Goal: Task Accomplishment & Management: Manage account settings

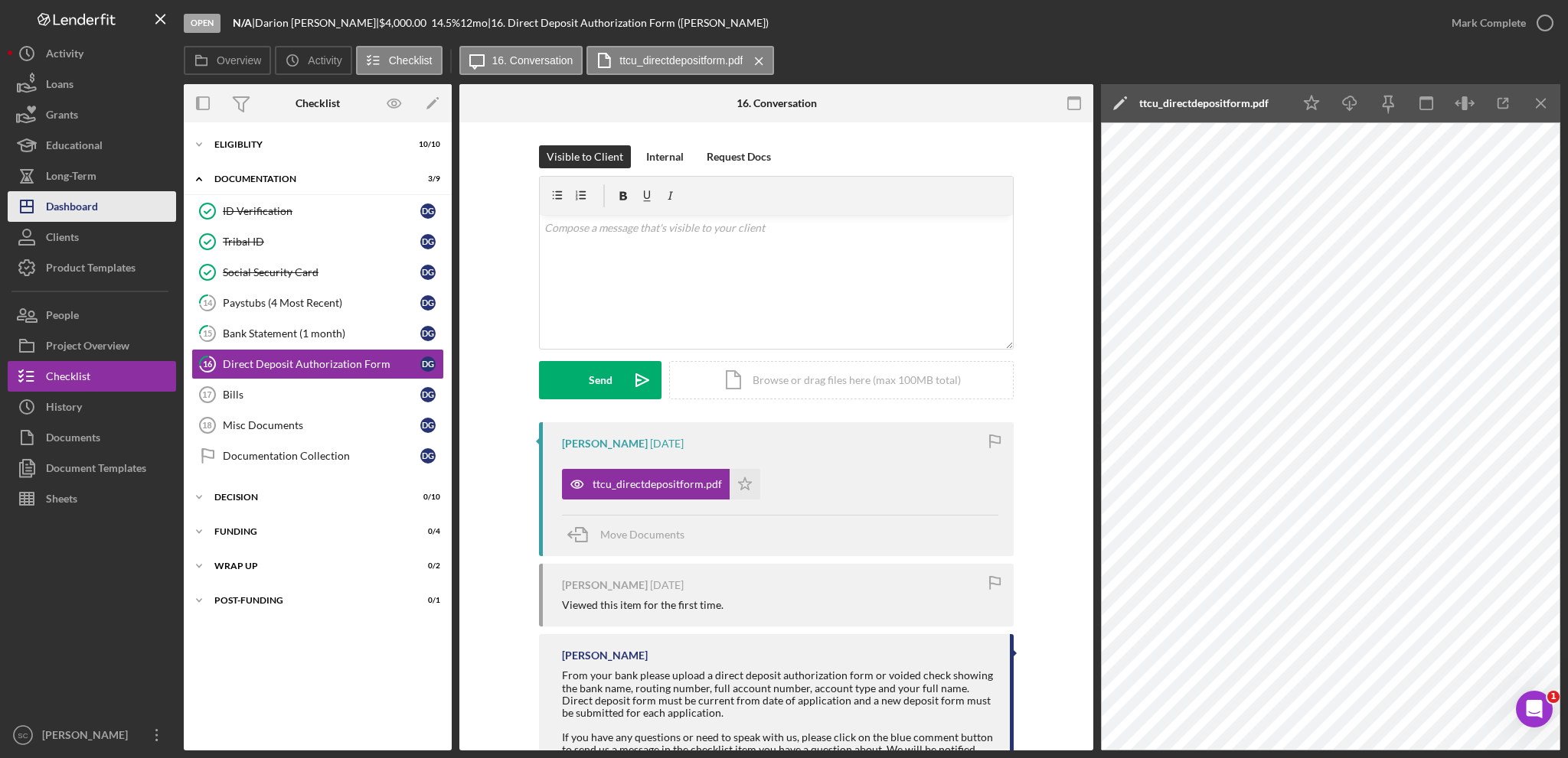
click at [75, 212] on div "Dashboard" at bounding box center [72, 209] width 52 height 35
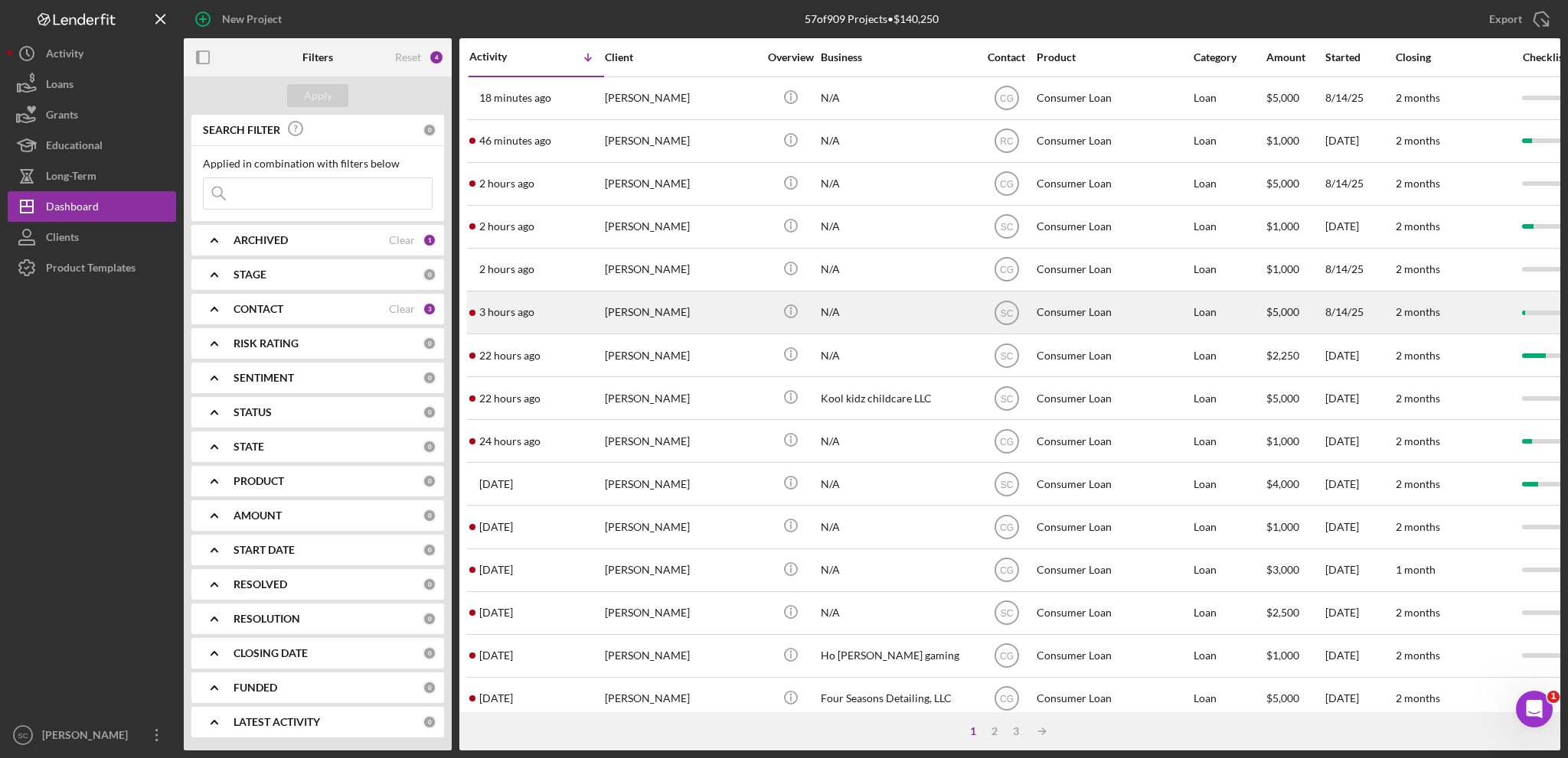
click at [645, 318] on div "[PERSON_NAME]" at bounding box center [681, 312] width 153 height 40
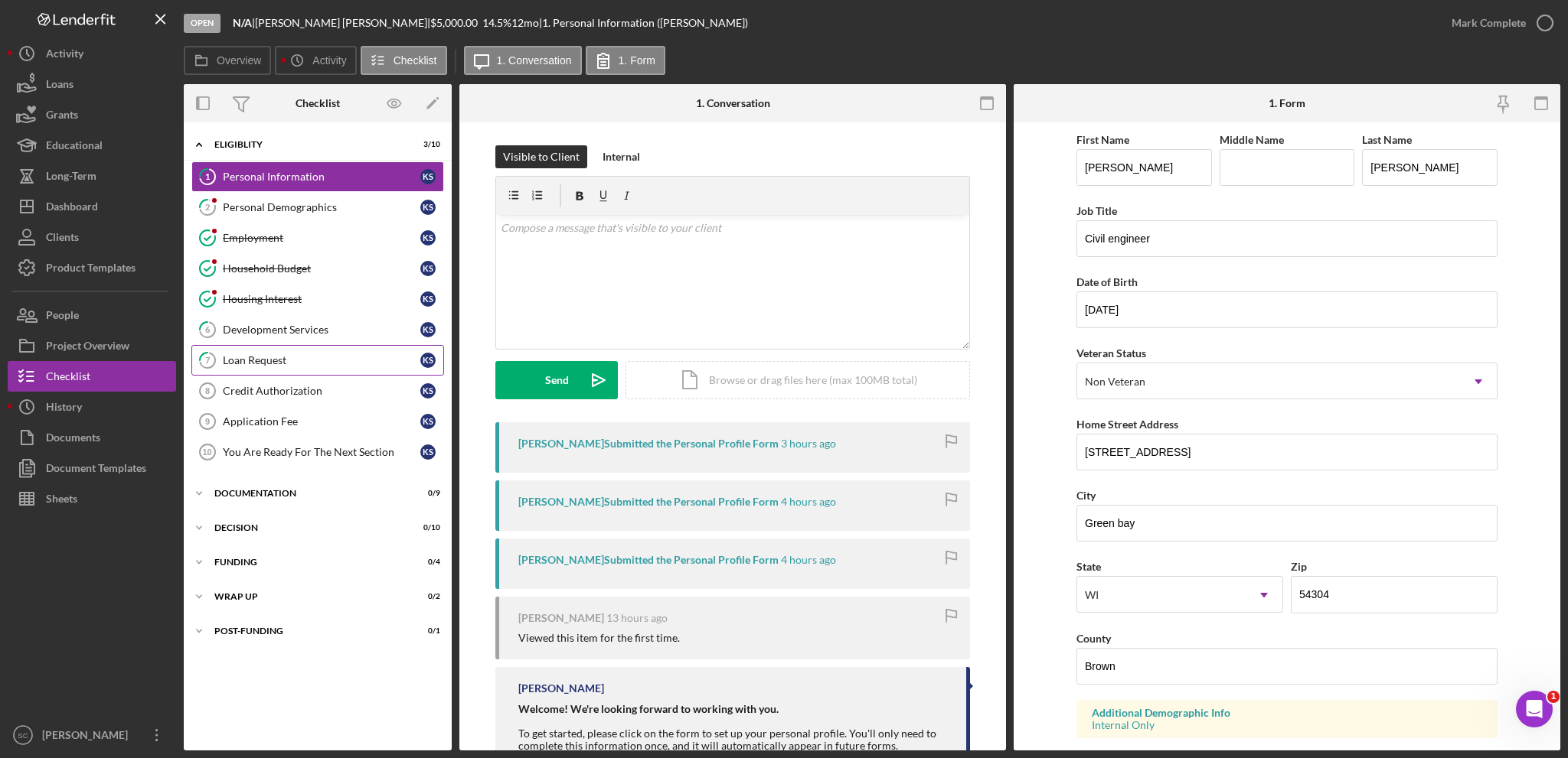
click at [259, 358] on div "Loan Request" at bounding box center [322, 360] width 197 height 12
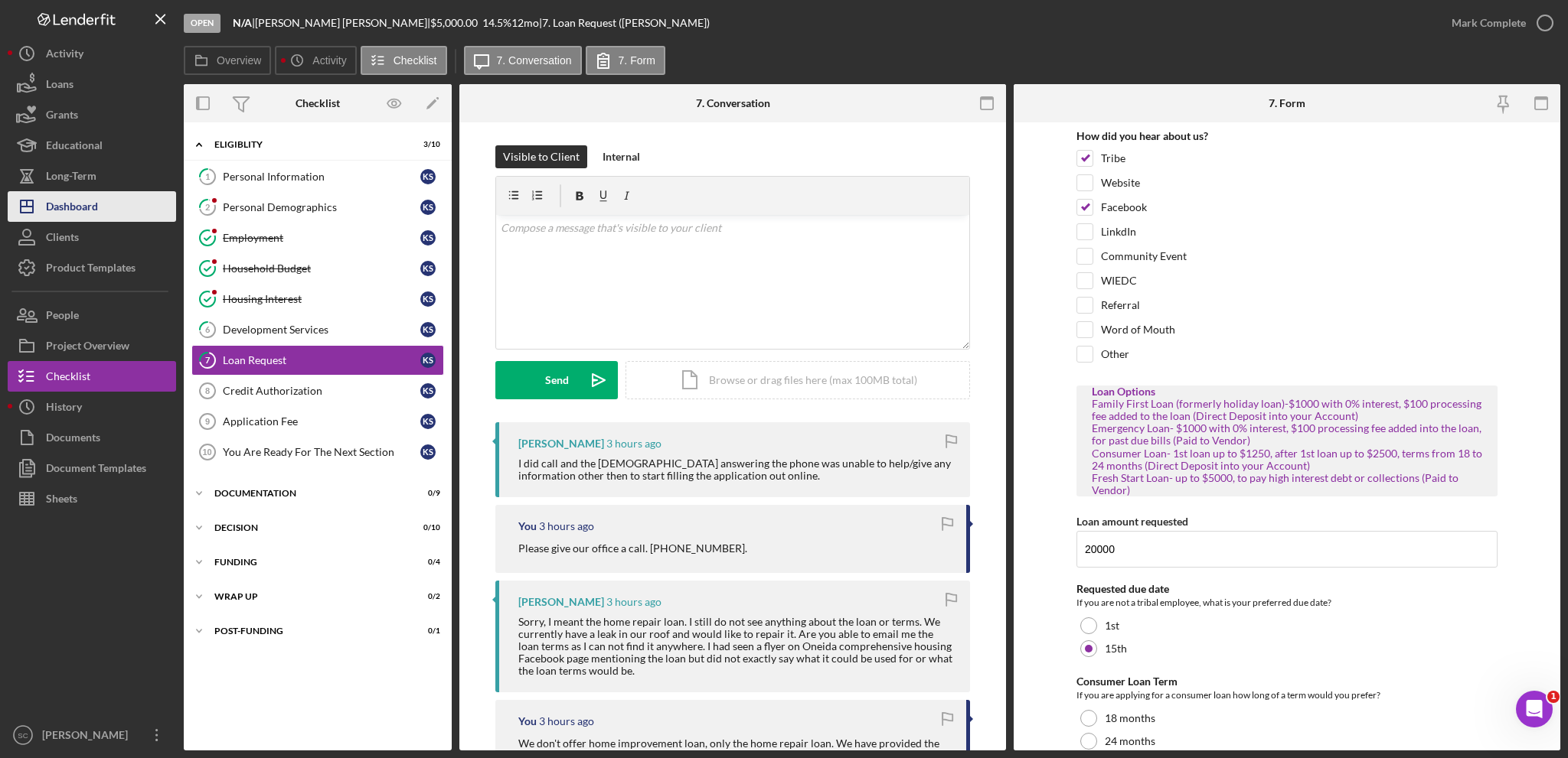
click at [71, 201] on div "Dashboard" at bounding box center [72, 209] width 52 height 35
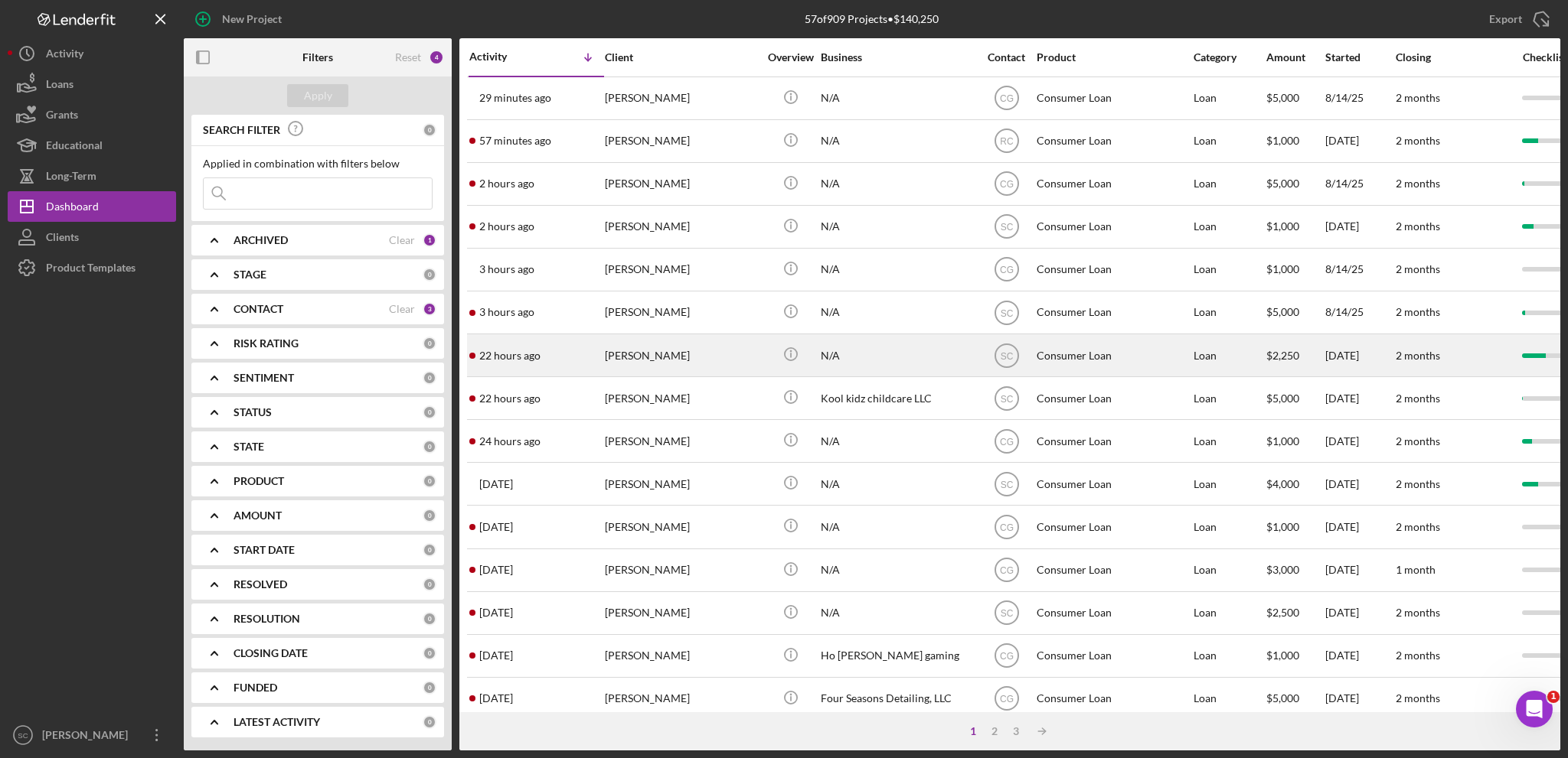
click at [640, 342] on div "[PERSON_NAME]" at bounding box center [681, 355] width 153 height 40
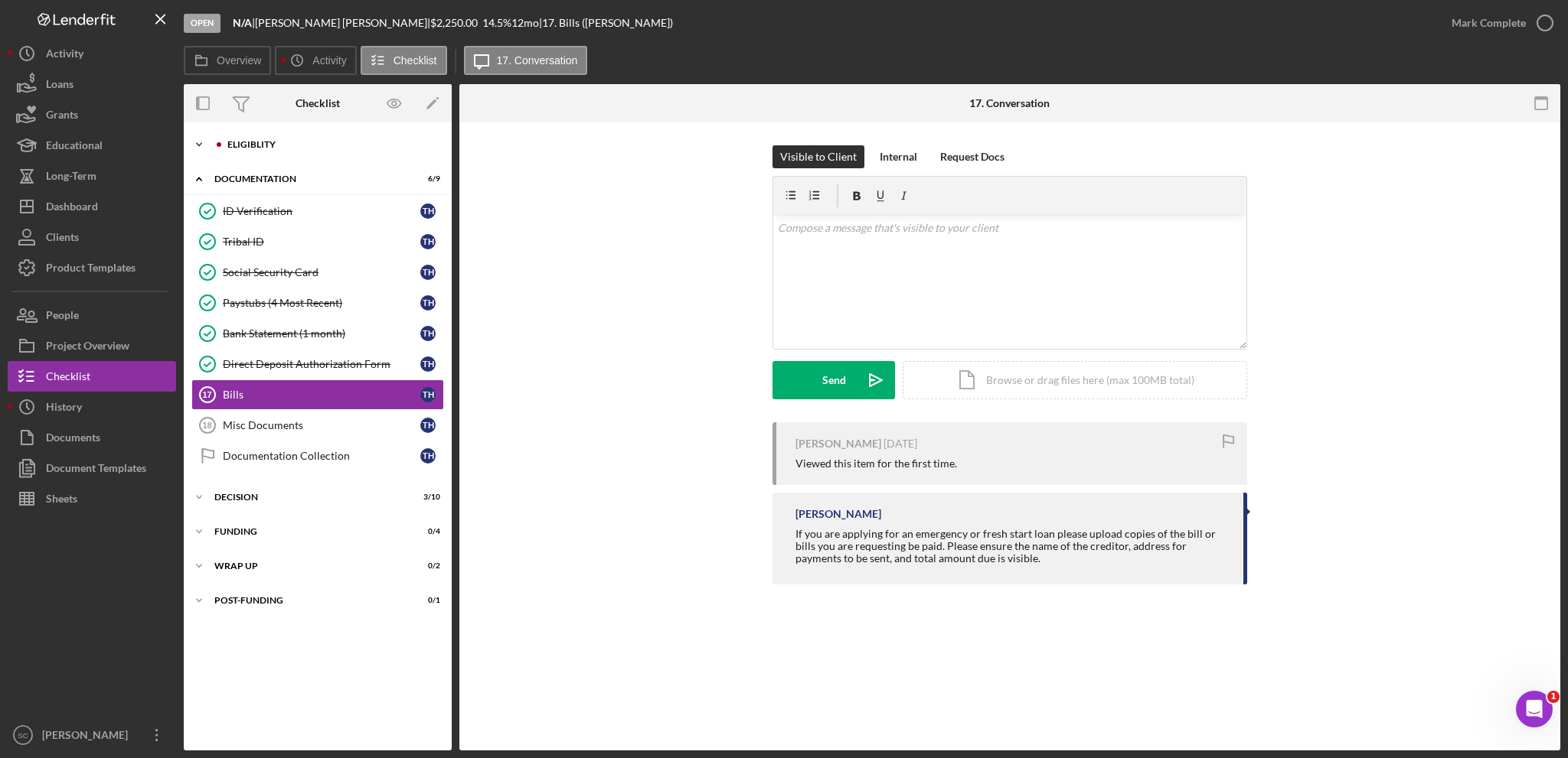
click at [205, 146] on icon "Icon/Expander" at bounding box center [198, 144] width 30 height 30
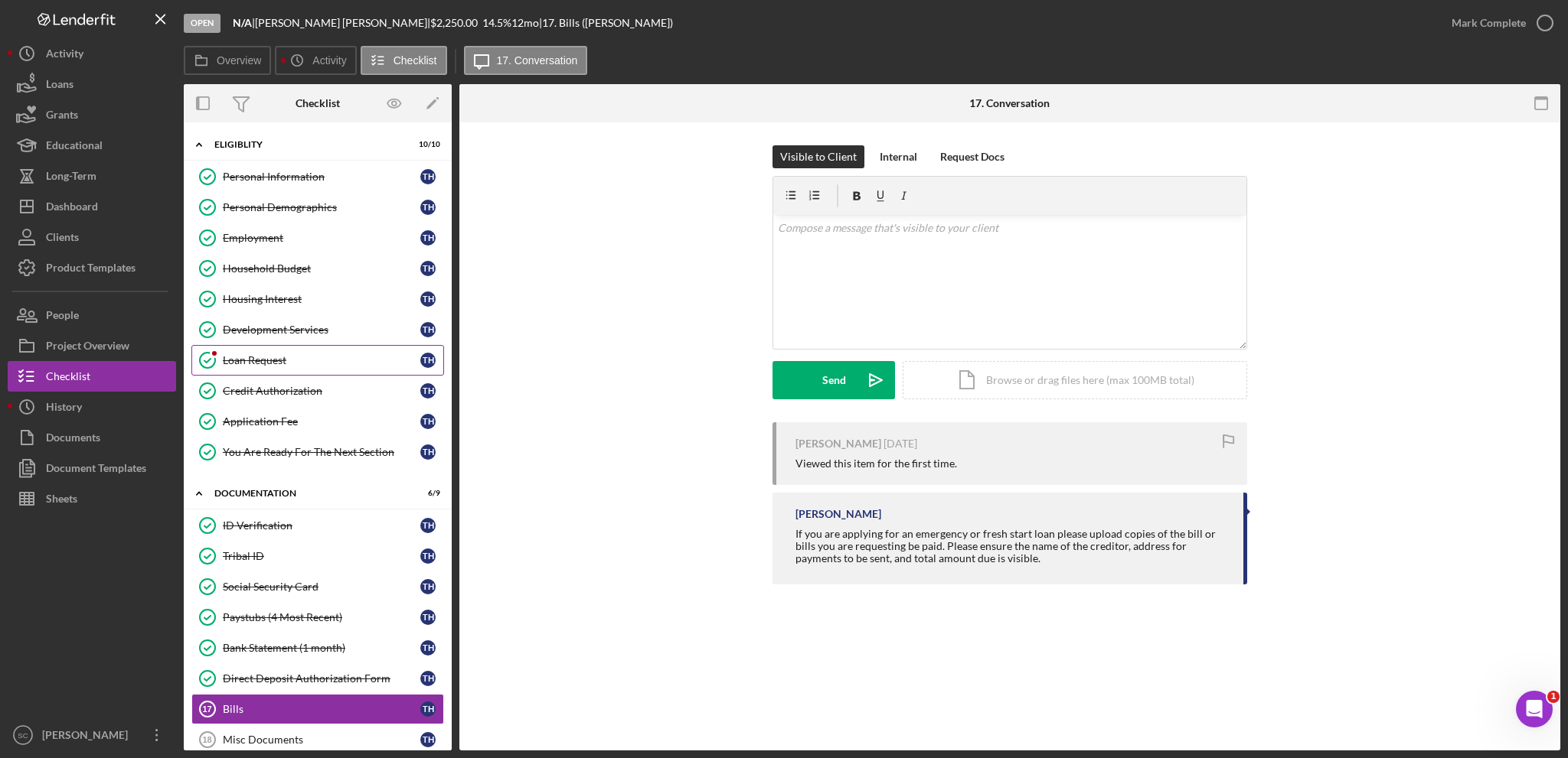
click at [322, 358] on div "Loan Request" at bounding box center [322, 360] width 197 height 12
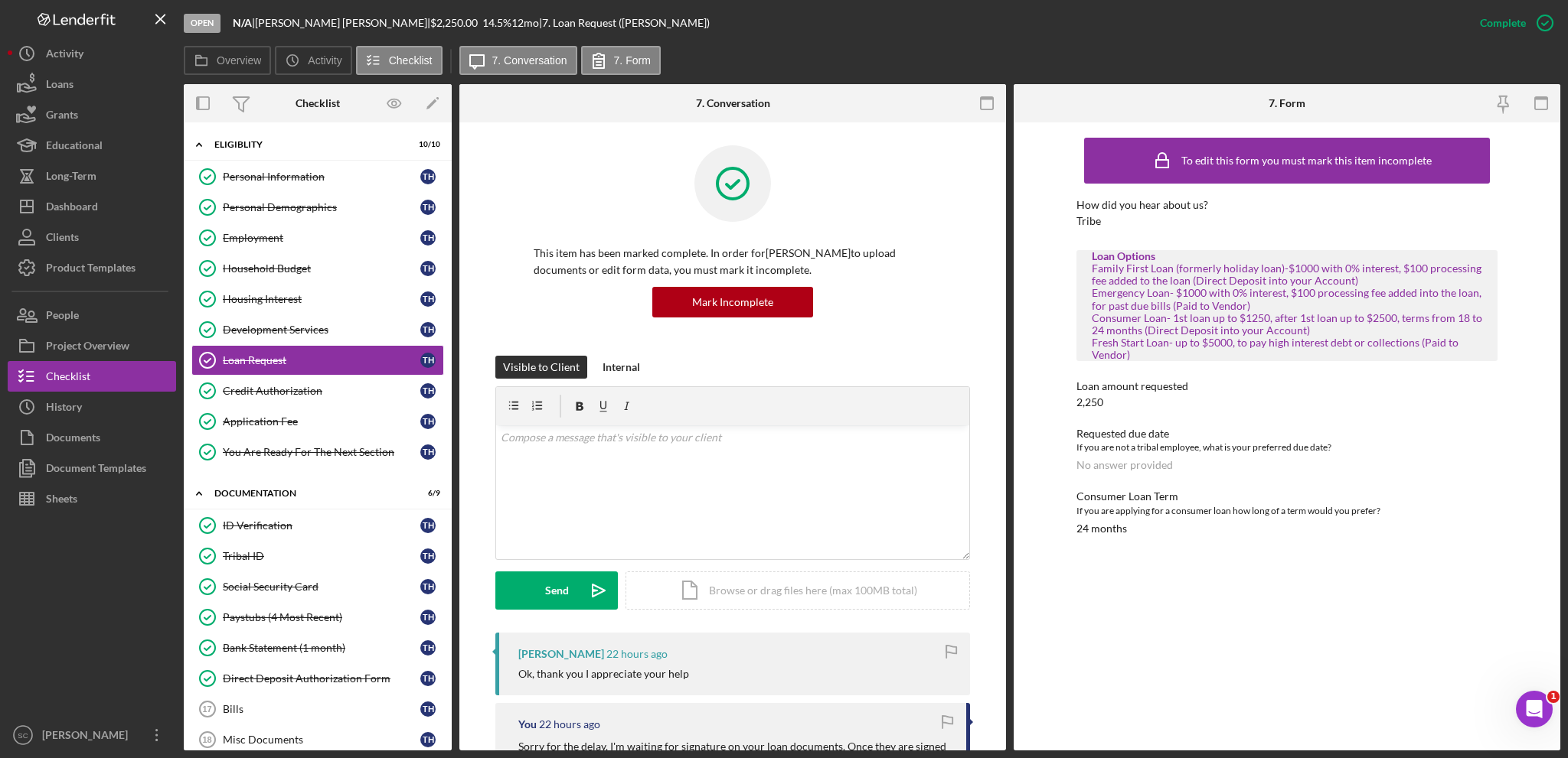
scroll to position [76, 0]
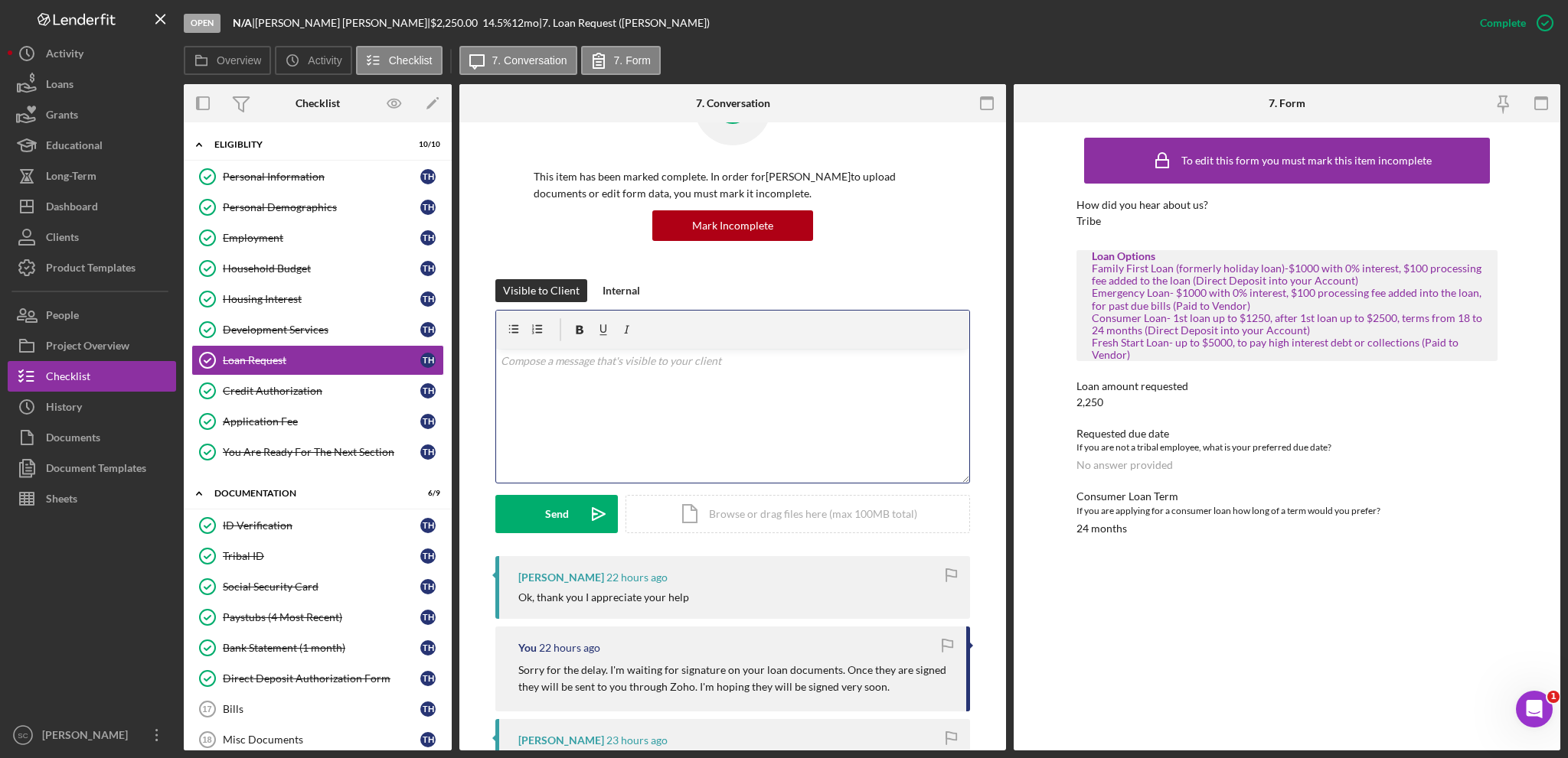
click at [682, 455] on div "v Color teal Color pink Remove color Add row above Add row below Add column bef…" at bounding box center [732, 415] width 473 height 134
drag, startPoint x: 682, startPoint y: 455, endPoint x: 547, endPoint y: 409, distance: 142.6
click at [547, 409] on div "v Color teal Color pink Remove color Add row above Add row below Add column bef…" at bounding box center [732, 415] width 473 height 134
click at [539, 524] on button "Send Icon/icon-invite-send" at bounding box center [556, 514] width 123 height 39
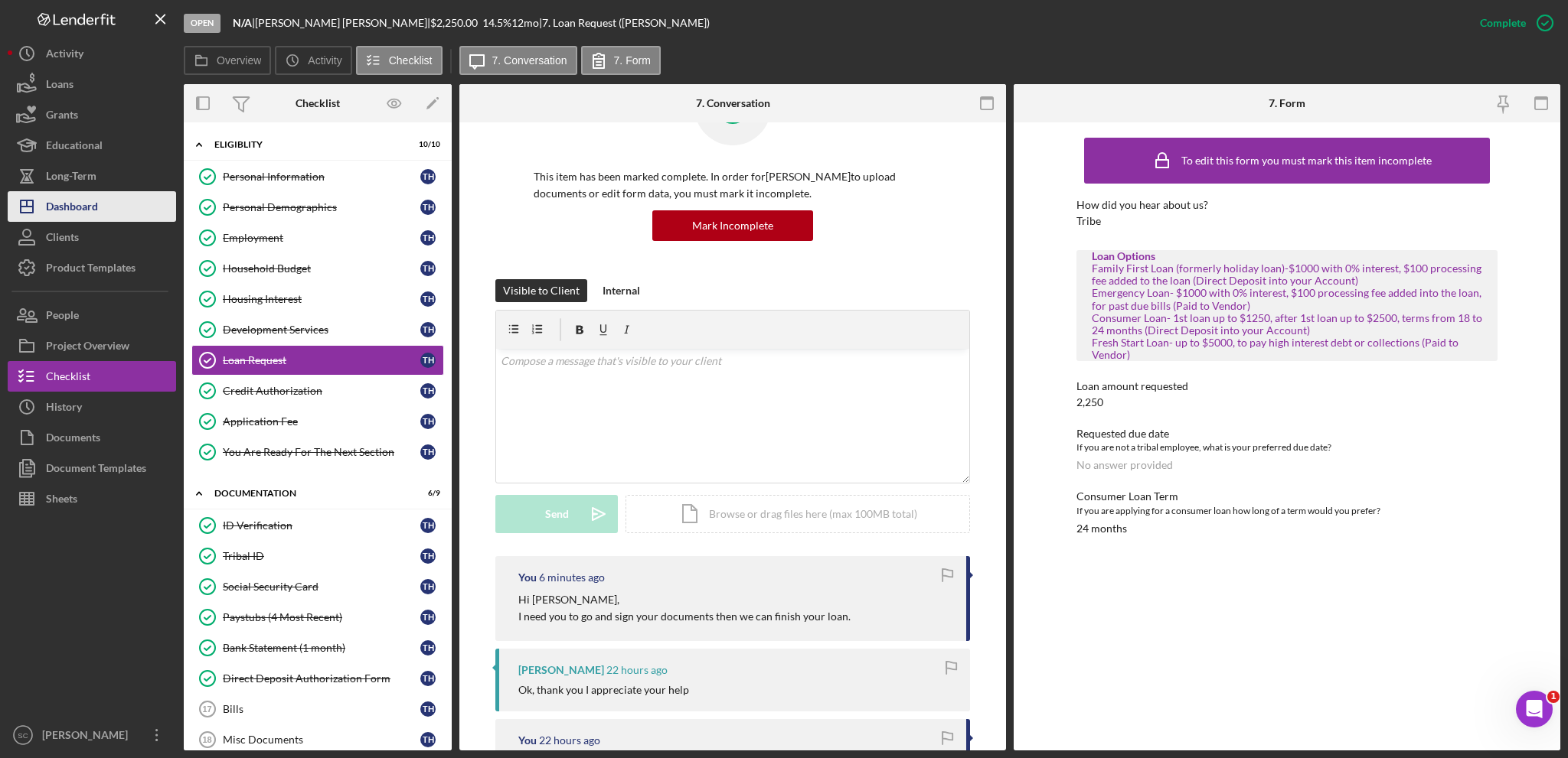
click at [83, 207] on div "Dashboard" at bounding box center [72, 209] width 52 height 35
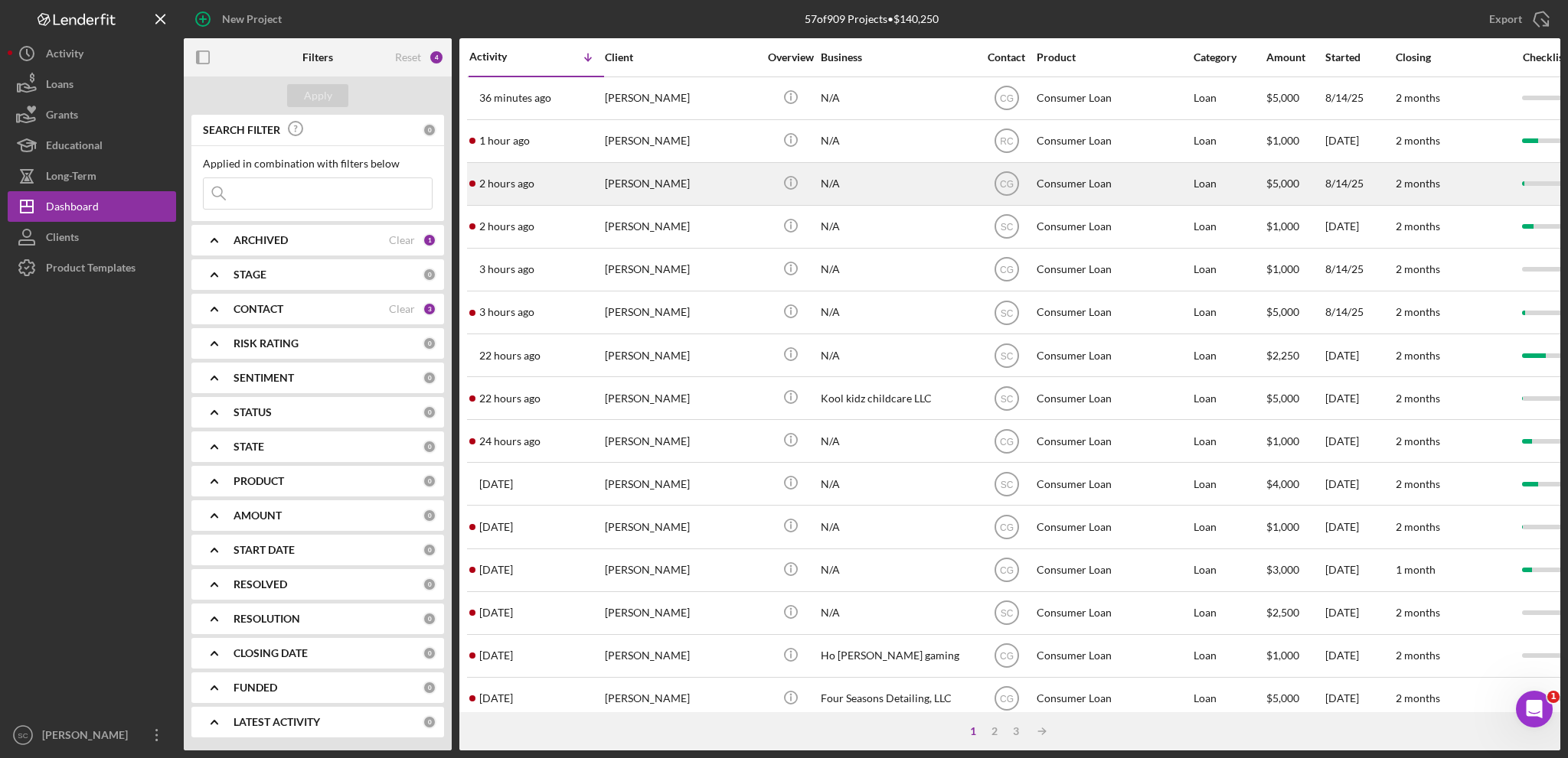
click at [613, 180] on div "[PERSON_NAME]" at bounding box center [681, 183] width 153 height 40
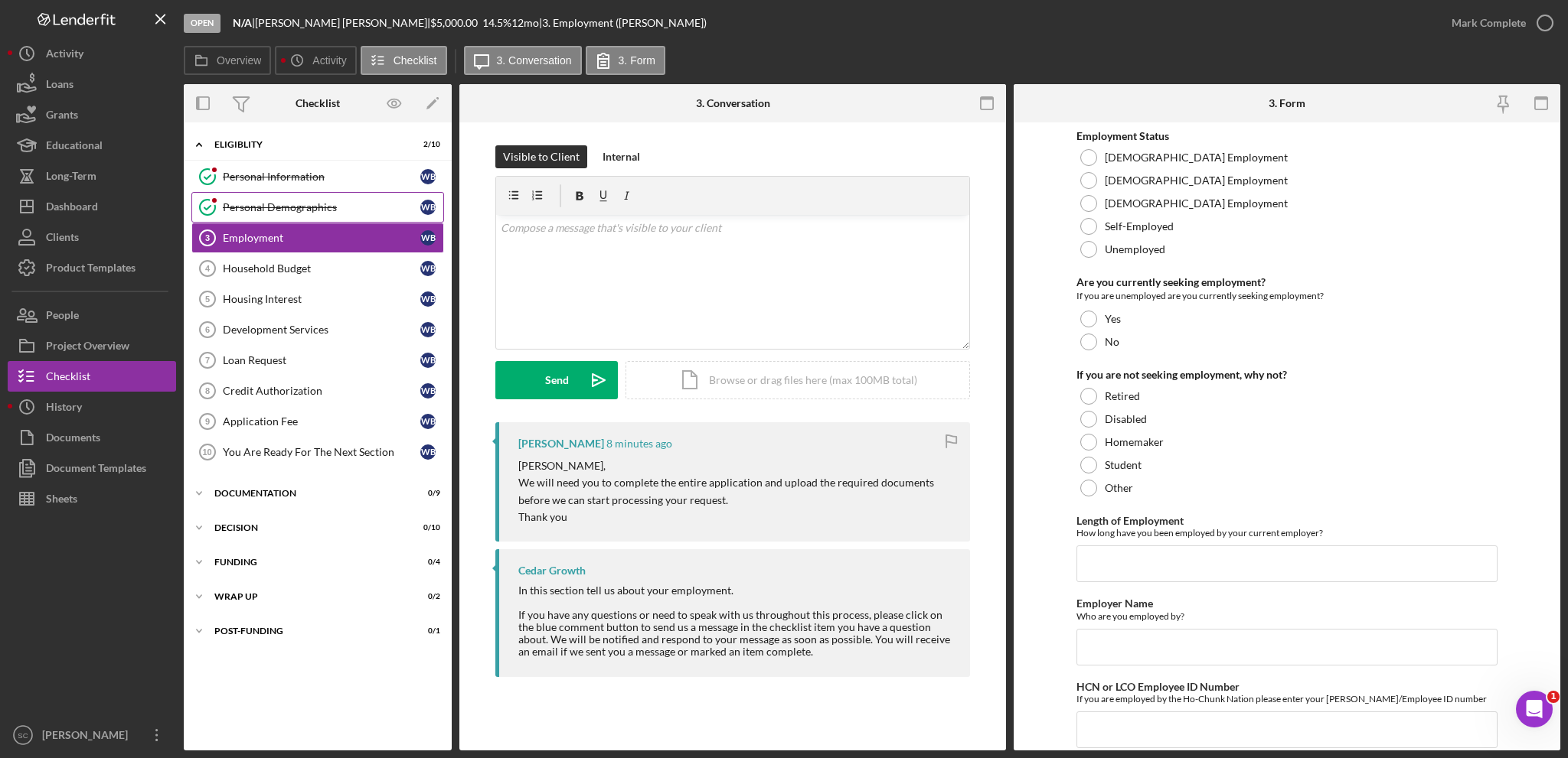
click at [276, 204] on div "Personal Demographics" at bounding box center [322, 207] width 197 height 12
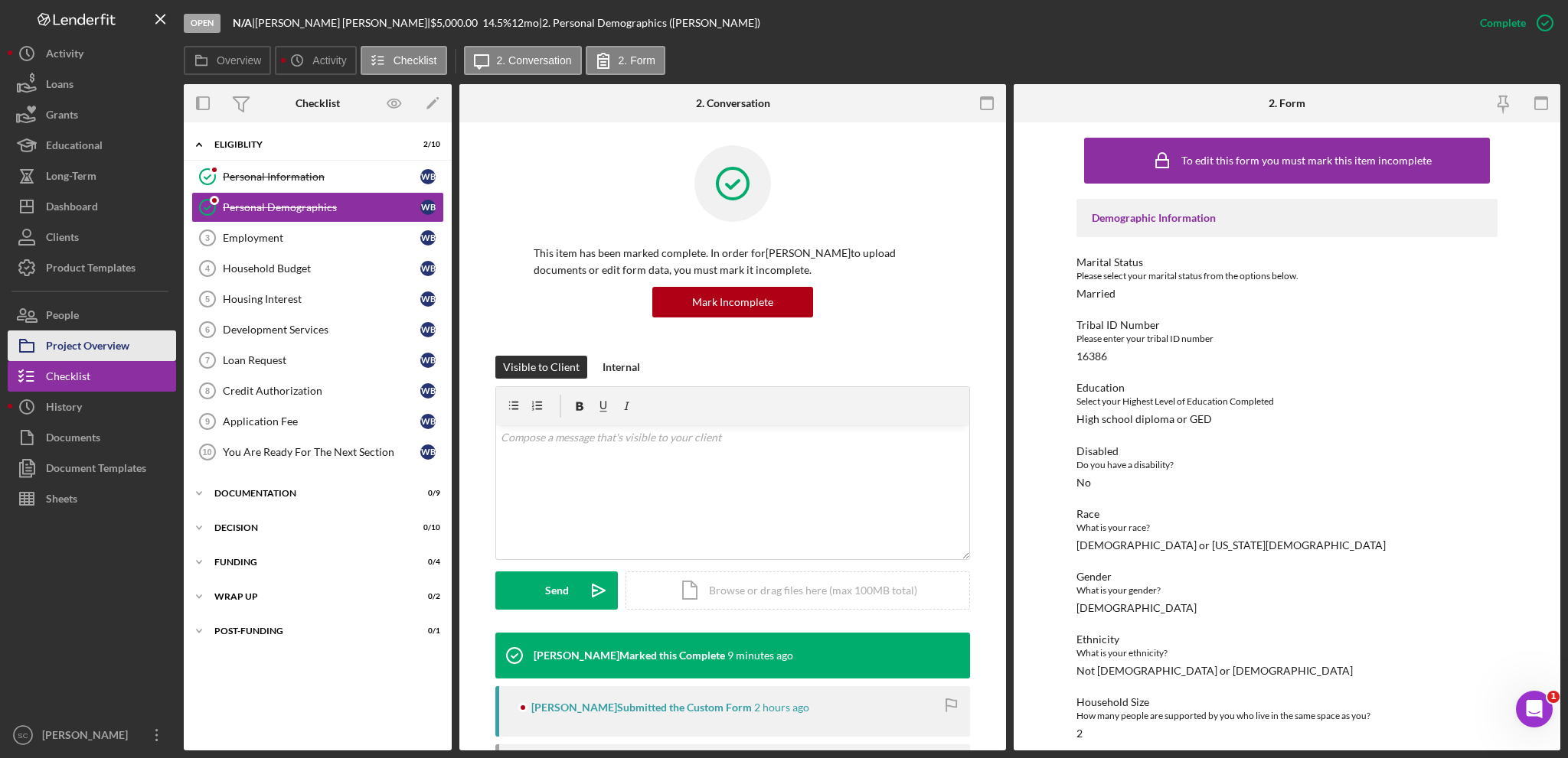
click at [109, 349] on div "Project Overview" at bounding box center [87, 348] width 83 height 35
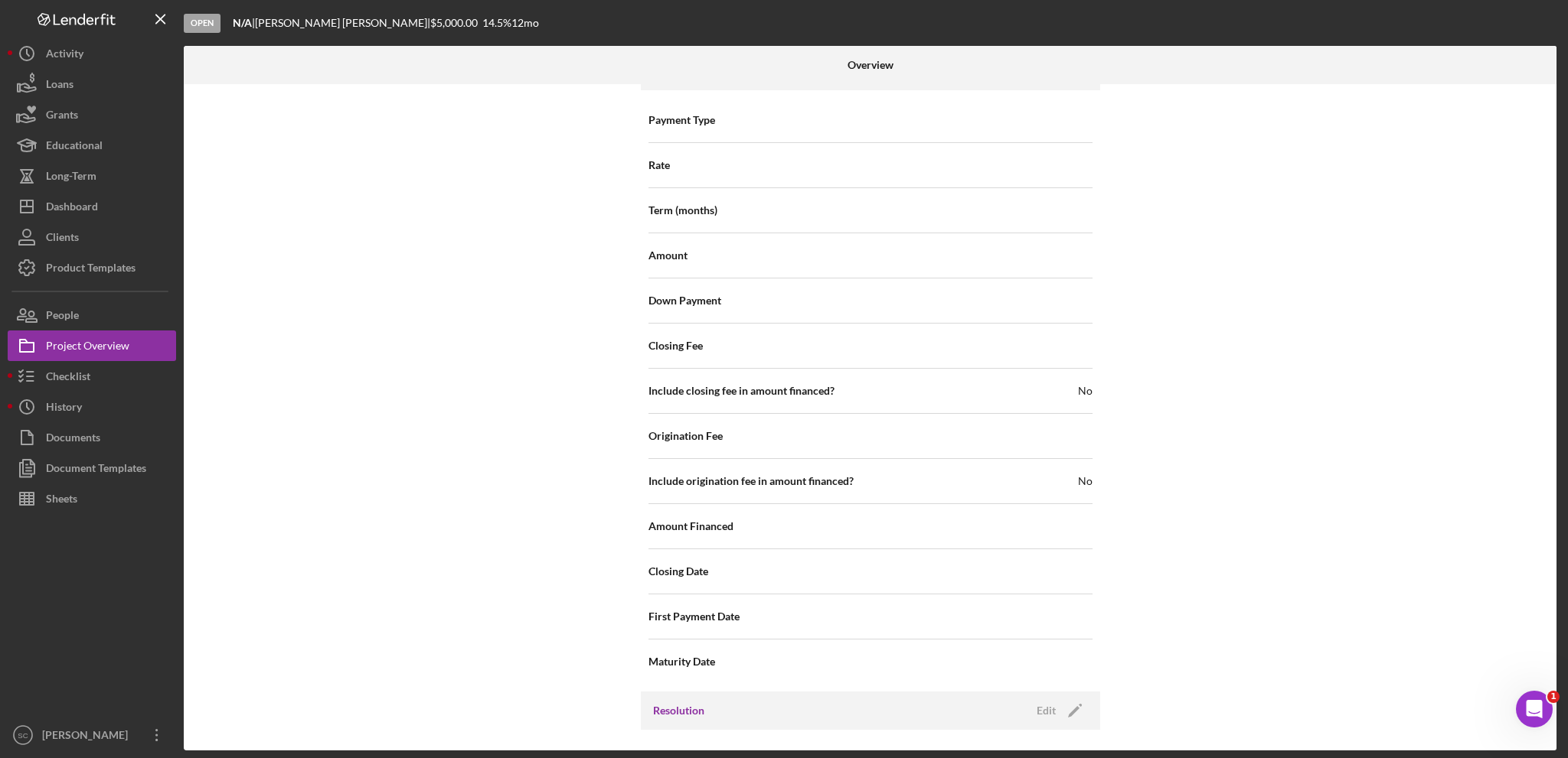
scroll to position [1615, 0]
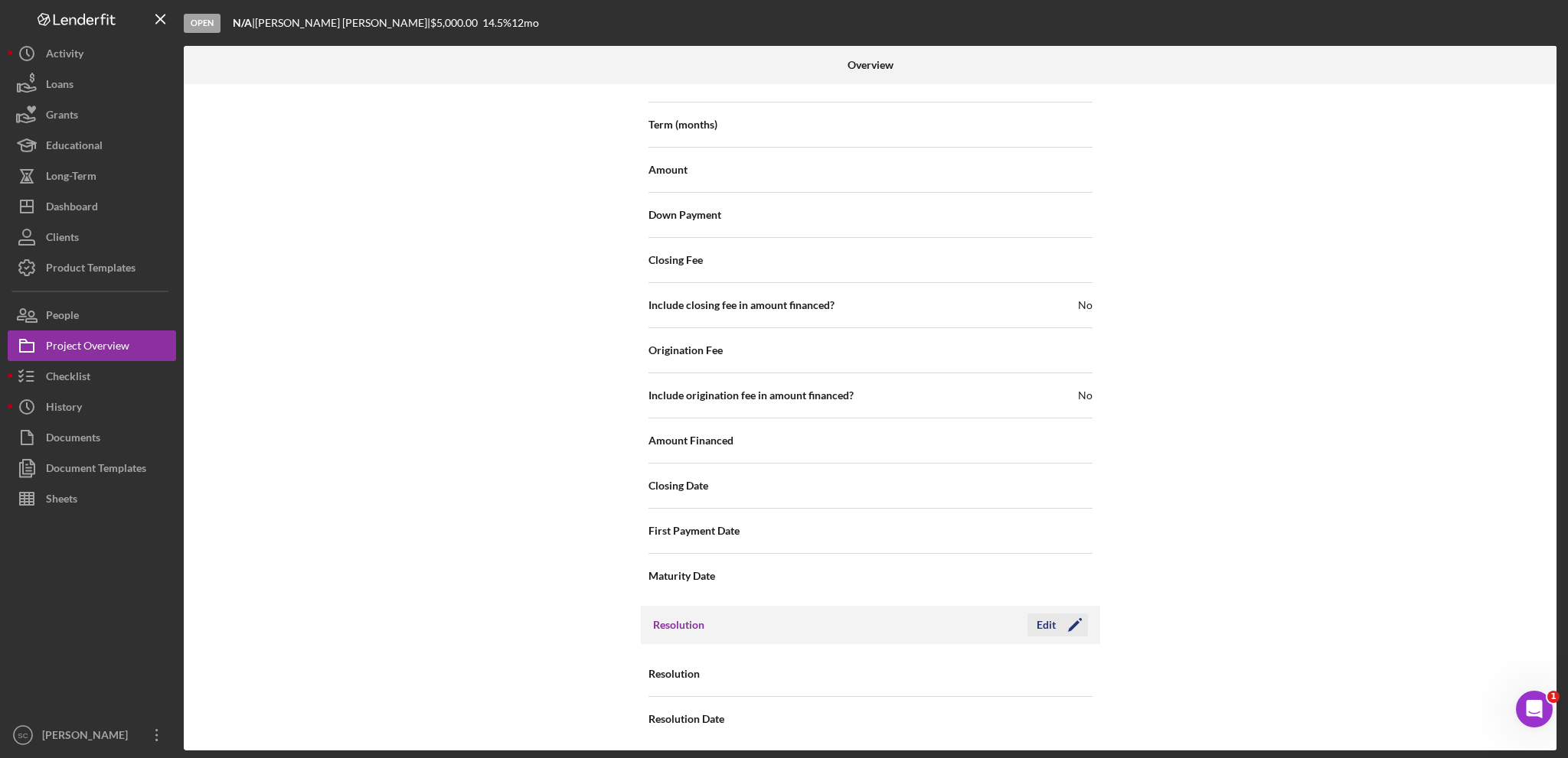
click at [1046, 621] on div "Edit" at bounding box center [1046, 625] width 19 height 23
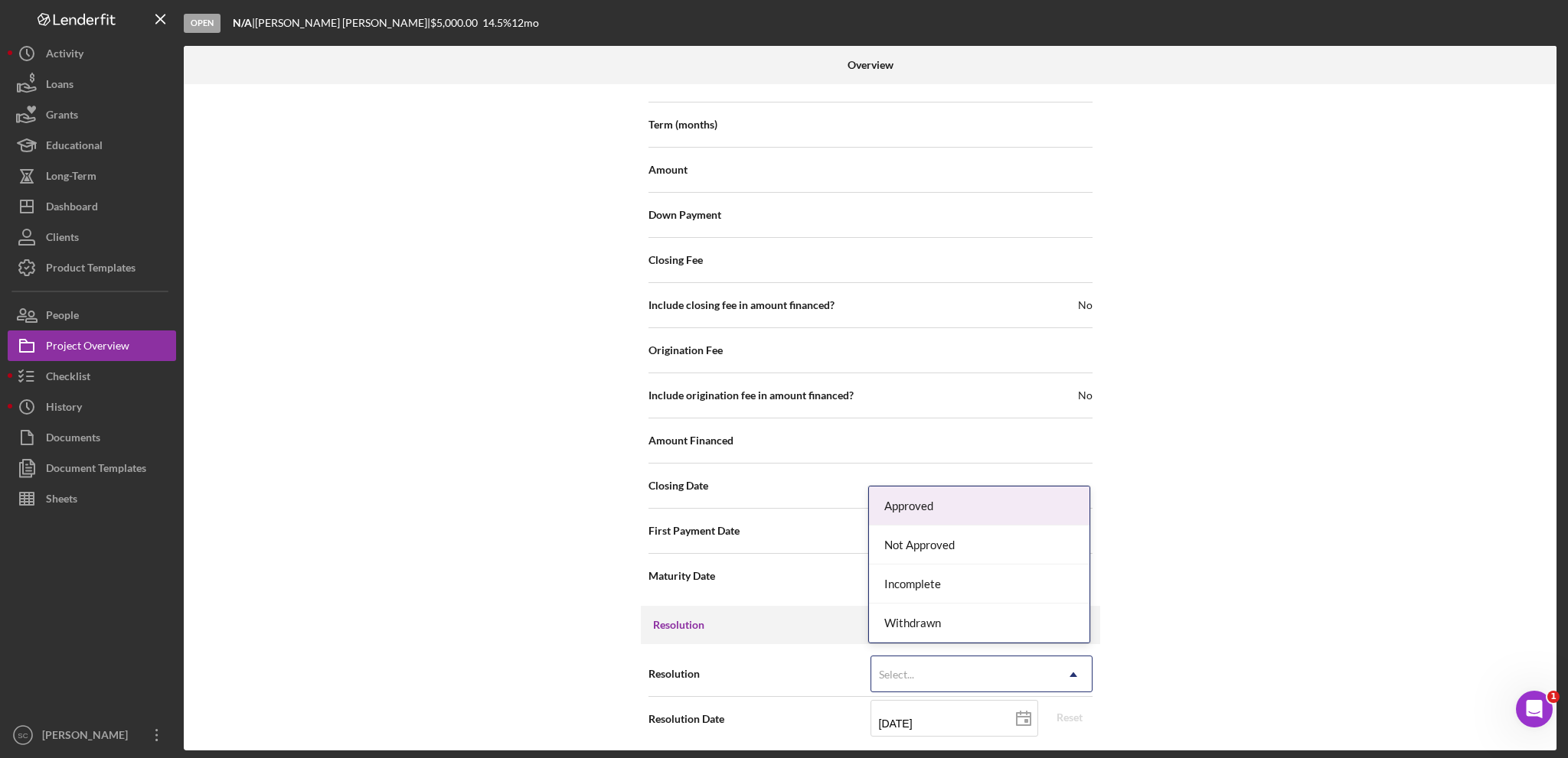
click at [931, 669] on div "Select..." at bounding box center [963, 674] width 183 height 35
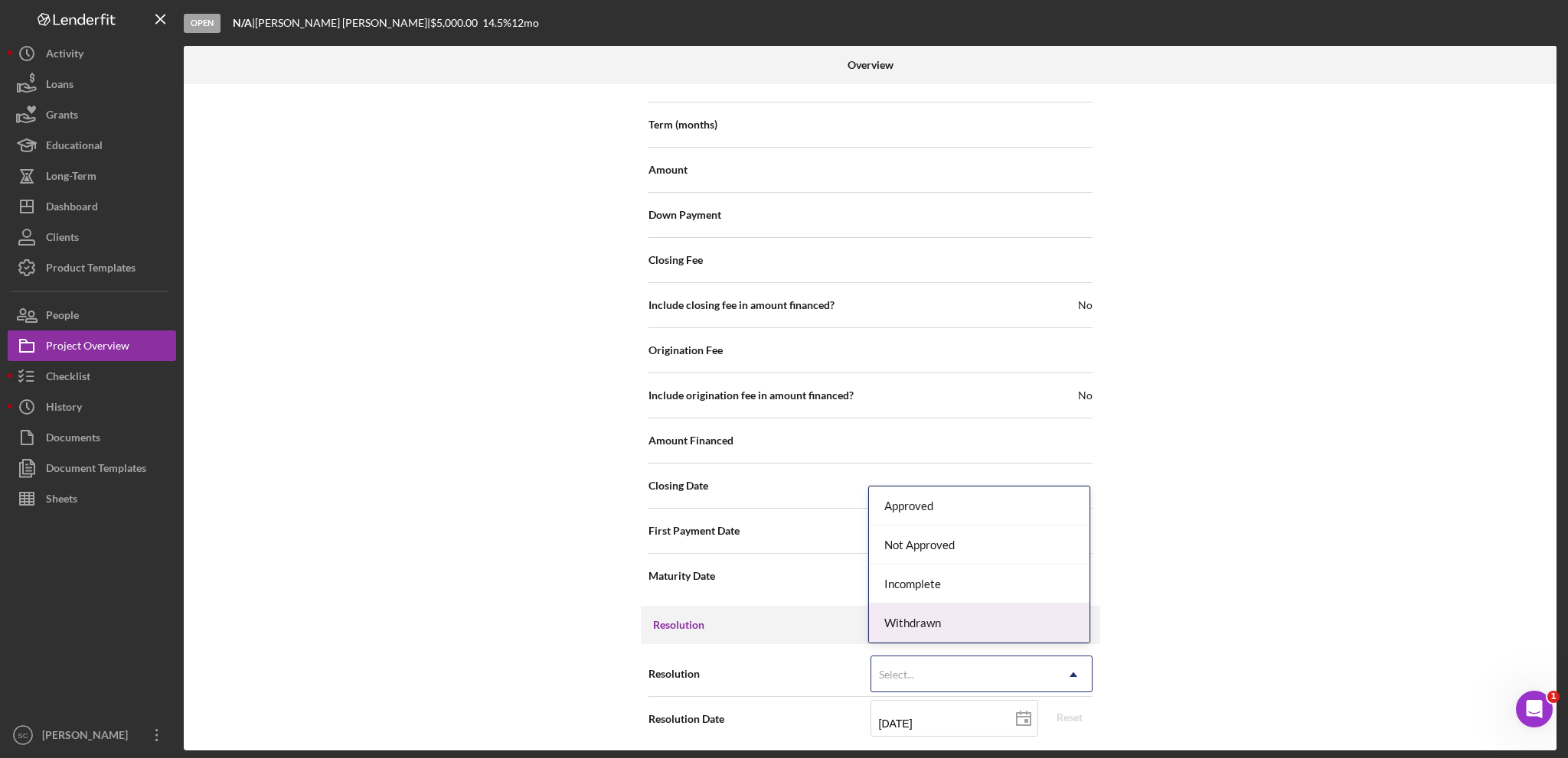
click at [939, 623] on div "Withdrawn" at bounding box center [979, 622] width 220 height 39
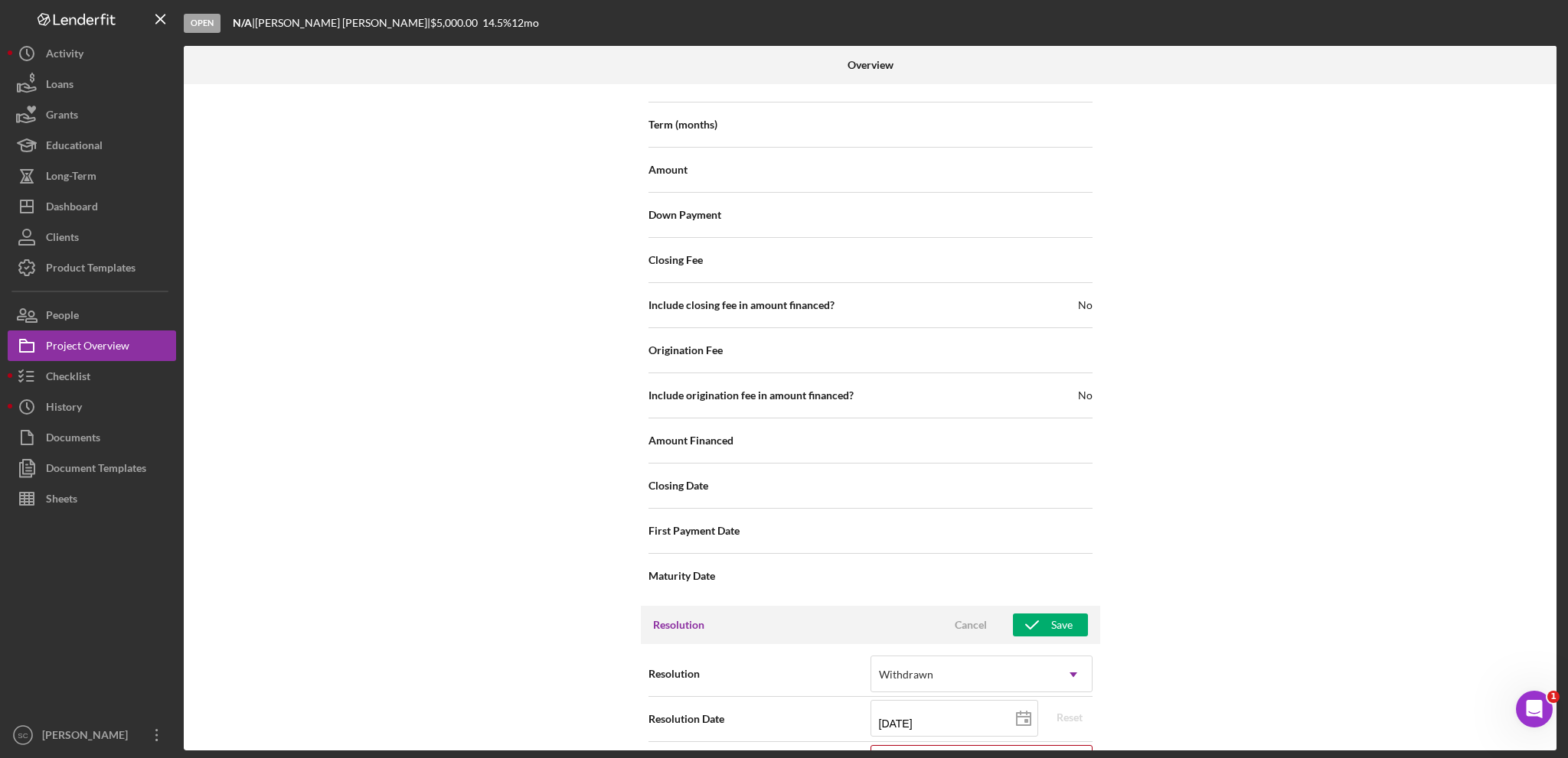
scroll to position [1713, 0]
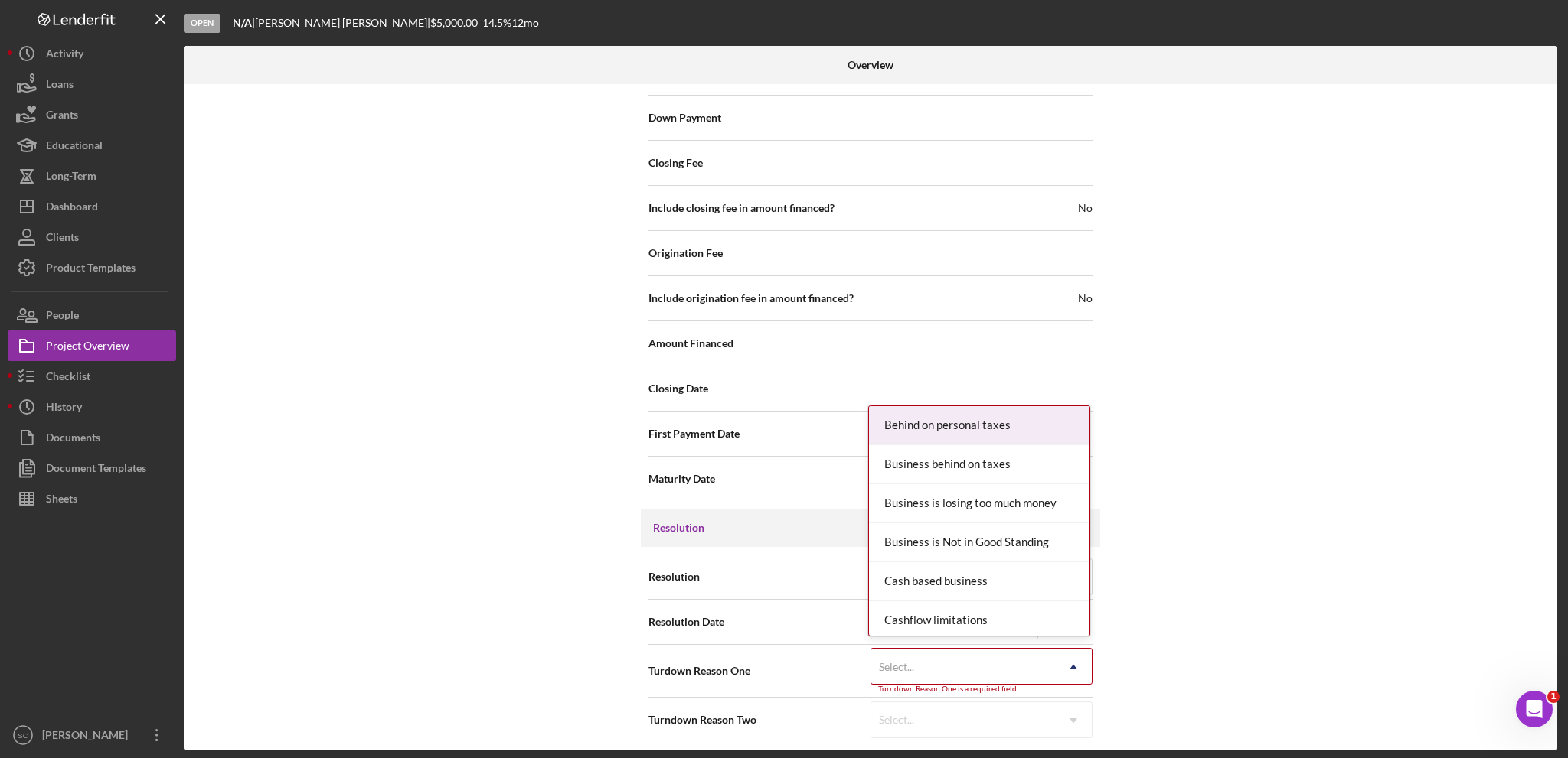
click at [962, 656] on div "Select..." at bounding box center [963, 667] width 183 height 35
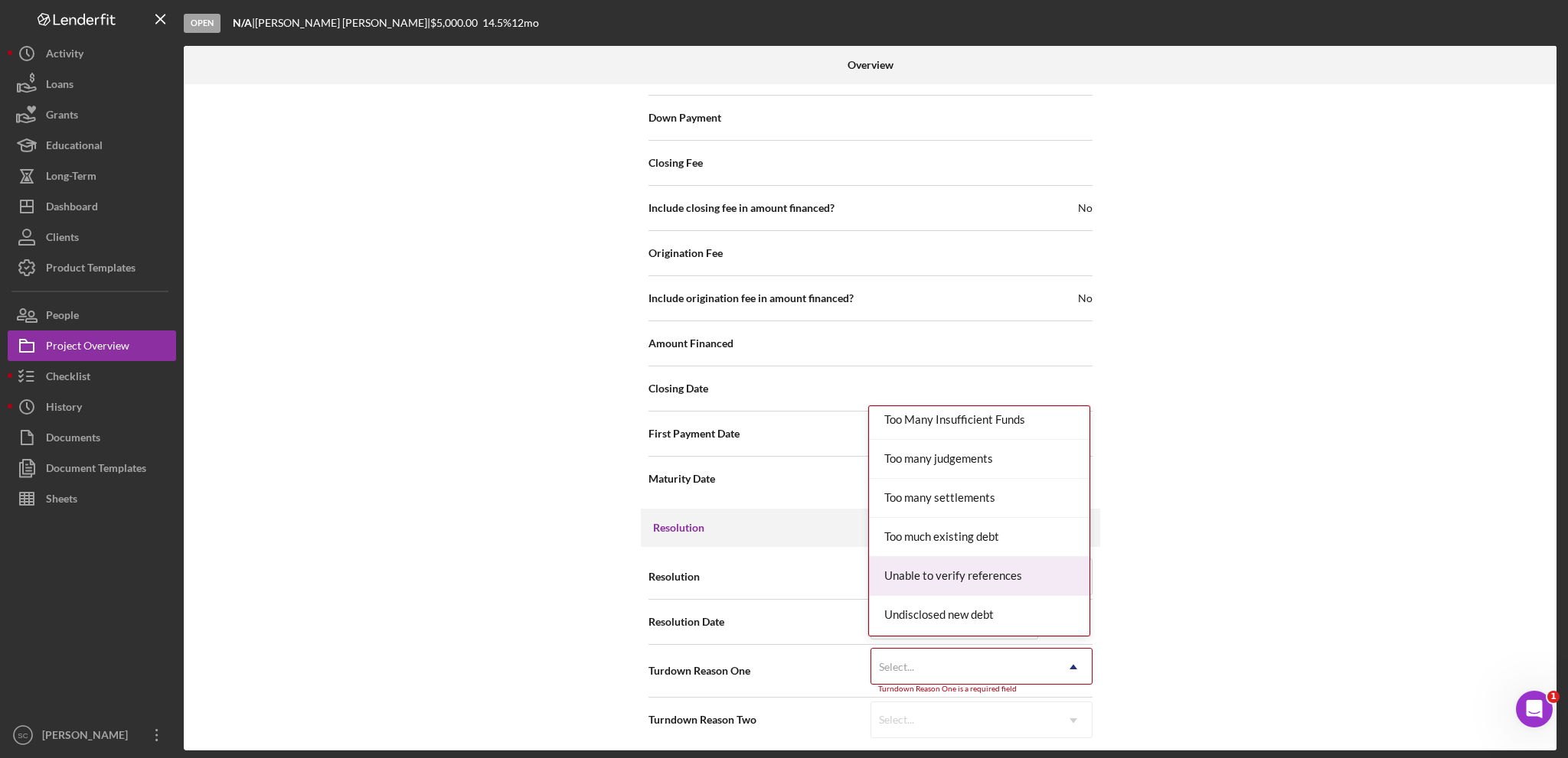
scroll to position [1714, 0]
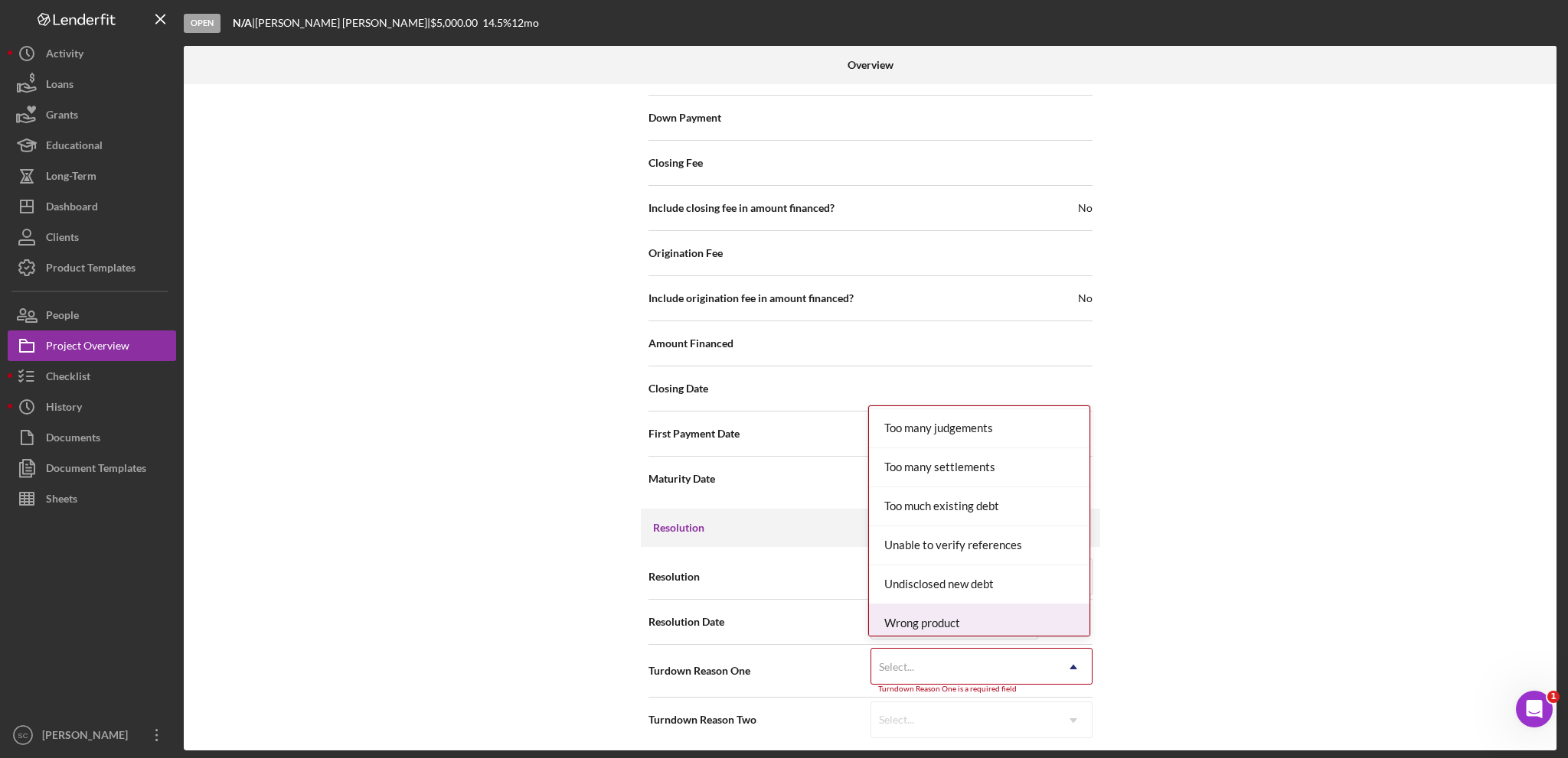
click at [969, 612] on div "Wrong product" at bounding box center [979, 623] width 220 height 39
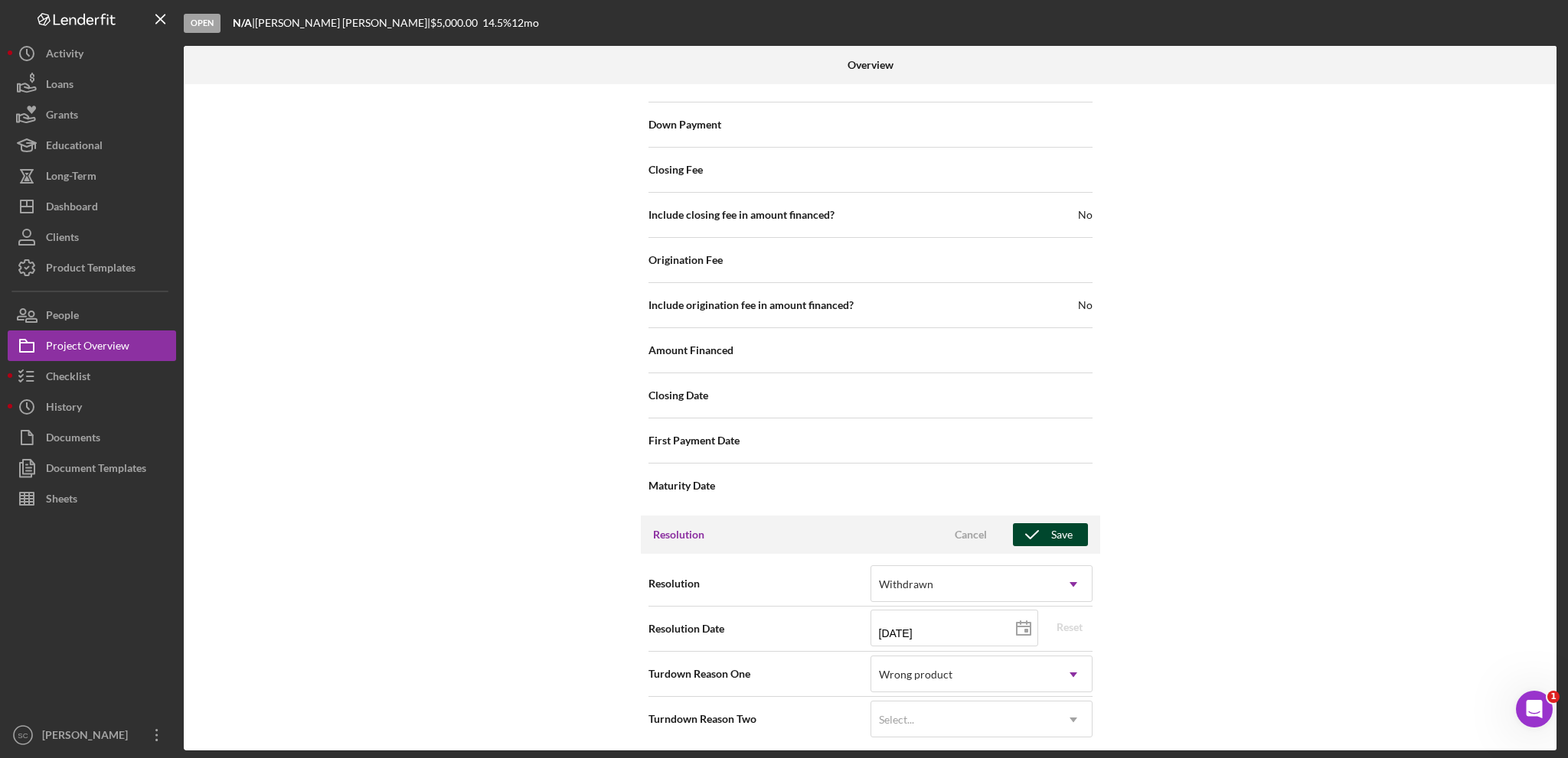
click at [1051, 524] on div "Save" at bounding box center [1062, 535] width 21 height 23
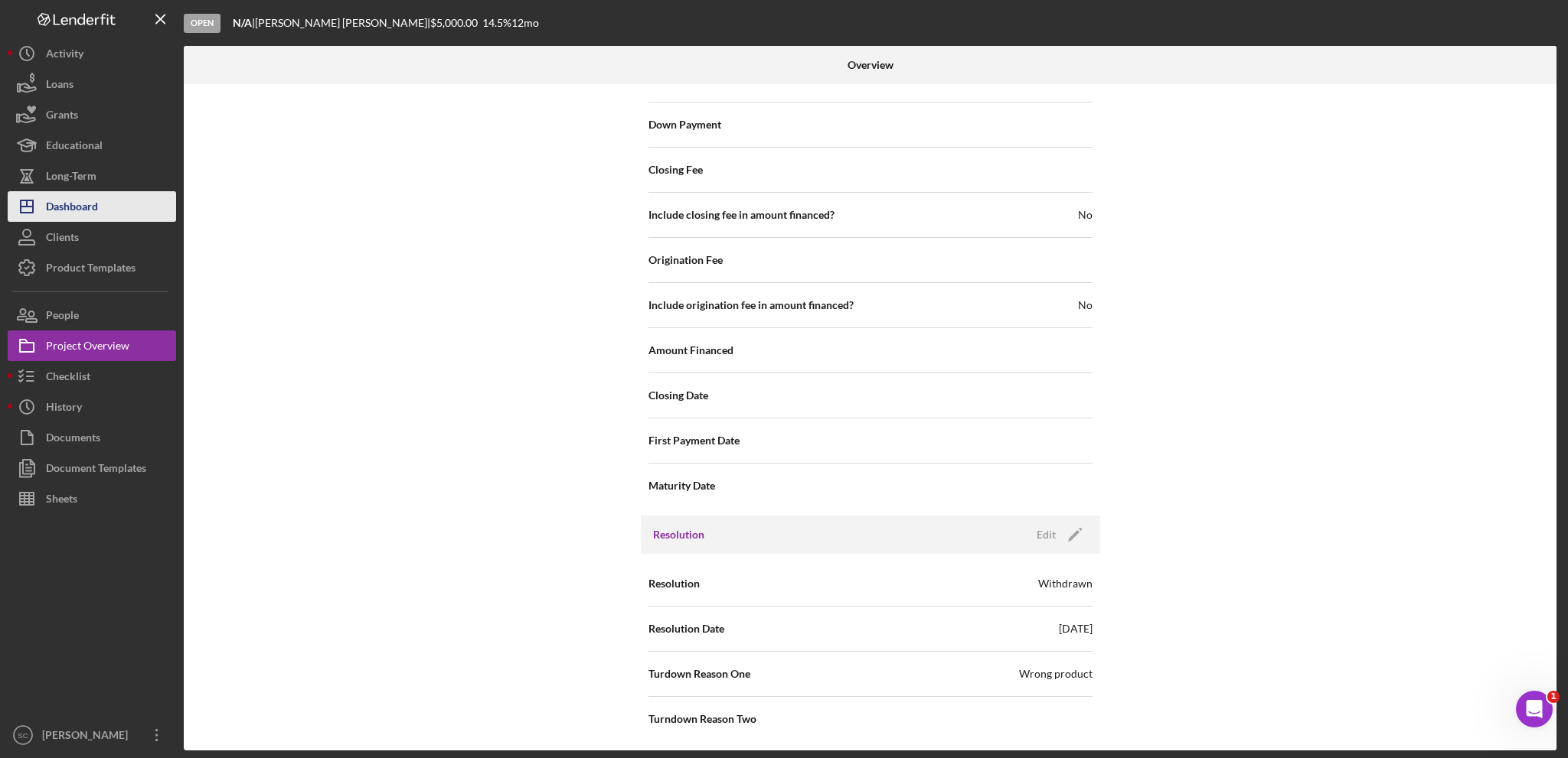
click at [101, 201] on button "Icon/Dashboard Dashboard" at bounding box center [91, 206] width 169 height 30
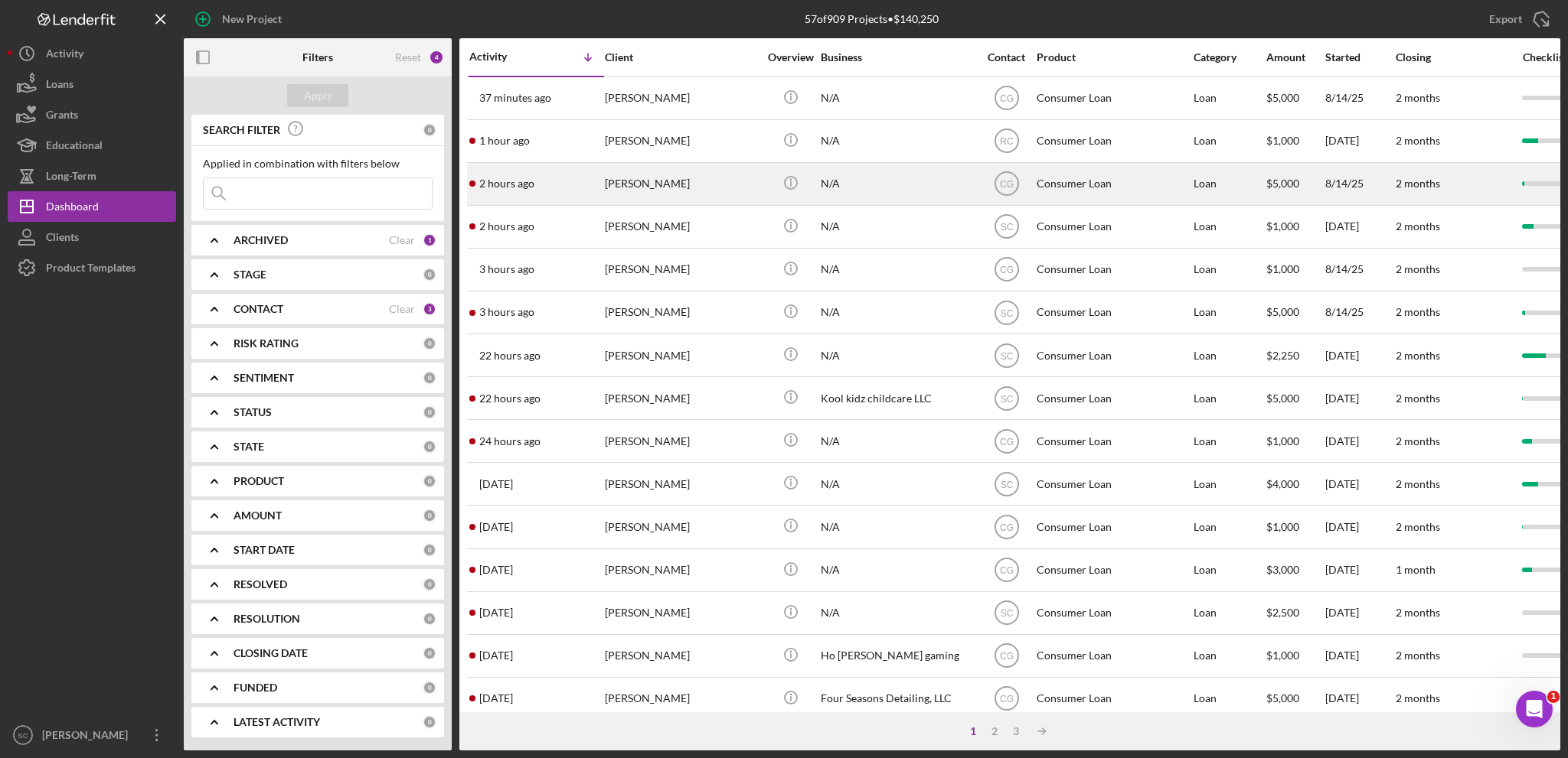
click at [499, 168] on div "2 hours ago [PERSON_NAME]" at bounding box center [536, 183] width 134 height 40
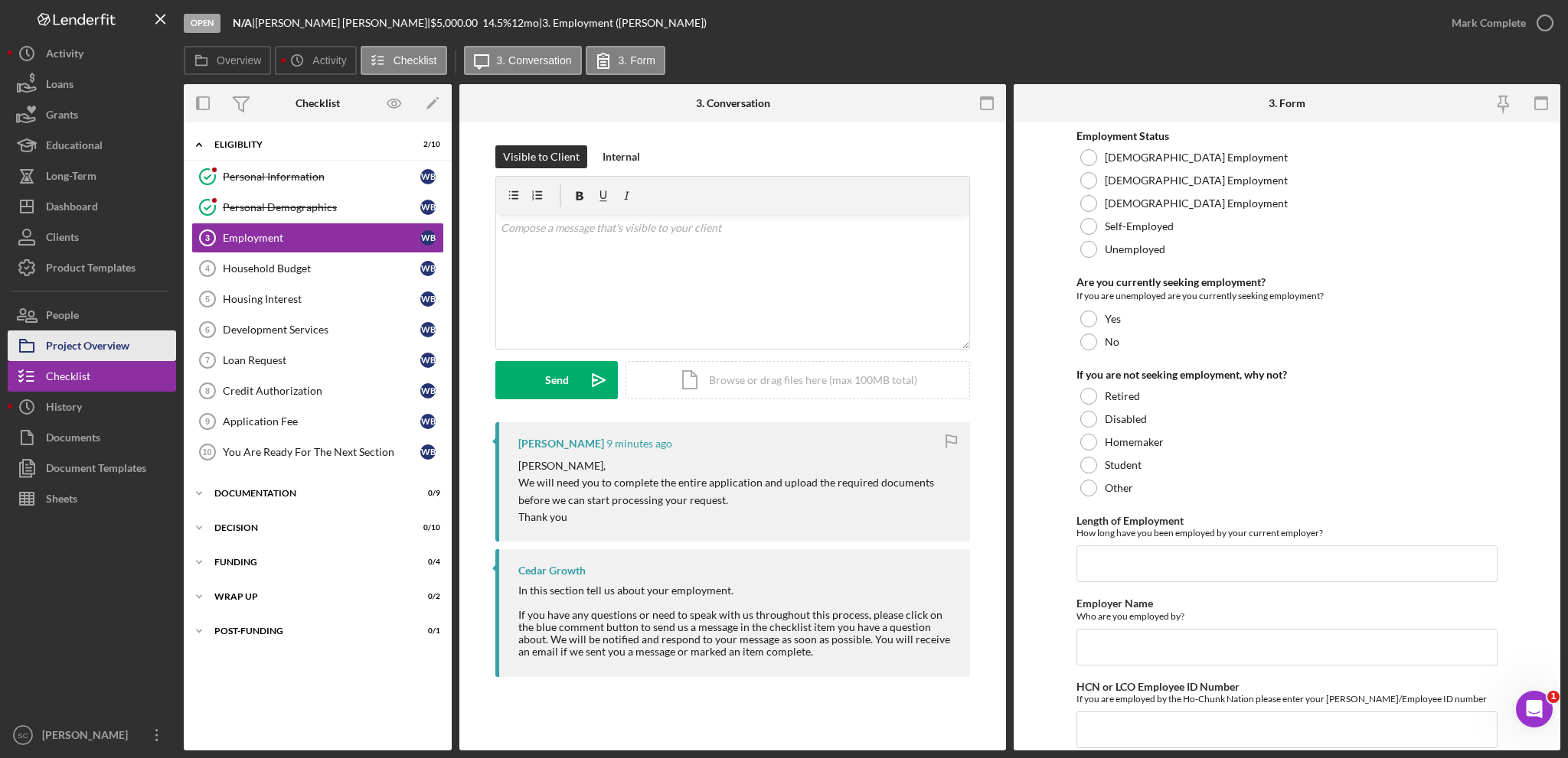
click at [61, 347] on div "Project Overview" at bounding box center [87, 348] width 83 height 35
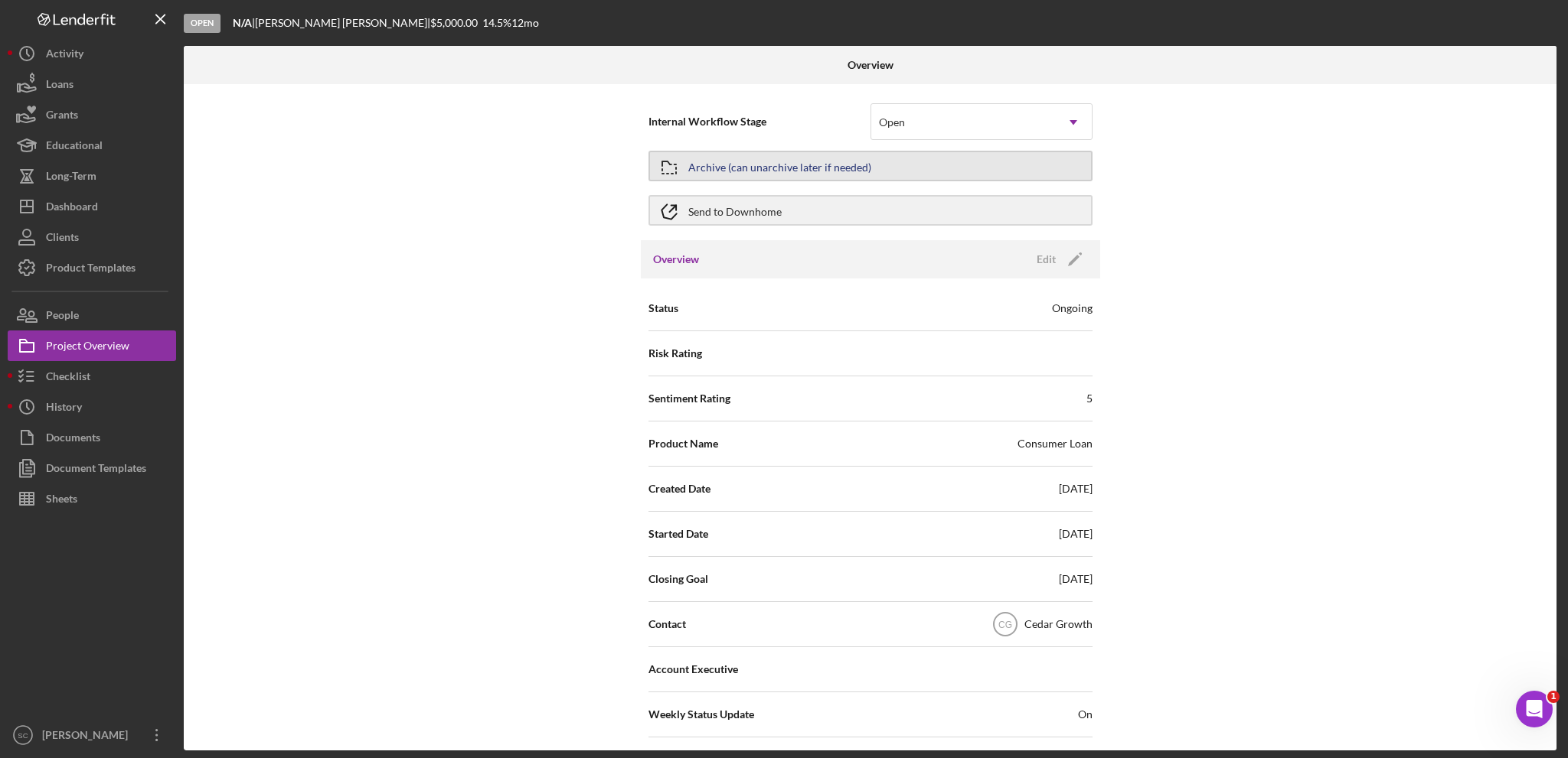
click at [720, 169] on div "Archive (can unarchive later if needed)" at bounding box center [780, 166] width 183 height 28
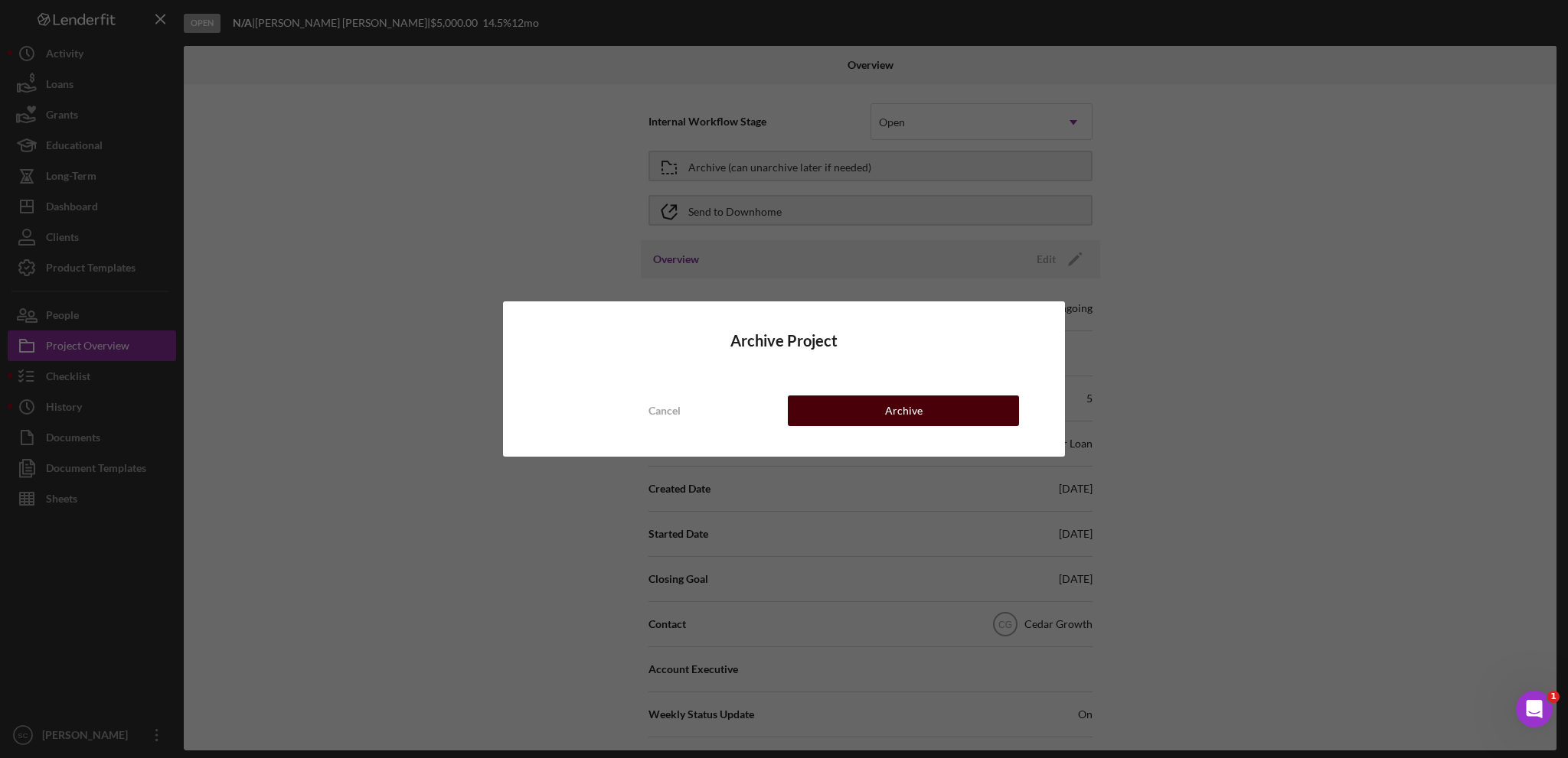
click at [838, 405] on button "Archive" at bounding box center [903, 410] width 231 height 30
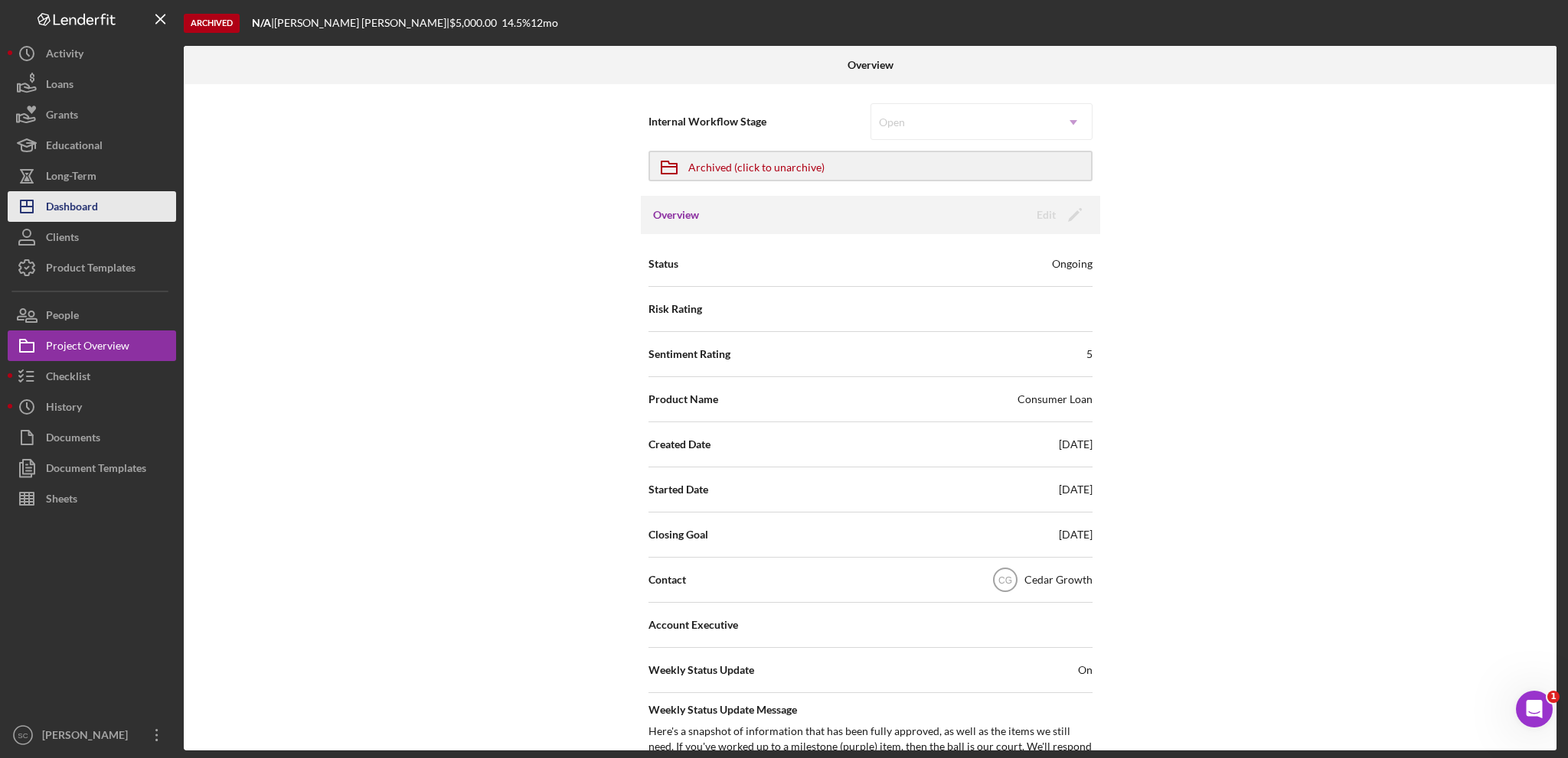
click at [93, 207] on div "Dashboard" at bounding box center [72, 209] width 52 height 35
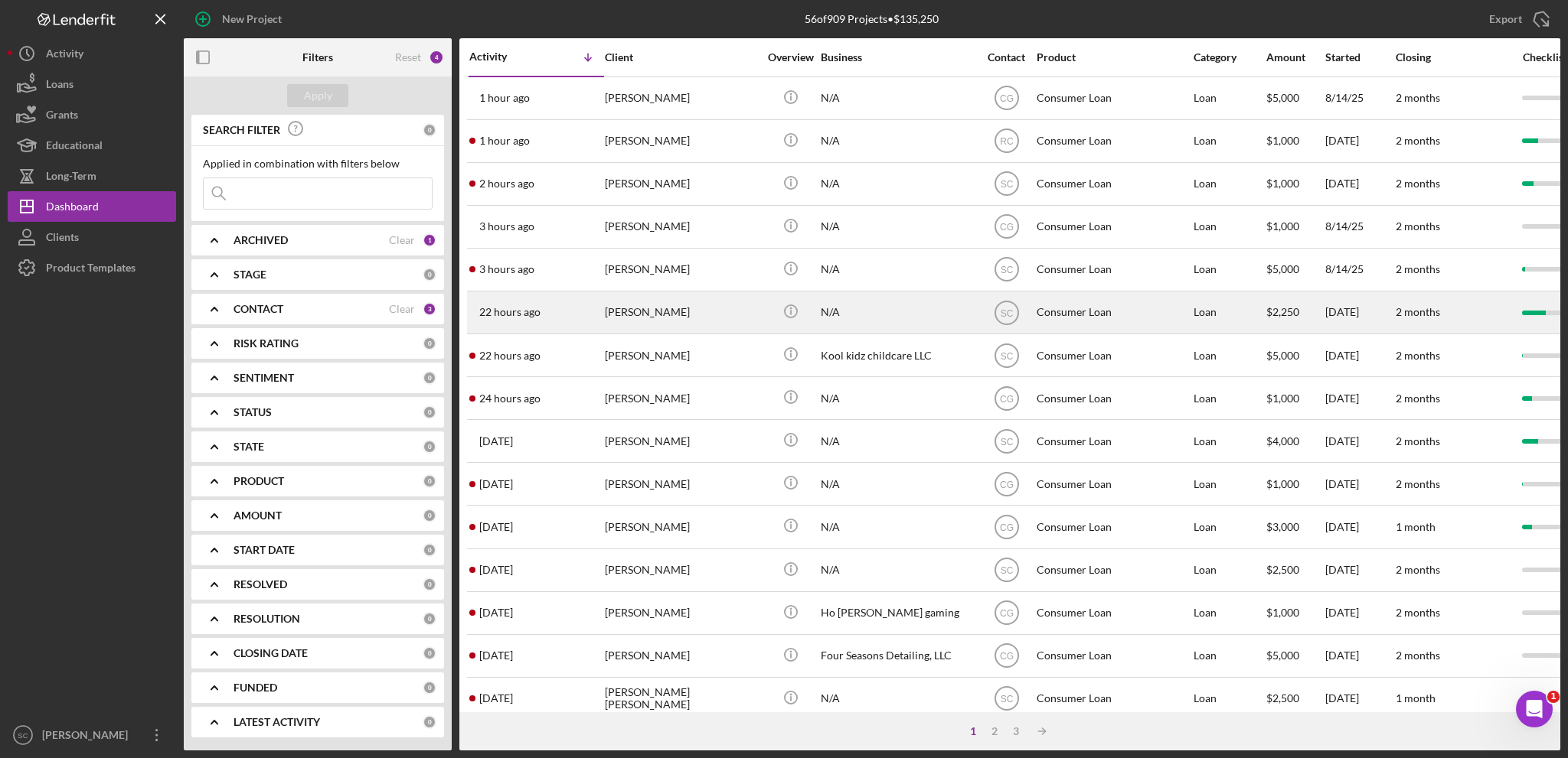
click at [655, 322] on div "[PERSON_NAME]" at bounding box center [681, 312] width 153 height 40
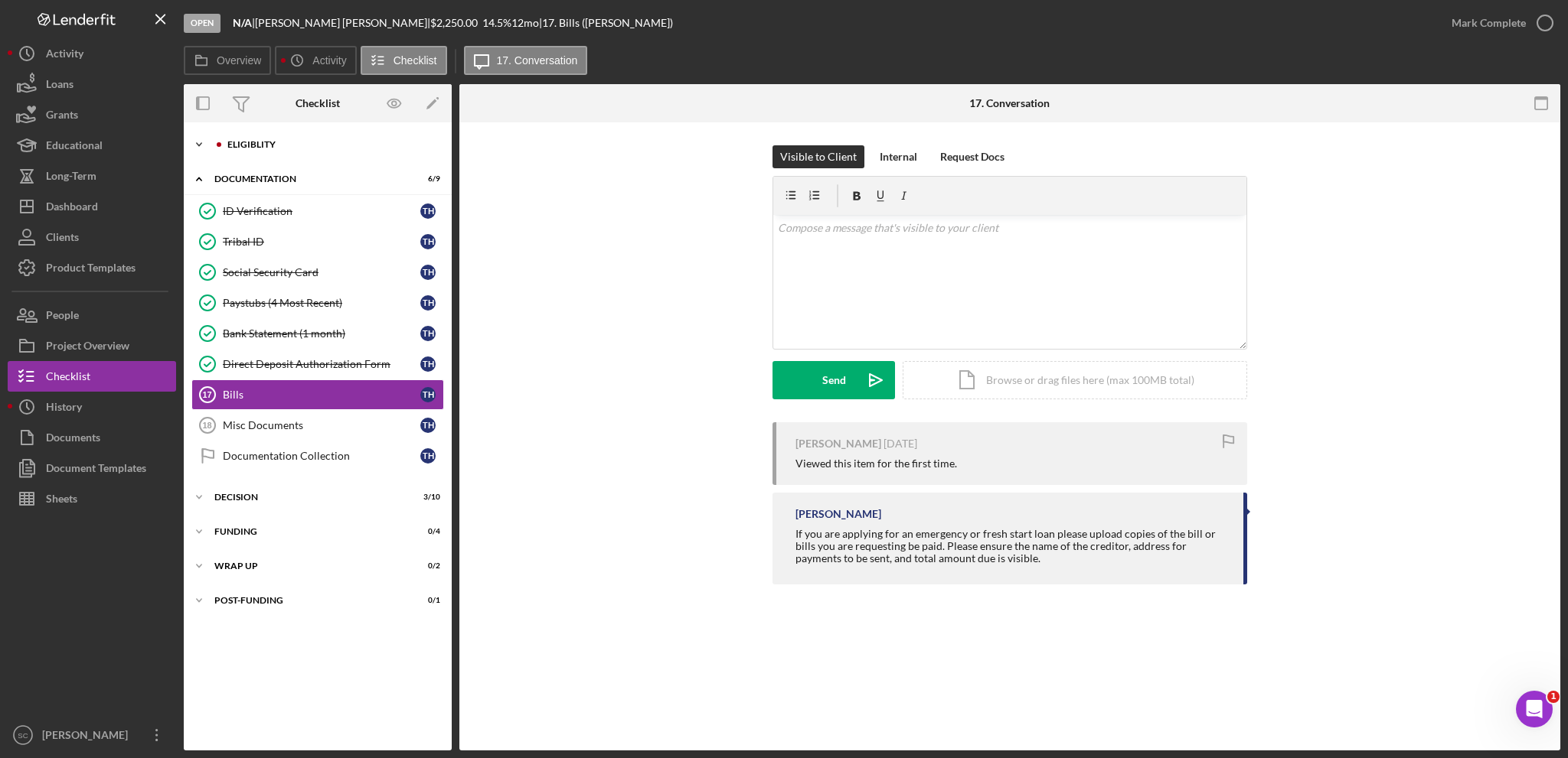
click at [201, 137] on icon "Icon/Expander" at bounding box center [198, 144] width 30 height 30
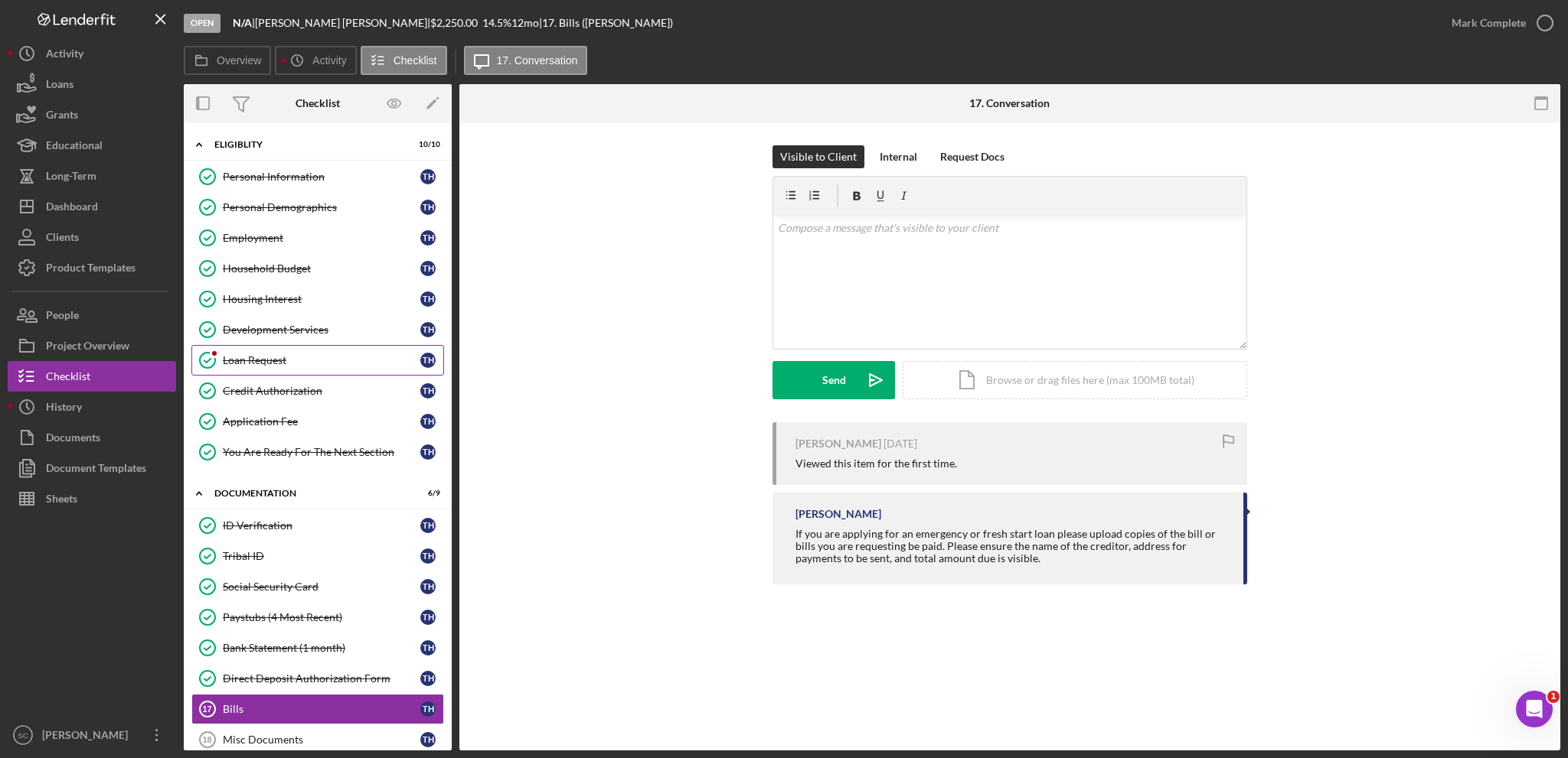
click at [296, 357] on div "Loan Request" at bounding box center [322, 360] width 197 height 12
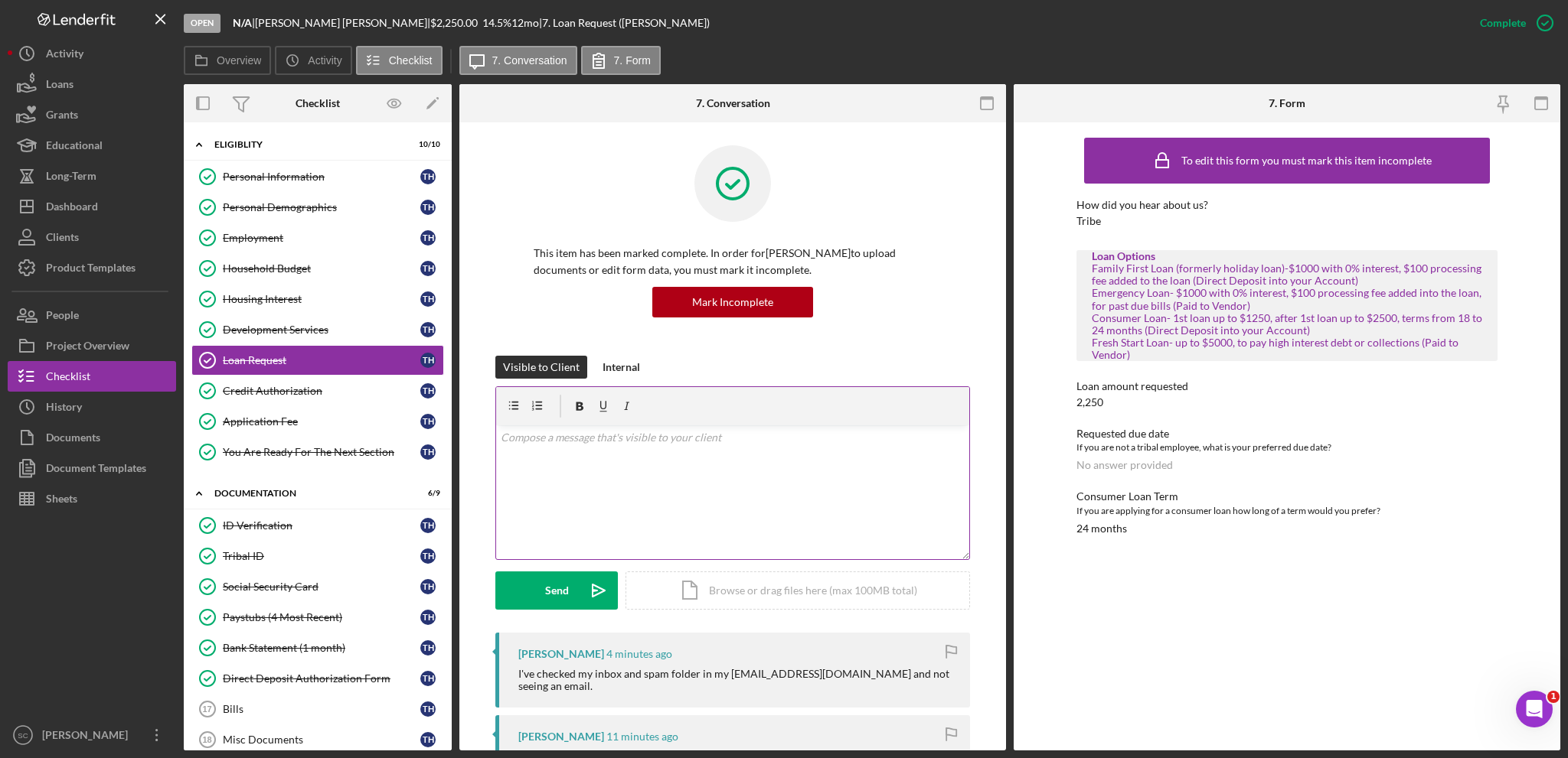
click at [656, 486] on div "v Color teal Color pink Remove color Add row above Add row below Add column bef…" at bounding box center [732, 492] width 473 height 134
click at [513, 598] on button "Send Icon/icon-invite-send" at bounding box center [556, 590] width 123 height 39
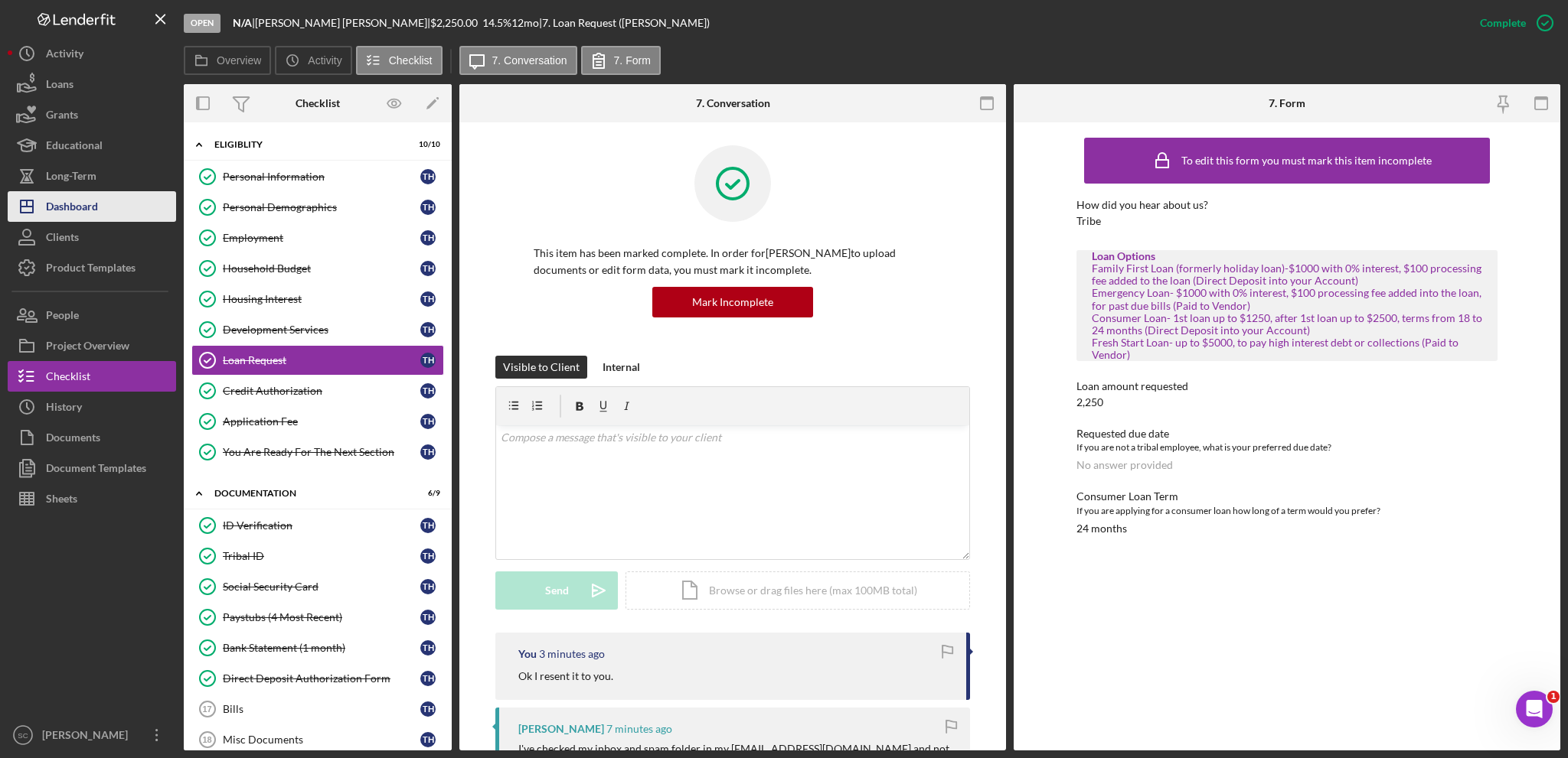
click at [83, 201] on div "Dashboard" at bounding box center [72, 209] width 52 height 35
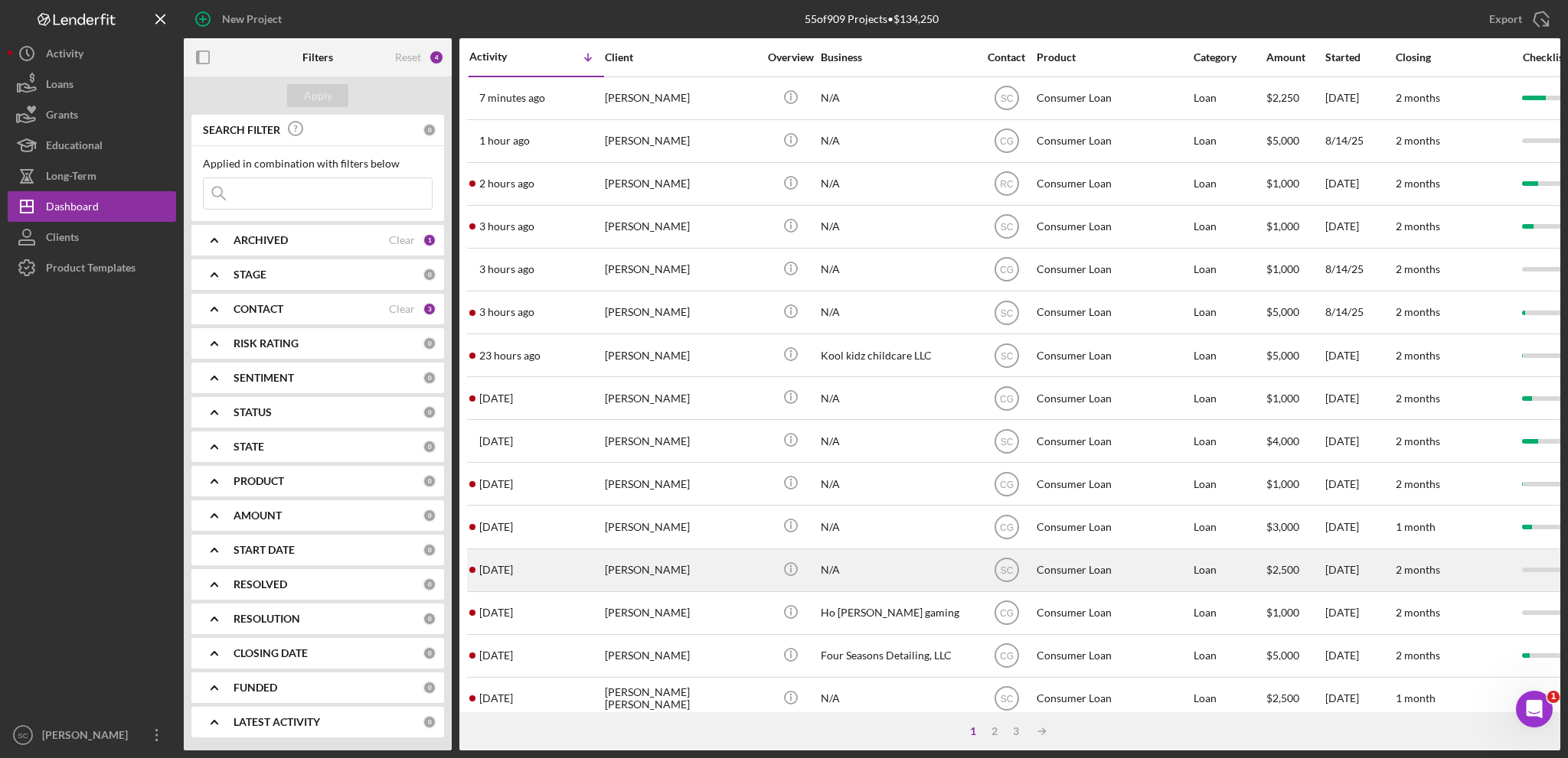
click at [652, 566] on div "[PERSON_NAME]" at bounding box center [681, 570] width 153 height 40
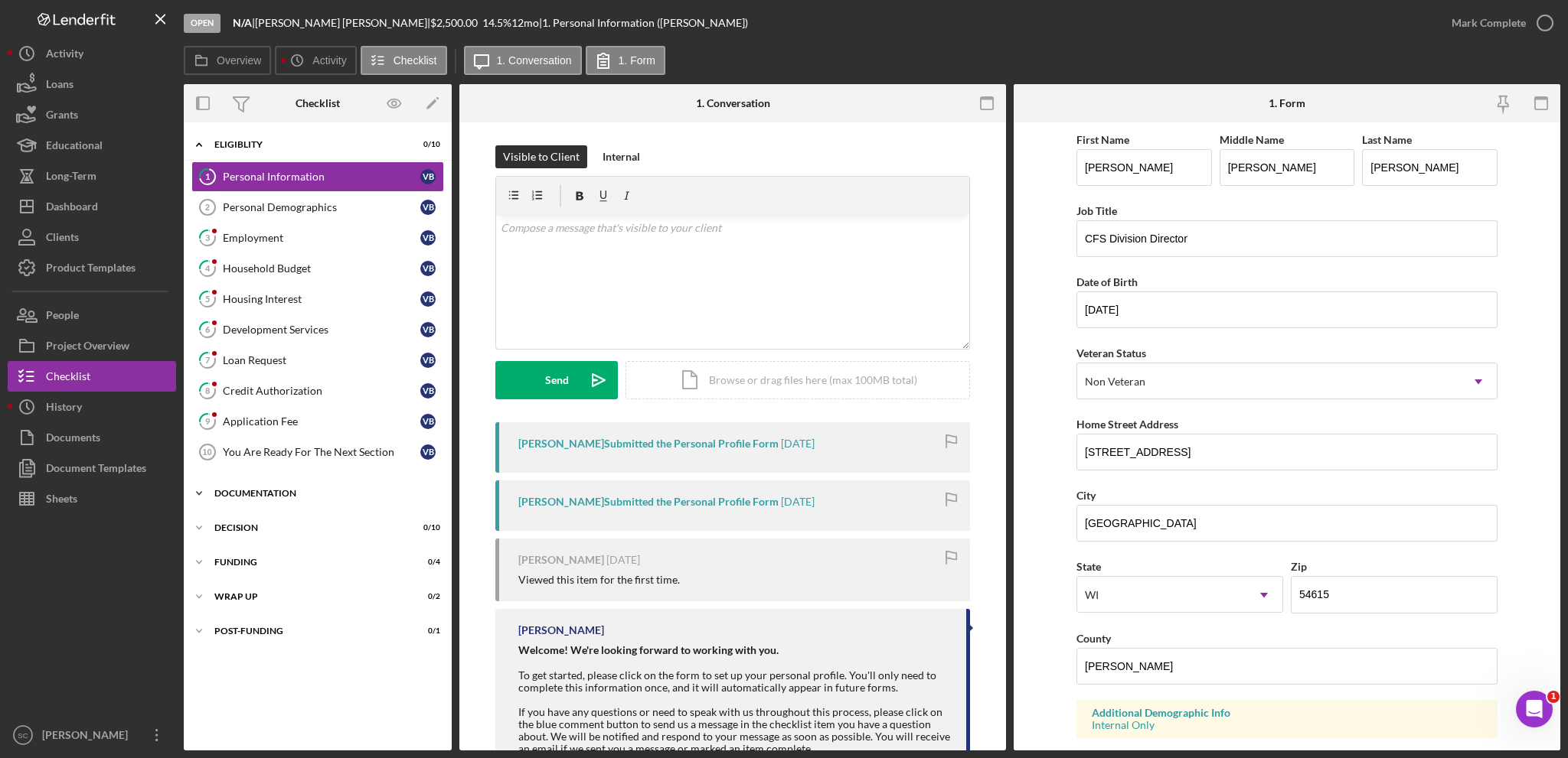
click at [208, 486] on icon "Icon/Expander" at bounding box center [198, 493] width 30 height 30
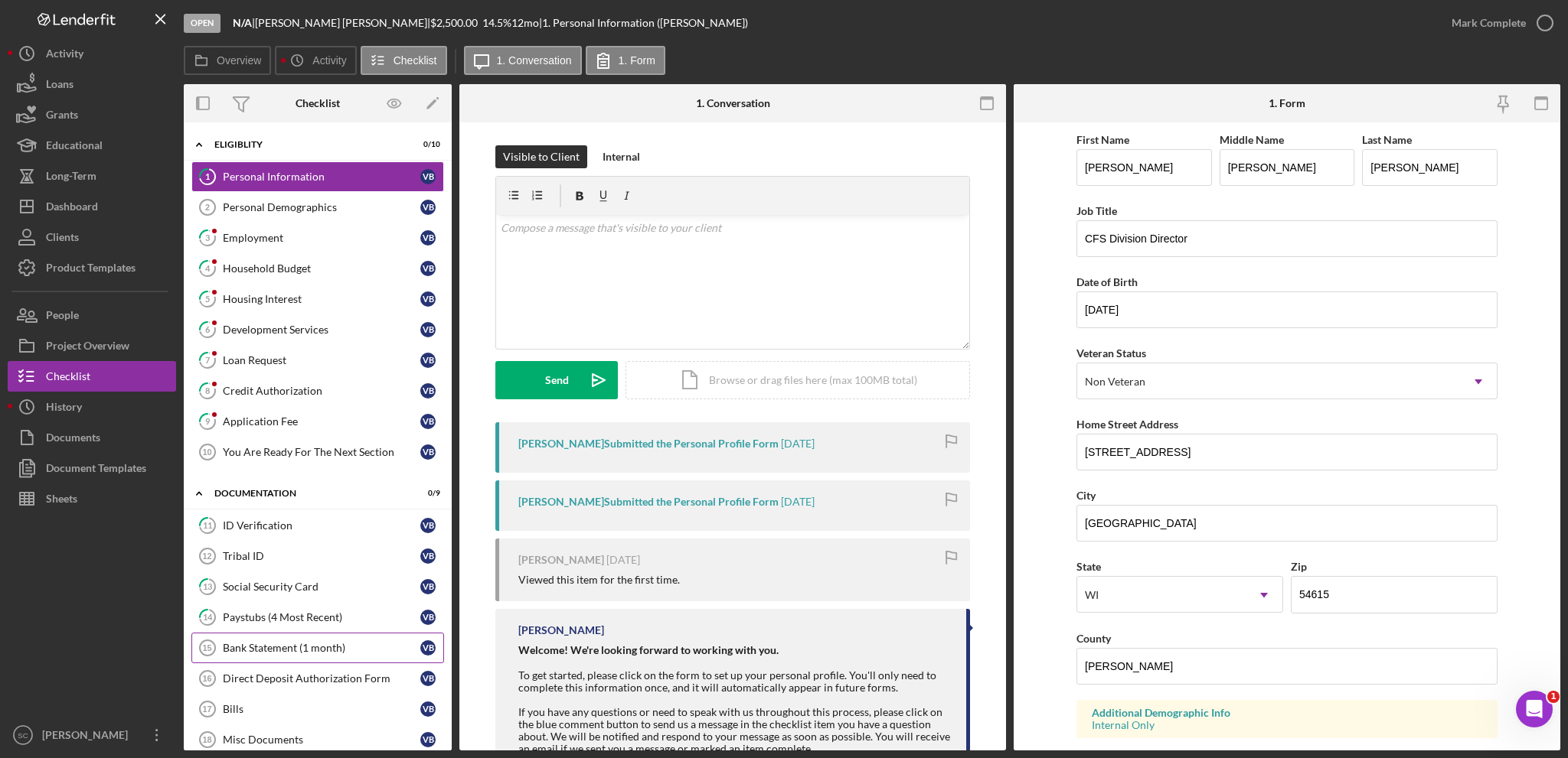
click at [274, 645] on div "Bank Statement (1 month)" at bounding box center [322, 648] width 197 height 12
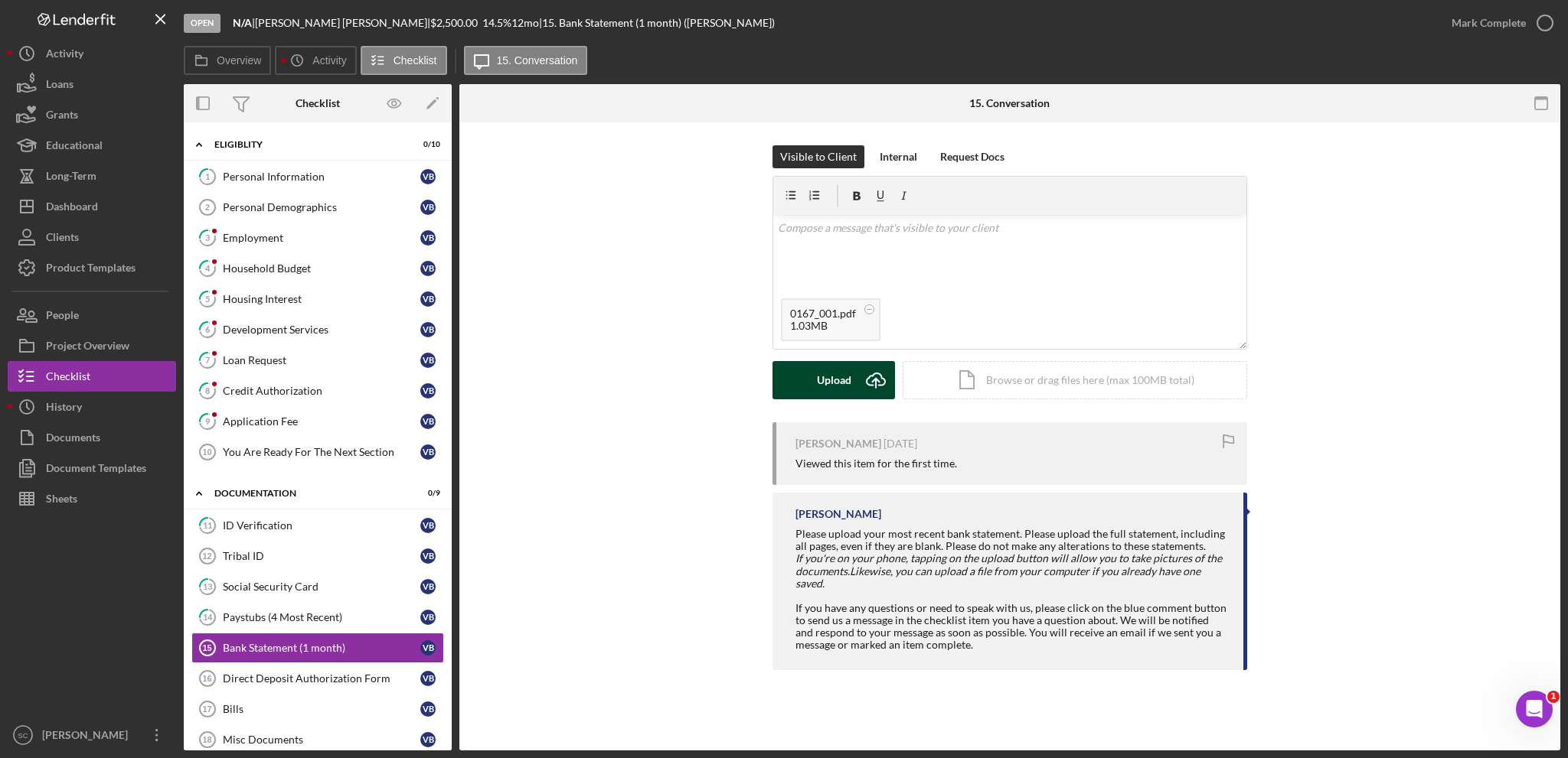
click at [806, 375] on button "Upload Icon/Upload" at bounding box center [833, 380] width 123 height 39
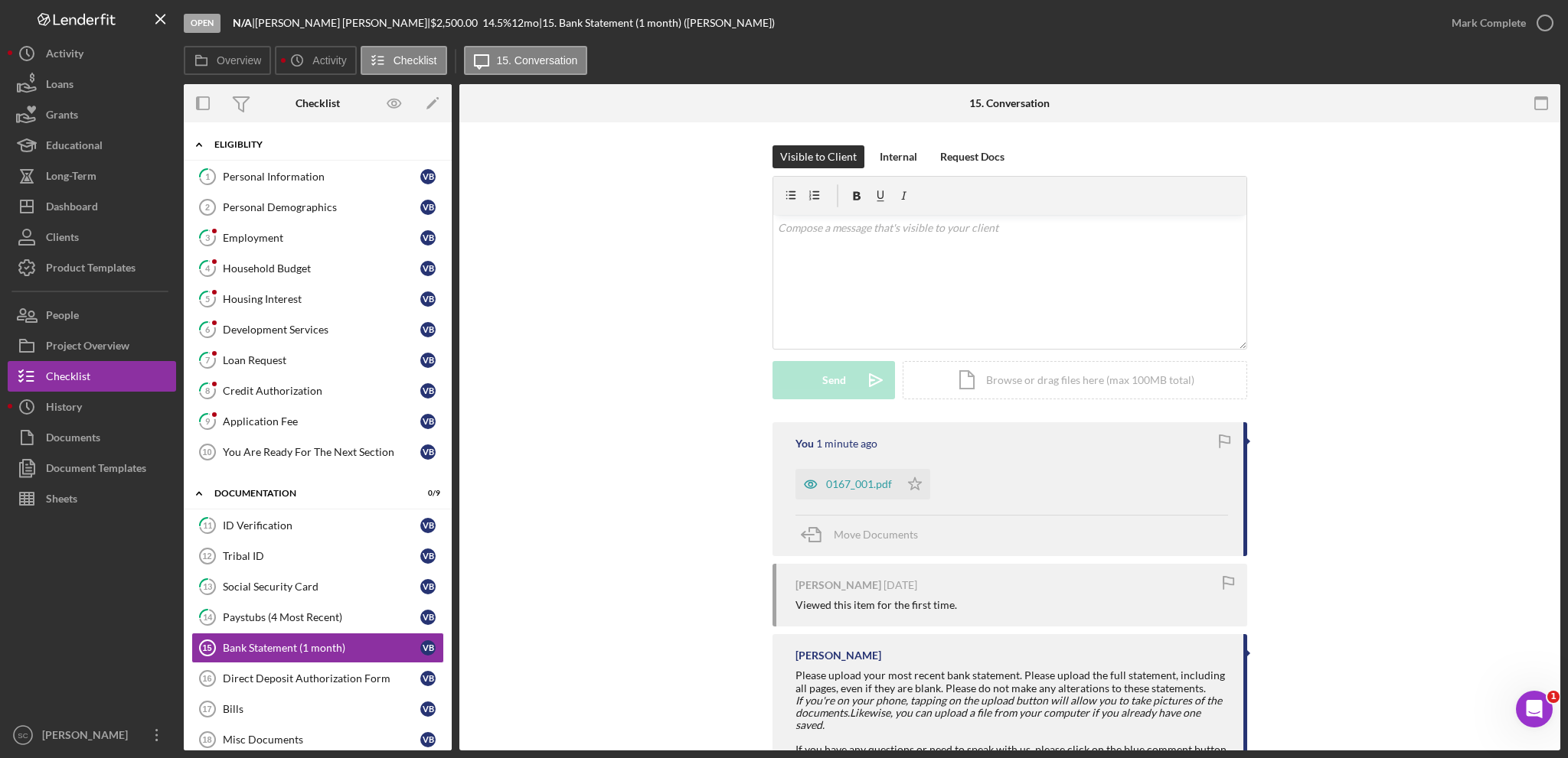
click at [285, 159] on div "Icon/Expander Eligiblity 0 / 10" at bounding box center [318, 145] width 268 height 31
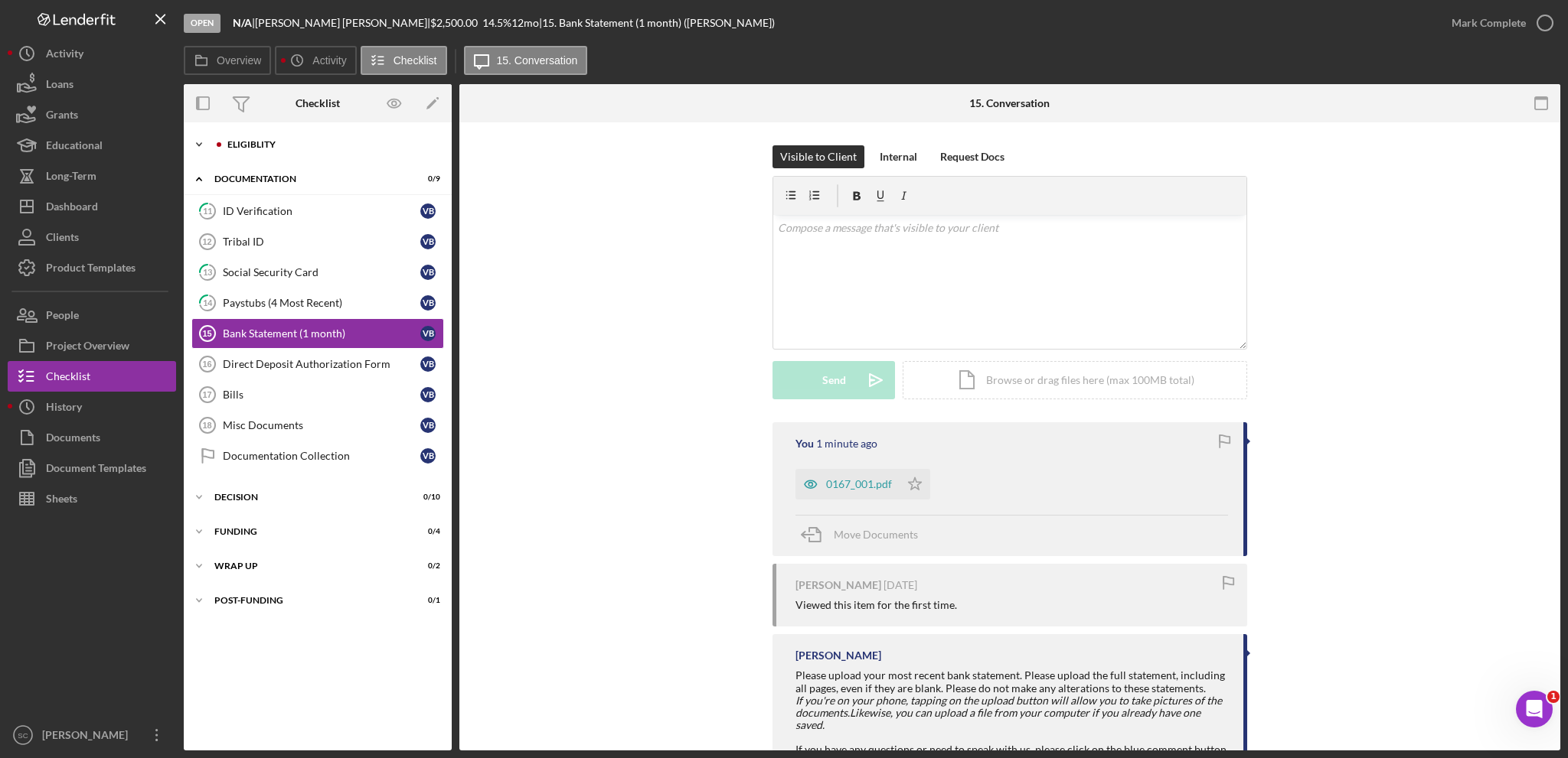
click at [195, 141] on icon "Icon/Expander" at bounding box center [198, 144] width 30 height 30
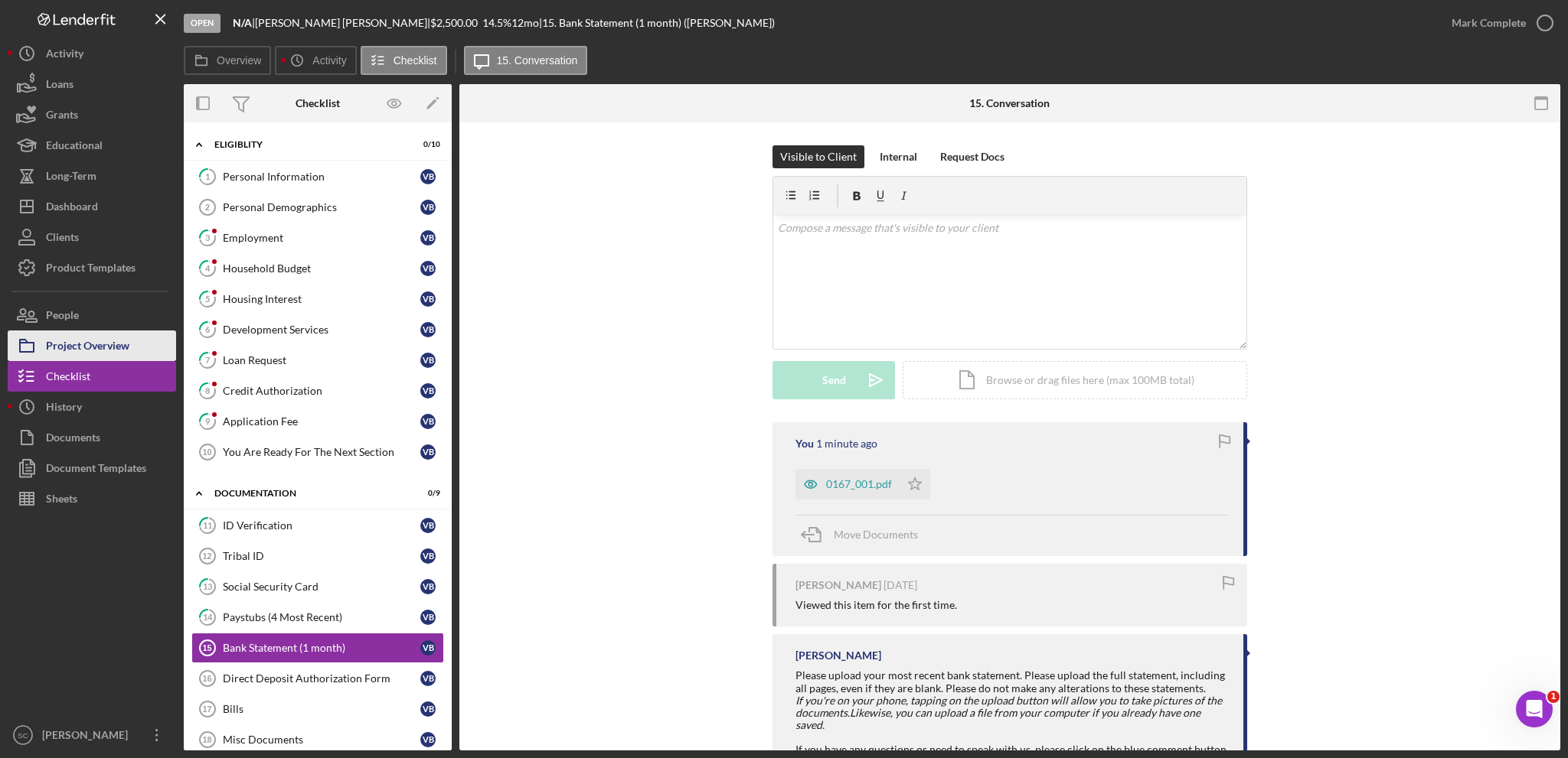
click at [125, 348] on div "Project Overview" at bounding box center [87, 348] width 83 height 35
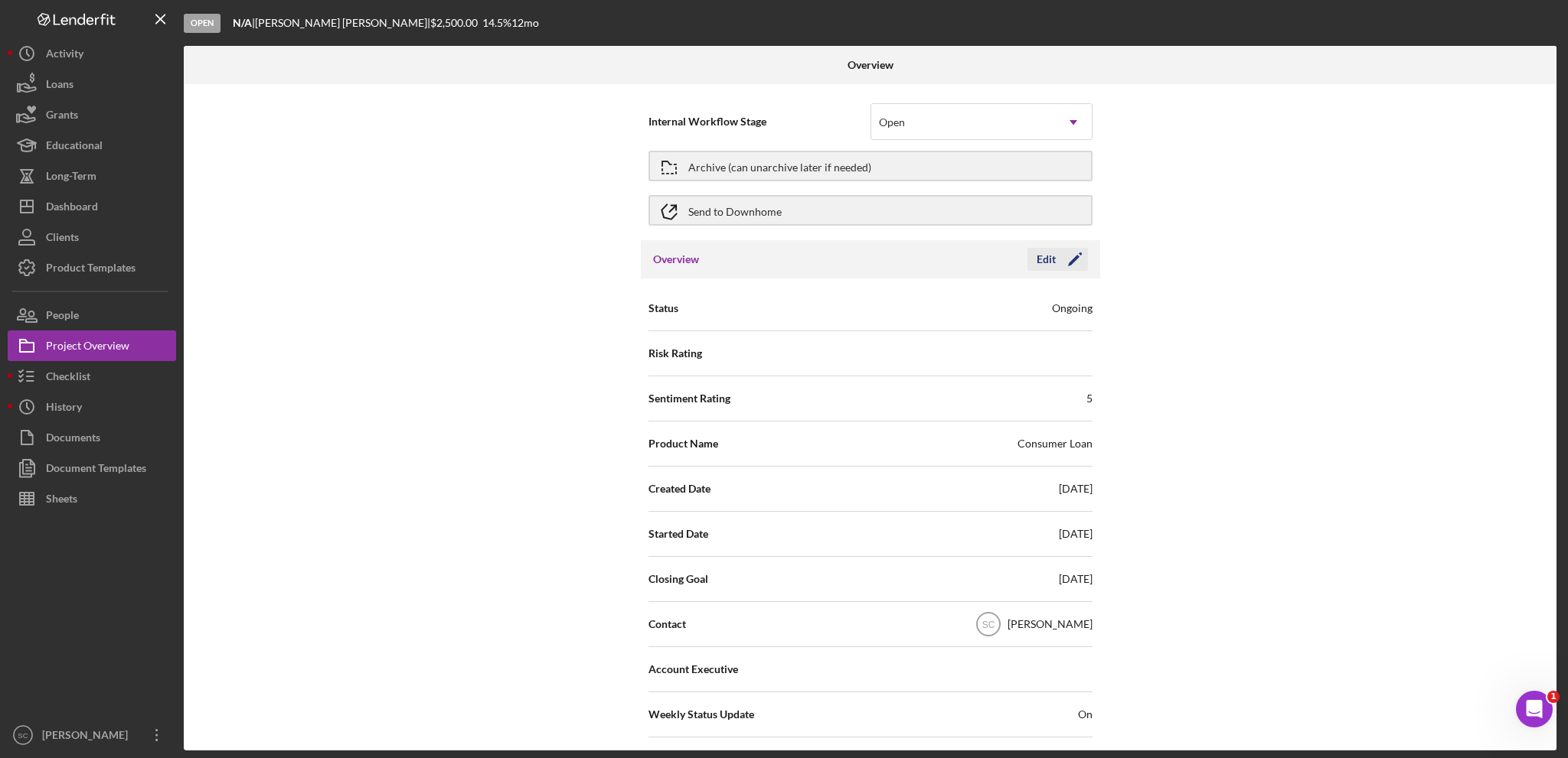
click at [1051, 261] on div "Edit" at bounding box center [1046, 260] width 19 height 23
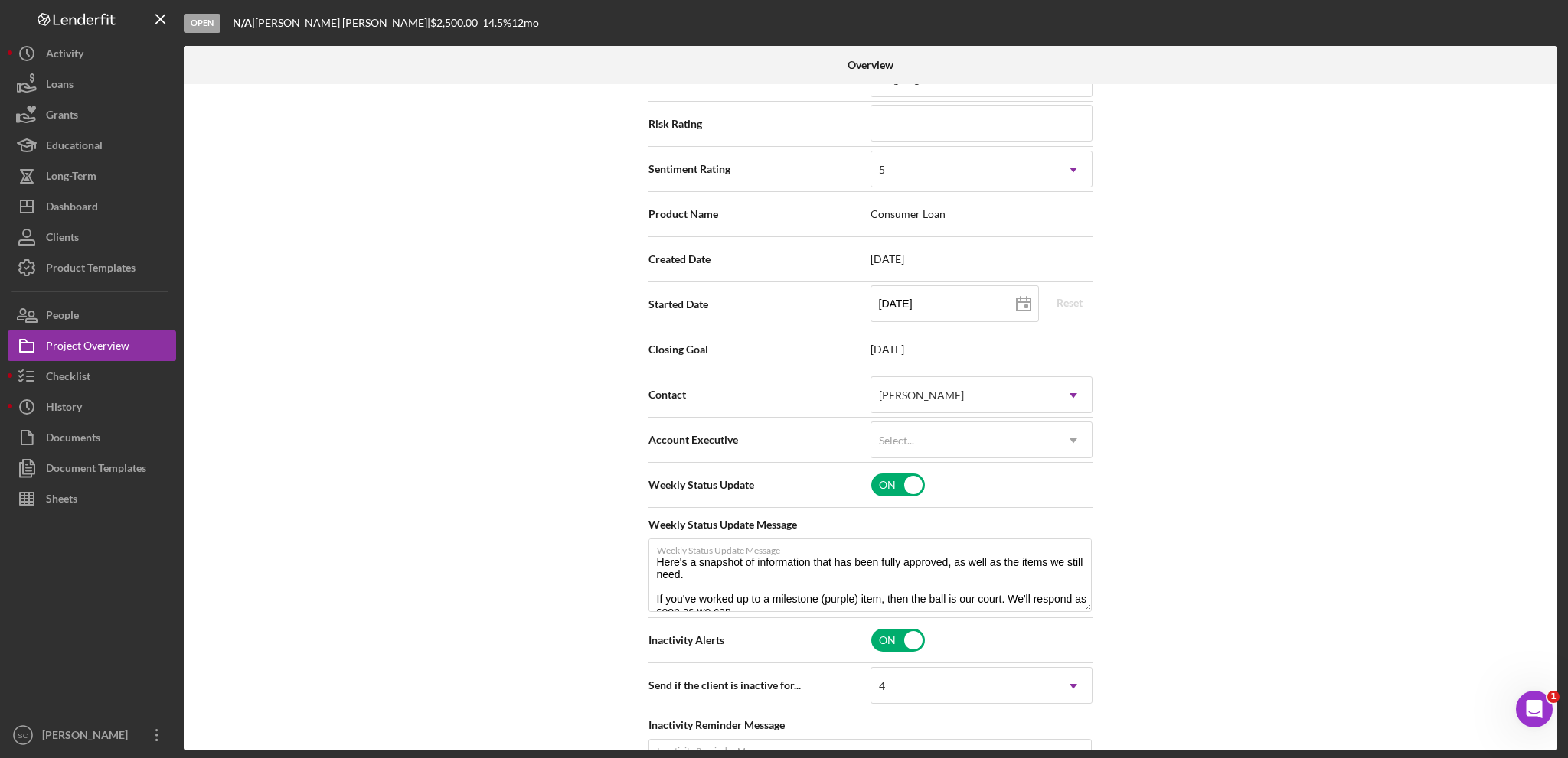
scroll to position [306, 0]
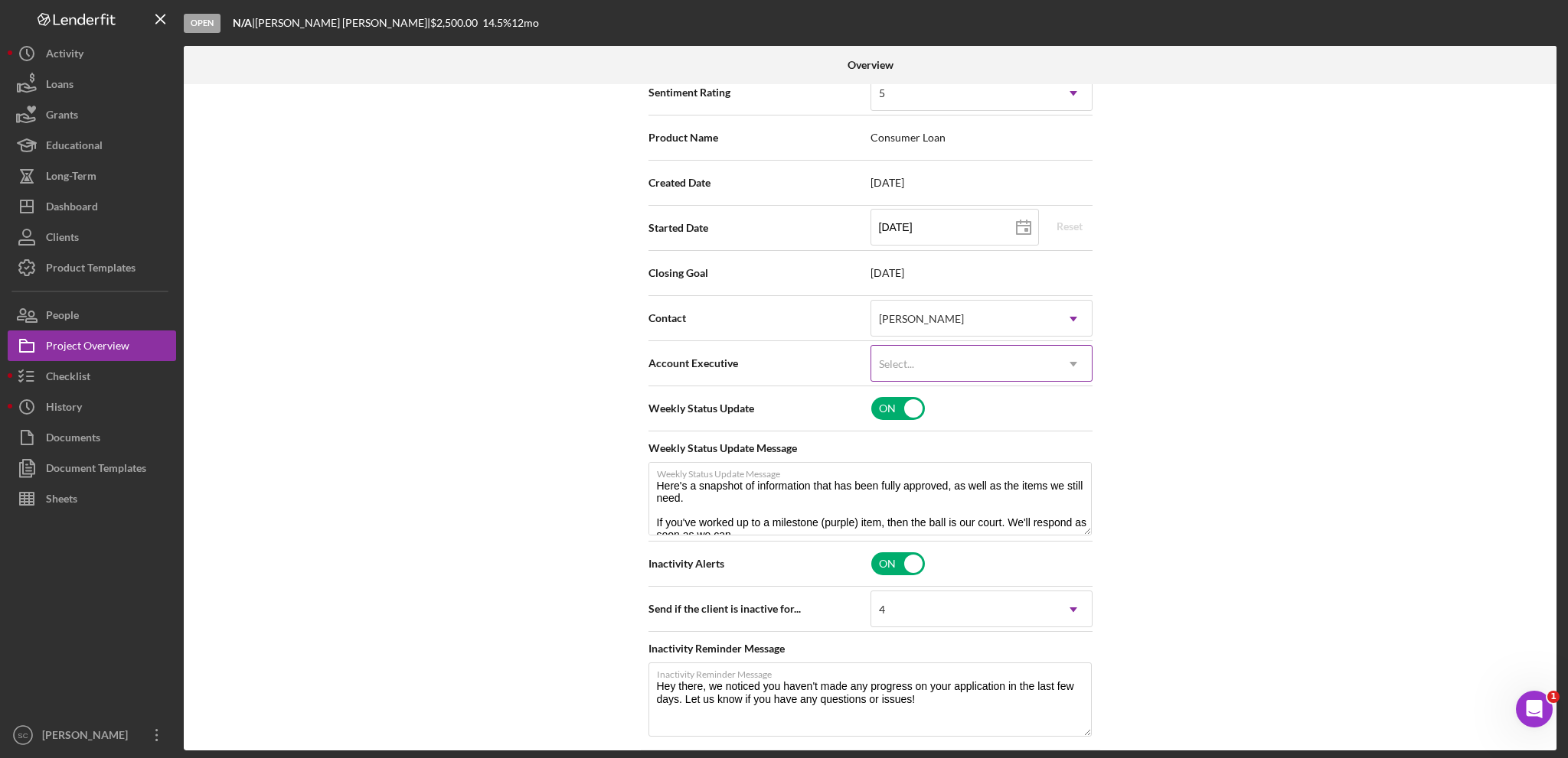
click at [965, 360] on div "Select..." at bounding box center [963, 364] width 183 height 35
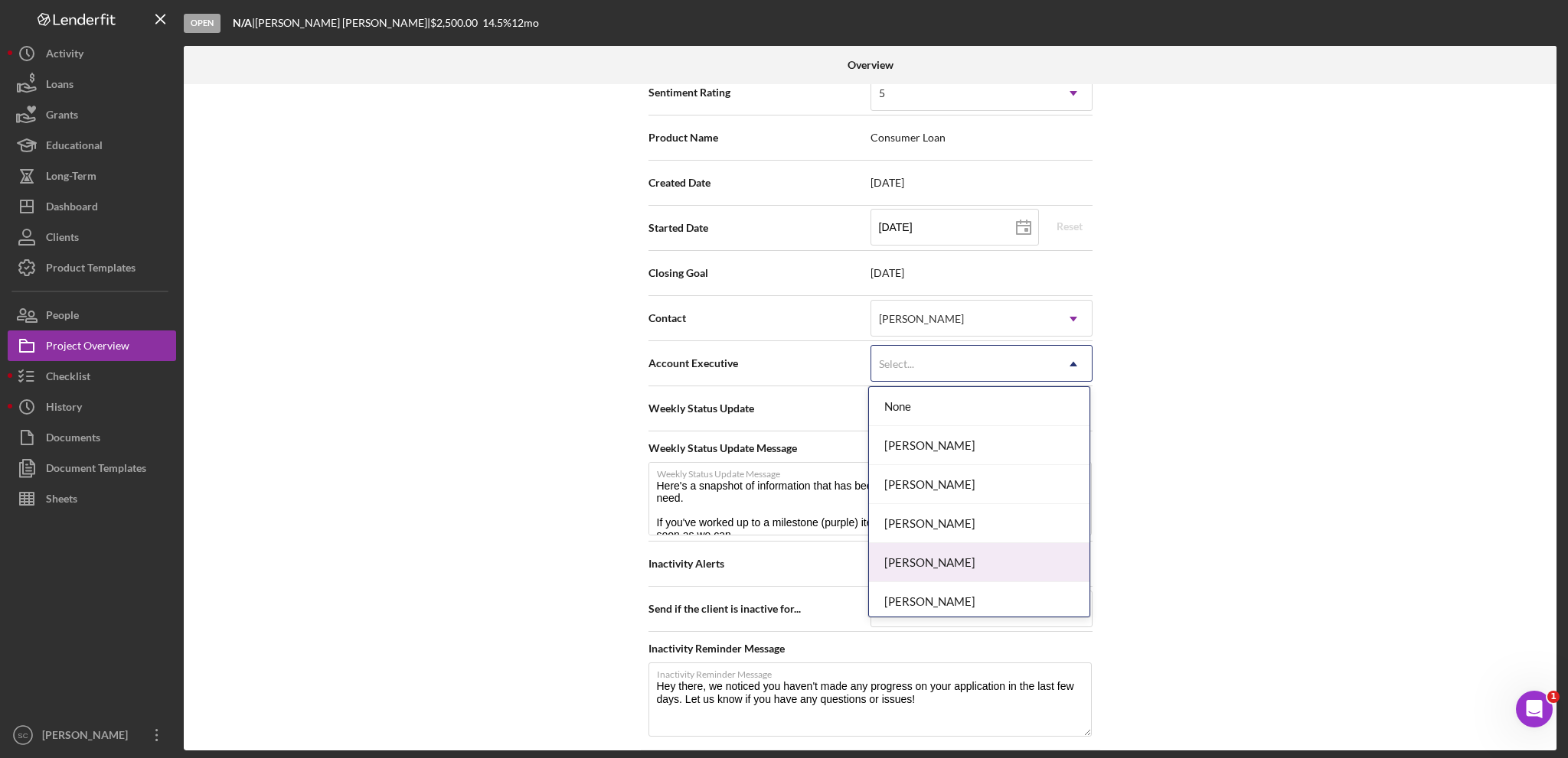
click at [925, 556] on div "[PERSON_NAME]" at bounding box center [979, 562] width 220 height 39
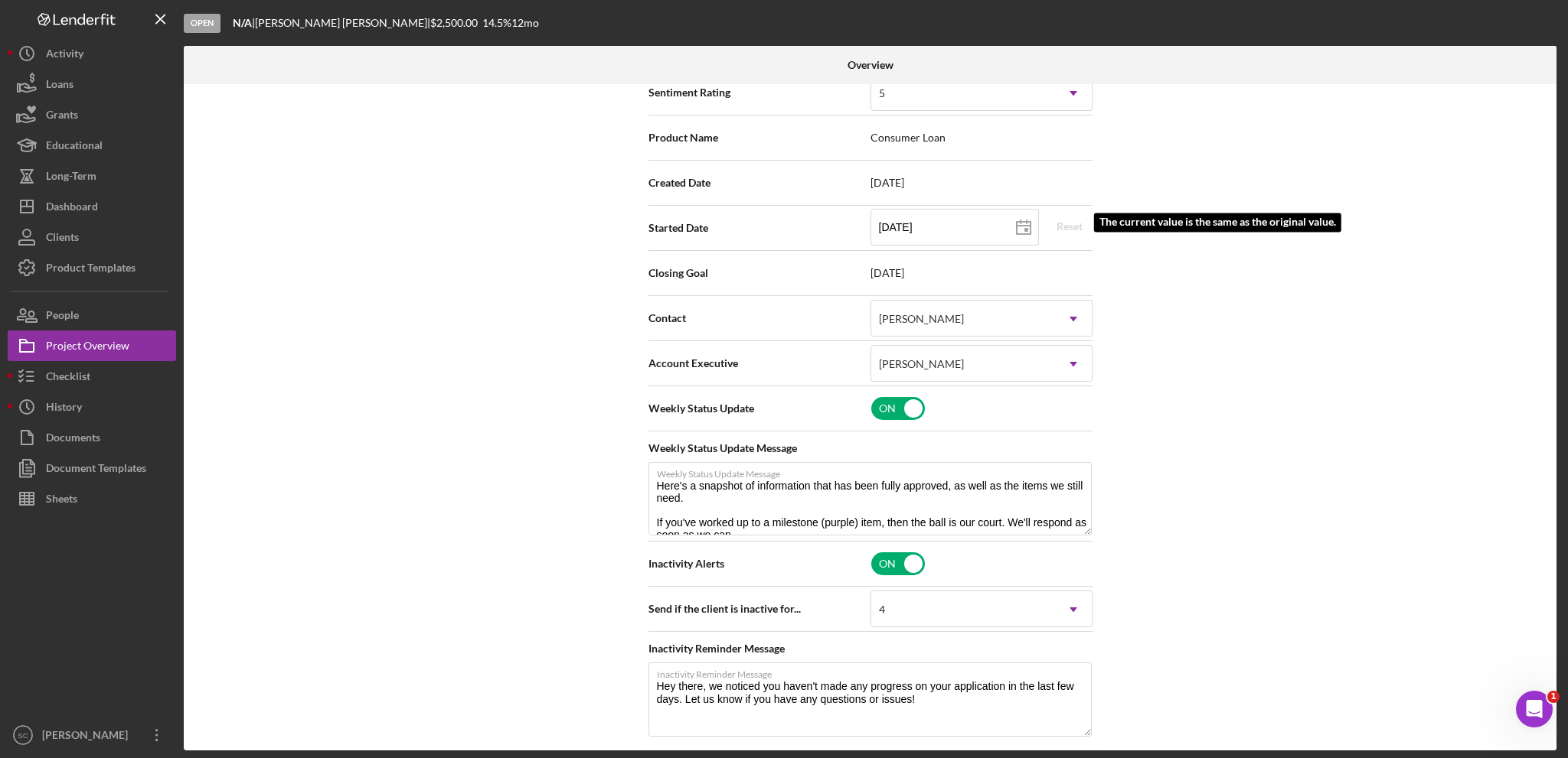
scroll to position [76, 0]
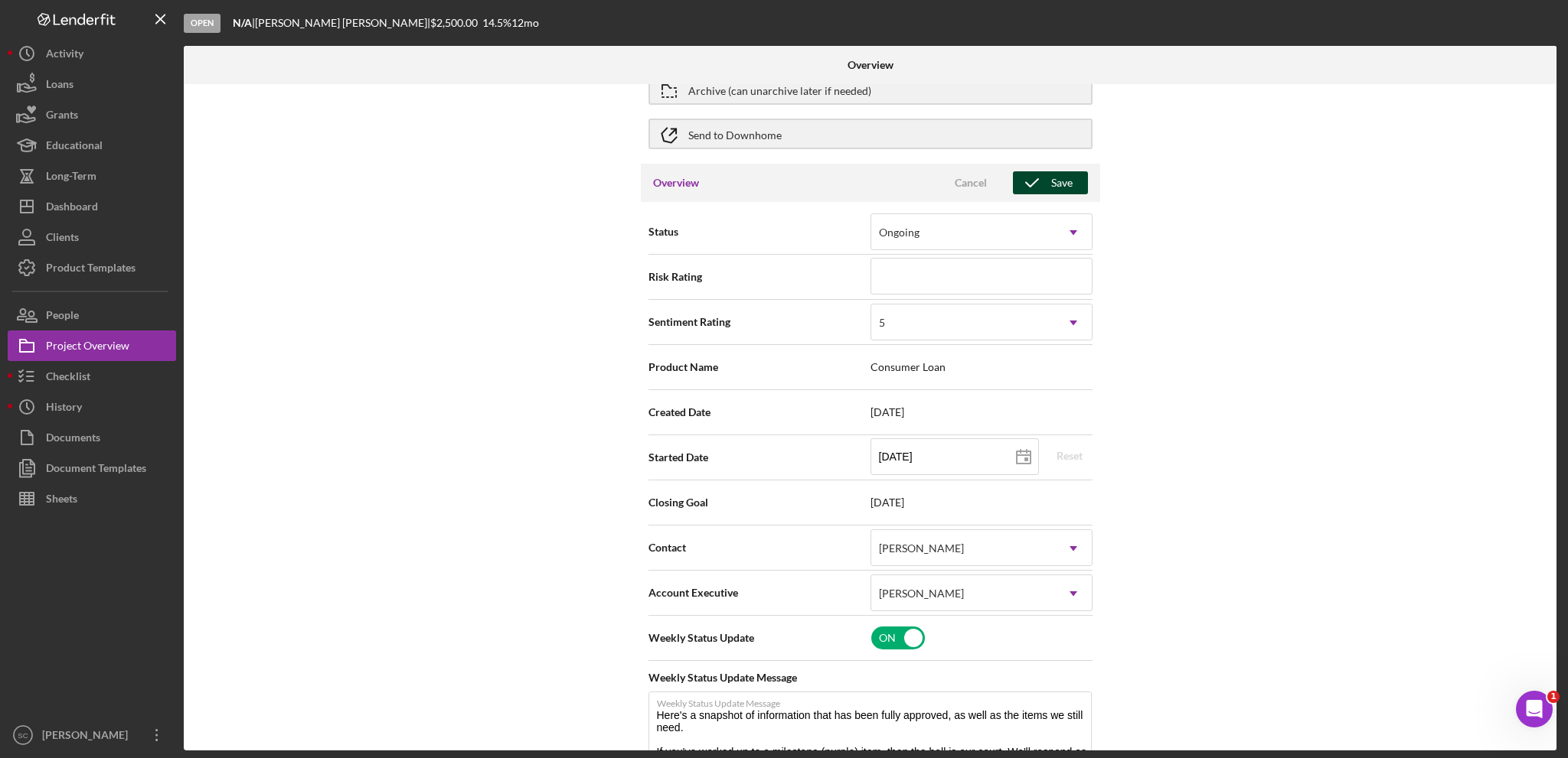
click at [1051, 180] on div "Save" at bounding box center [1062, 183] width 21 height 23
type textarea "Here's a snapshot of information that has been fully approved, as well as the i…"
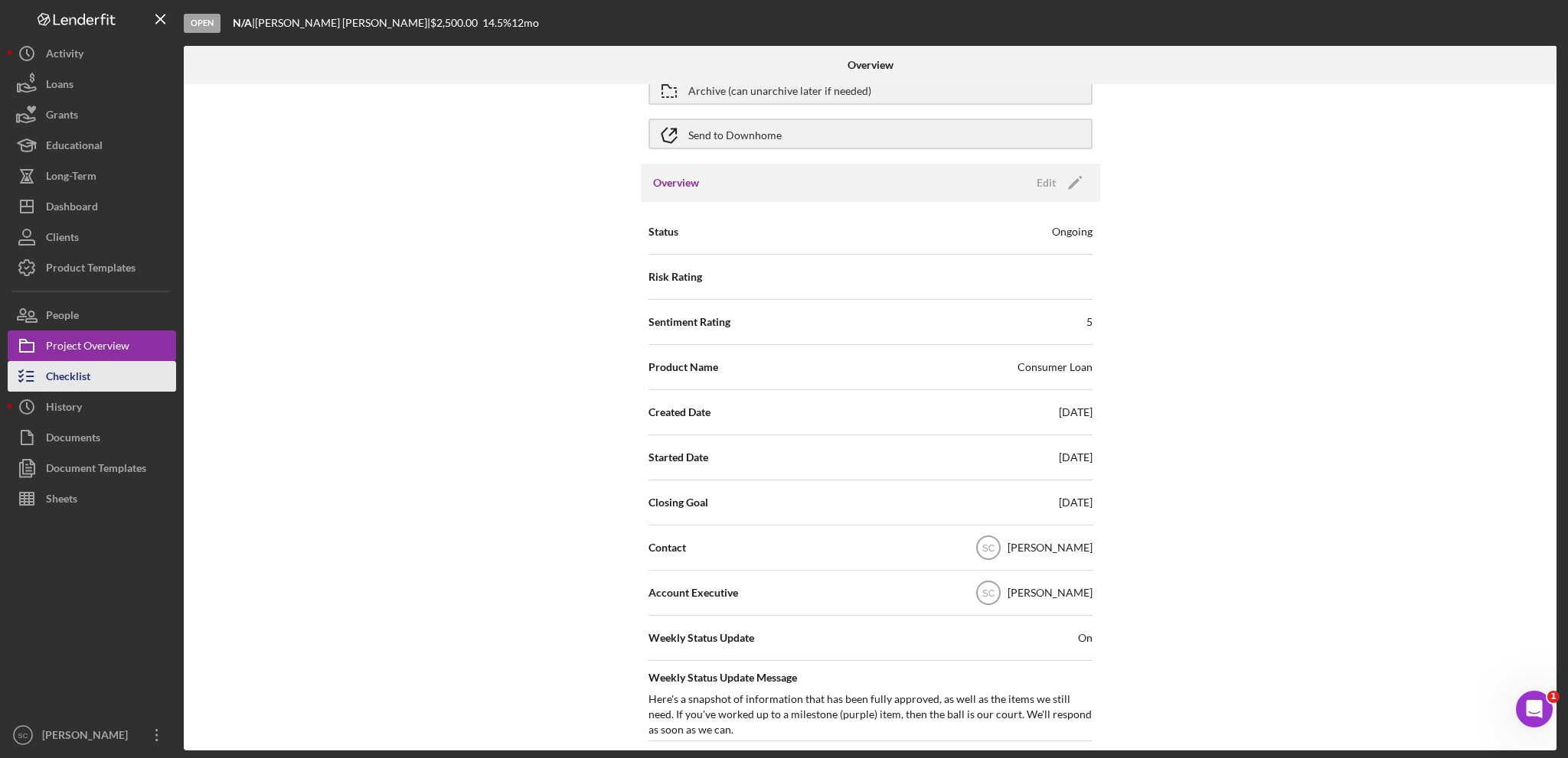
click at [77, 373] on div "Checklist" at bounding box center [68, 378] width 44 height 35
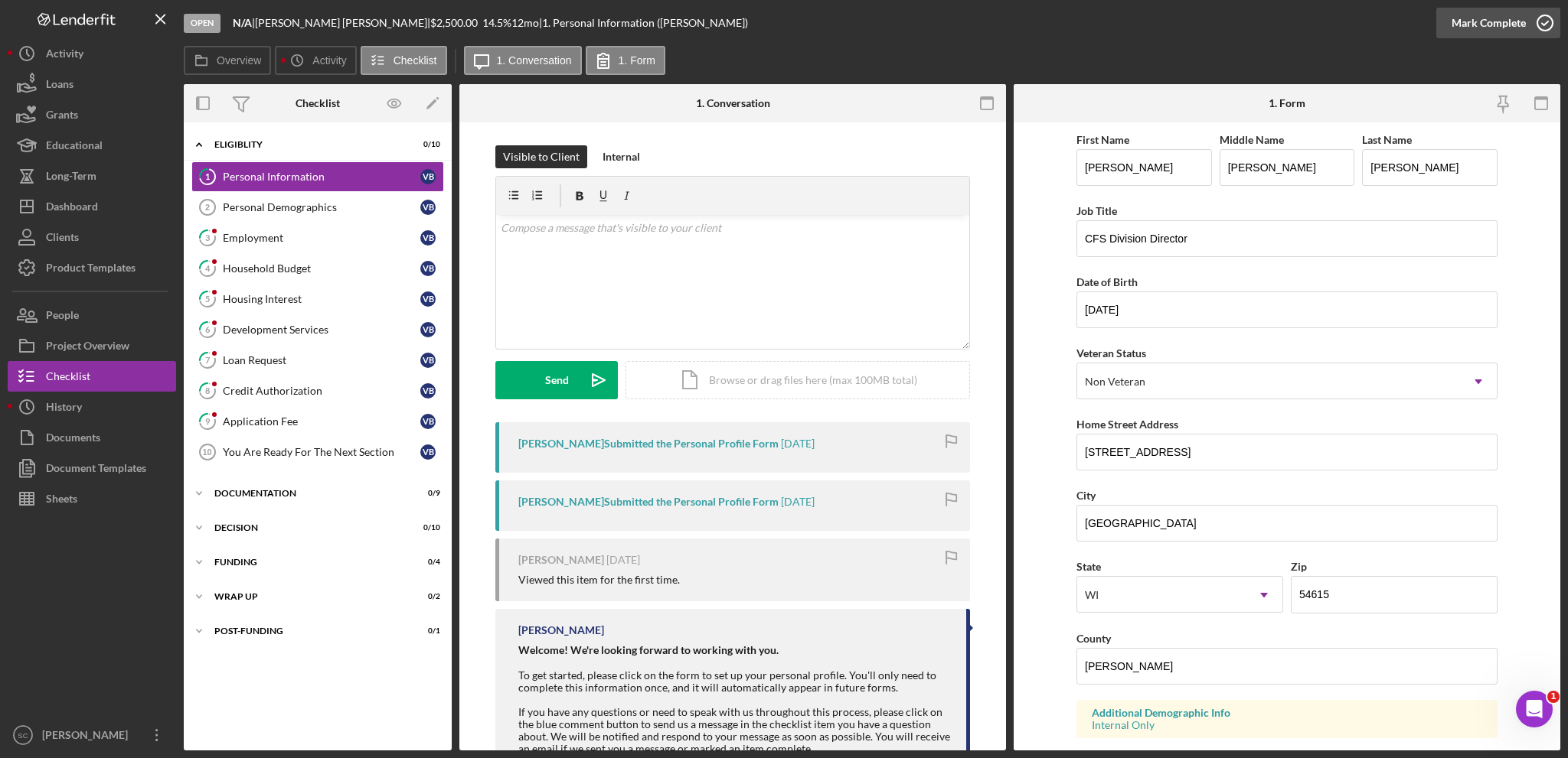
click at [1486, 25] on div "Mark Complete" at bounding box center [1488, 22] width 74 height 30
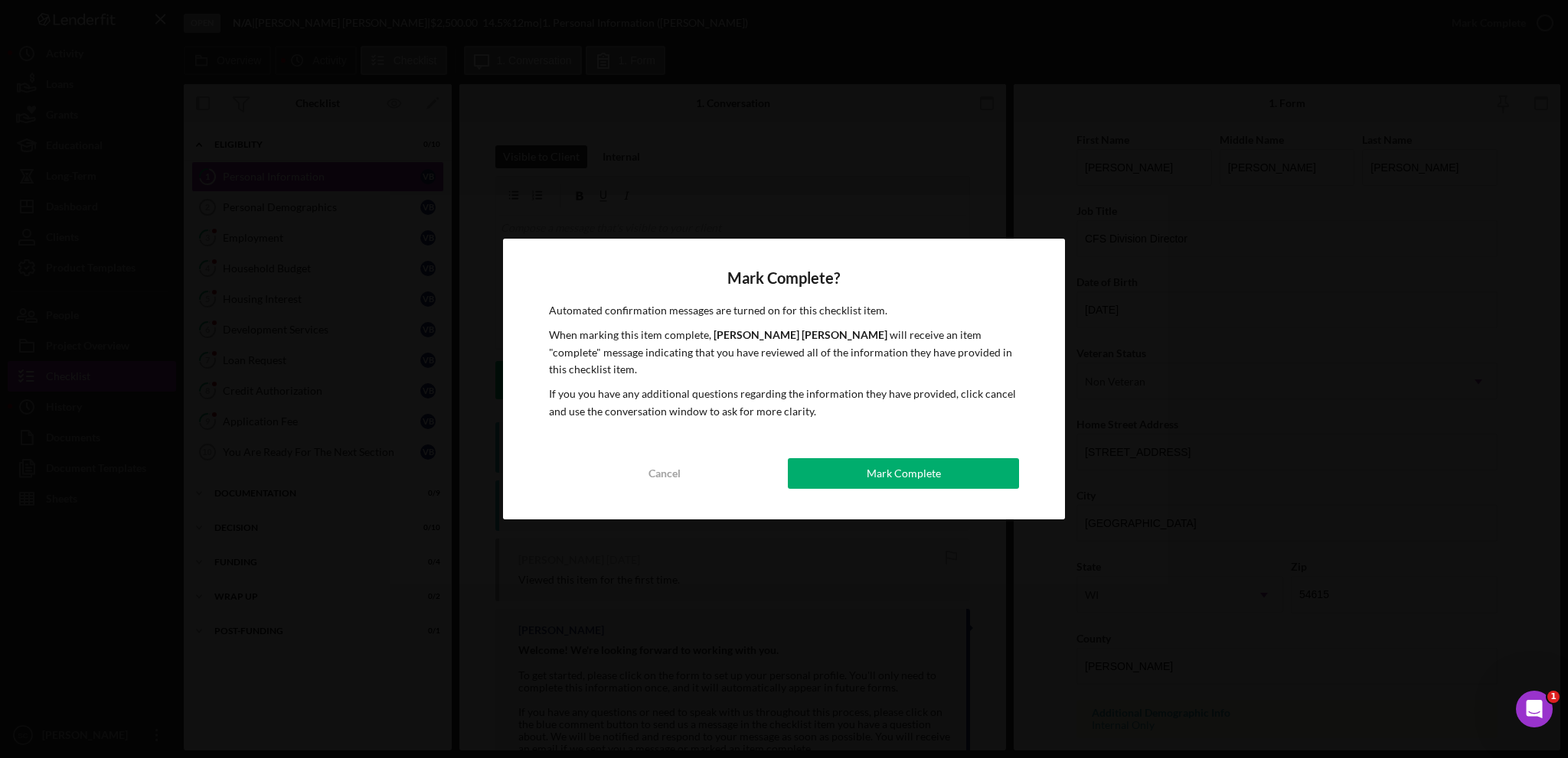
click at [909, 458] on div "Mark Complete" at bounding box center [903, 473] width 74 height 30
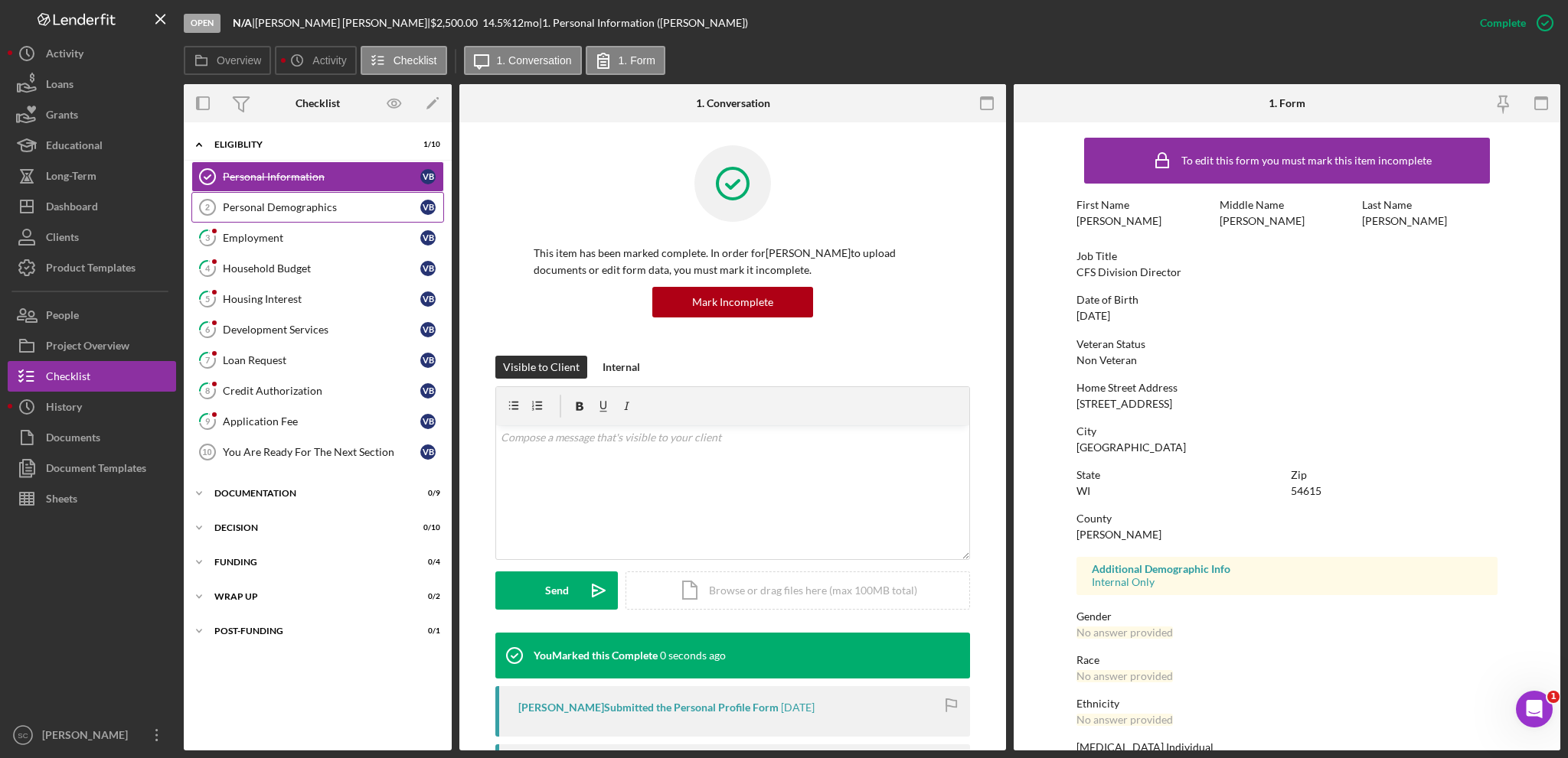
click at [288, 206] on div "Personal Demographics" at bounding box center [322, 207] width 197 height 12
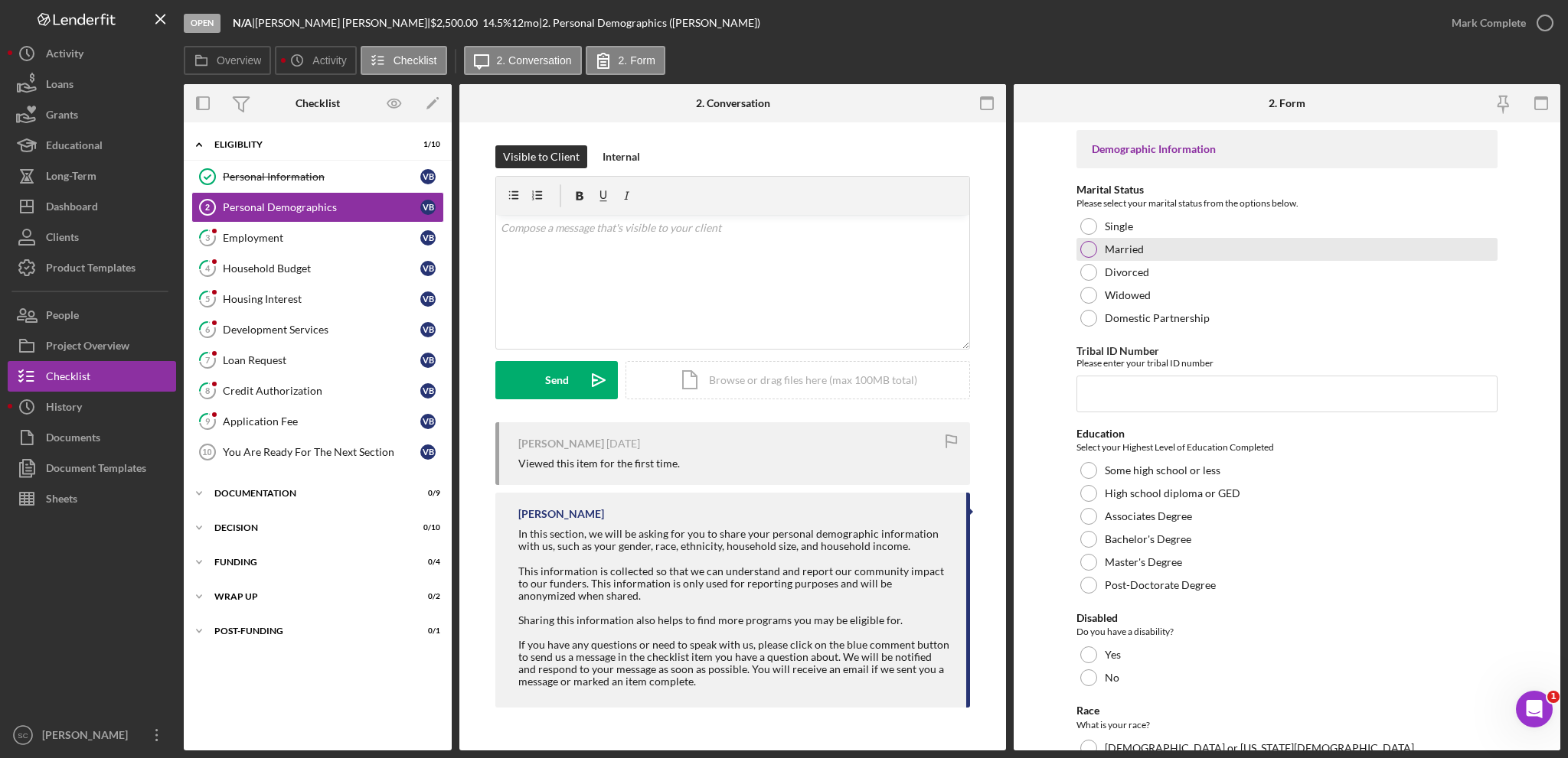
click at [1081, 247] on div at bounding box center [1088, 249] width 16 height 16
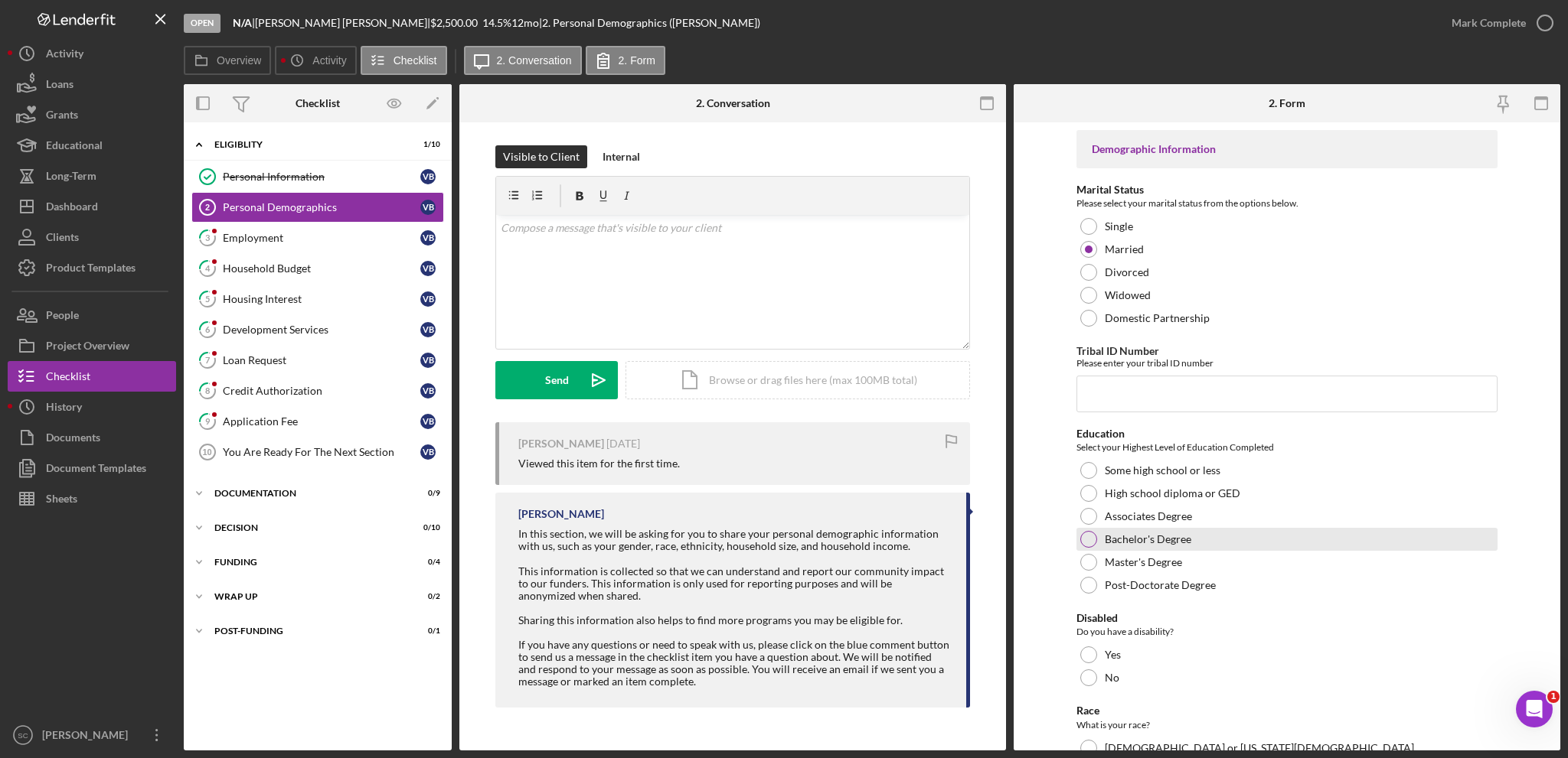
click at [1084, 538] on div at bounding box center [1088, 539] width 16 height 16
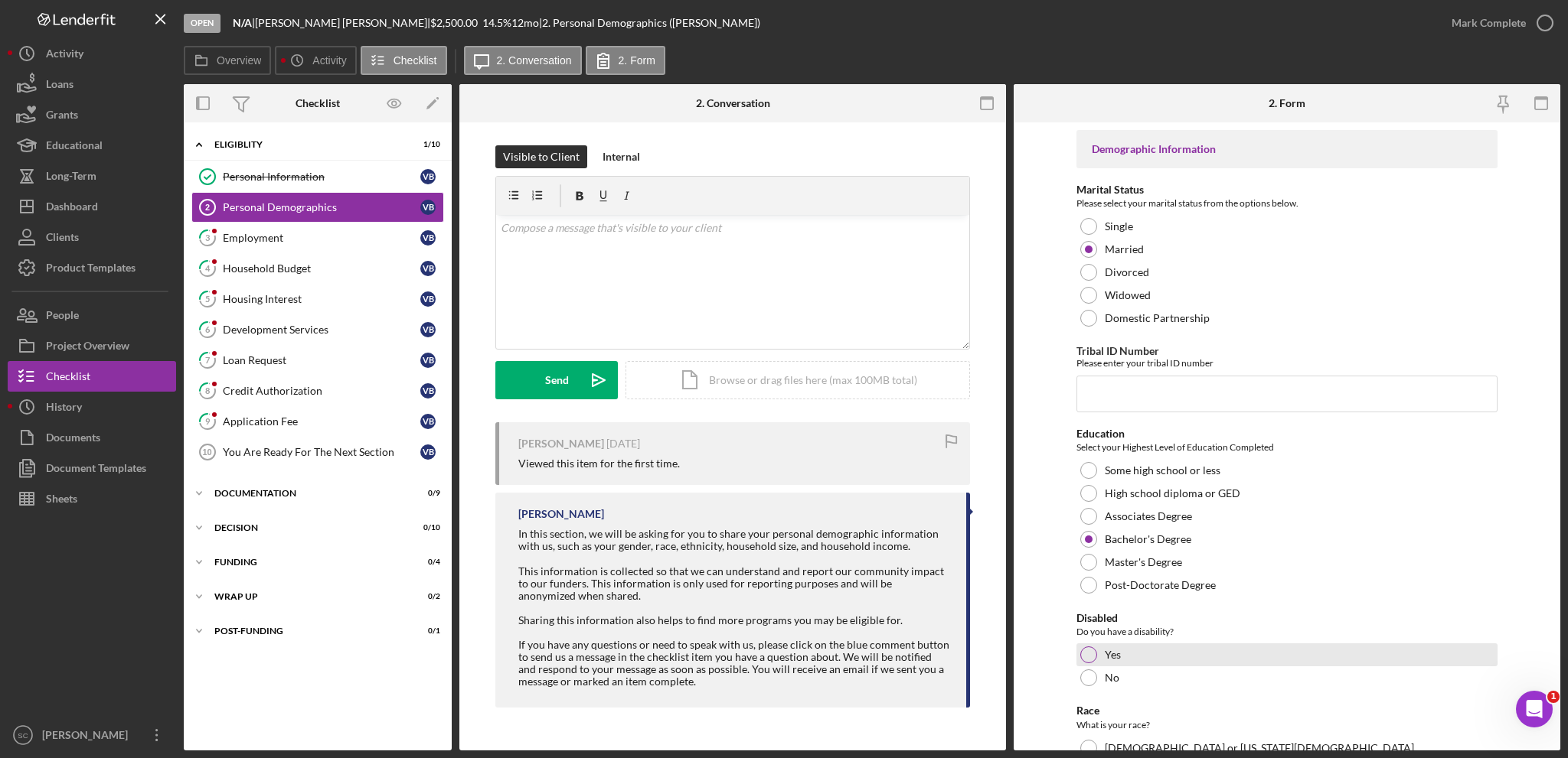
scroll to position [306, 0]
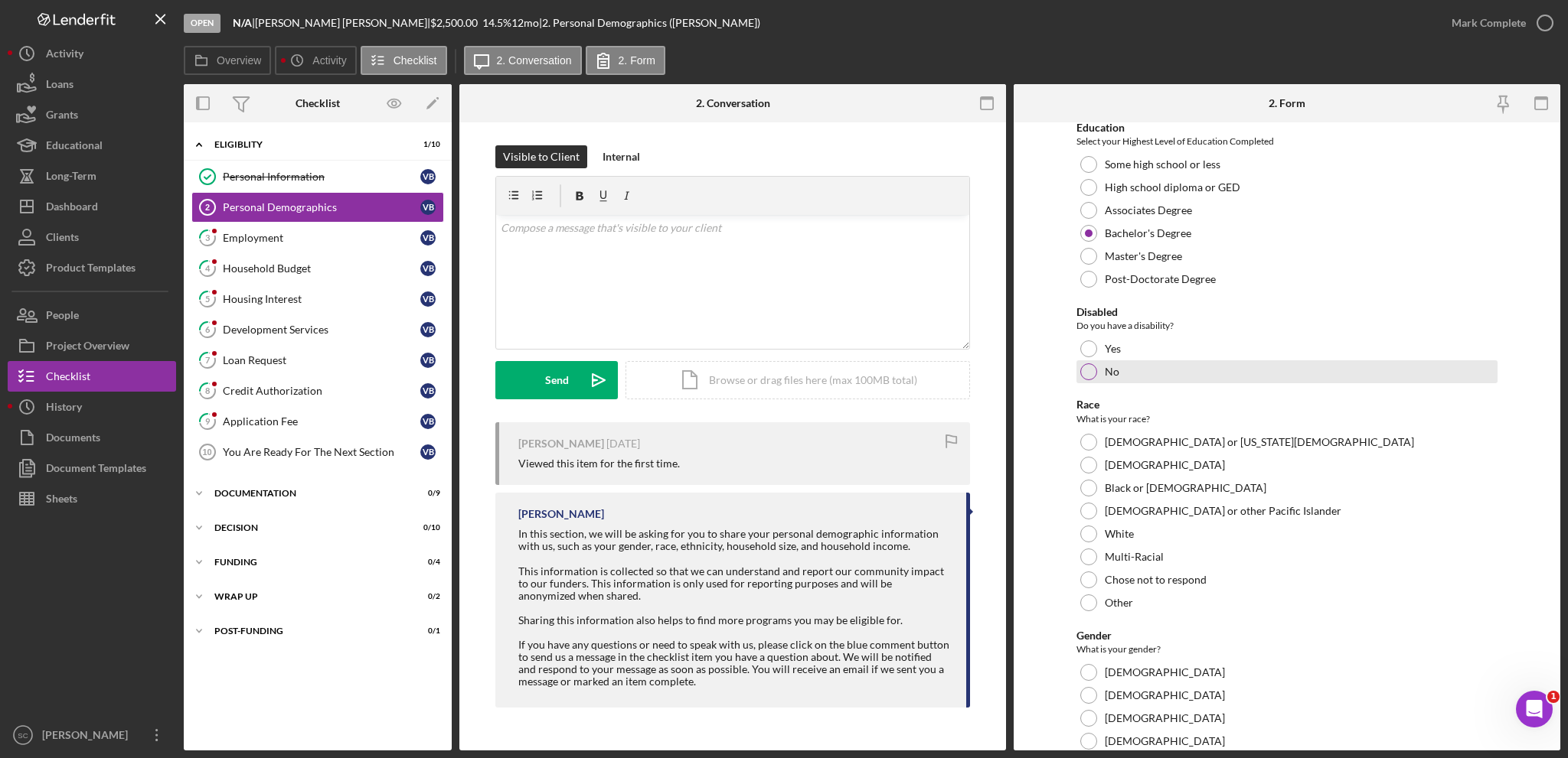
click at [1089, 369] on div at bounding box center [1088, 372] width 16 height 16
click at [1090, 535] on div at bounding box center [1088, 534] width 16 height 16
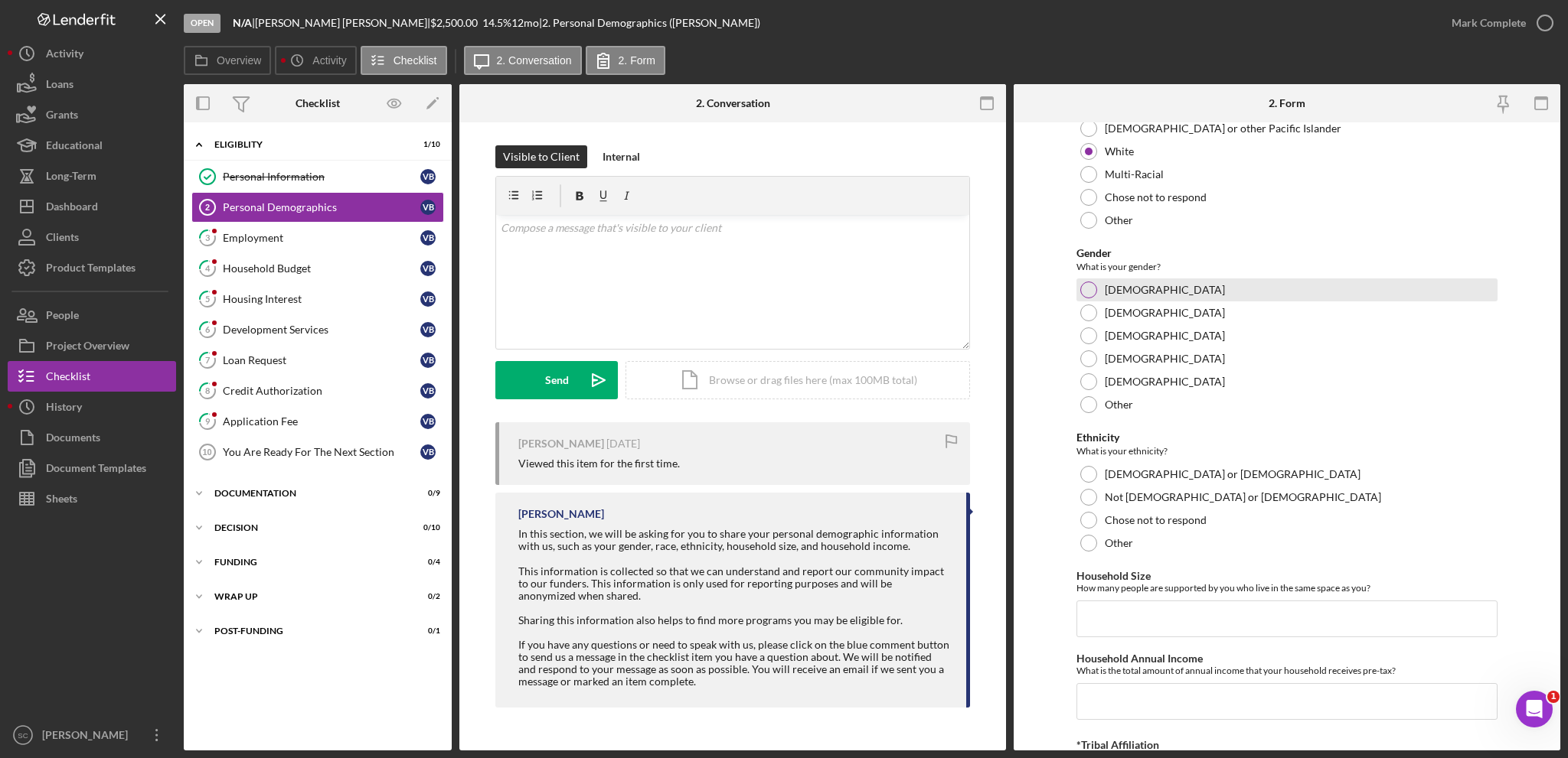
click at [1083, 287] on div at bounding box center [1088, 289] width 16 height 16
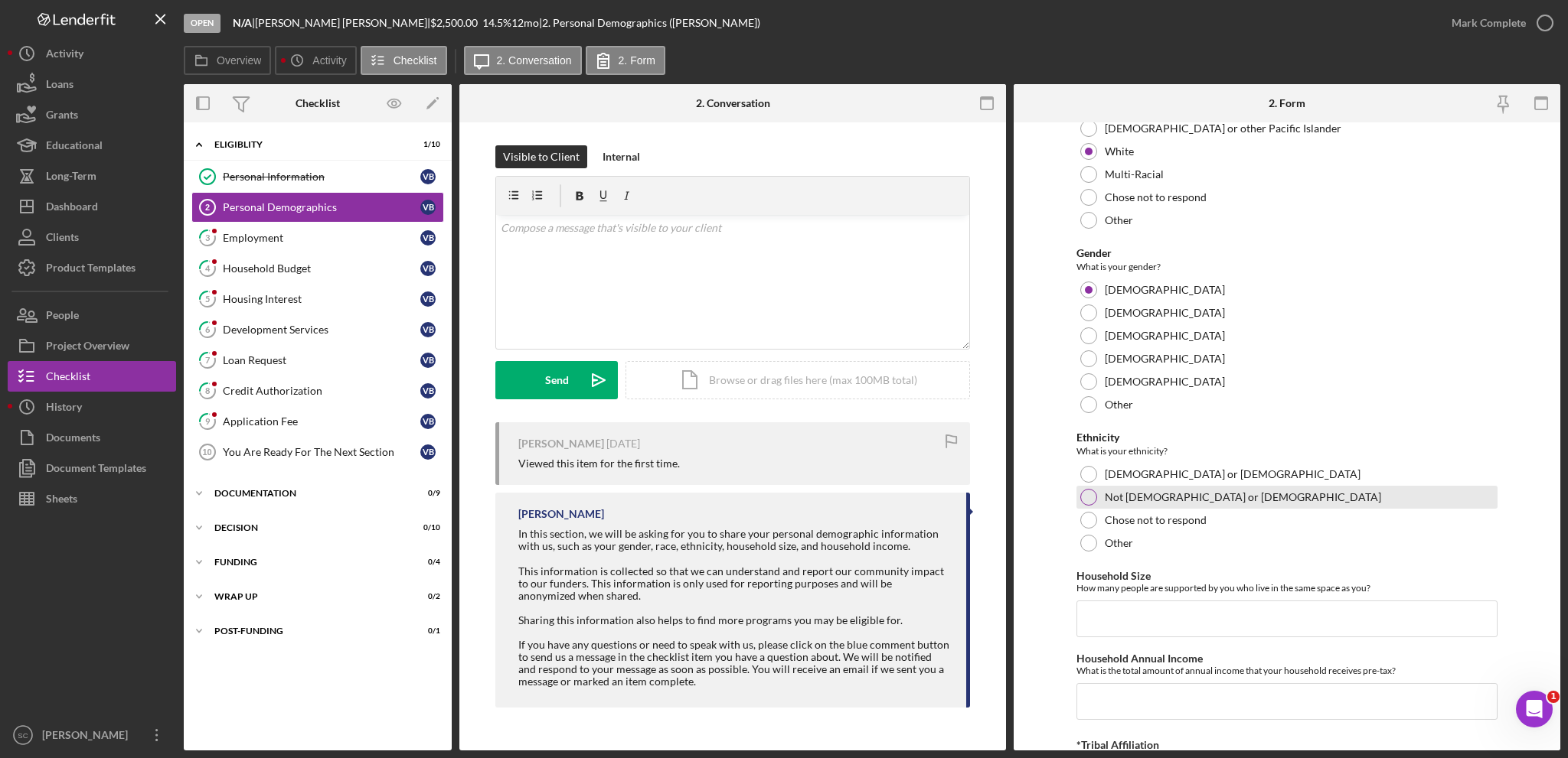
click at [1091, 500] on div at bounding box center [1088, 497] width 16 height 16
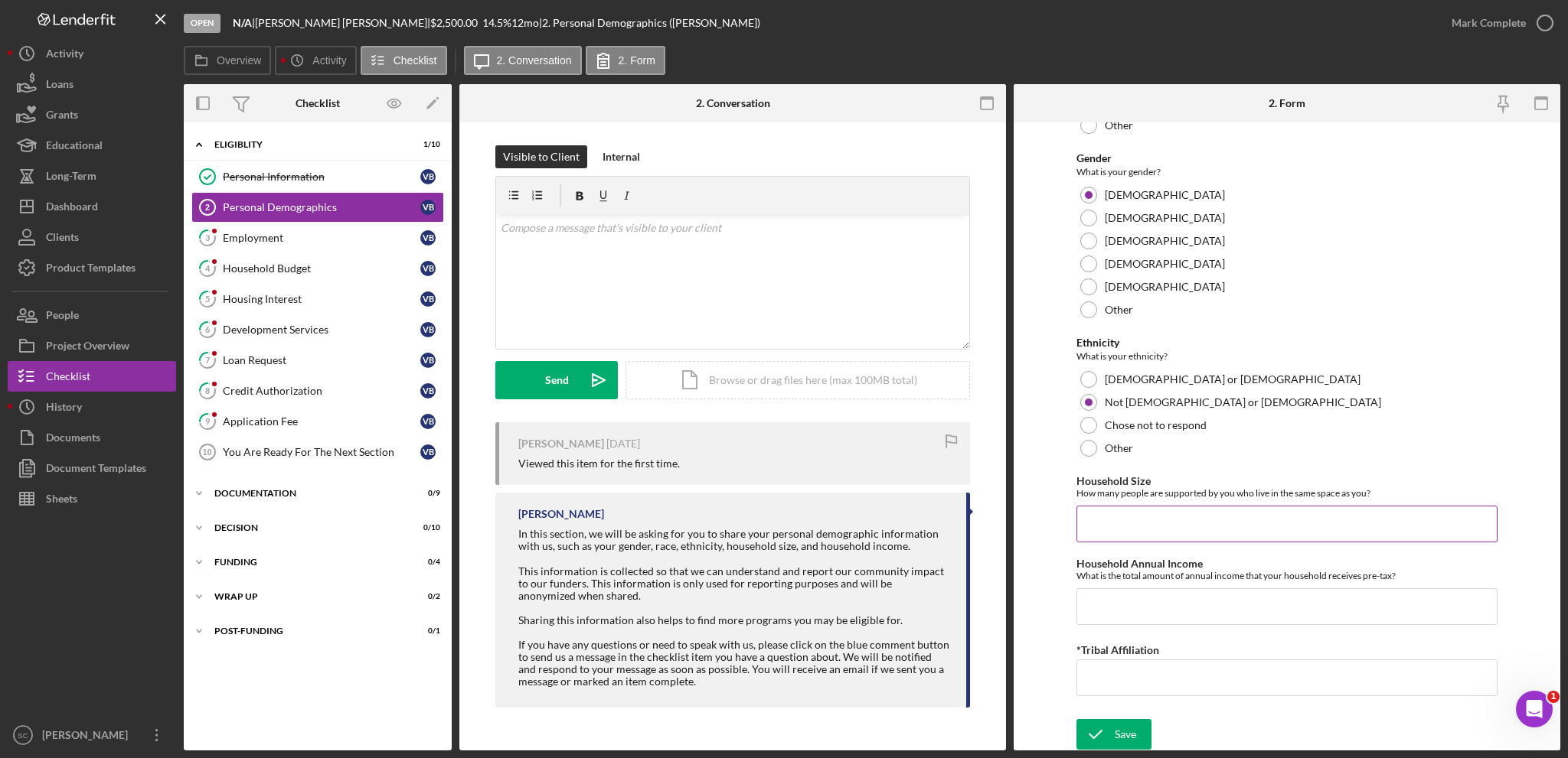
click at [1133, 516] on input "Household Size" at bounding box center [1287, 524] width 421 height 37
type input "4"
click at [1094, 728] on icon "submit" at bounding box center [1095, 734] width 39 height 39
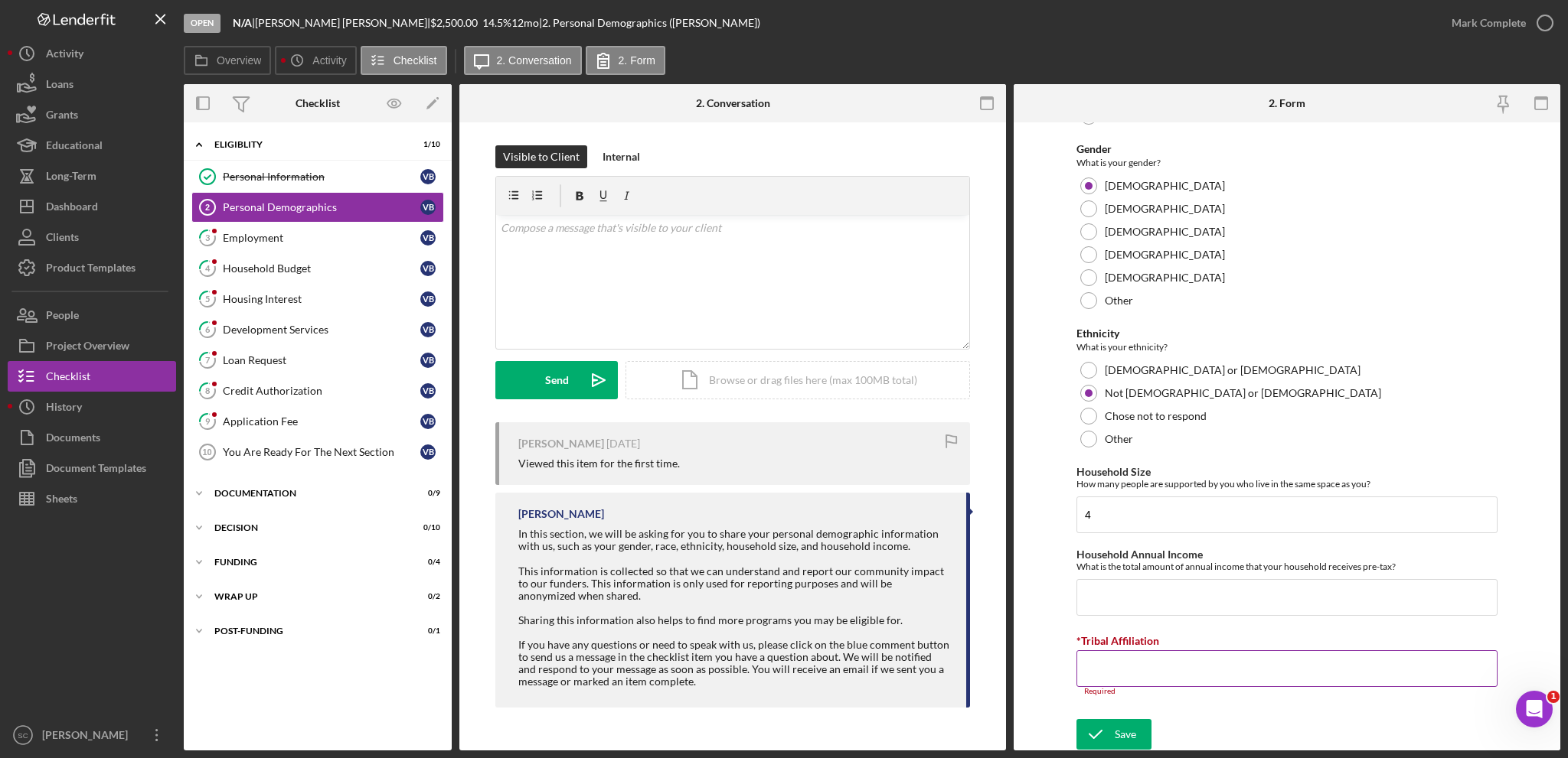
click at [1109, 672] on input "*Tribal Affiliation" at bounding box center [1287, 668] width 421 height 37
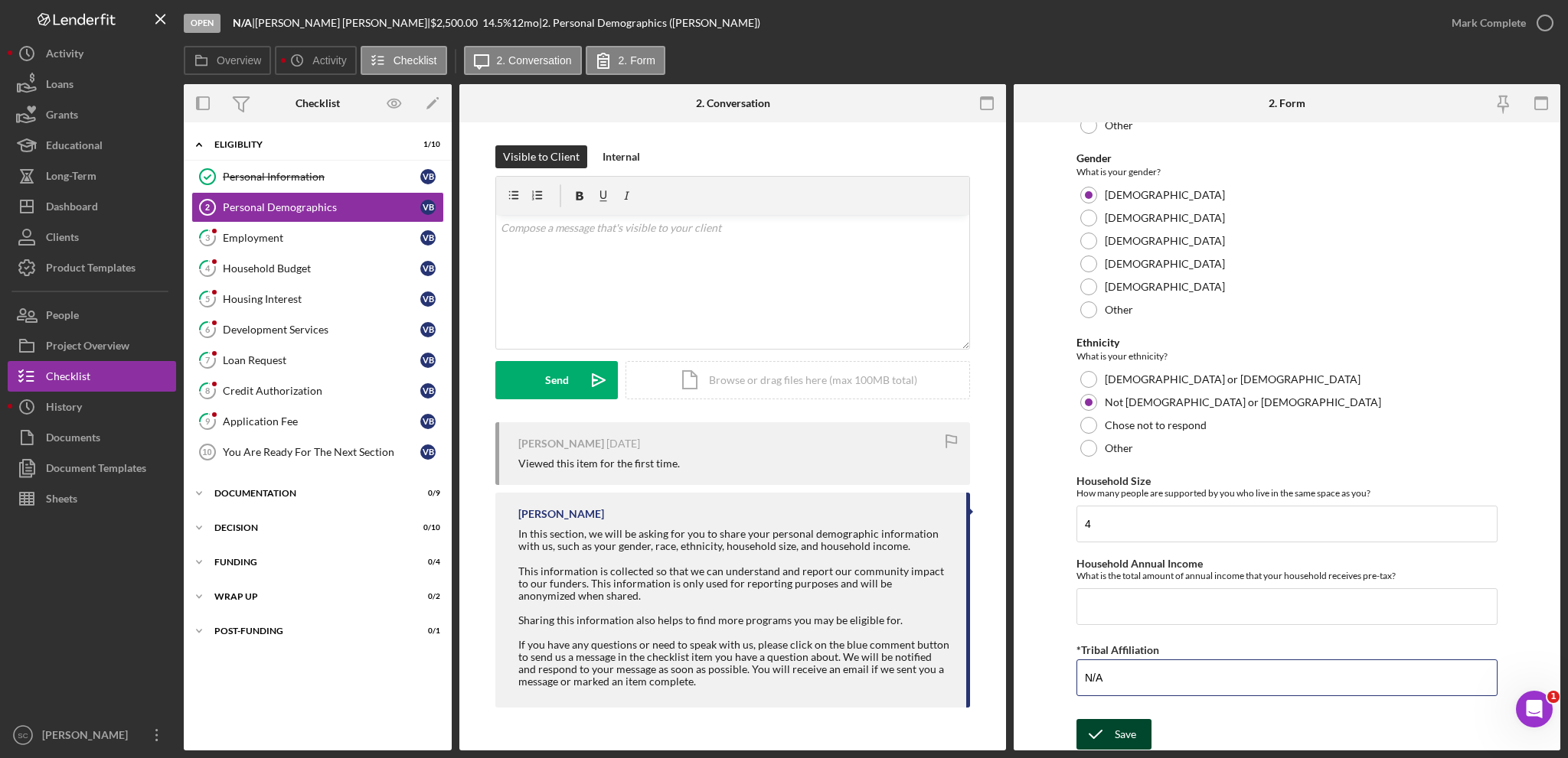
type input "N/A"
click at [1125, 724] on div "Save" at bounding box center [1125, 734] width 21 height 30
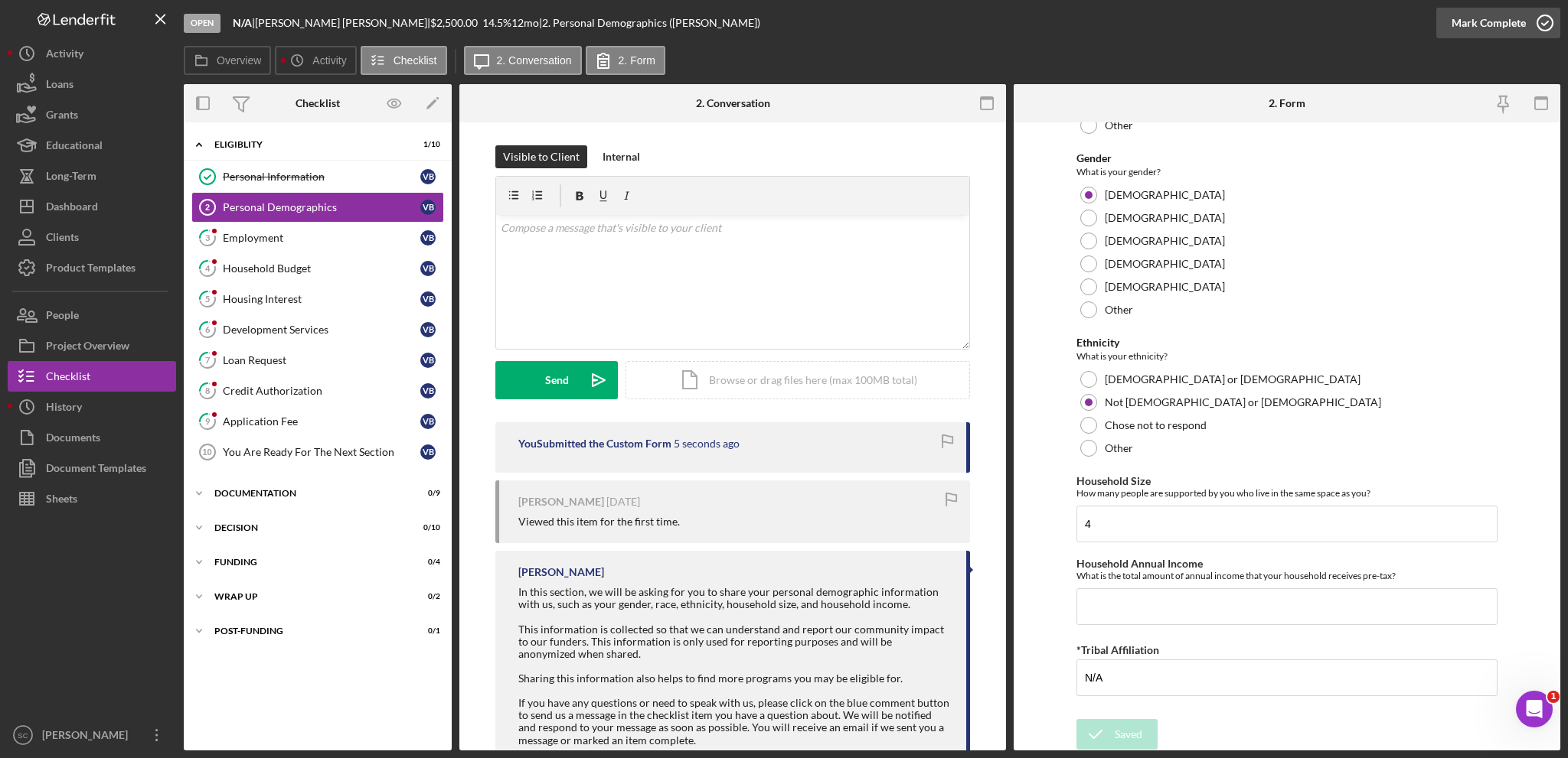
click at [1464, 26] on div "Mark Complete" at bounding box center [1488, 22] width 74 height 30
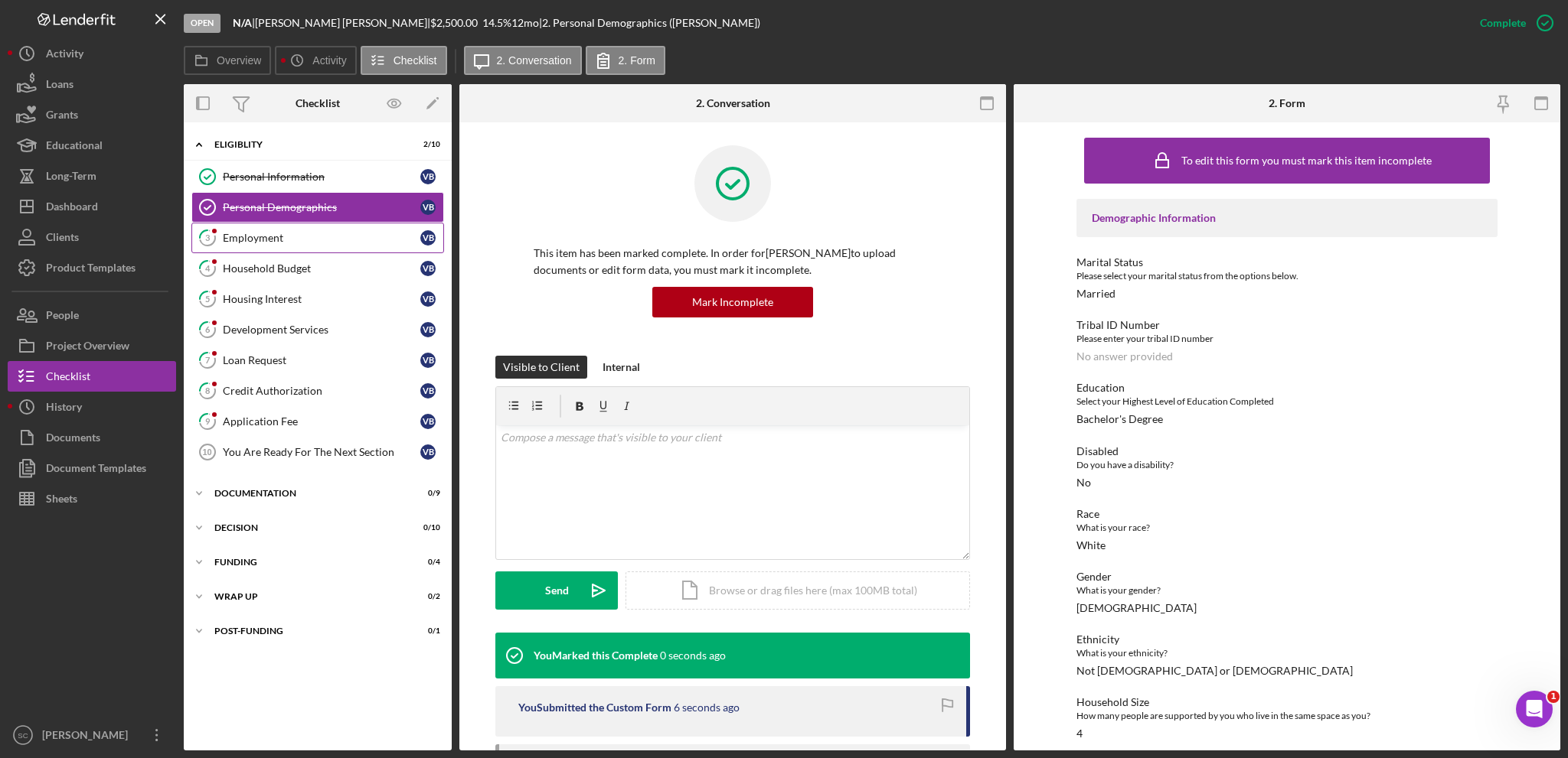
click at [276, 238] on div "Employment" at bounding box center [322, 238] width 197 height 12
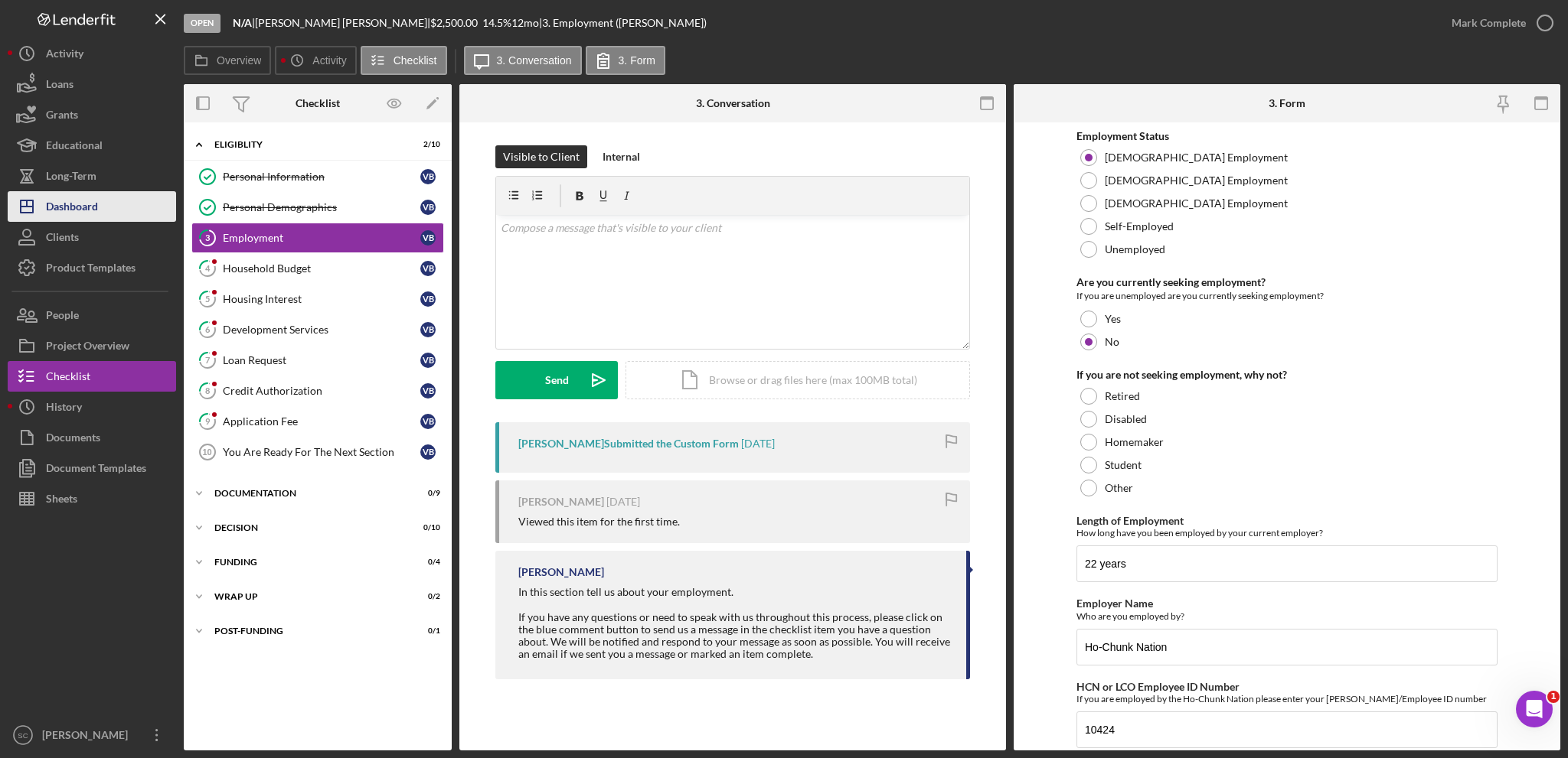
click at [83, 206] on div "Dashboard" at bounding box center [72, 209] width 52 height 35
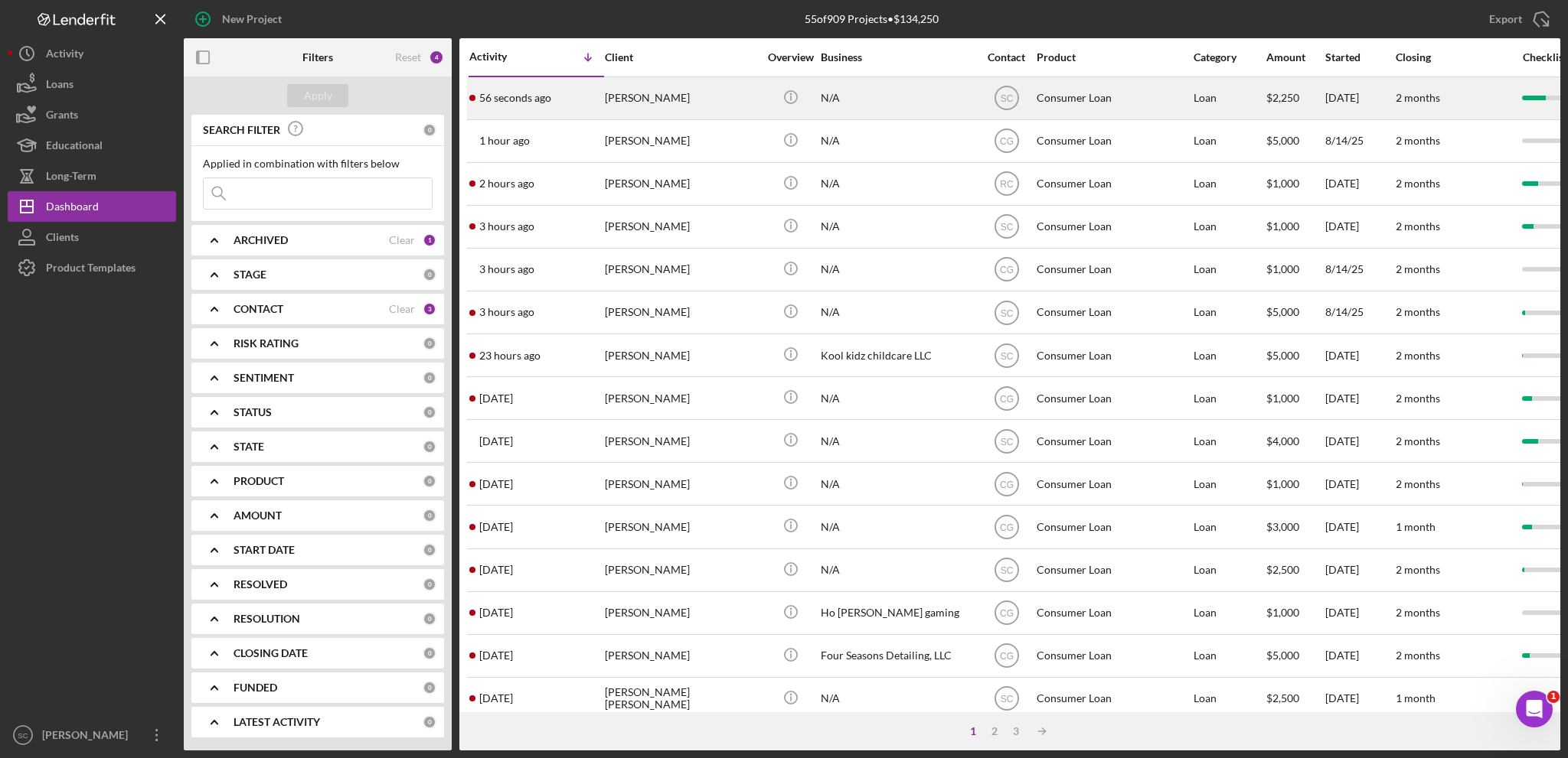
click at [628, 97] on div "[PERSON_NAME]" at bounding box center [681, 98] width 153 height 40
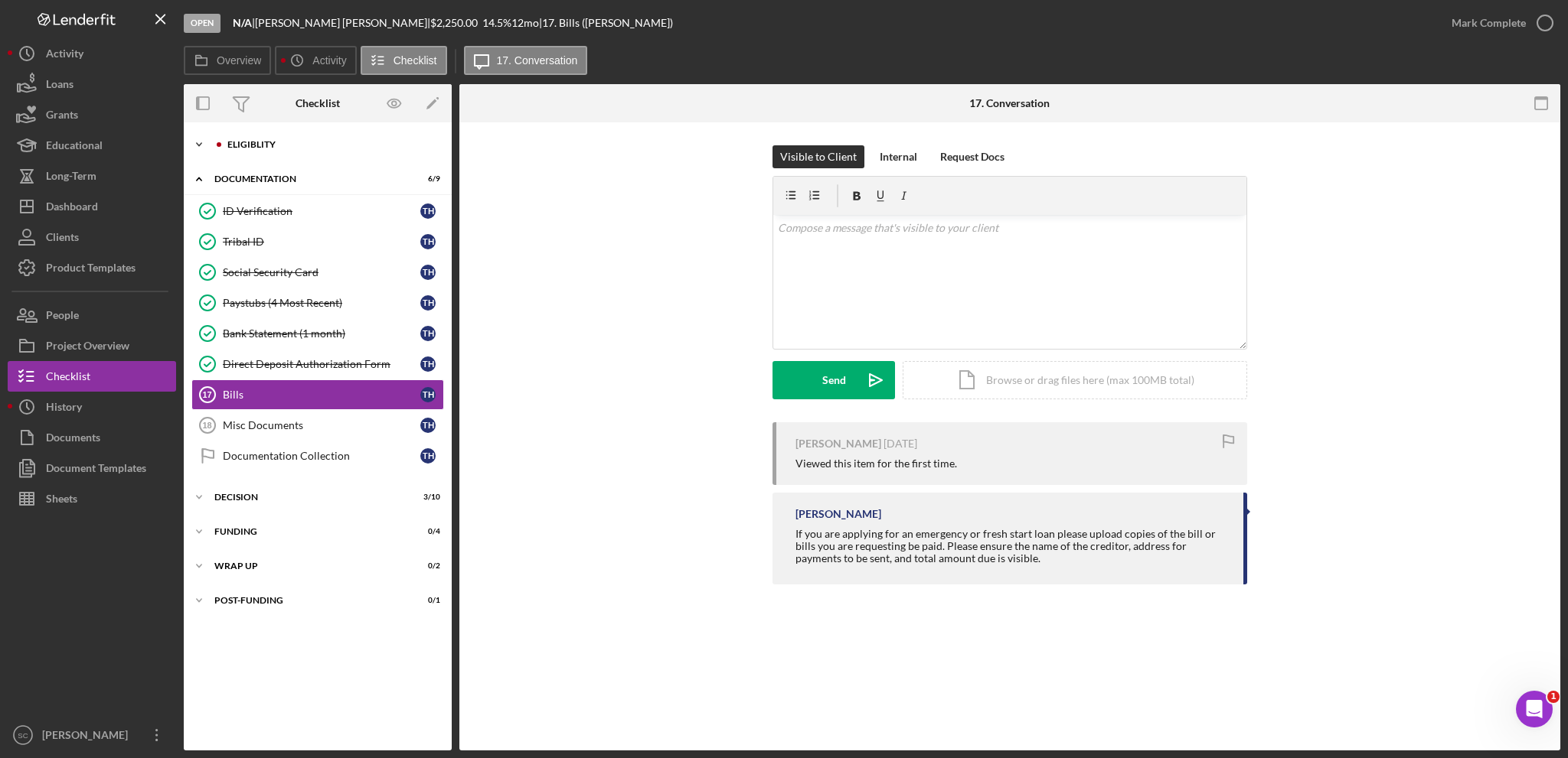
click at [299, 146] on div "Eligiblity" at bounding box center [329, 144] width 205 height 9
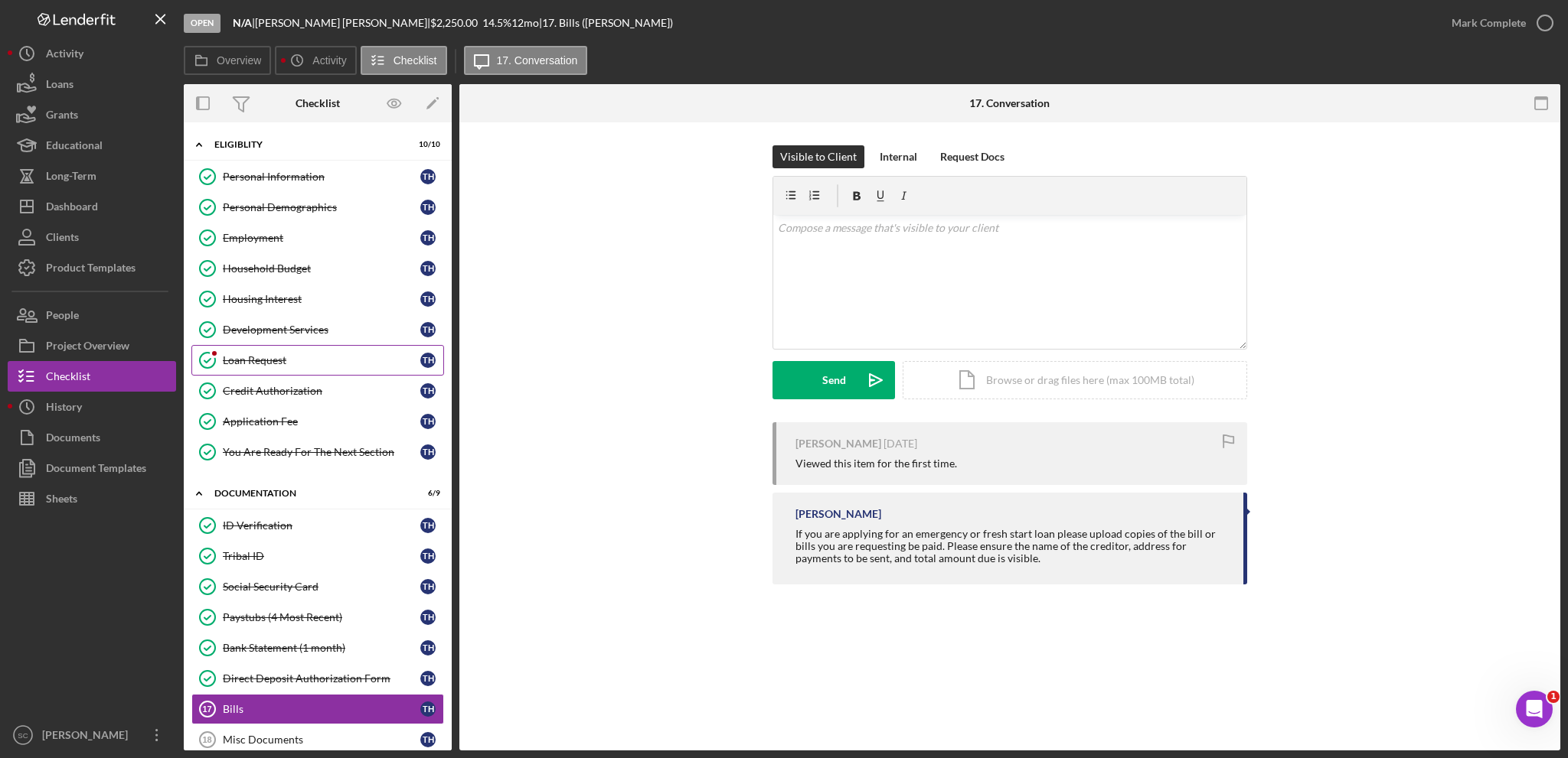
click at [281, 363] on div "Loan Request" at bounding box center [322, 360] width 197 height 12
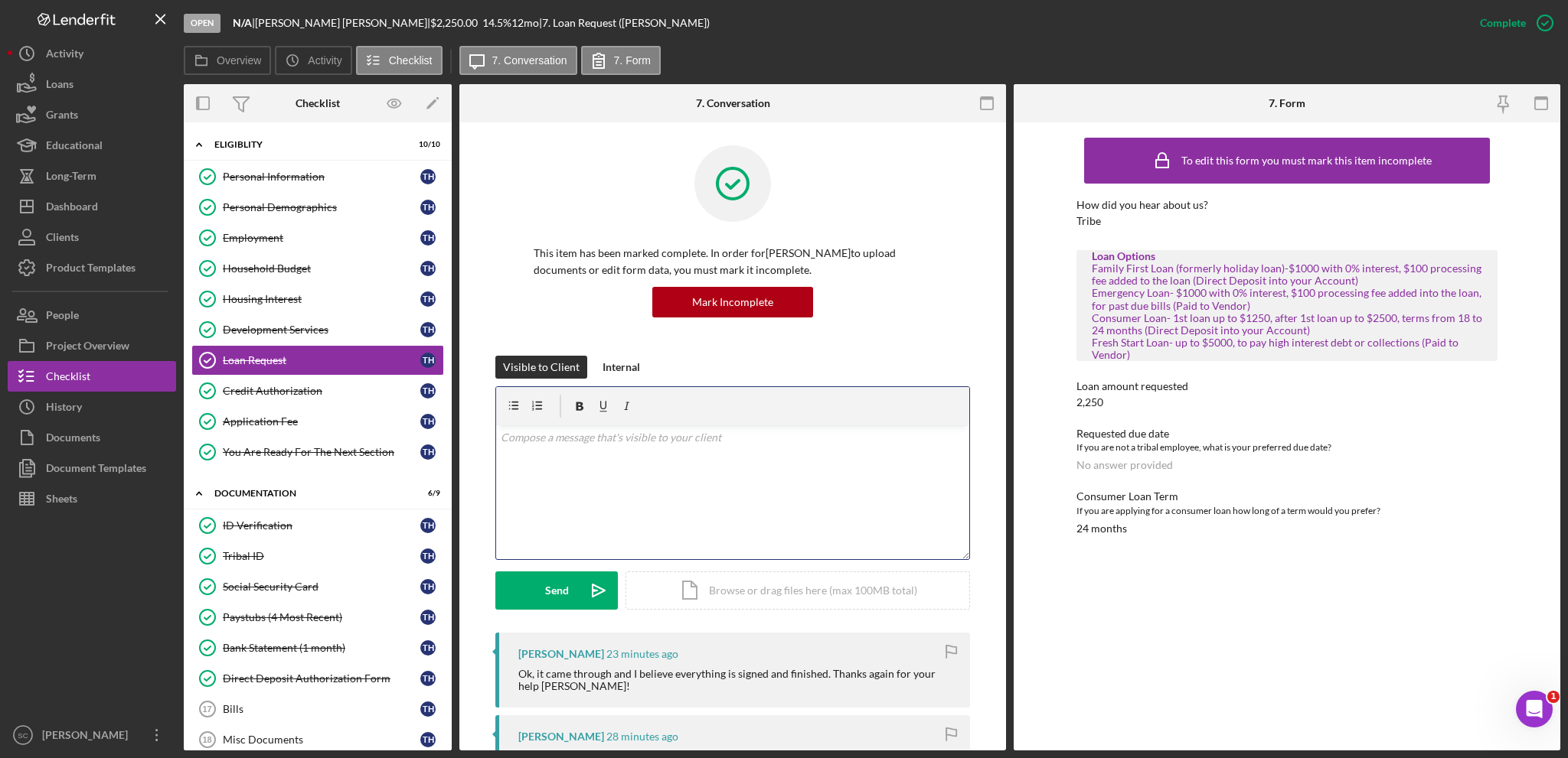
click at [606, 527] on div "v Color teal Color pink Remove color Add row above Add row below Add column bef…" at bounding box center [732, 492] width 473 height 134
click at [523, 587] on button "Send Icon/icon-invite-send" at bounding box center [556, 590] width 123 height 39
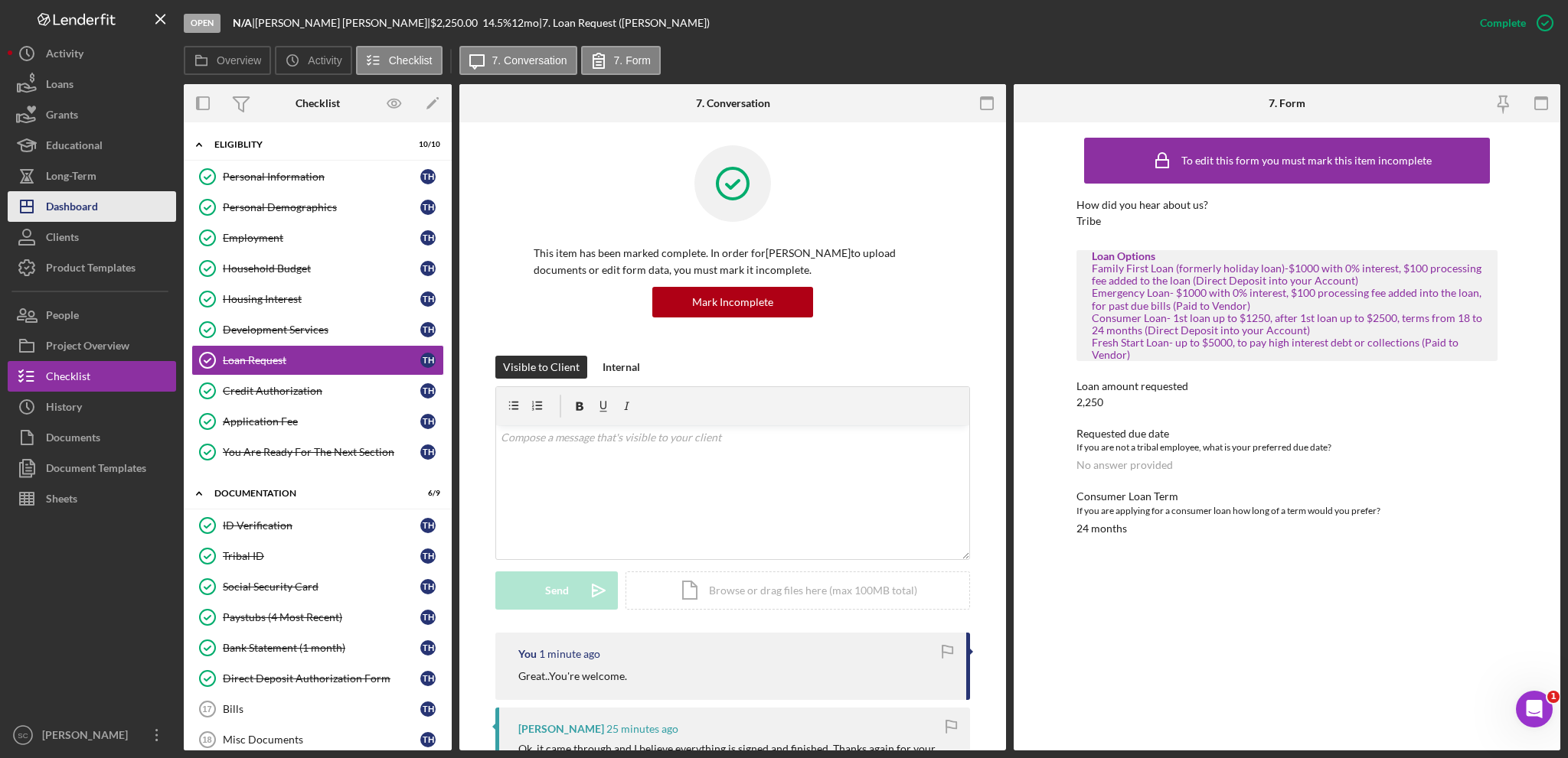
click at [81, 206] on div "Dashboard" at bounding box center [72, 209] width 52 height 35
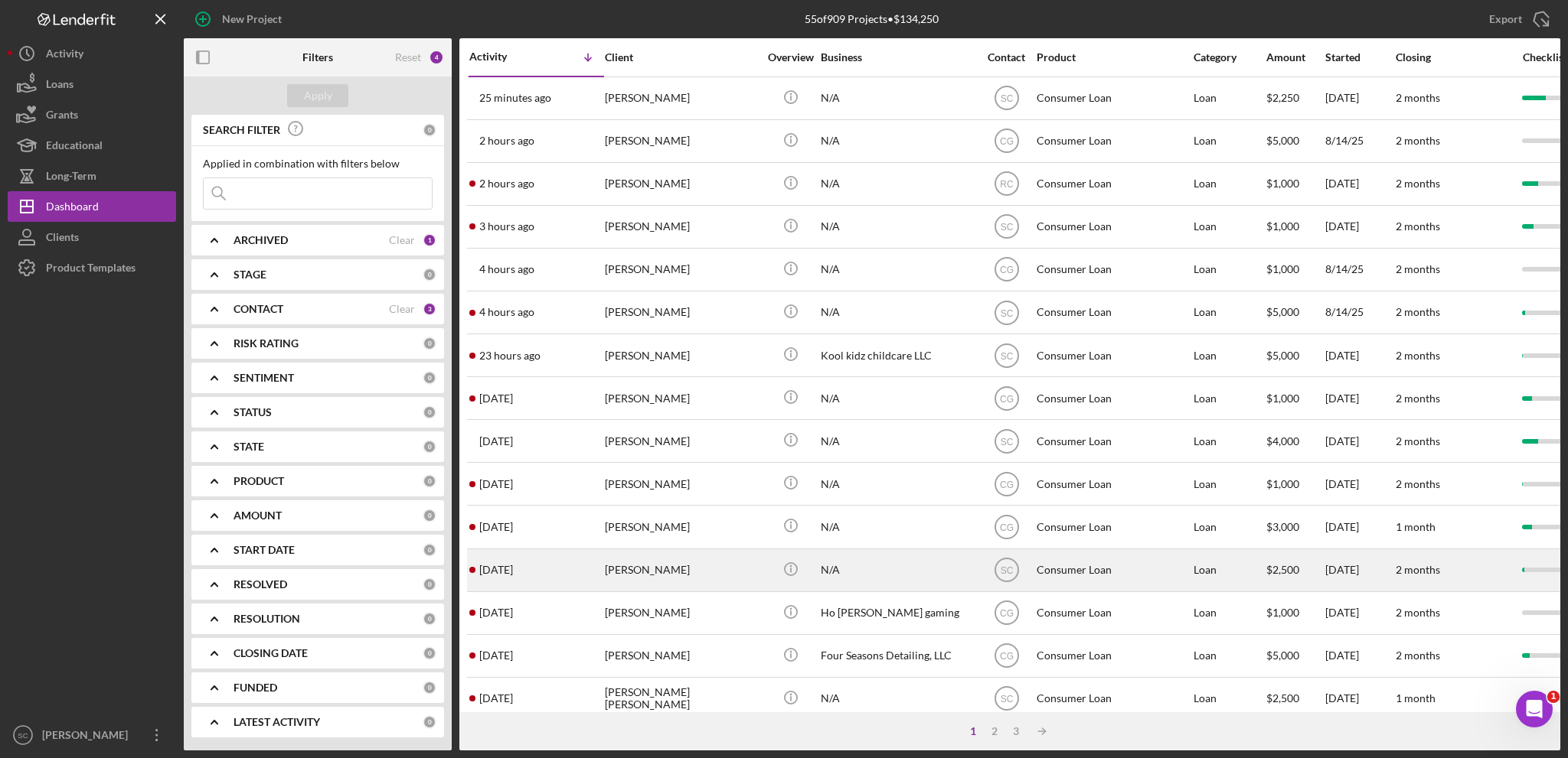
click at [656, 563] on div "[PERSON_NAME]" at bounding box center [681, 570] width 153 height 40
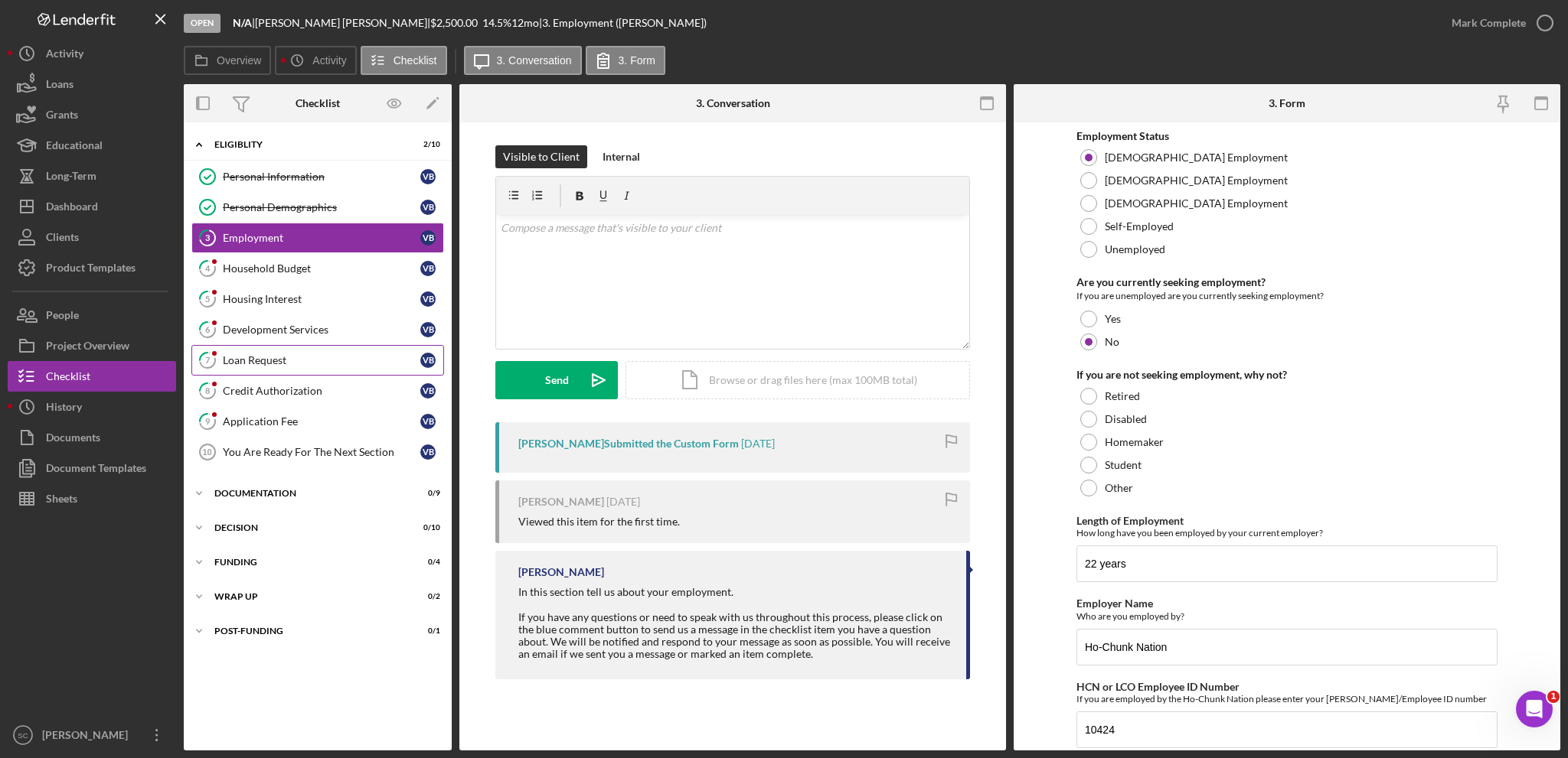
click at [237, 363] on div "Loan Request" at bounding box center [322, 360] width 197 height 12
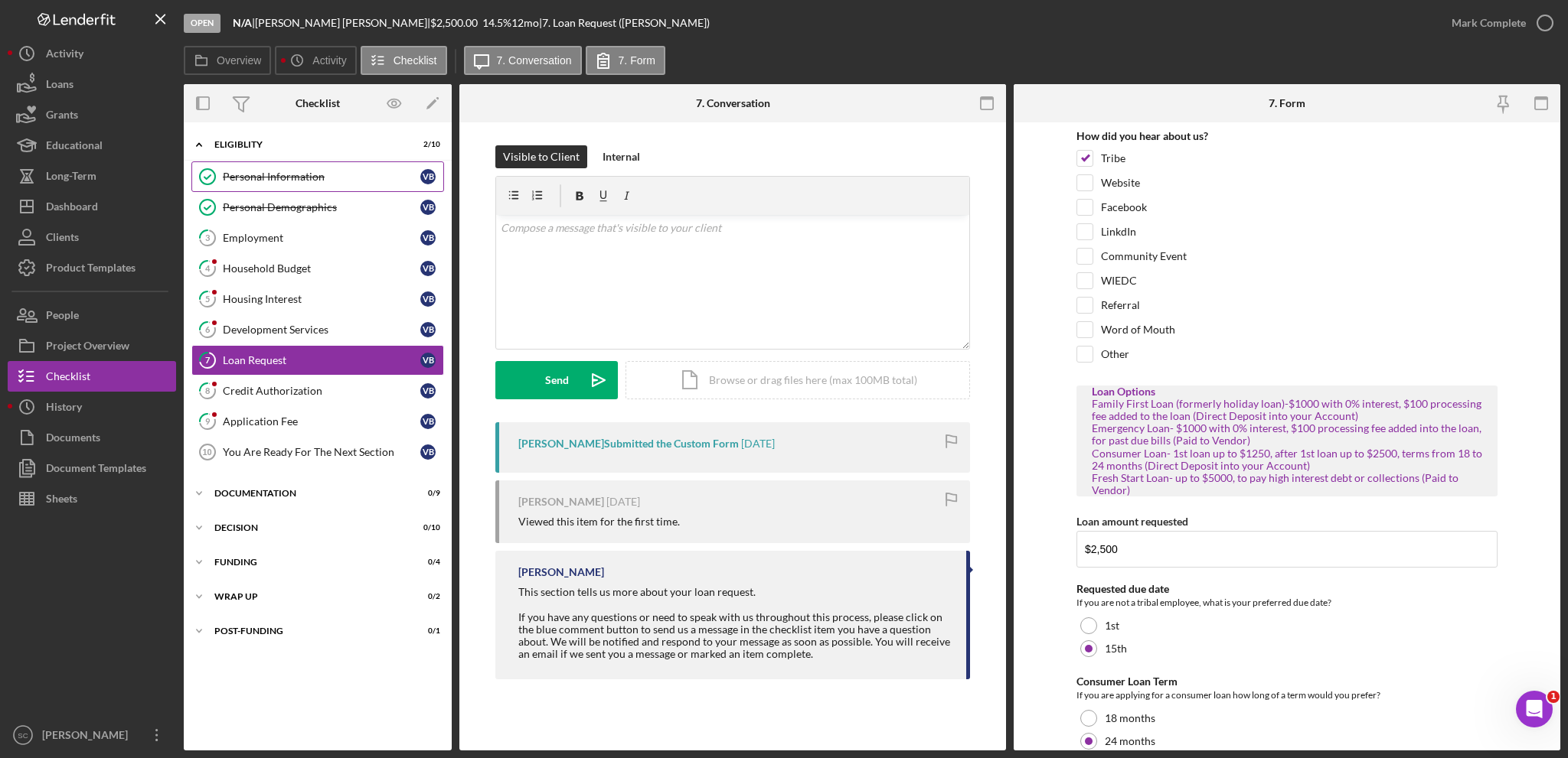
click at [319, 177] on div "Personal Information" at bounding box center [322, 177] width 197 height 12
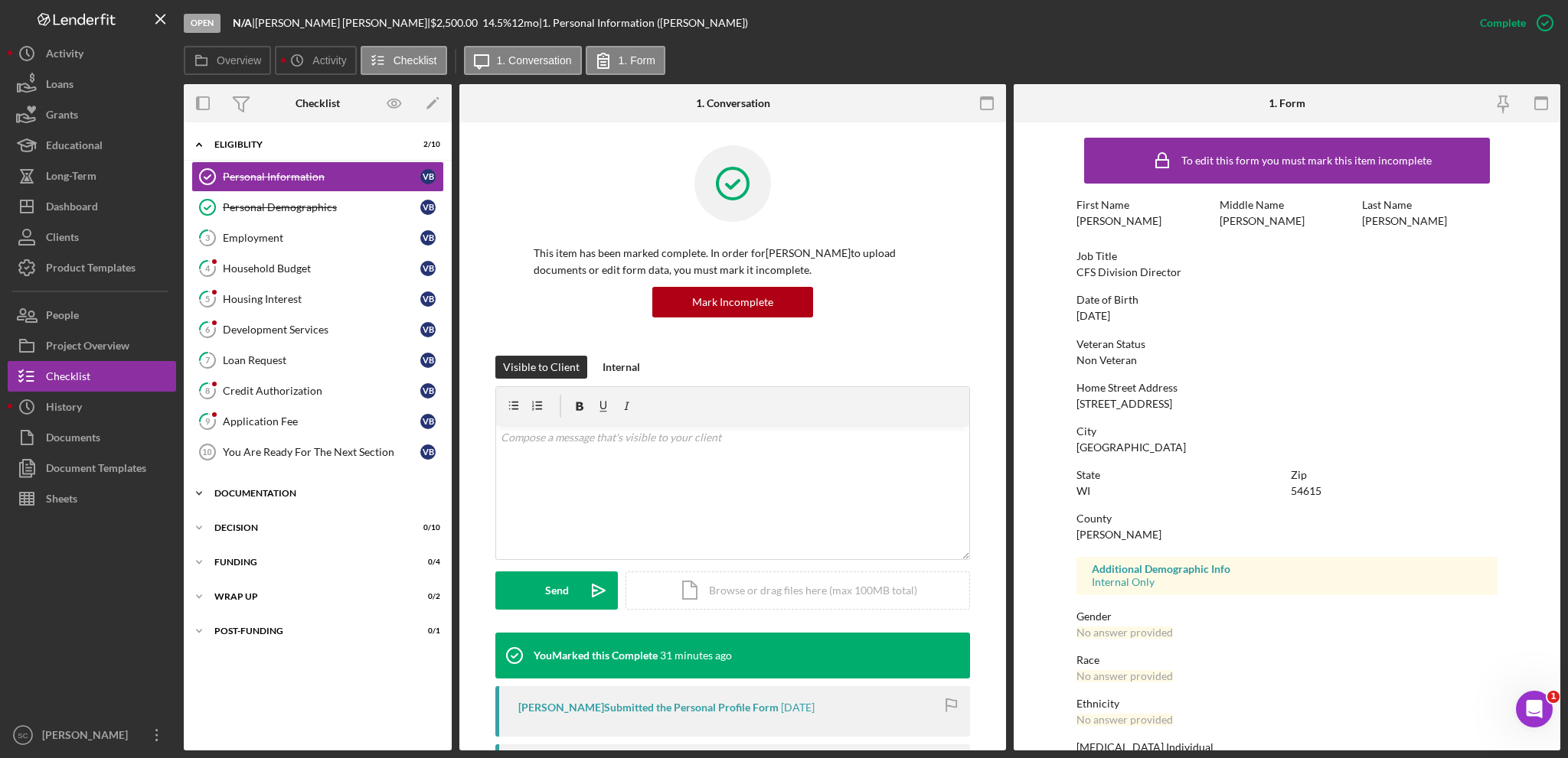
click at [199, 484] on icon "Icon/Expander" at bounding box center [198, 493] width 30 height 30
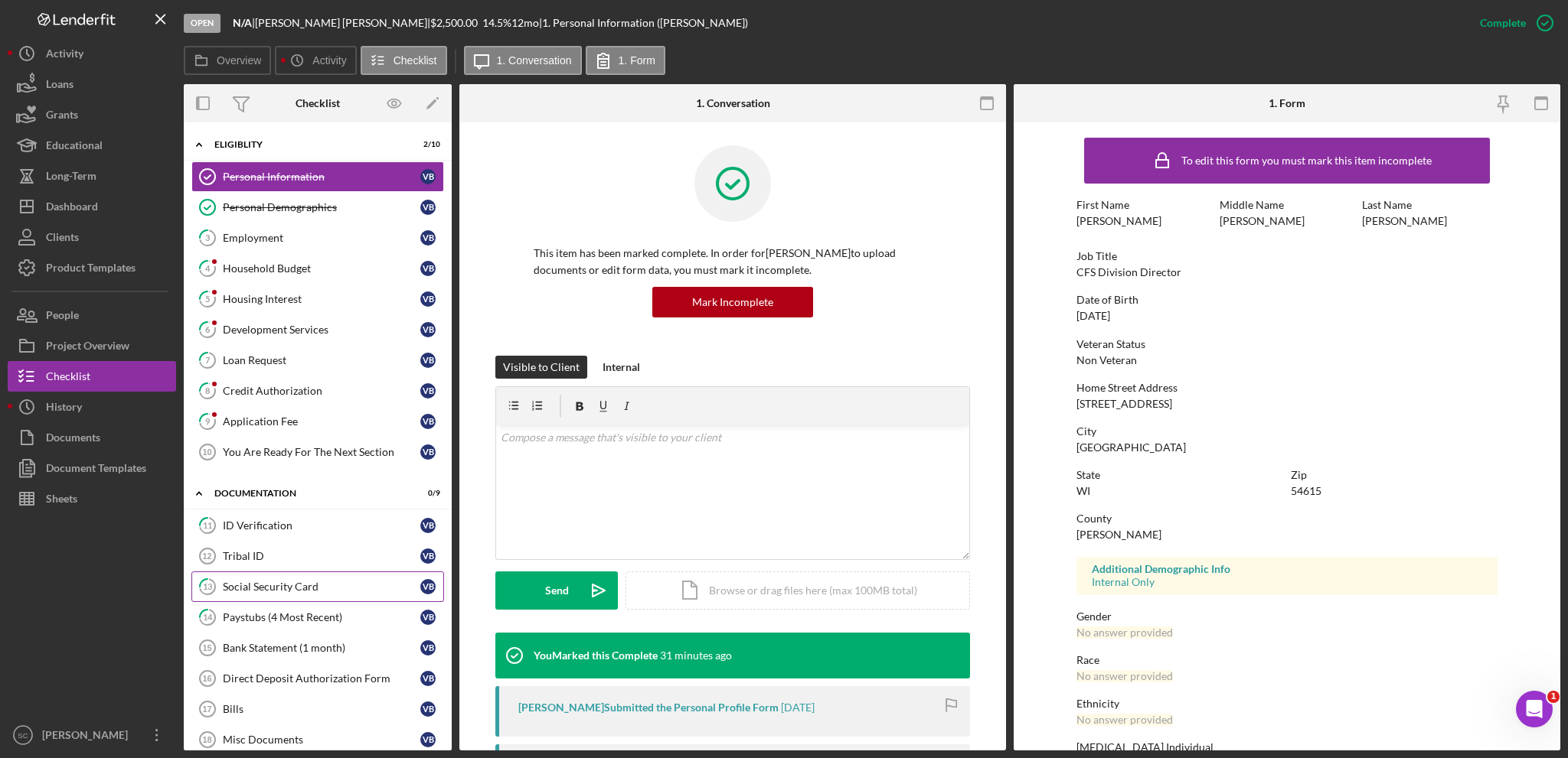
click at [286, 589] on link "13 Social Security Card V B" at bounding box center [318, 586] width 253 height 30
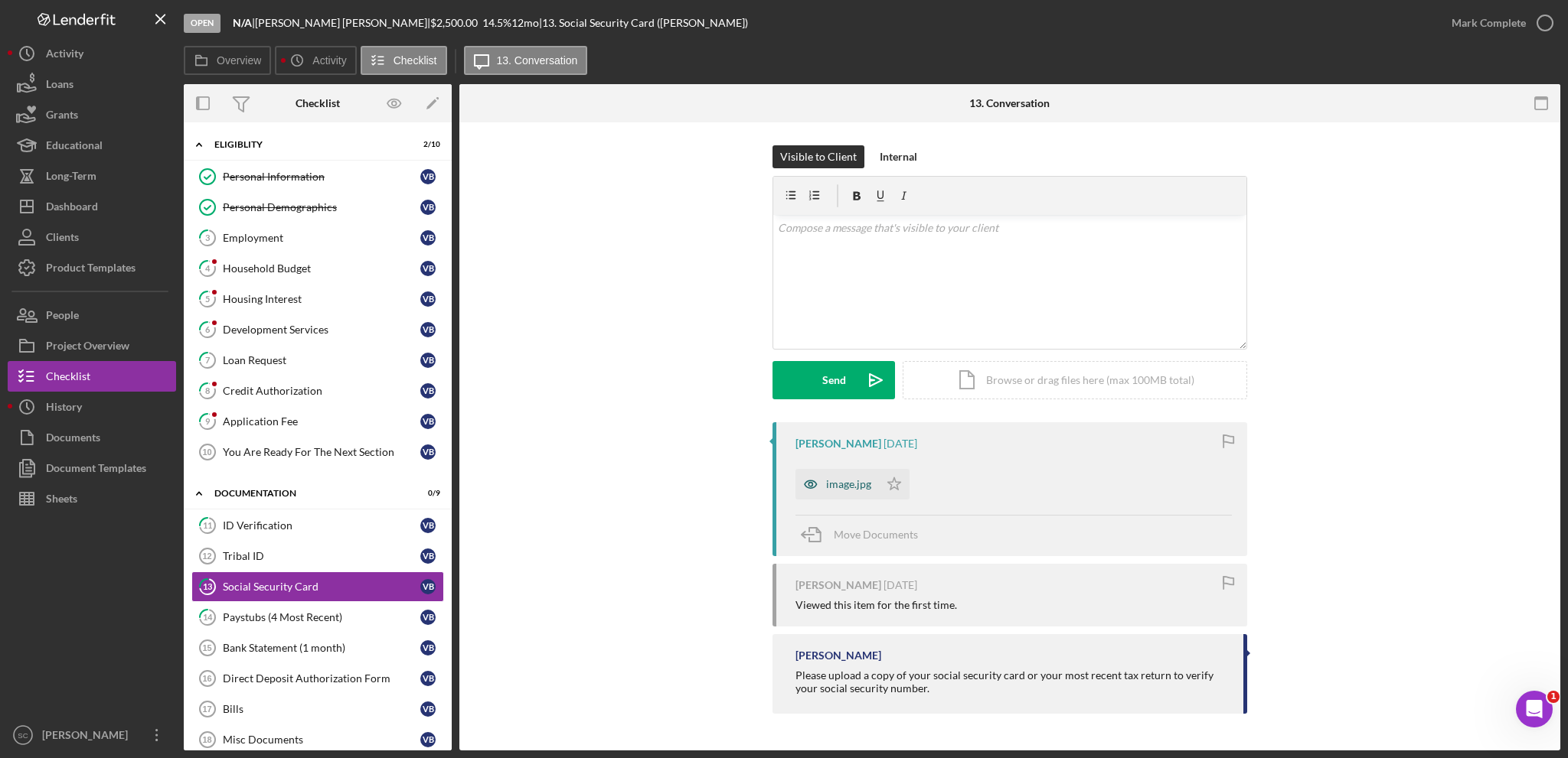
click at [848, 479] on div "image.jpg" at bounding box center [848, 484] width 45 height 12
click at [848, 479] on div "image.jpg Icon/Star" at bounding box center [1014, 480] width 436 height 39
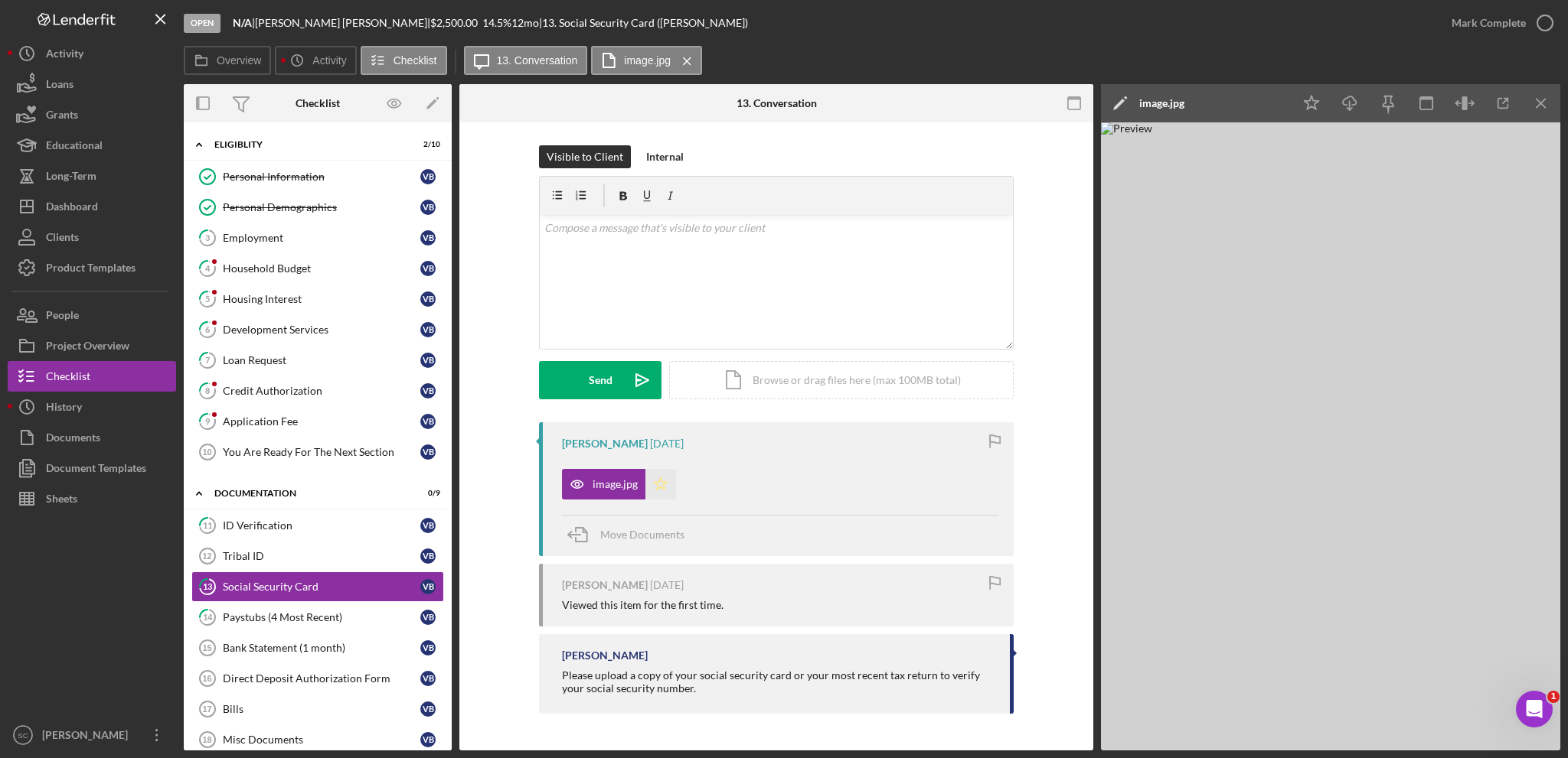
click at [656, 479] on icon "Icon/Star" at bounding box center [660, 483] width 30 height 30
click at [1468, 25] on div "Mark Complete" at bounding box center [1488, 22] width 74 height 30
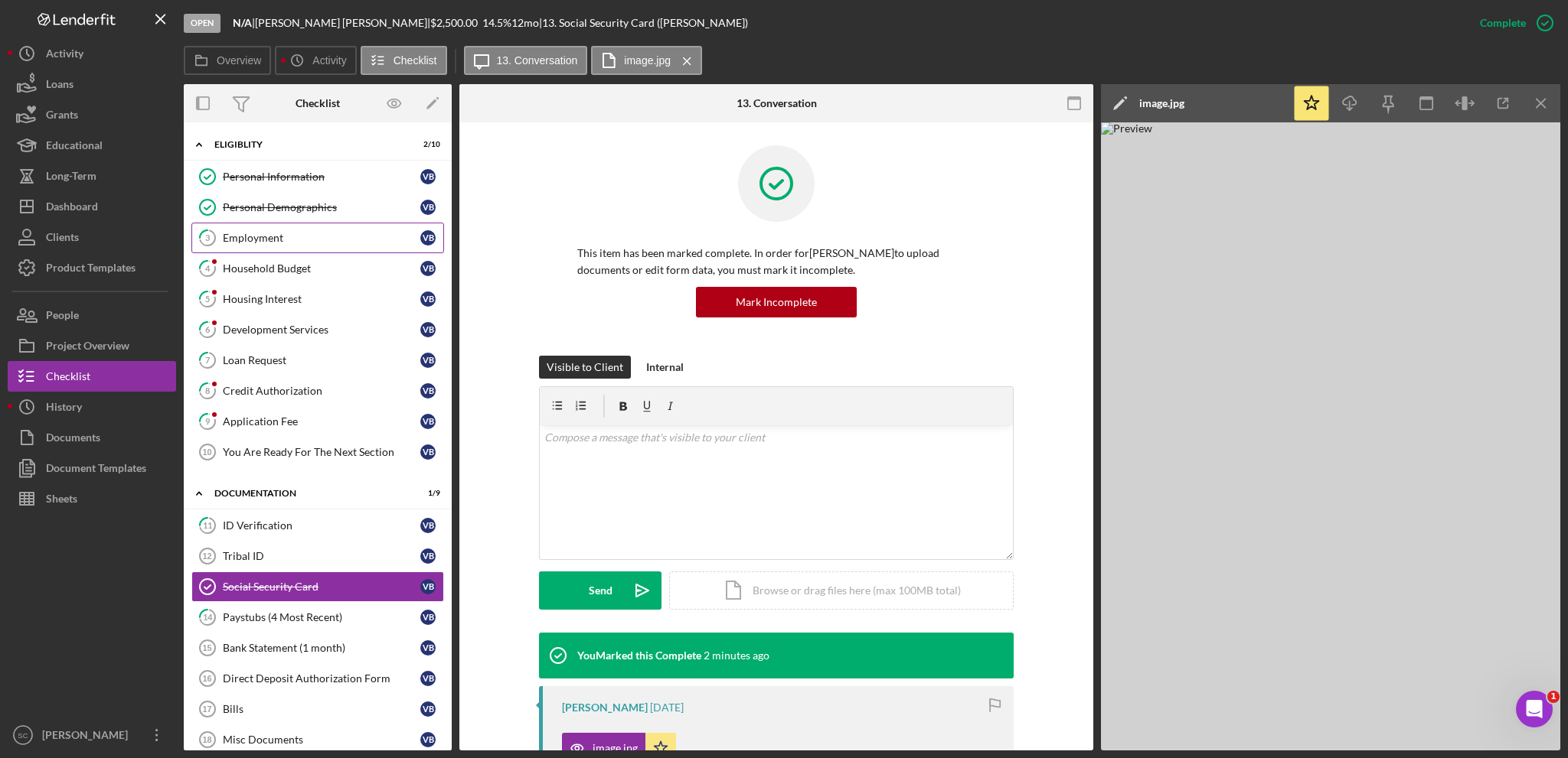
drag, startPoint x: 257, startPoint y: 257, endPoint x: 276, endPoint y: 247, distance: 21.5
click at [257, 258] on link "4 Household Budget V B" at bounding box center [318, 268] width 253 height 30
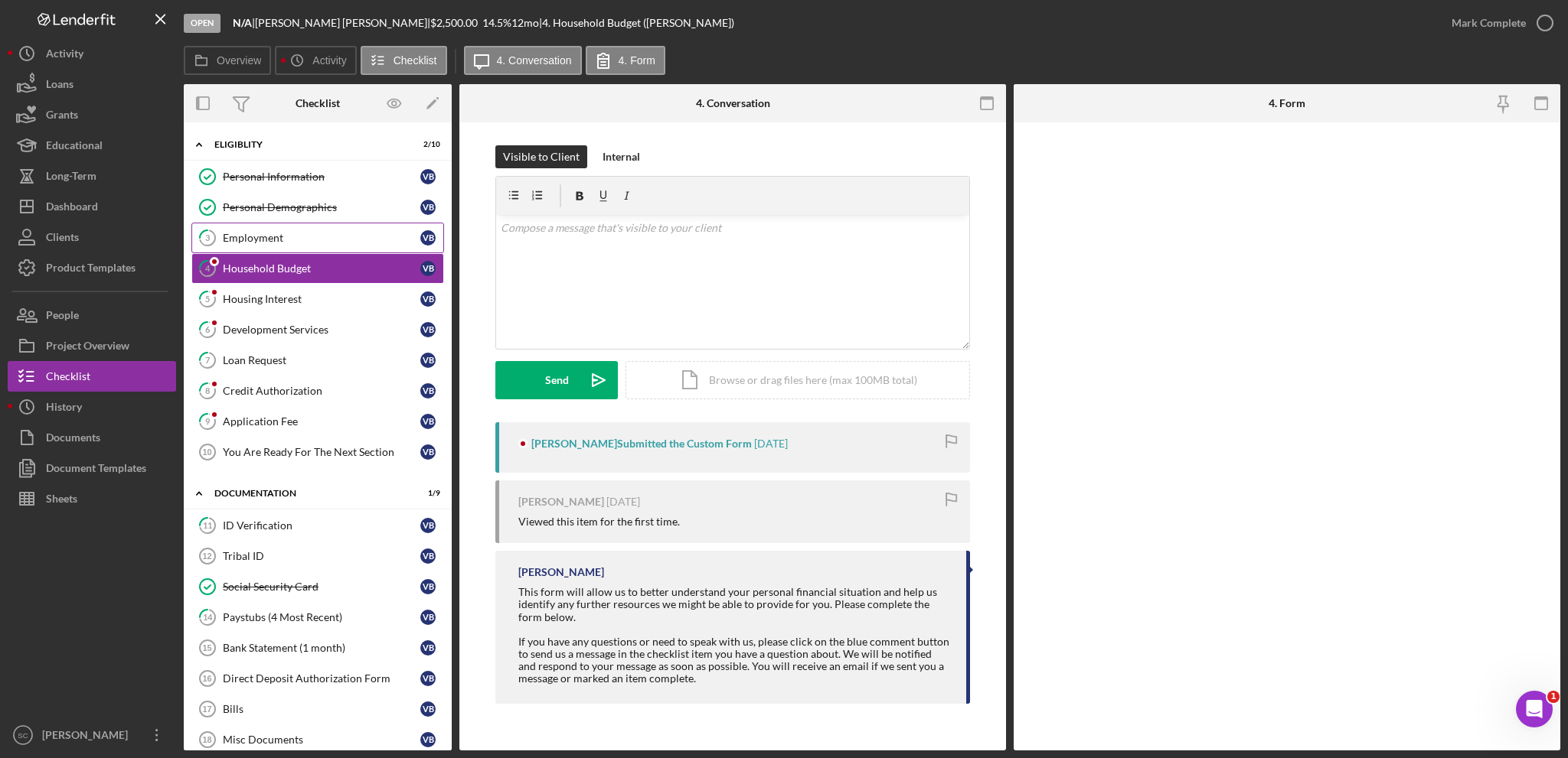
click at [281, 238] on div "Employment" at bounding box center [322, 238] width 197 height 12
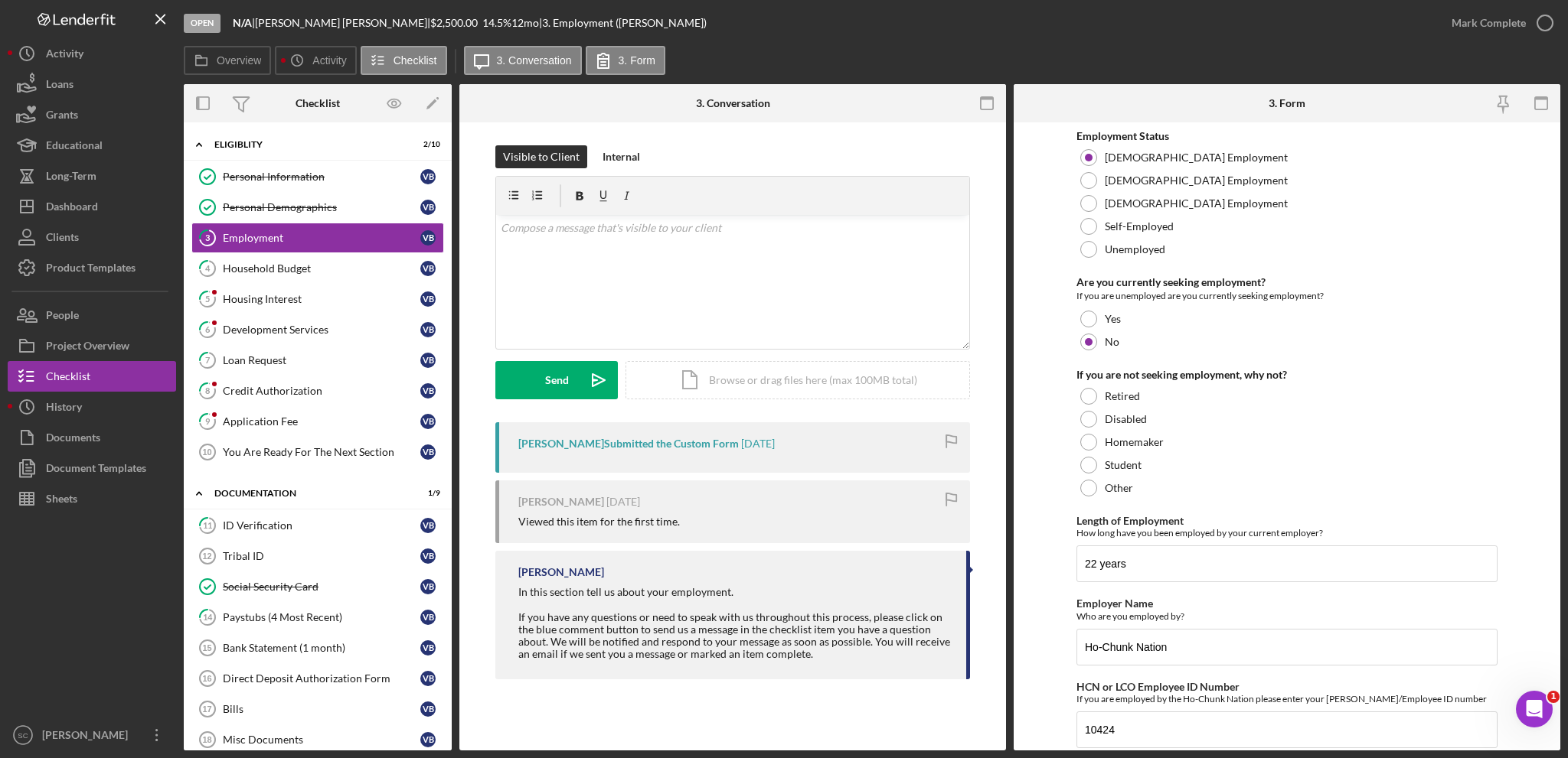
scroll to position [52, 0]
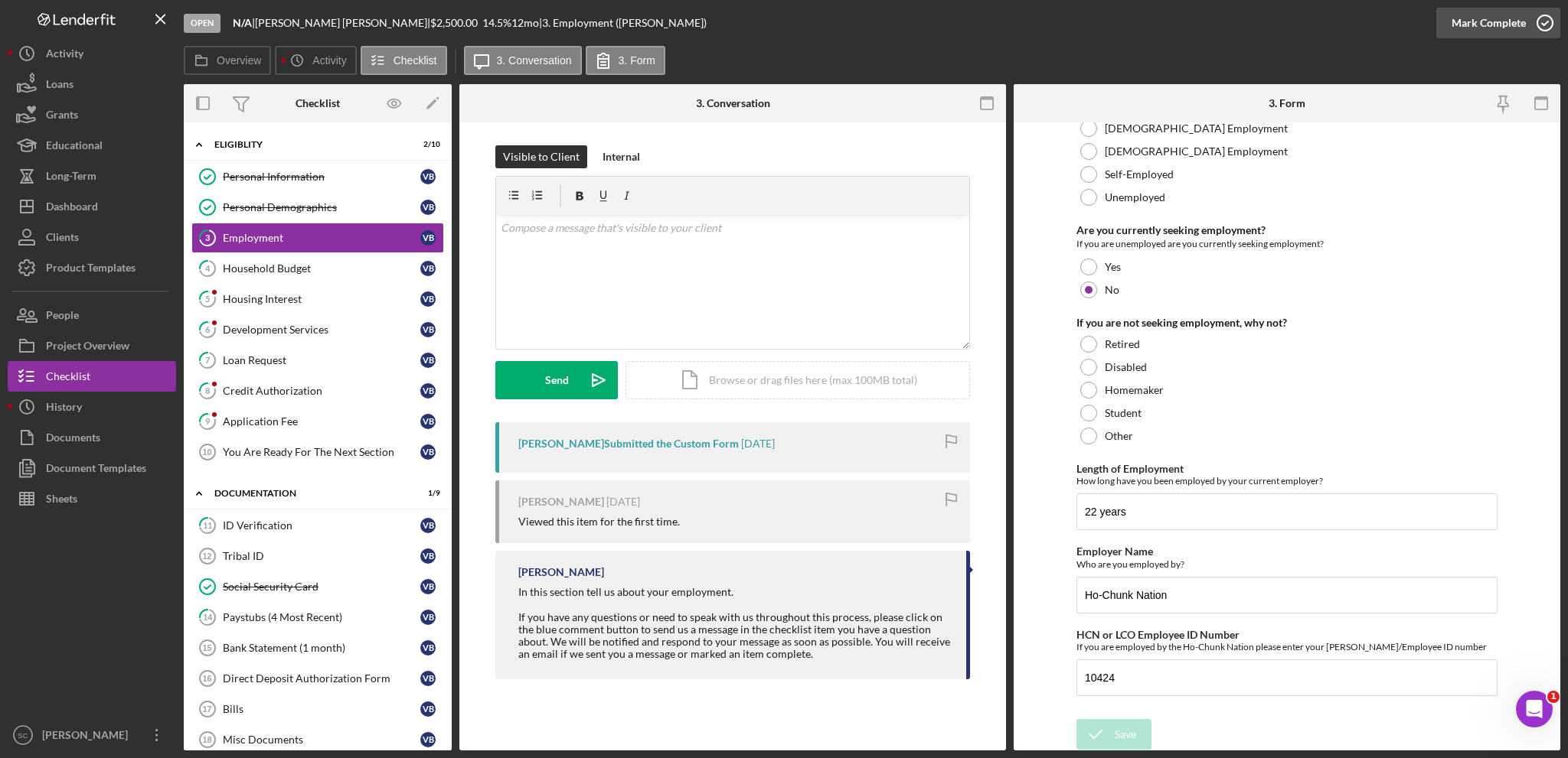
click at [1496, 24] on div "Mark Complete" at bounding box center [1488, 22] width 74 height 30
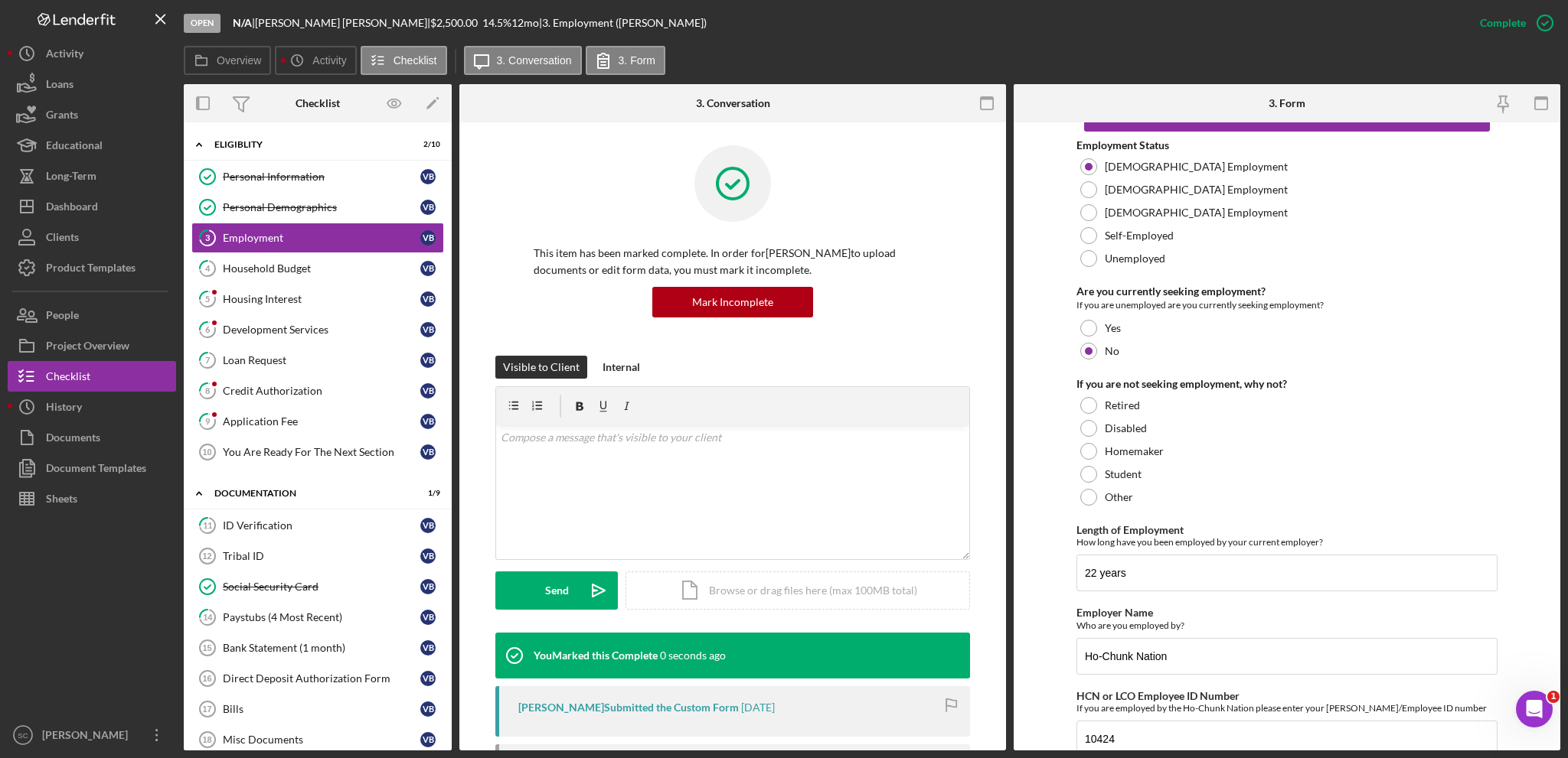
scroll to position [113, 0]
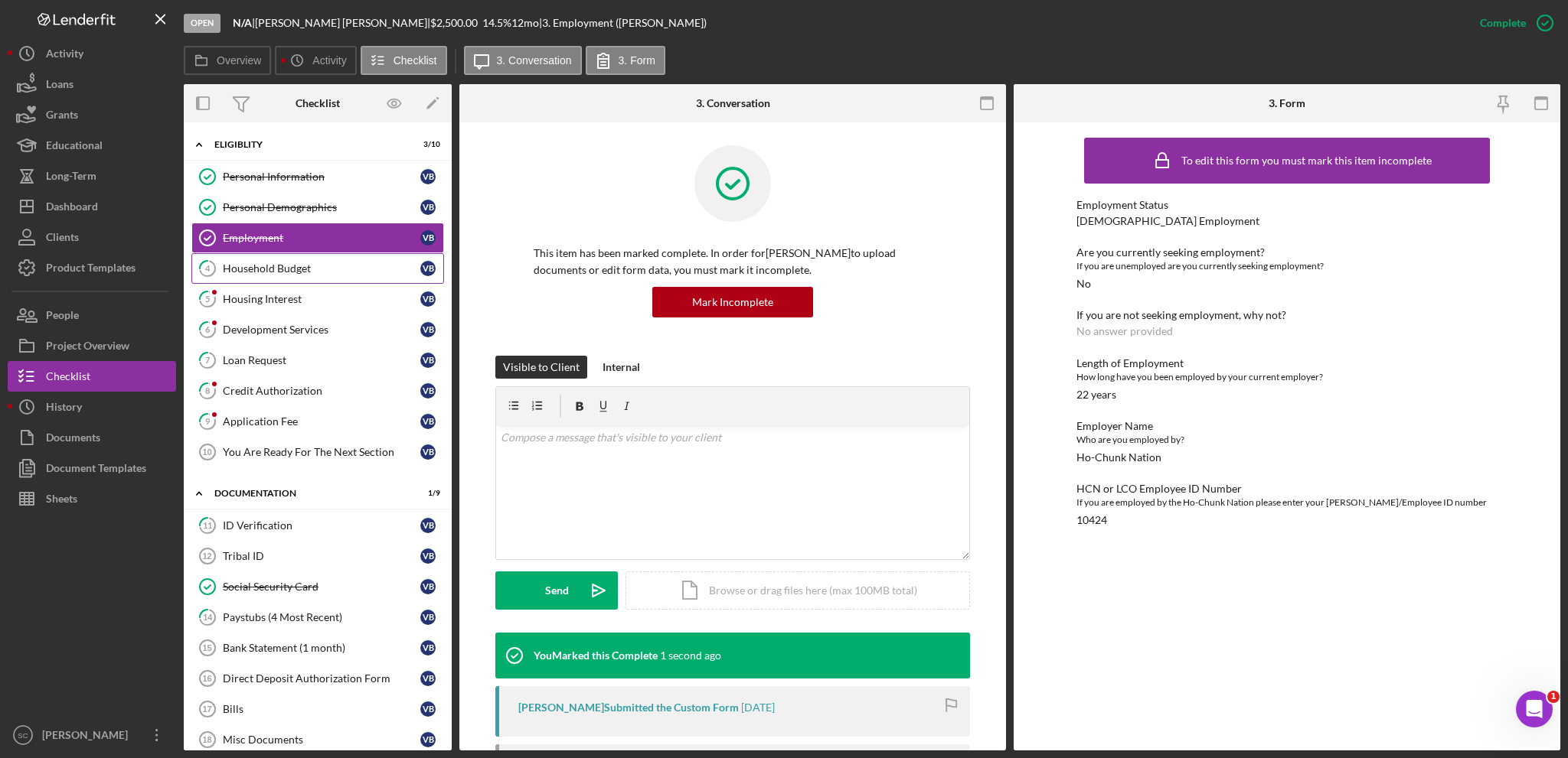
click at [262, 272] on link "4 Household Budget V B" at bounding box center [318, 268] width 253 height 30
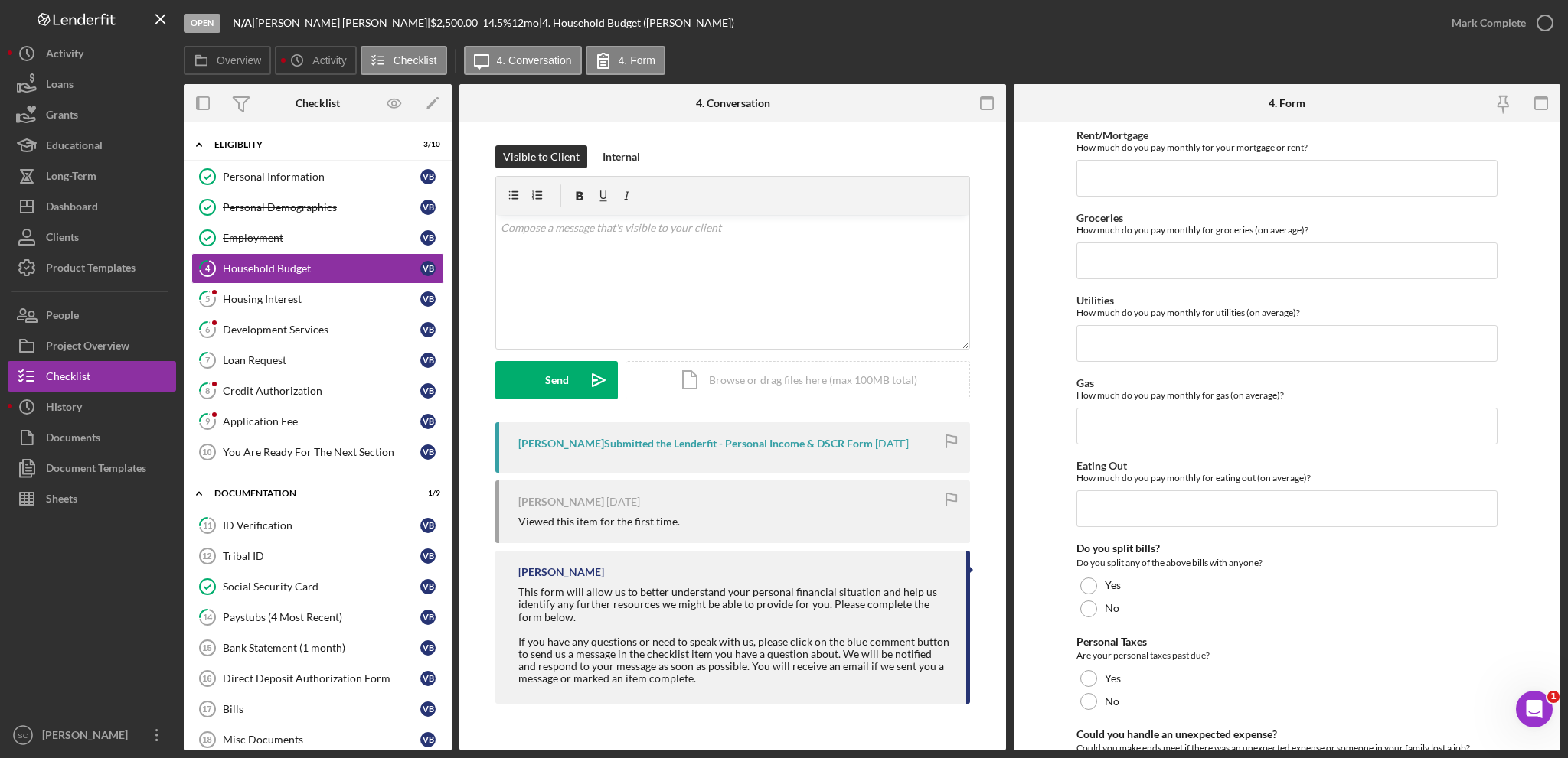
scroll to position [677, 0]
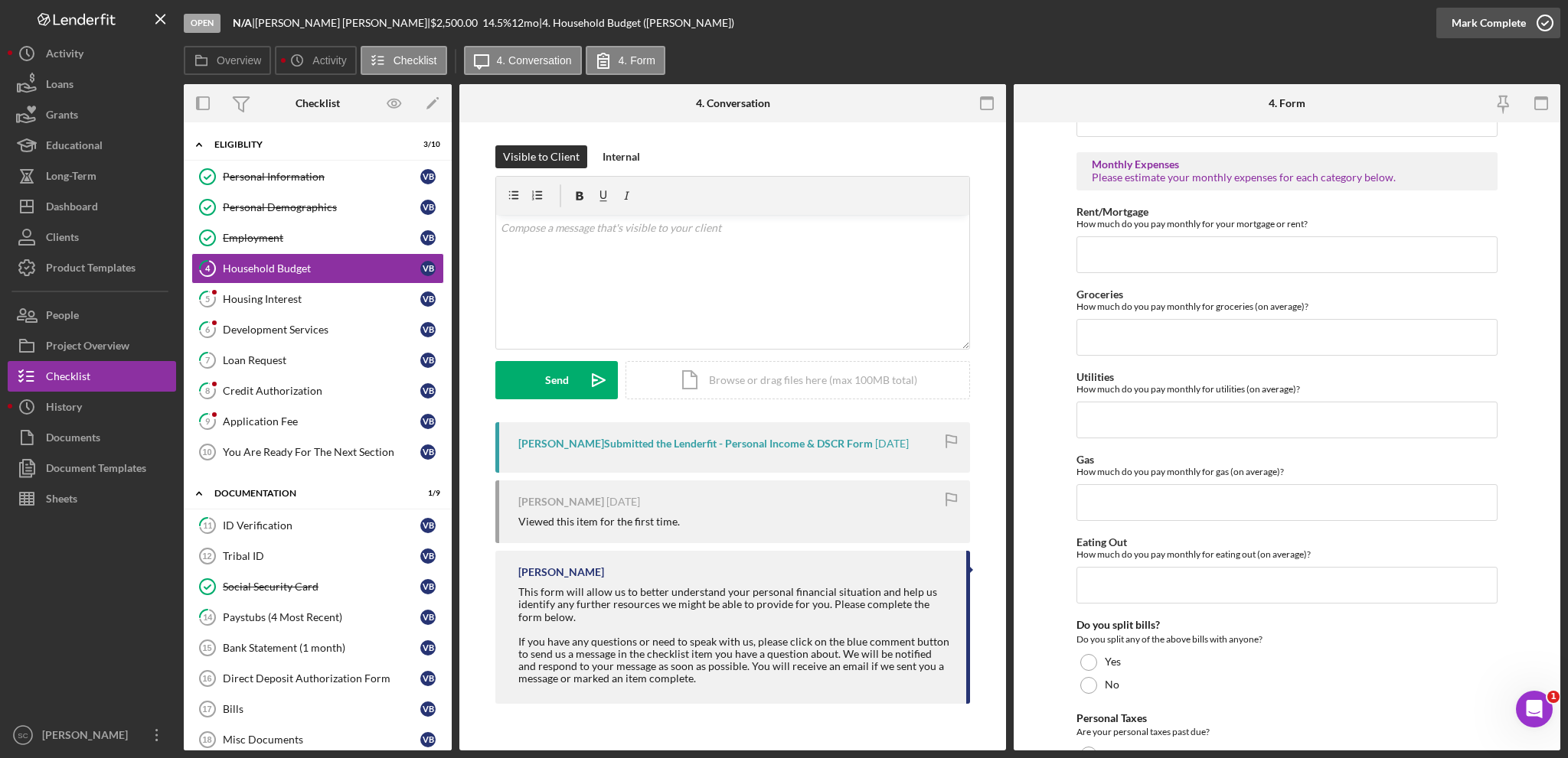
click at [1495, 27] on div "Mark Complete" at bounding box center [1488, 22] width 74 height 30
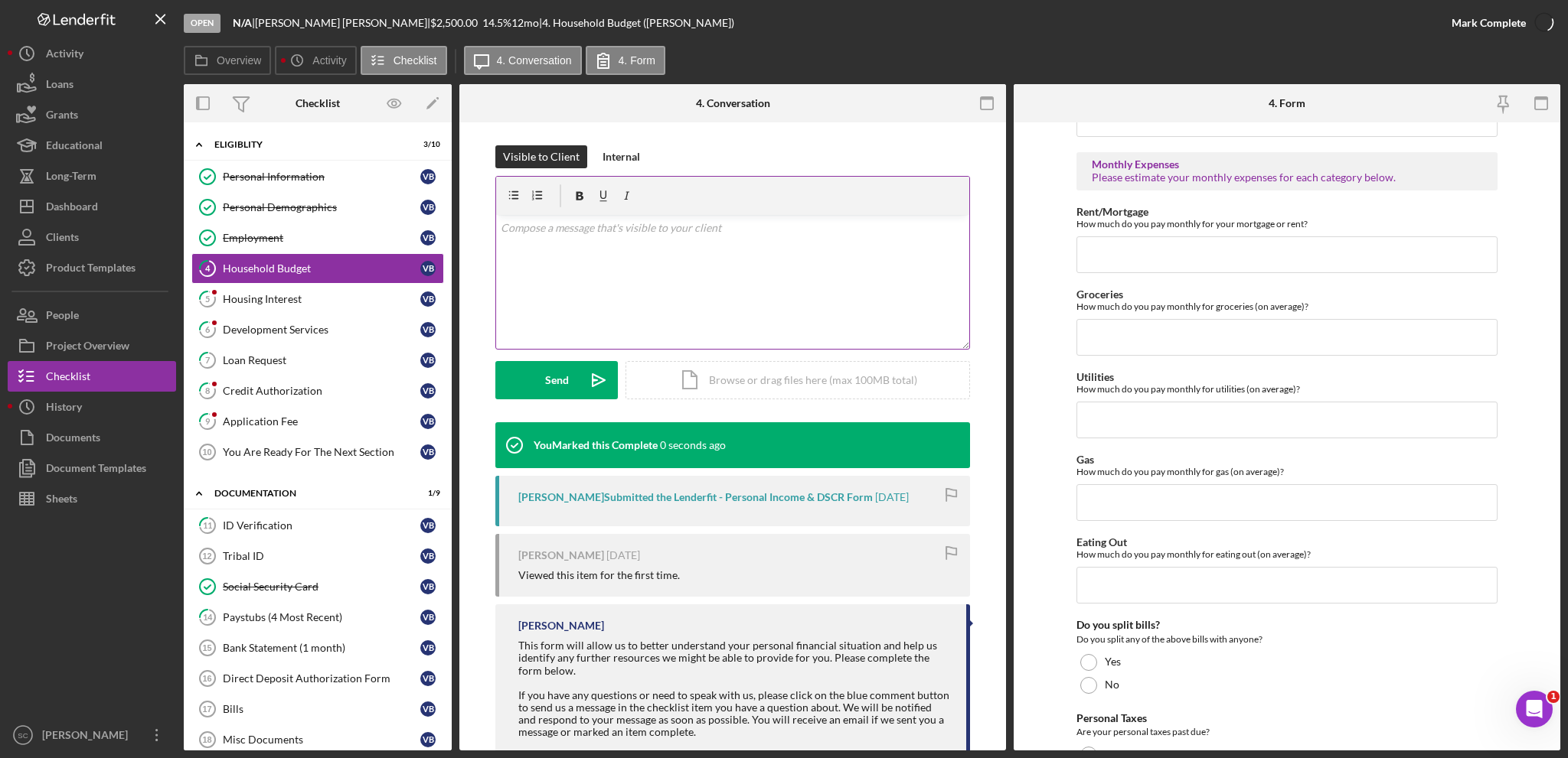
scroll to position [0, 0]
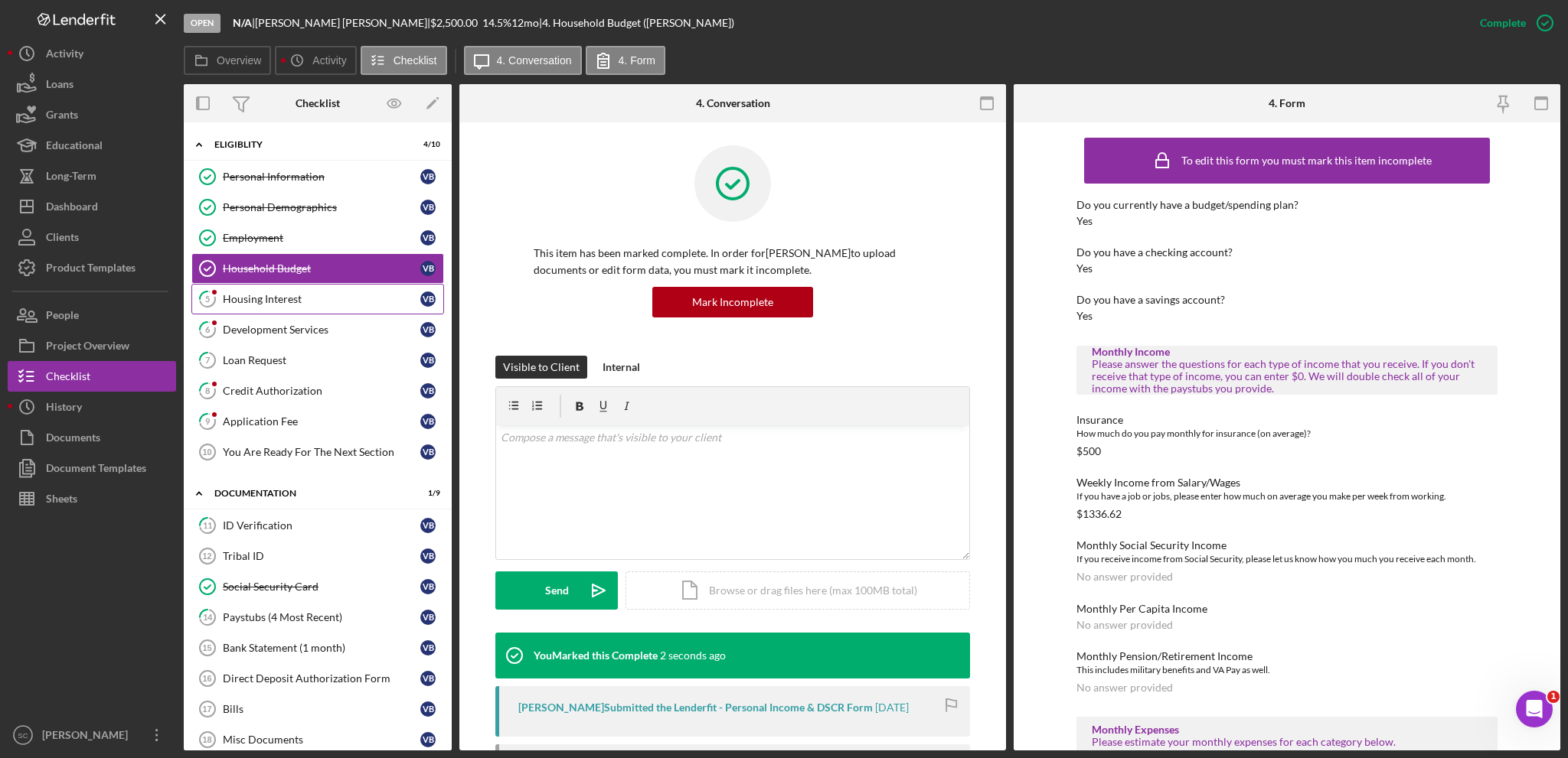
click at [265, 293] on div "Housing Interest" at bounding box center [322, 298] width 197 height 12
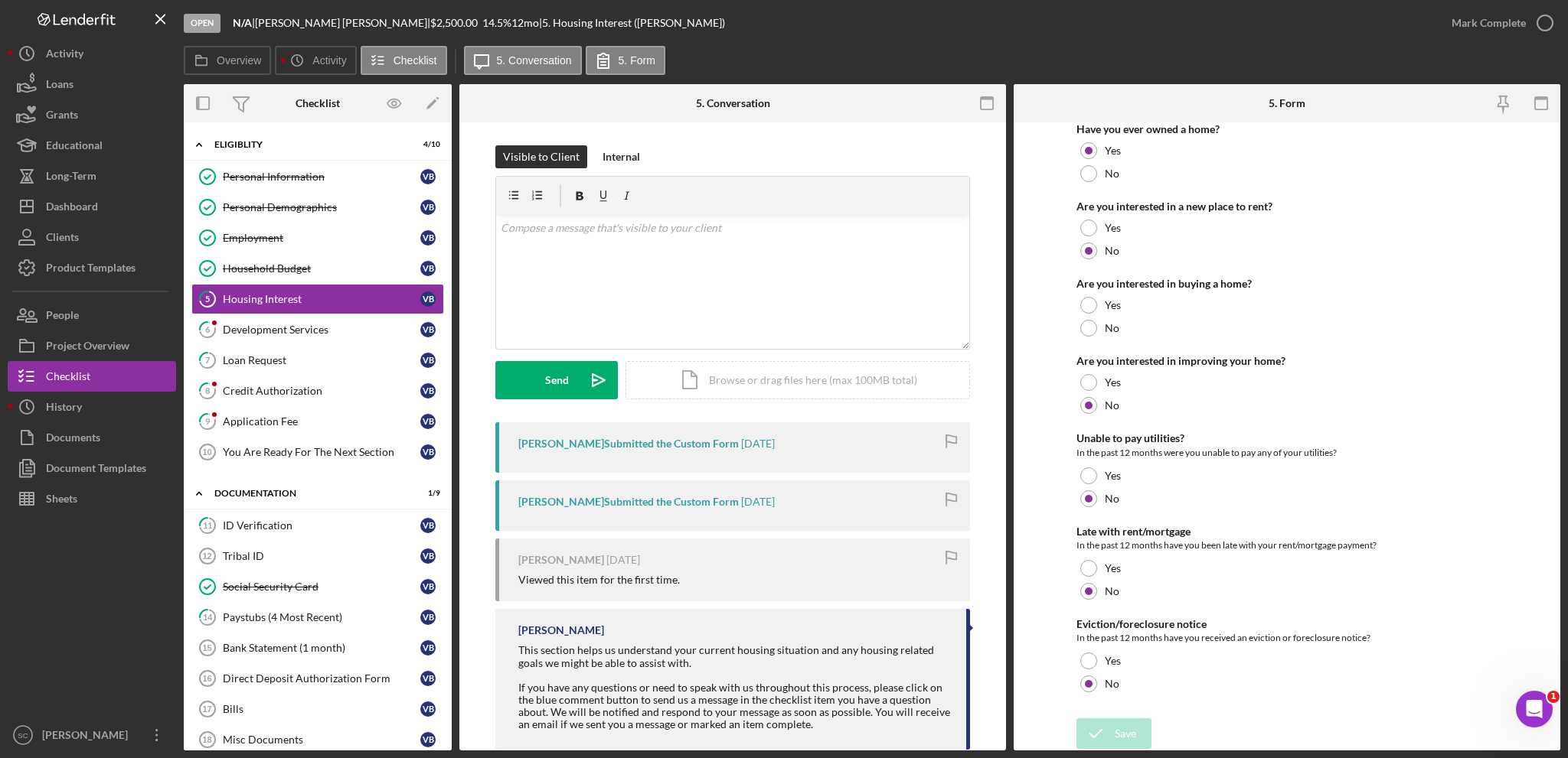
scroll to position [153, 0]
click at [1460, 28] on div "Mark Complete" at bounding box center [1488, 22] width 74 height 30
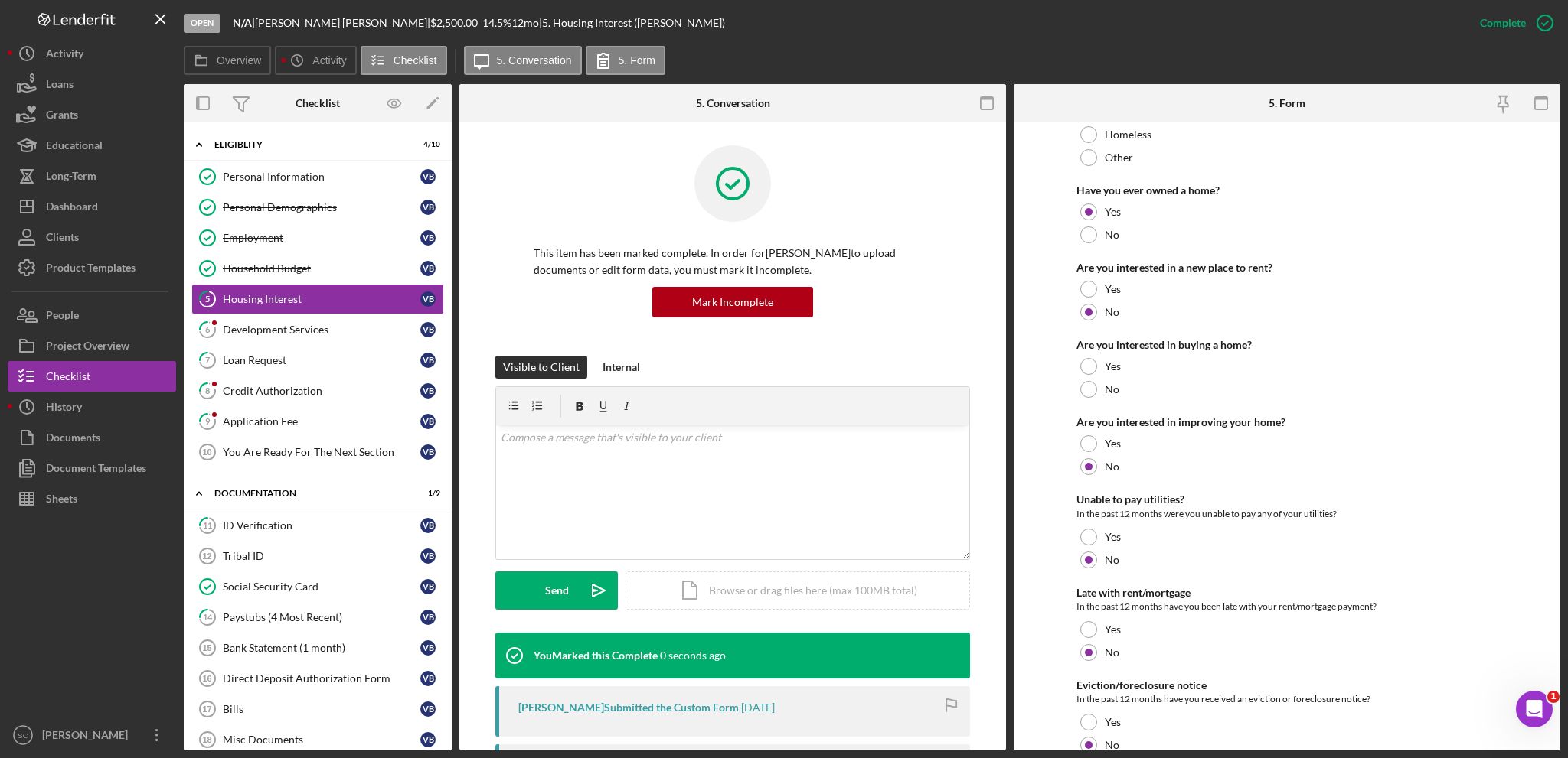
scroll to position [215, 0]
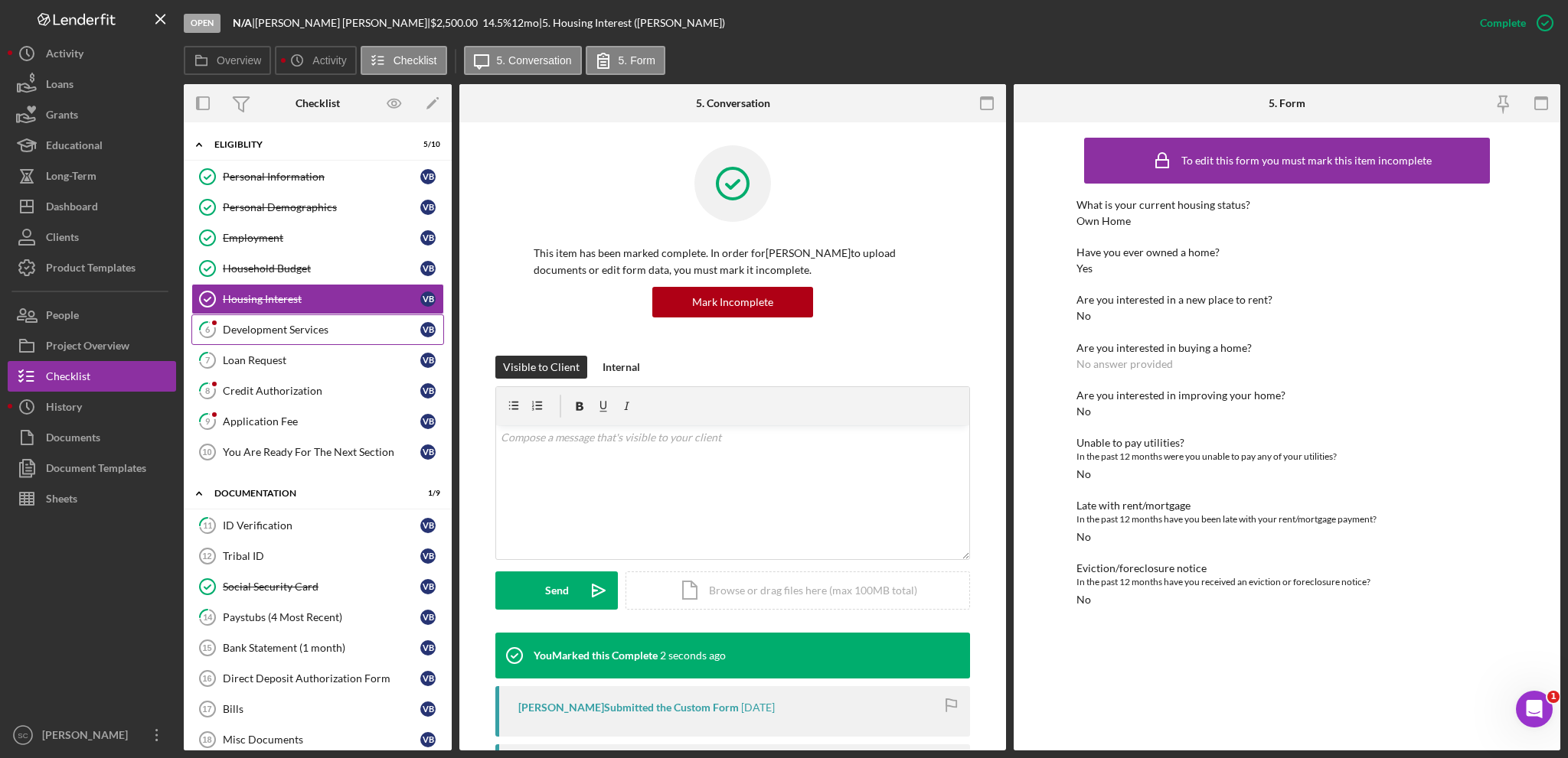
click at [288, 326] on div "Development Services" at bounding box center [322, 330] width 197 height 12
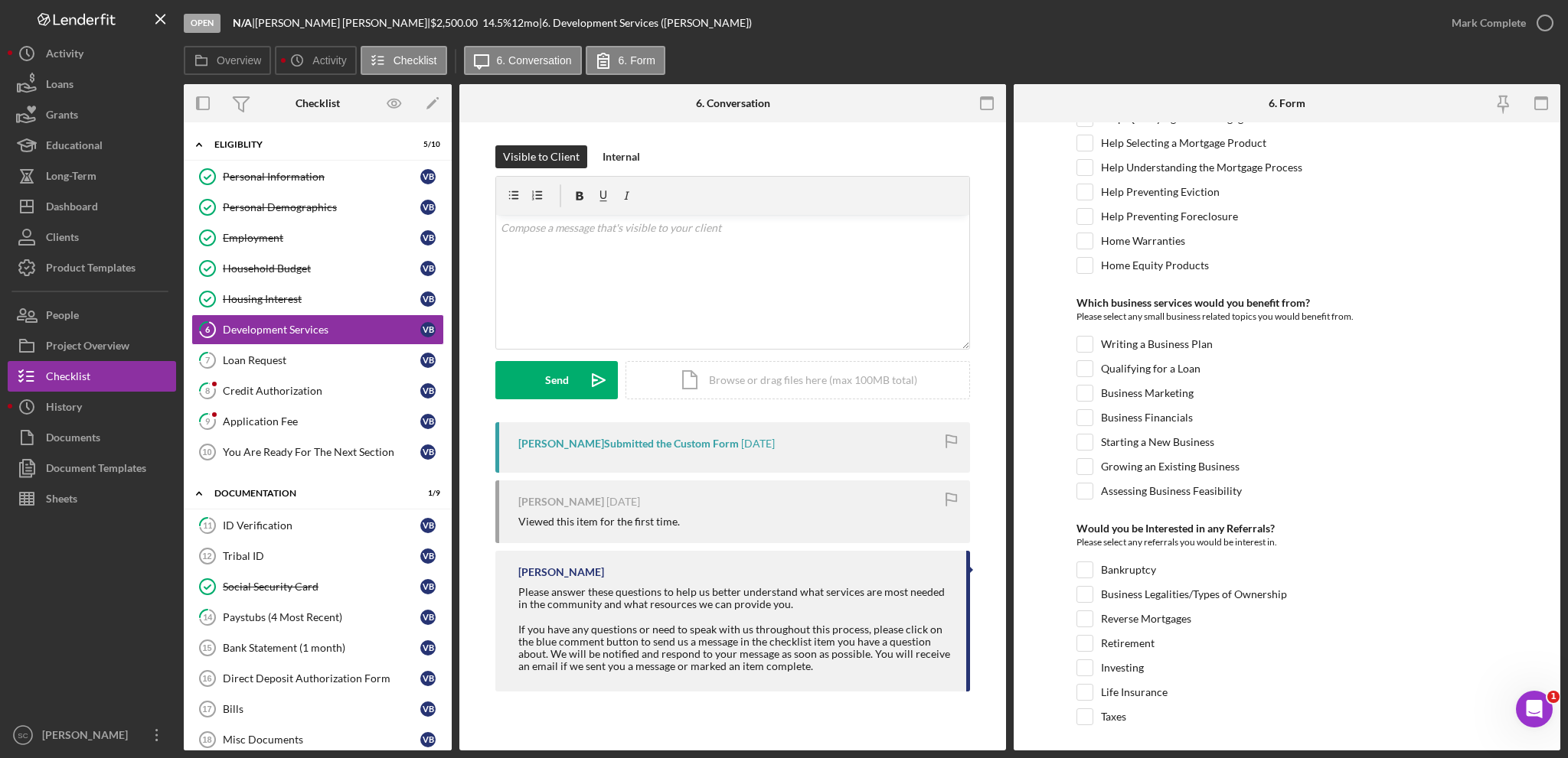
scroll to position [575, 0]
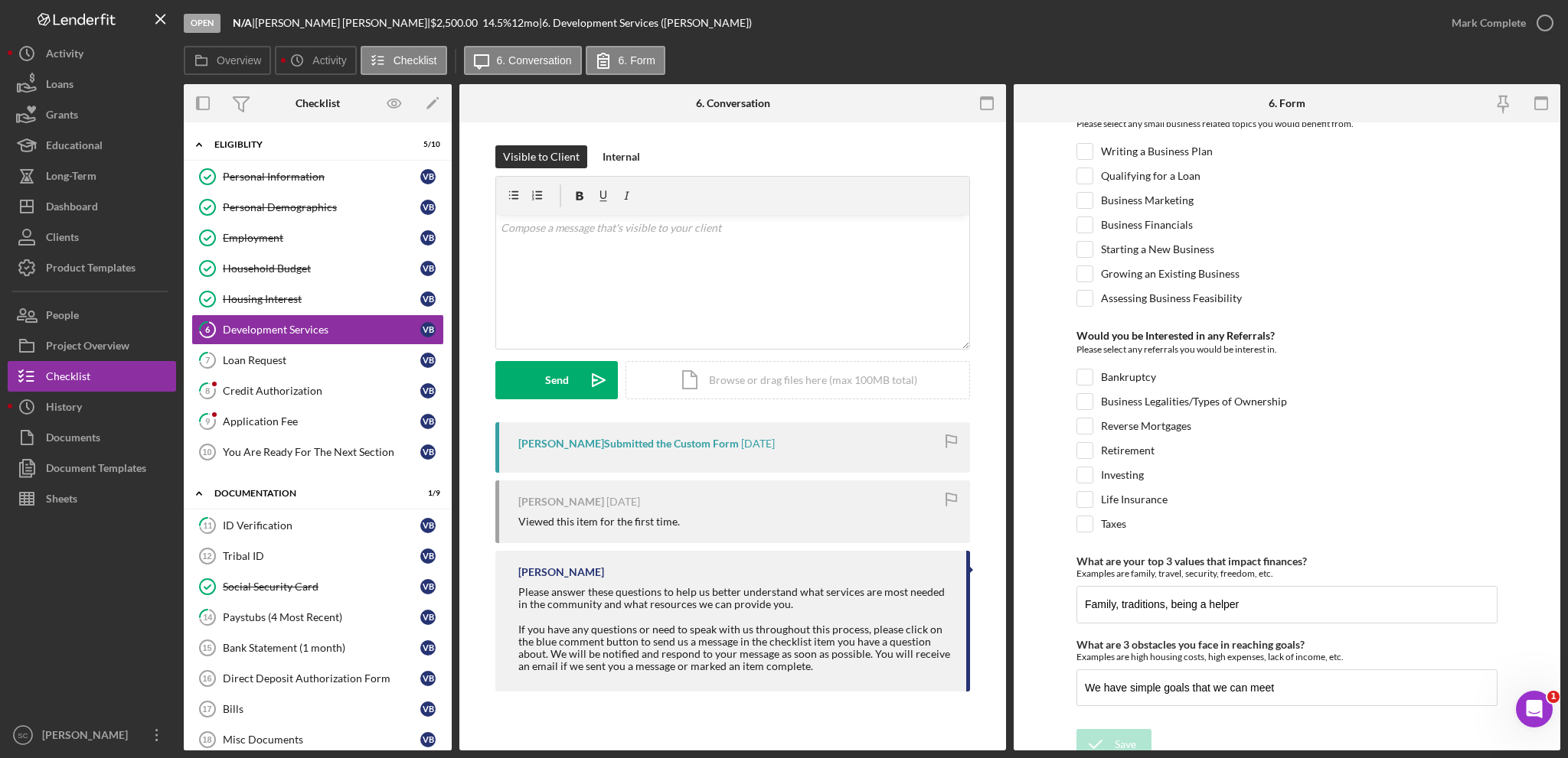
click at [1478, 63] on div "Open N/A | [PERSON_NAME] | $2,500.00 14.5 % 12 mo | 6. Development Services ([P…" at bounding box center [871, 375] width 1376 height 751
click at [1468, 14] on div "Mark Complete" at bounding box center [1488, 22] width 74 height 30
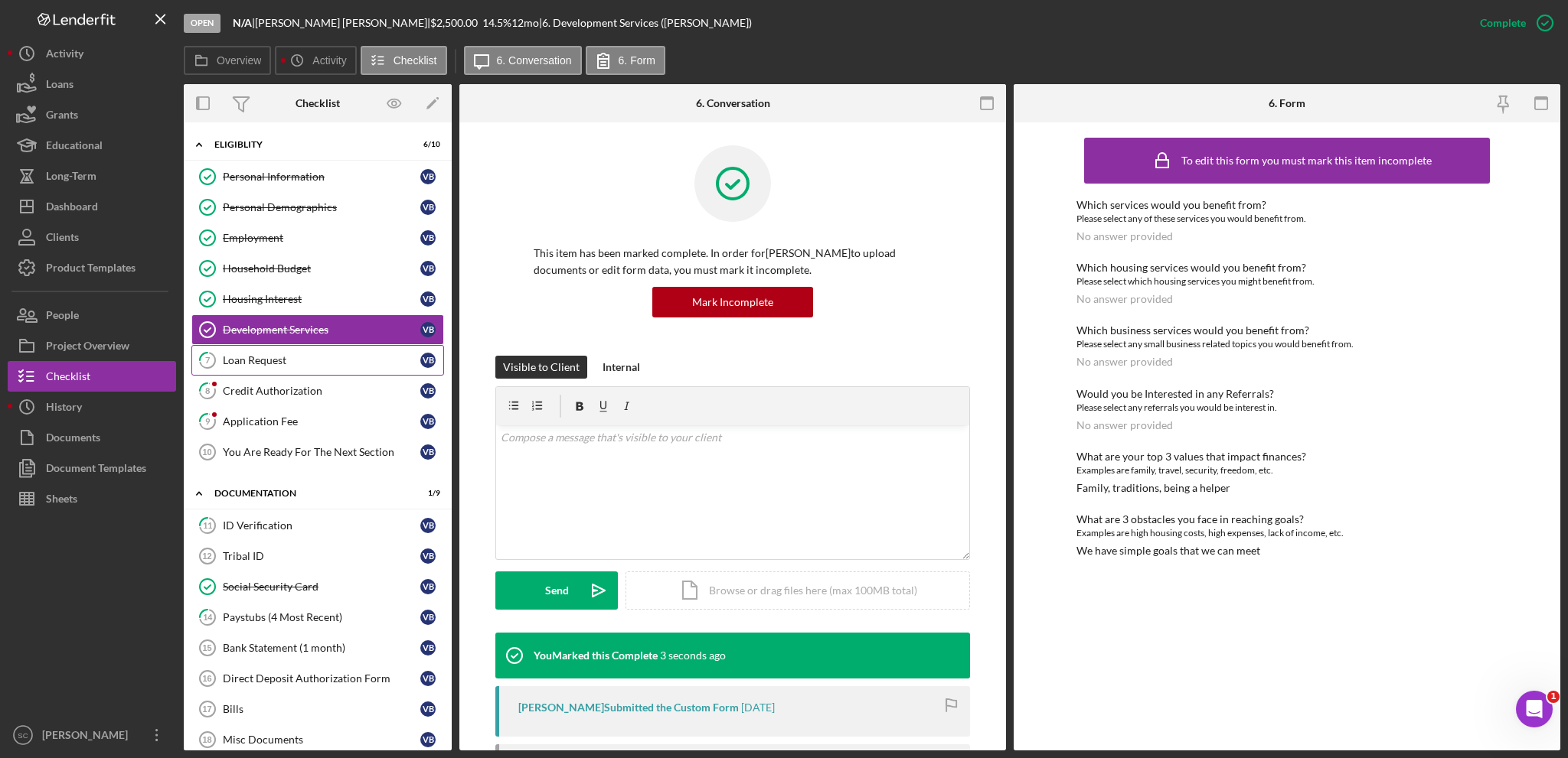
click at [280, 355] on div "Loan Request" at bounding box center [322, 360] width 197 height 12
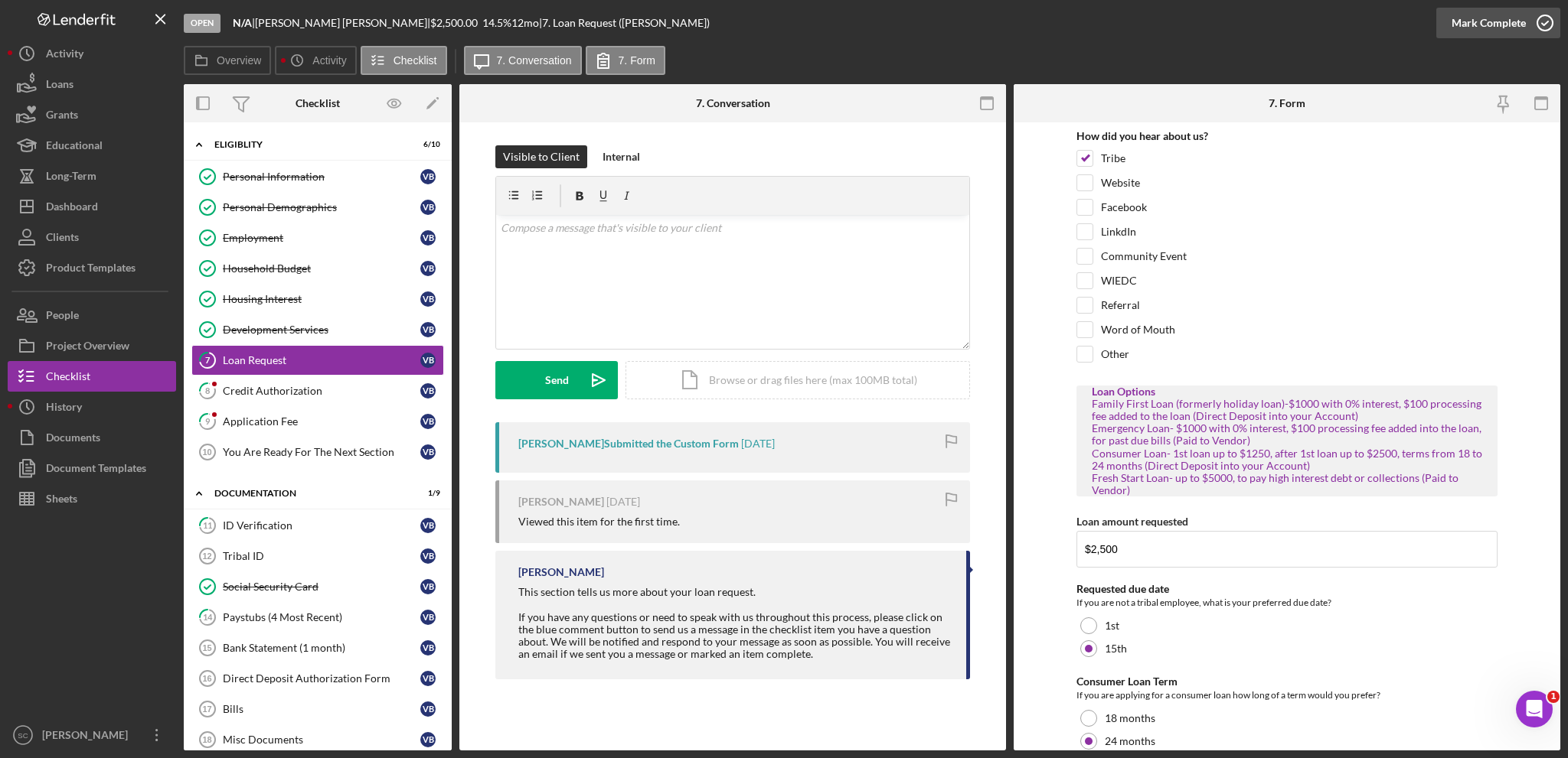
click at [1482, 23] on div "Mark Complete" at bounding box center [1488, 22] width 74 height 30
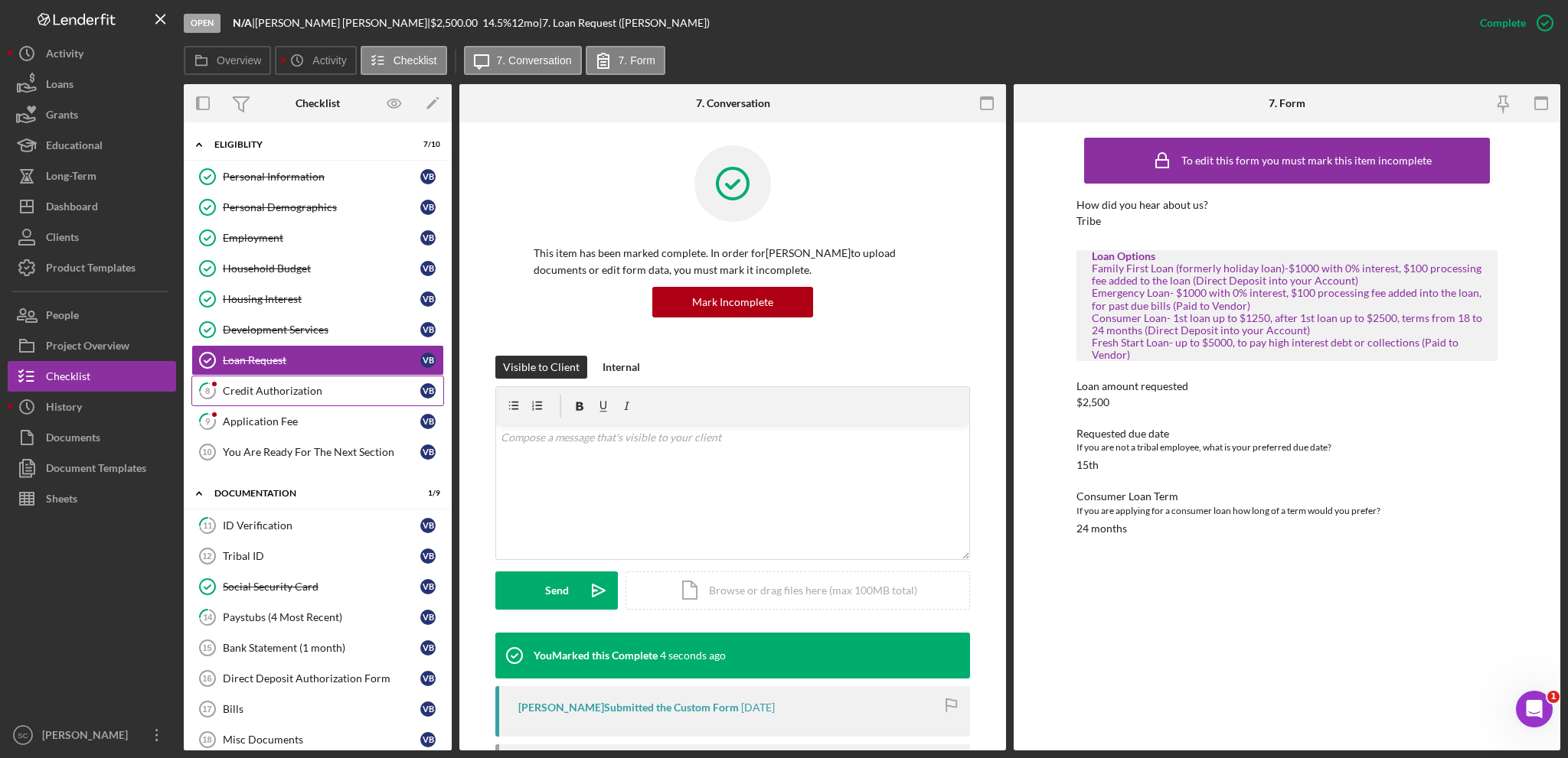
click at [298, 396] on link "8 Credit Authorization V B" at bounding box center [318, 391] width 253 height 30
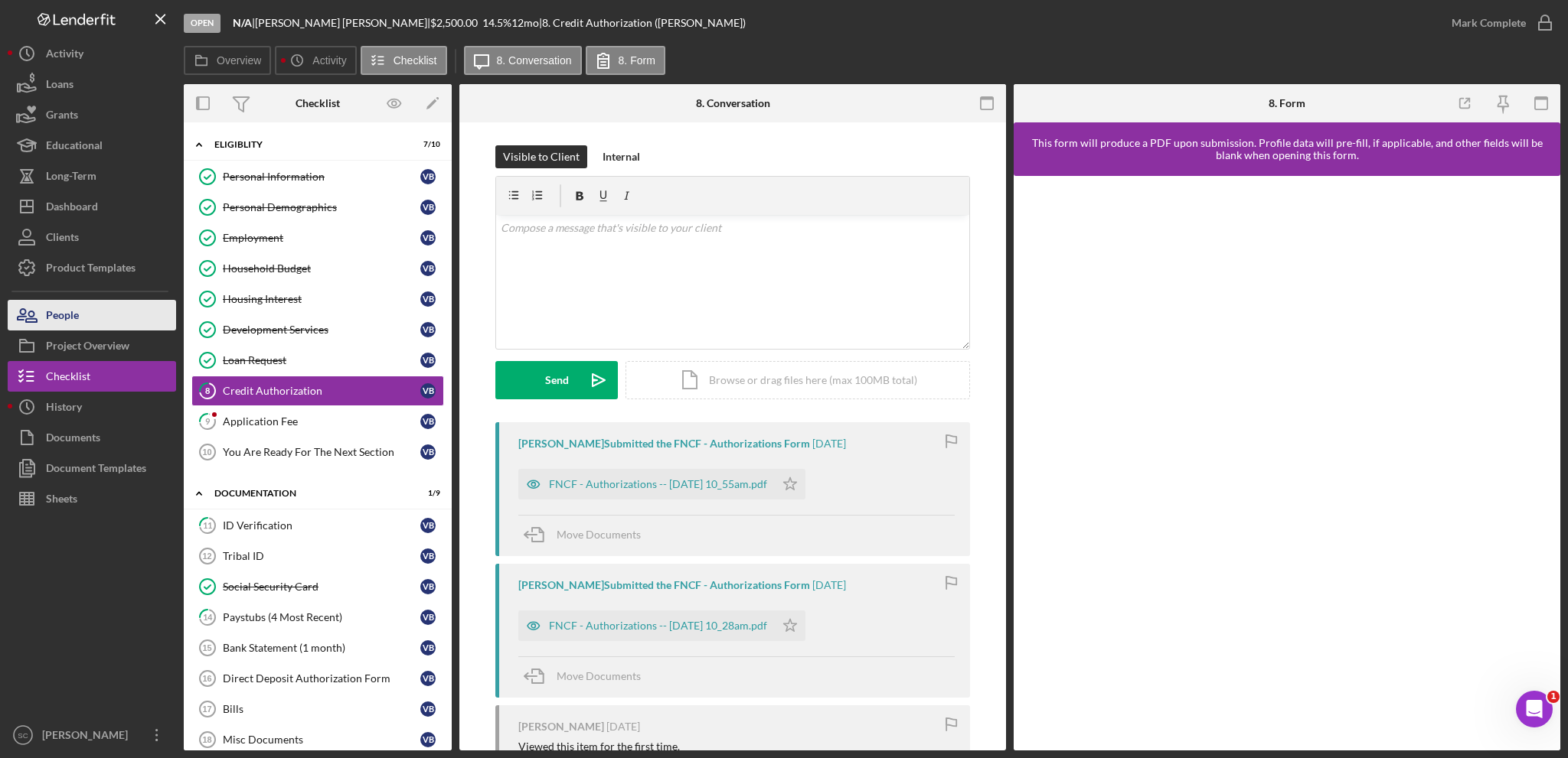
click at [117, 312] on button "People" at bounding box center [91, 315] width 169 height 30
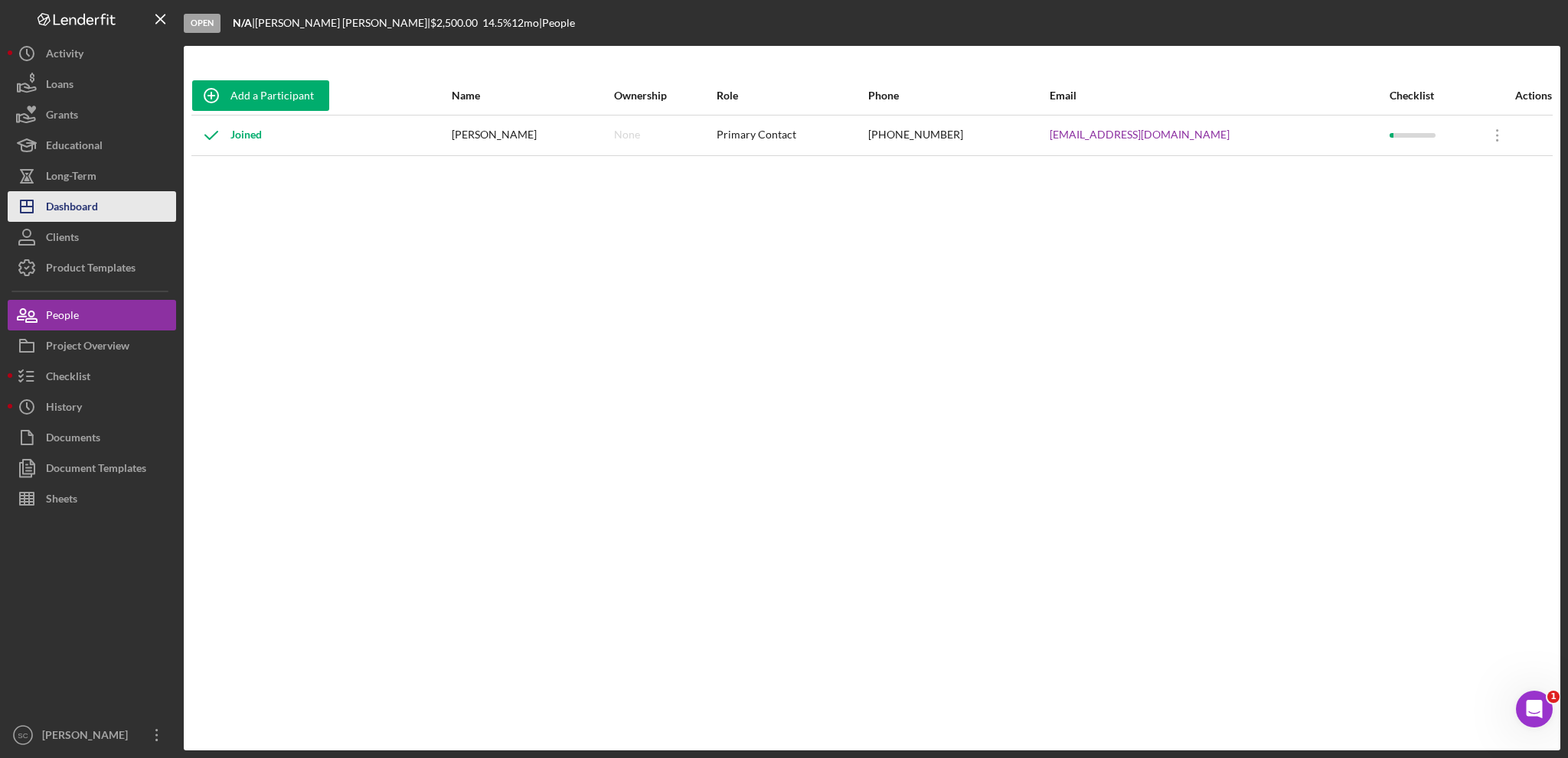
click at [83, 204] on div "Dashboard" at bounding box center [72, 209] width 52 height 35
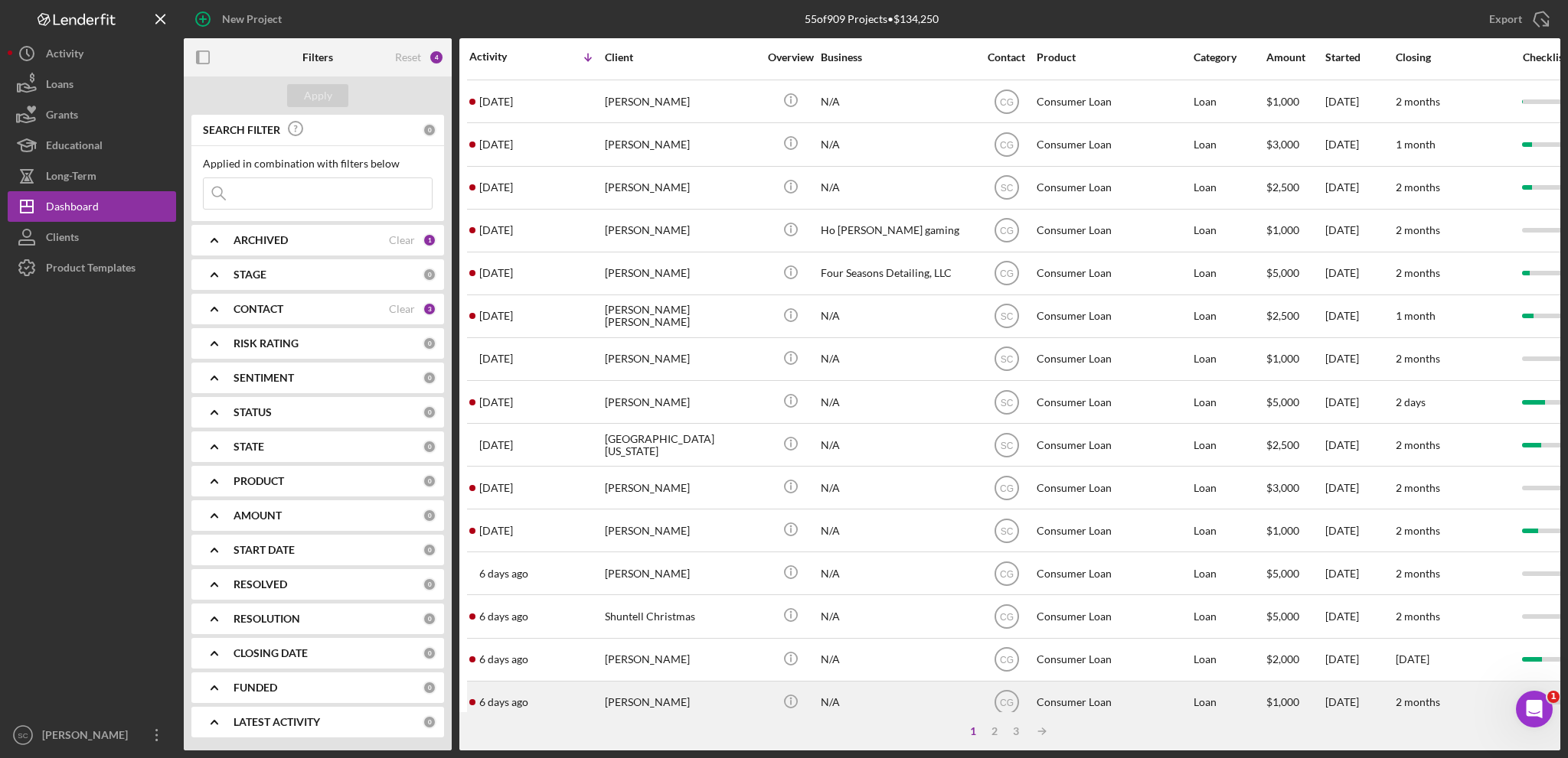
scroll to position [456, 0]
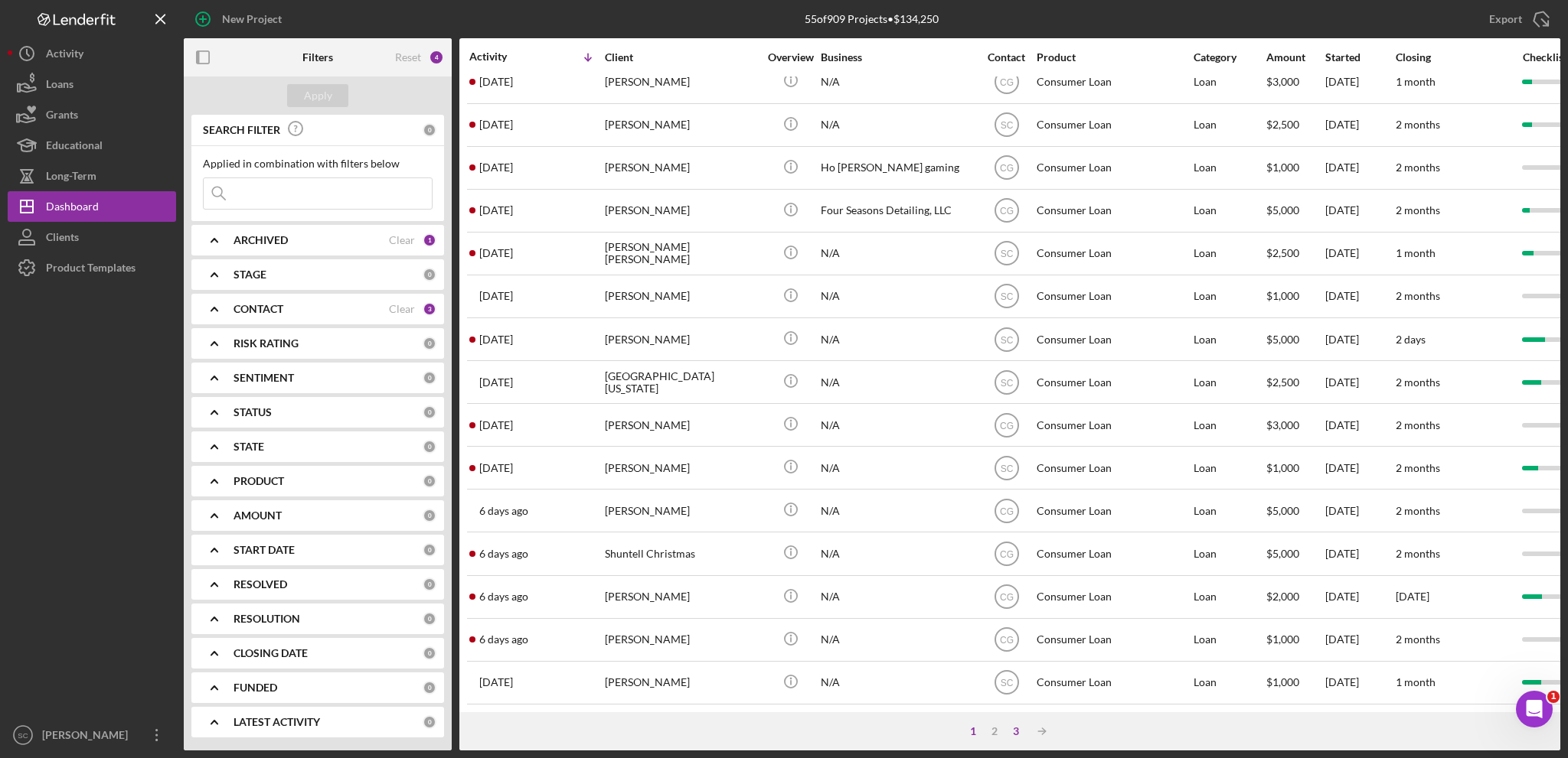
click at [1017, 731] on div "3" at bounding box center [1016, 731] width 21 height 12
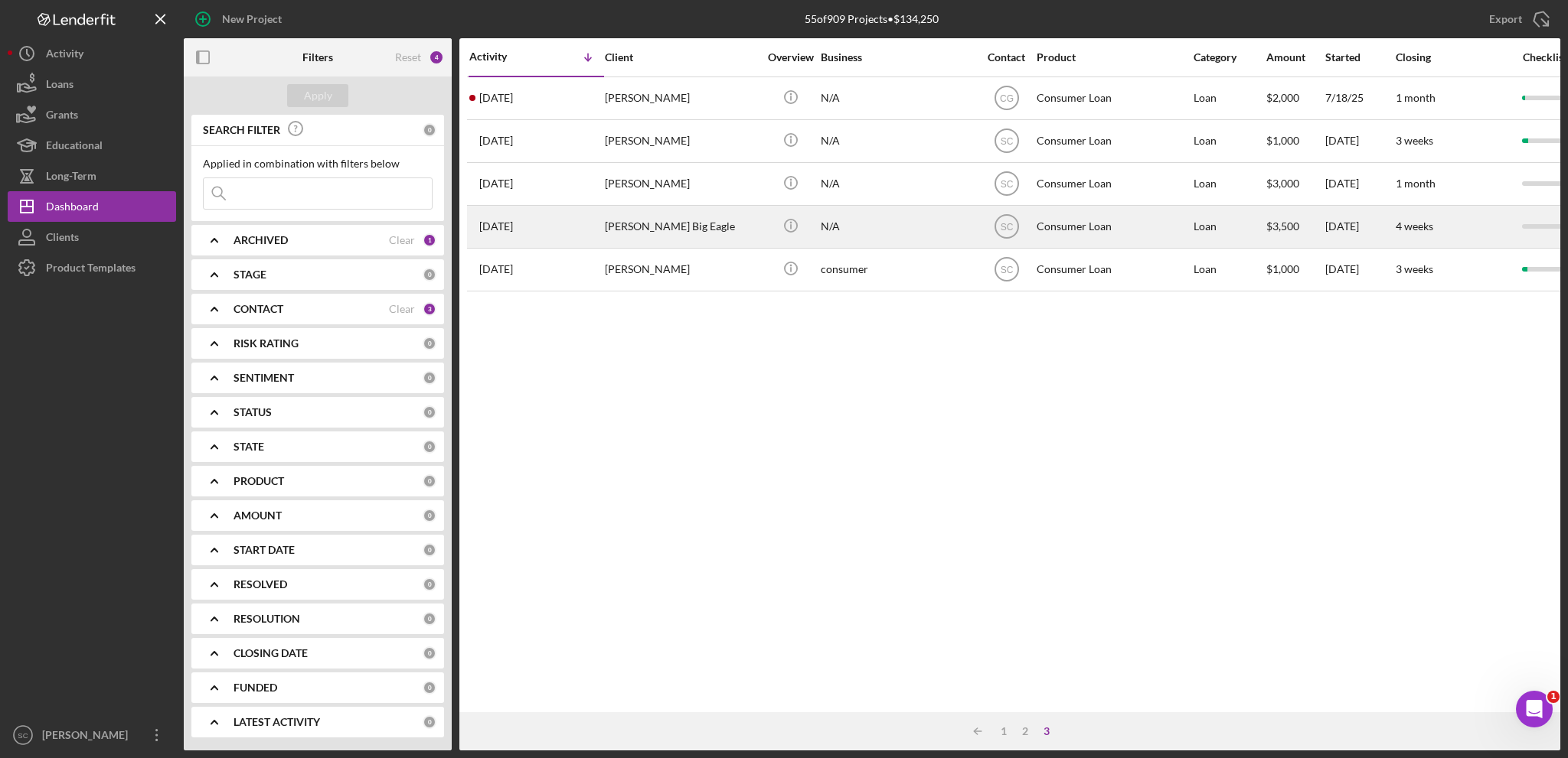
scroll to position [0, 0]
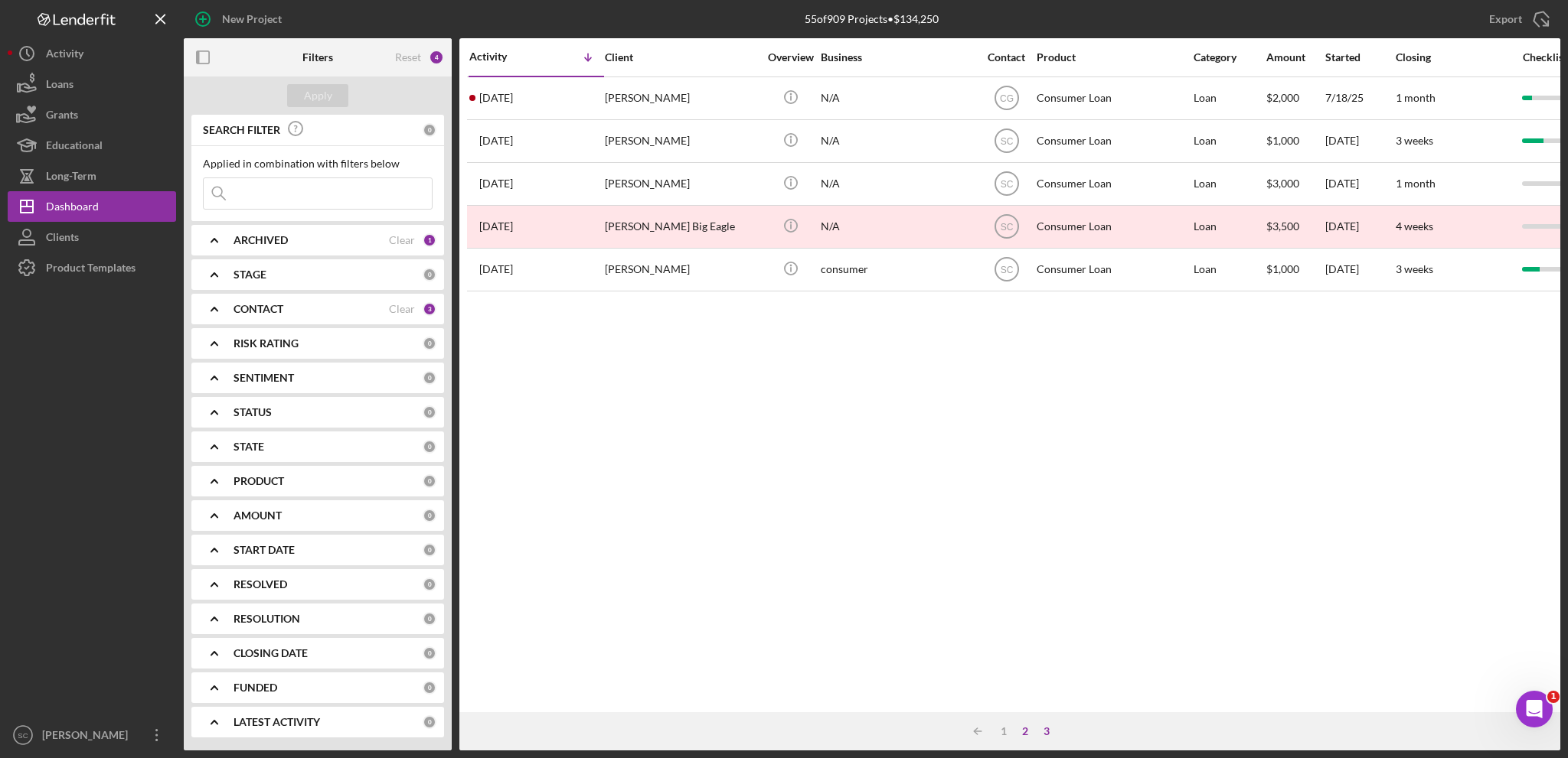
click at [1026, 729] on div "2" at bounding box center [1025, 731] width 21 height 12
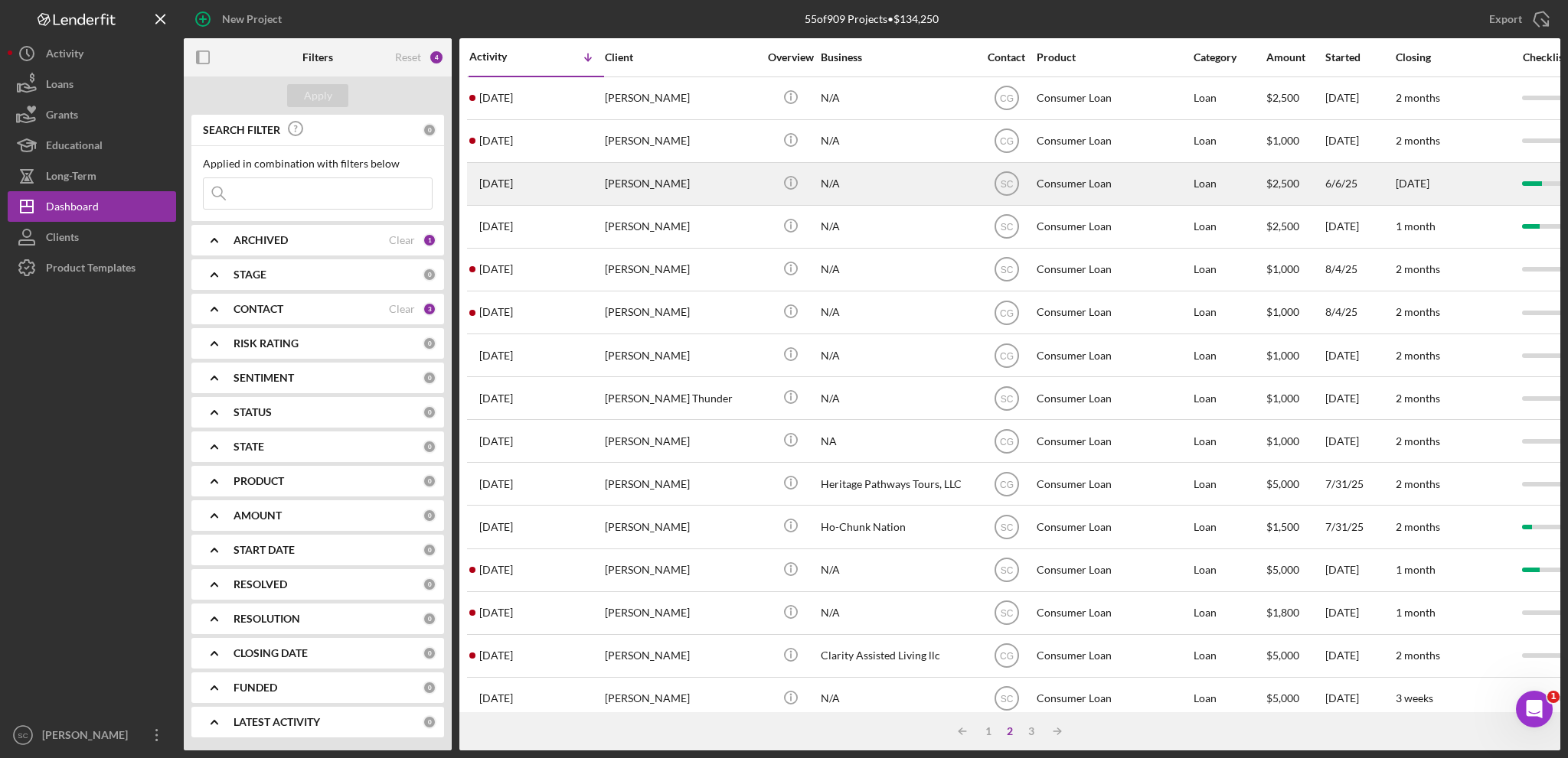
click at [667, 177] on div "[PERSON_NAME]" at bounding box center [681, 183] width 153 height 40
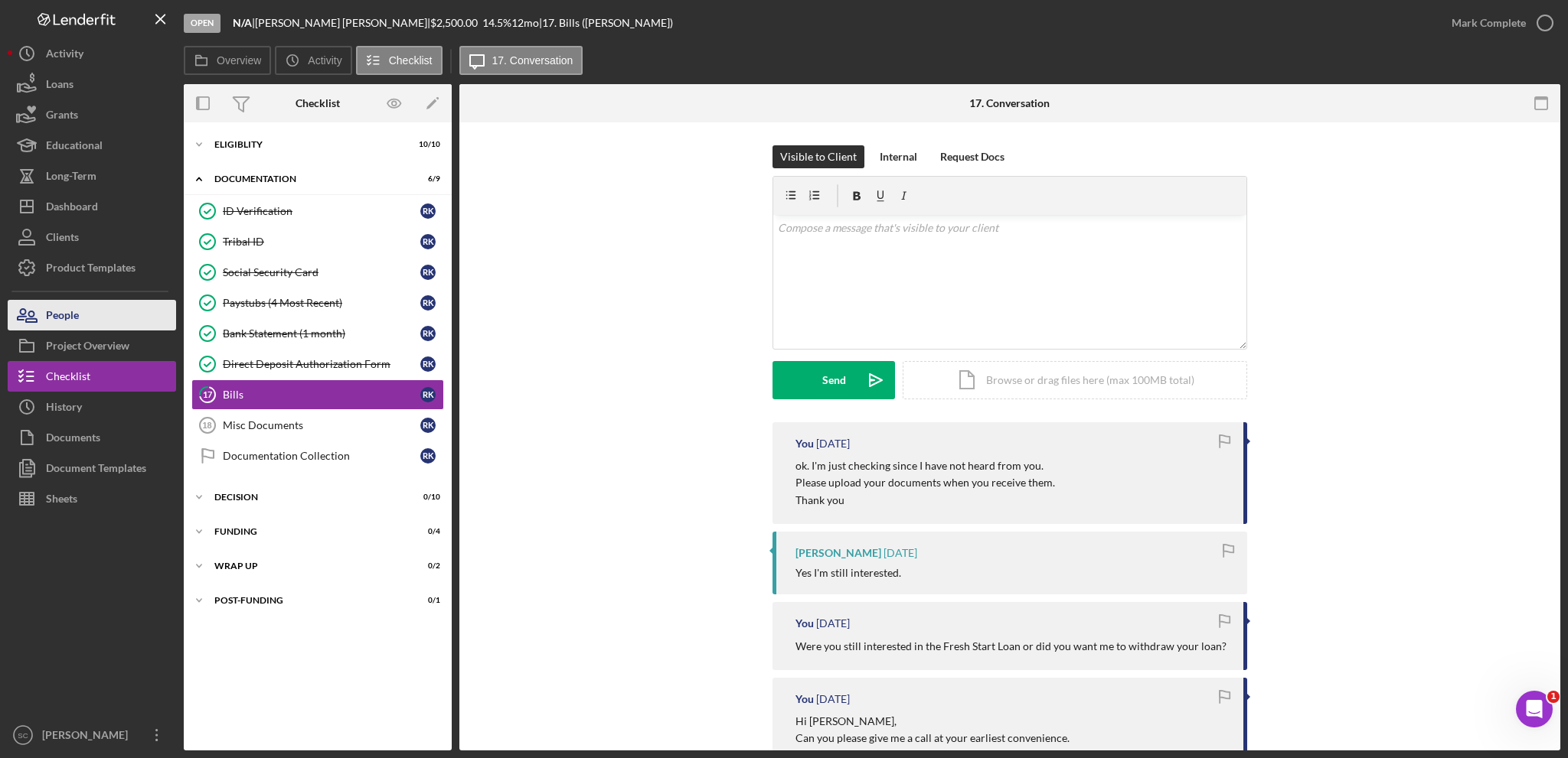
click at [81, 314] on button "People" at bounding box center [91, 315] width 169 height 30
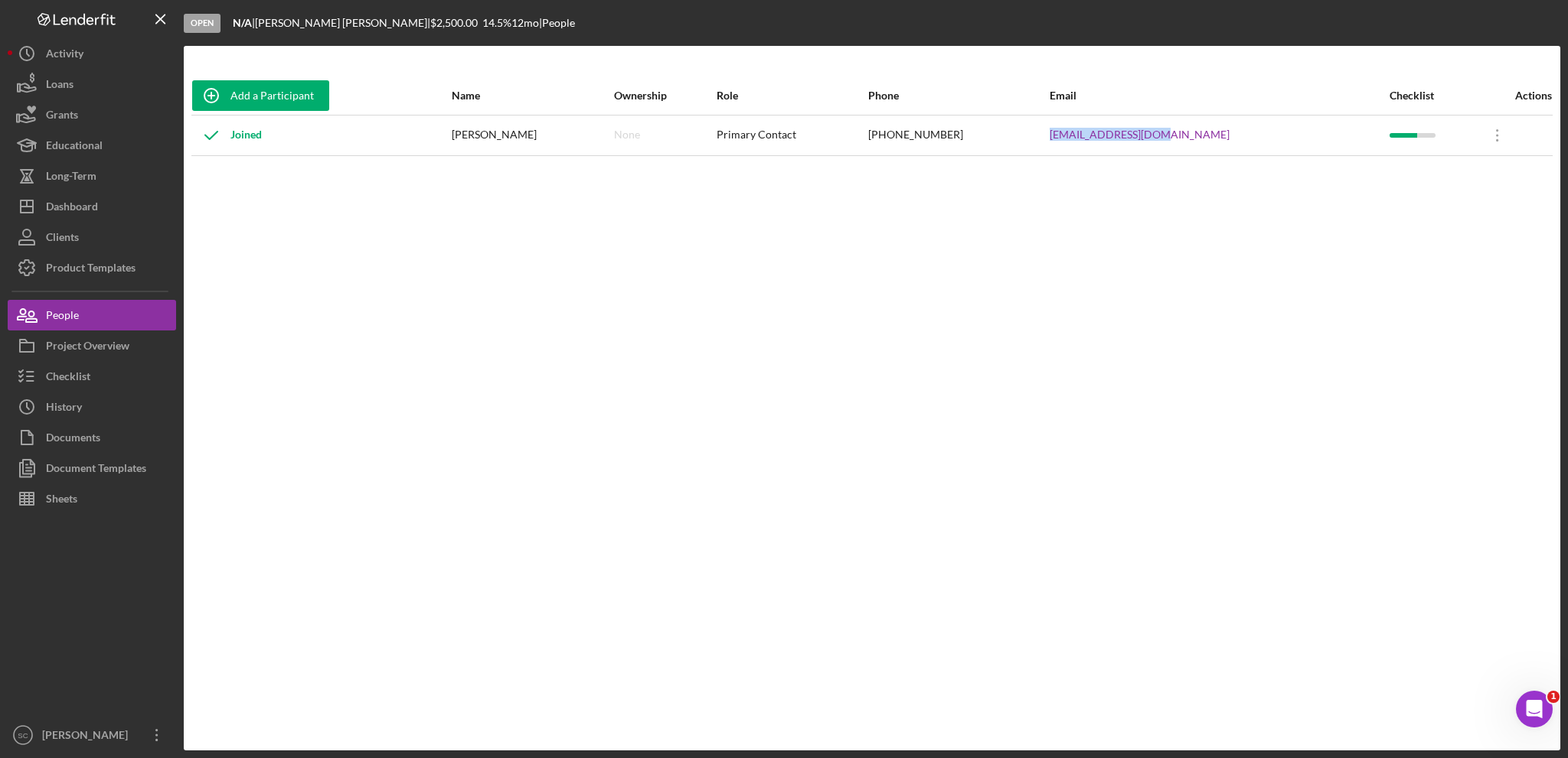
drag, startPoint x: 1237, startPoint y: 136, endPoint x: 1125, endPoint y: 143, distance: 112.2
click at [1125, 143] on div "[EMAIL_ADDRESS][DOMAIN_NAME]" at bounding box center [1219, 135] width 339 height 39
copy link "[EMAIL_ADDRESS][DOMAIN_NAME]"
click at [104, 170] on button "Long-Term" at bounding box center [91, 175] width 169 height 30
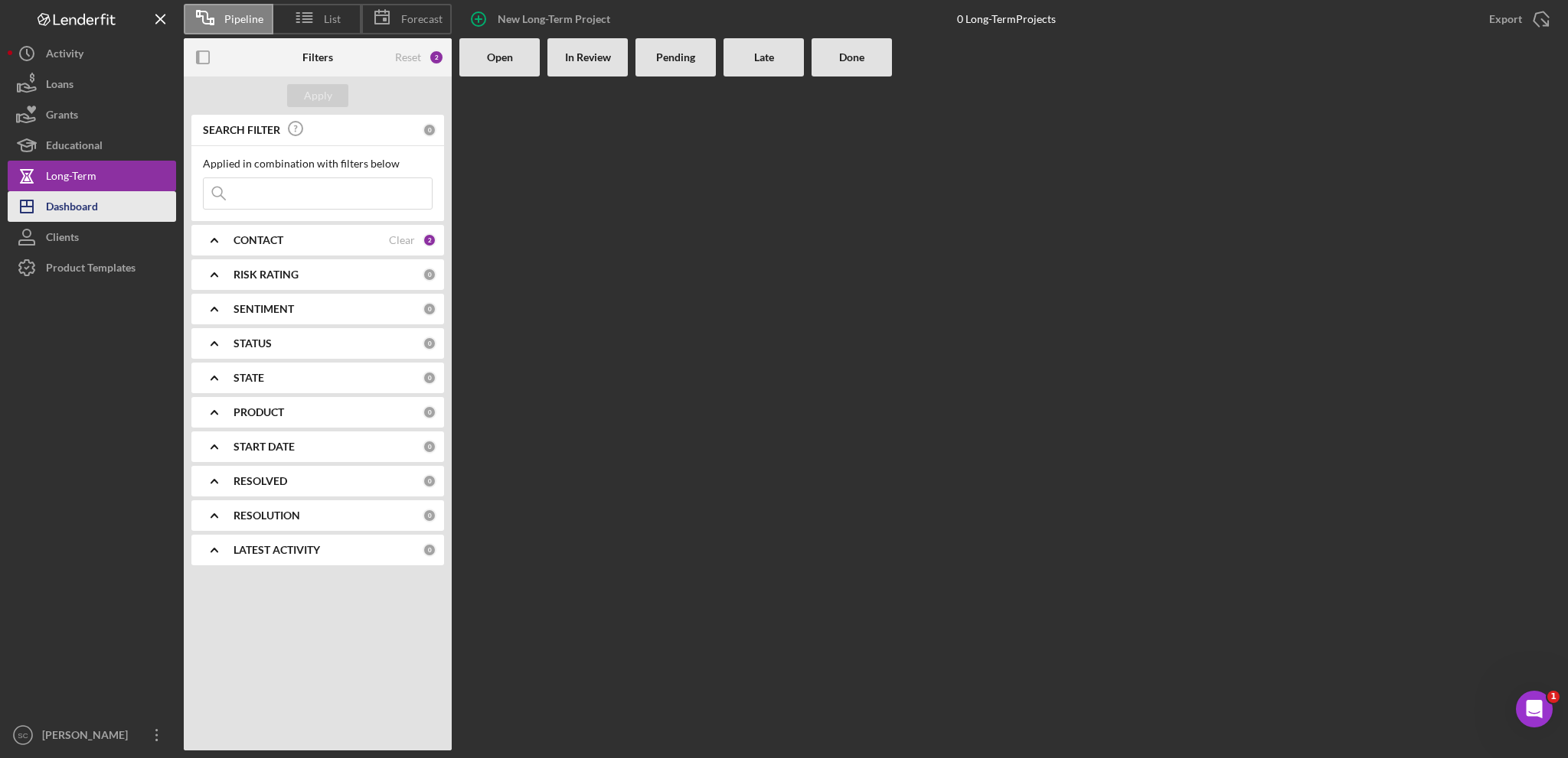
click at [90, 204] on div "Dashboard" at bounding box center [72, 209] width 52 height 35
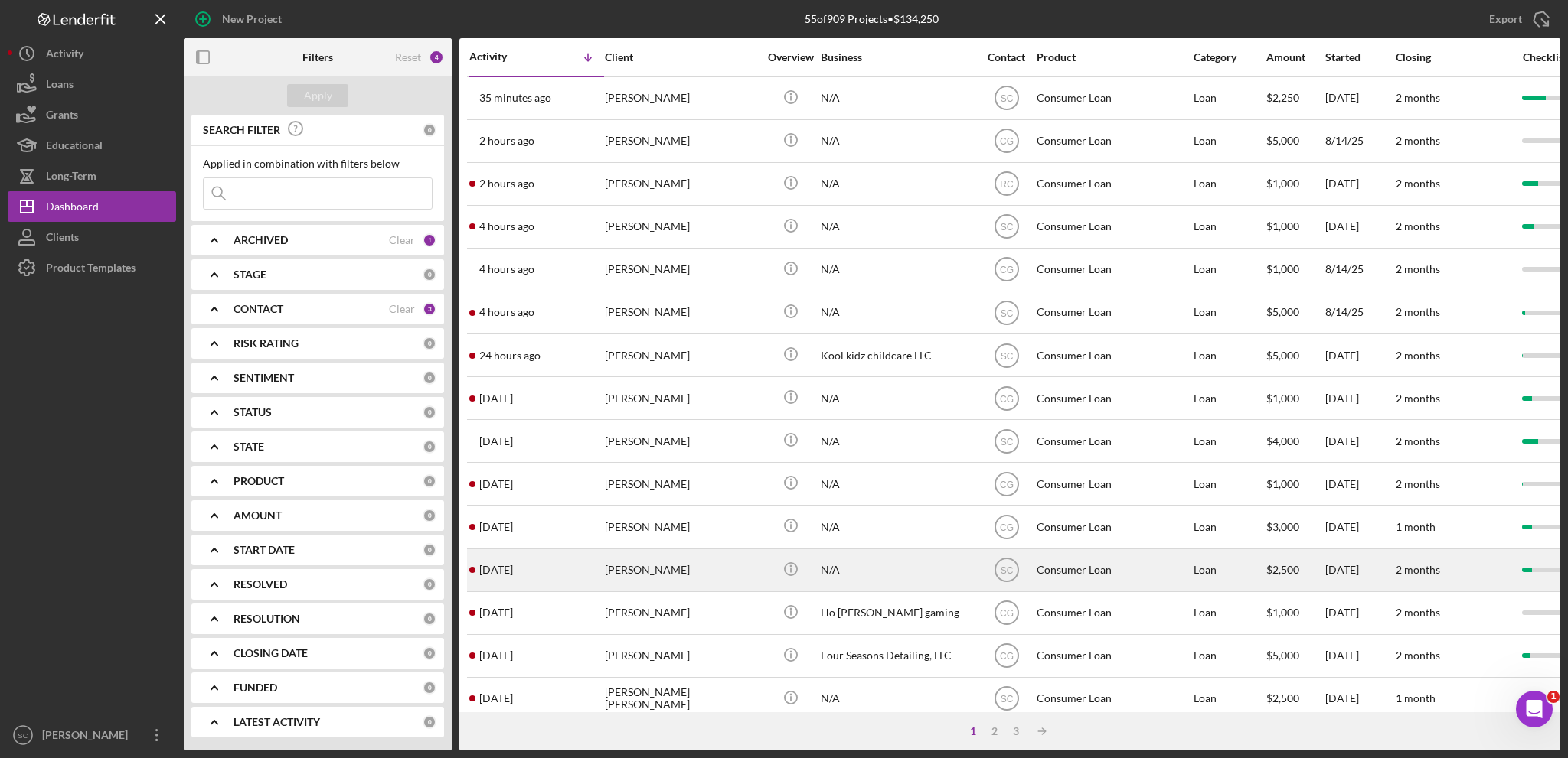
click at [644, 580] on div "[PERSON_NAME]" at bounding box center [681, 570] width 153 height 40
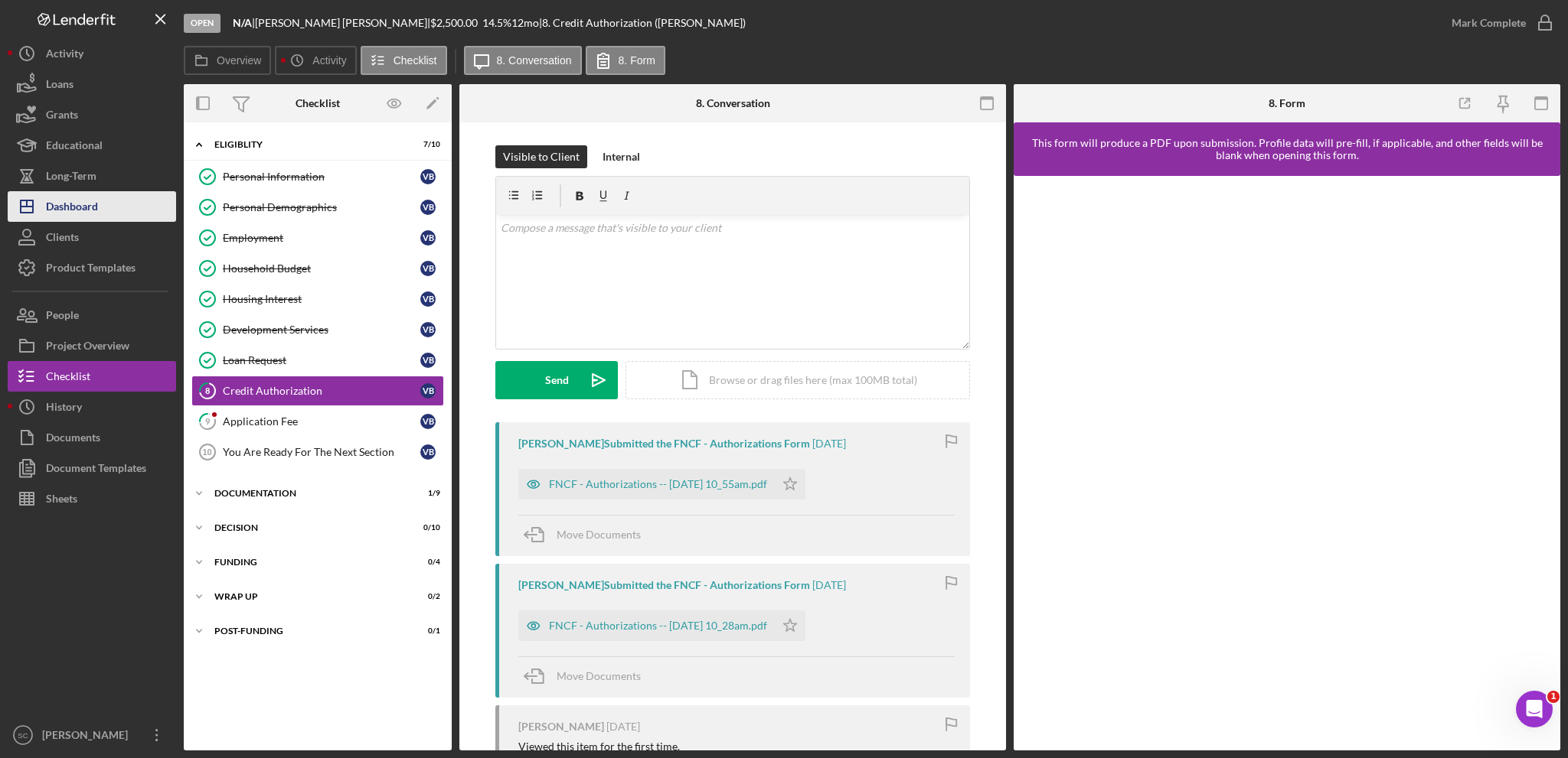
click at [73, 204] on div "Dashboard" at bounding box center [72, 209] width 52 height 35
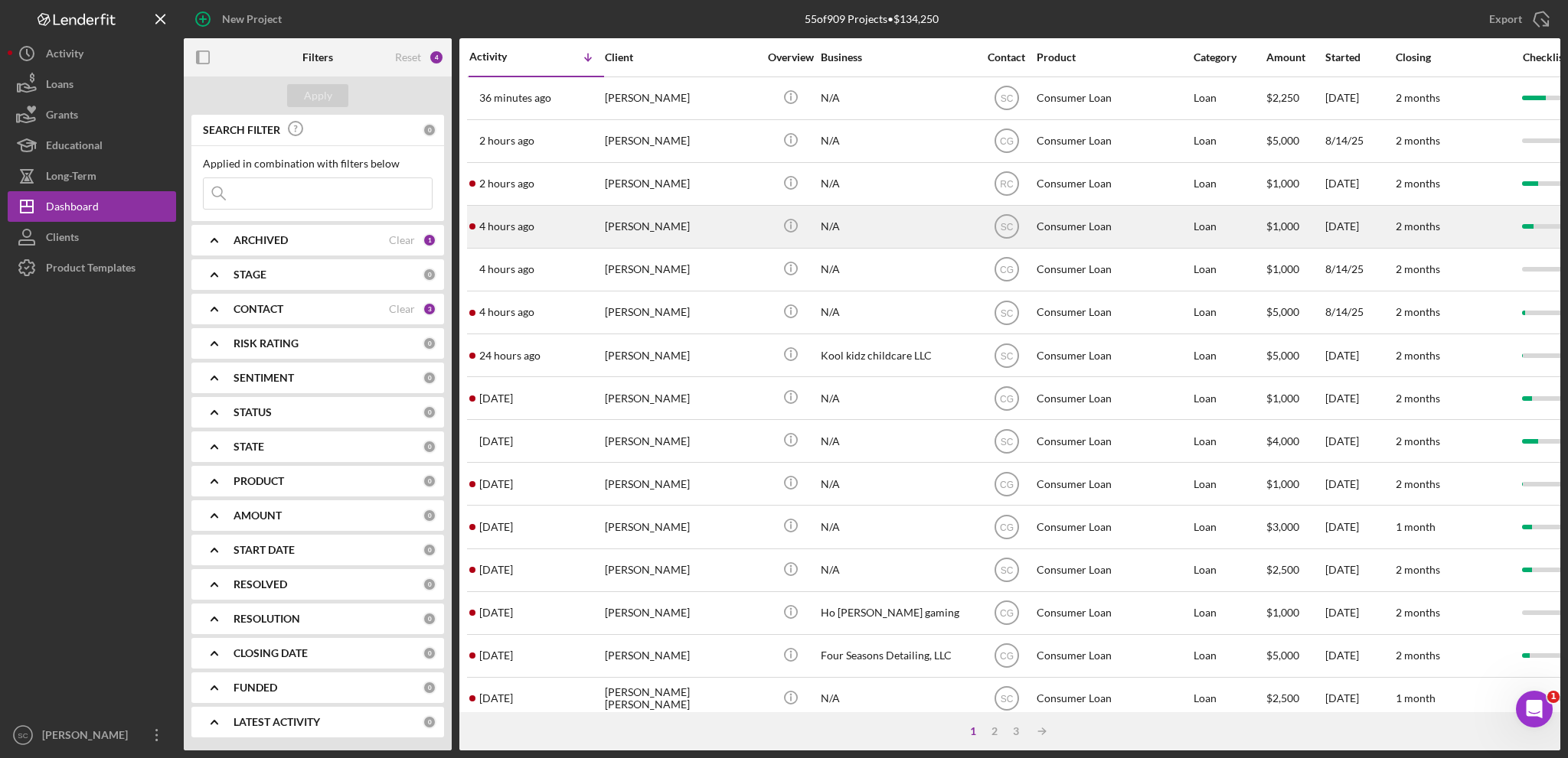
click at [655, 222] on div "[PERSON_NAME]" at bounding box center [681, 226] width 153 height 40
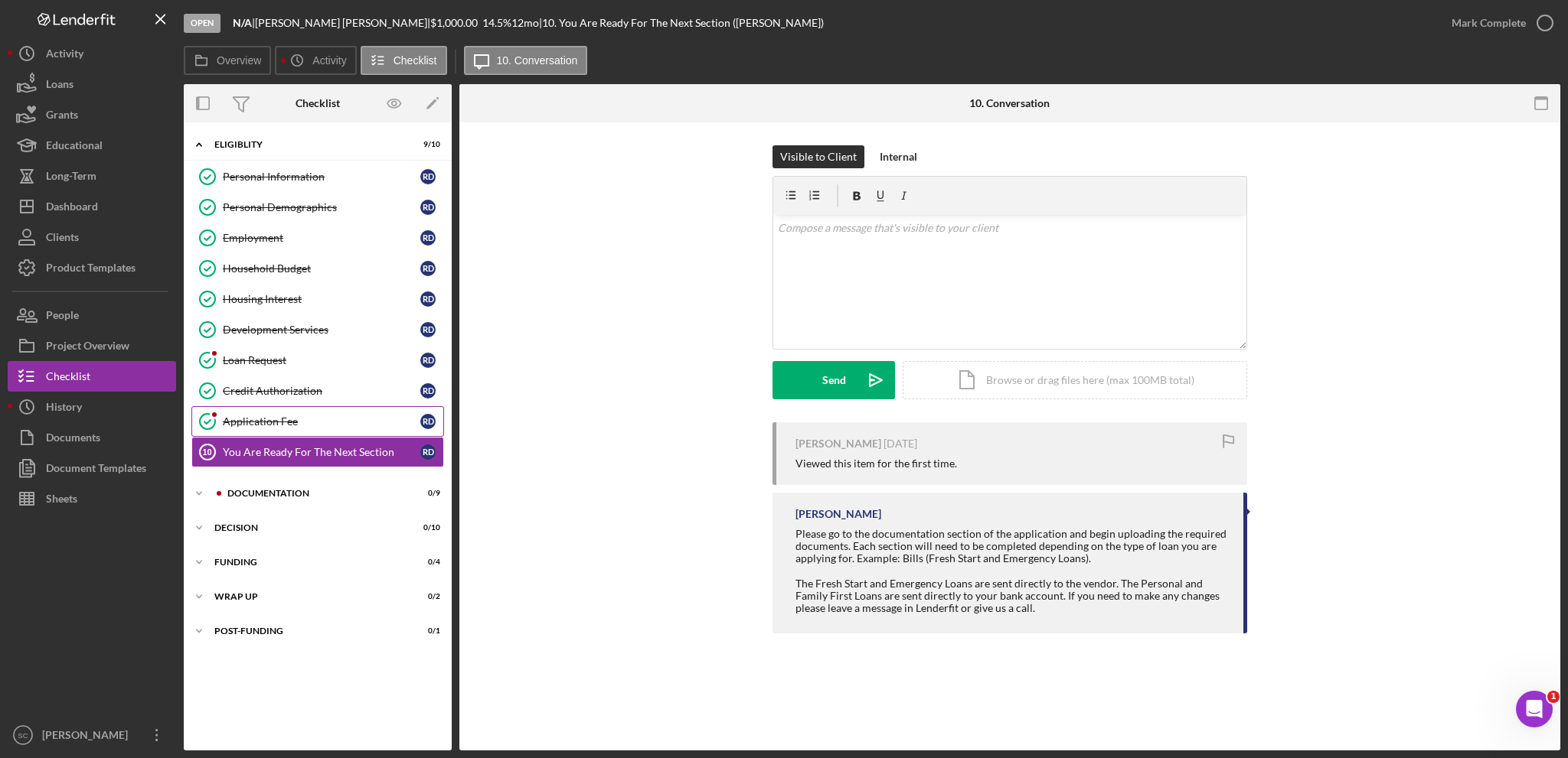
click at [254, 418] on div "Application Fee" at bounding box center [322, 421] width 197 height 12
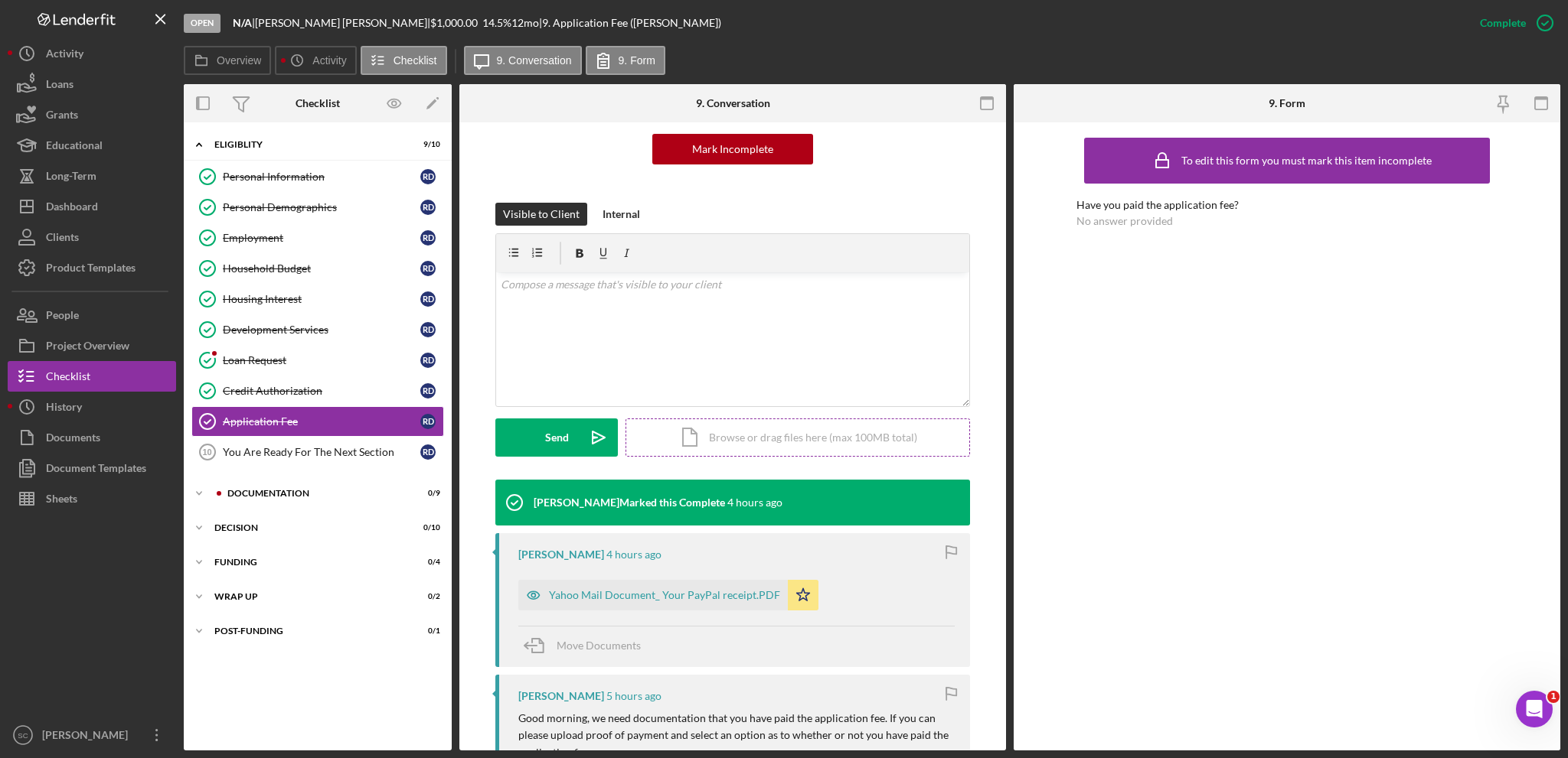
scroll to position [306, 0]
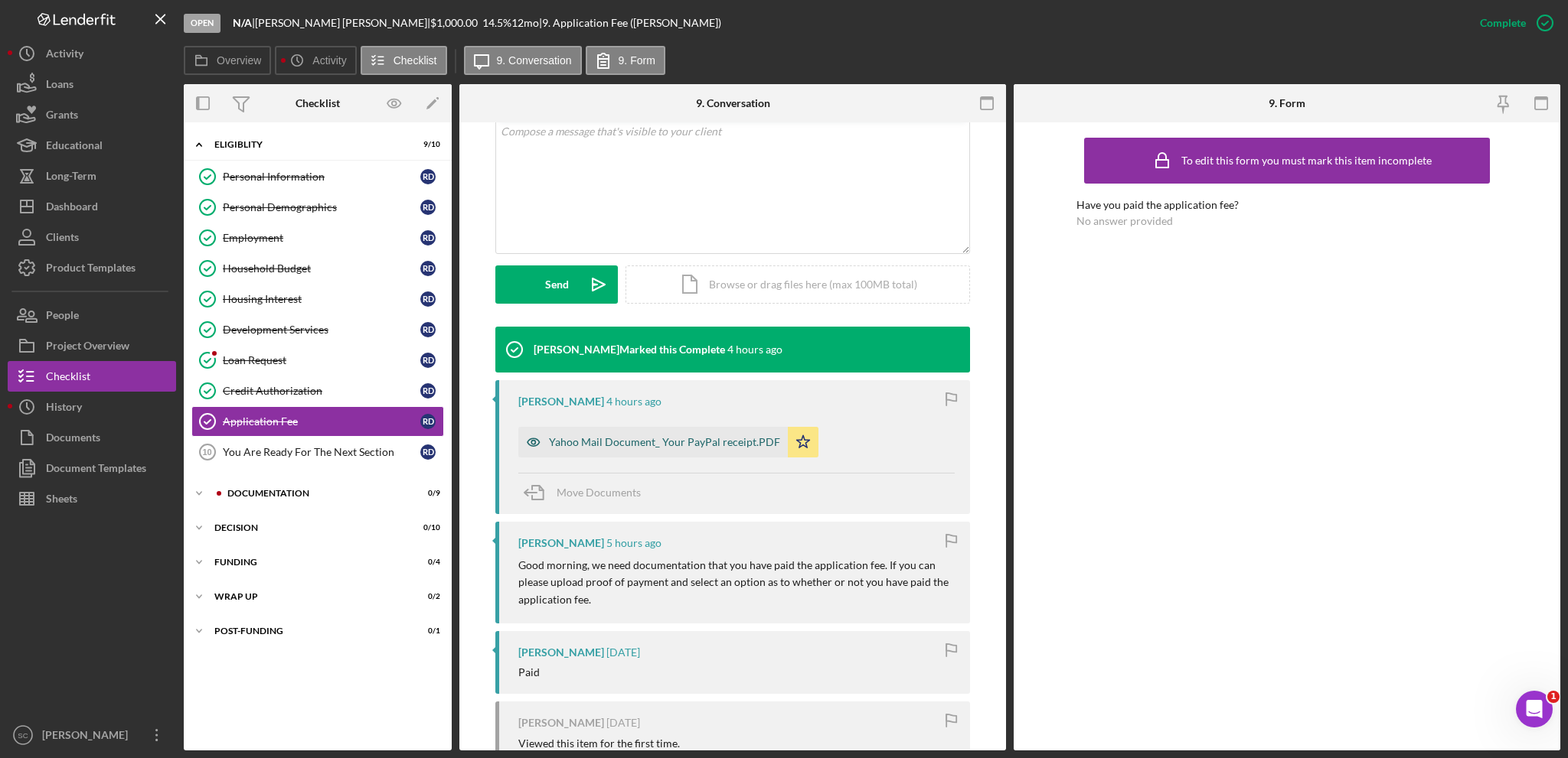
click at [681, 437] on div "Yahoo Mail Document_ Your PayPal receipt.PDF" at bounding box center [664, 441] width 231 height 12
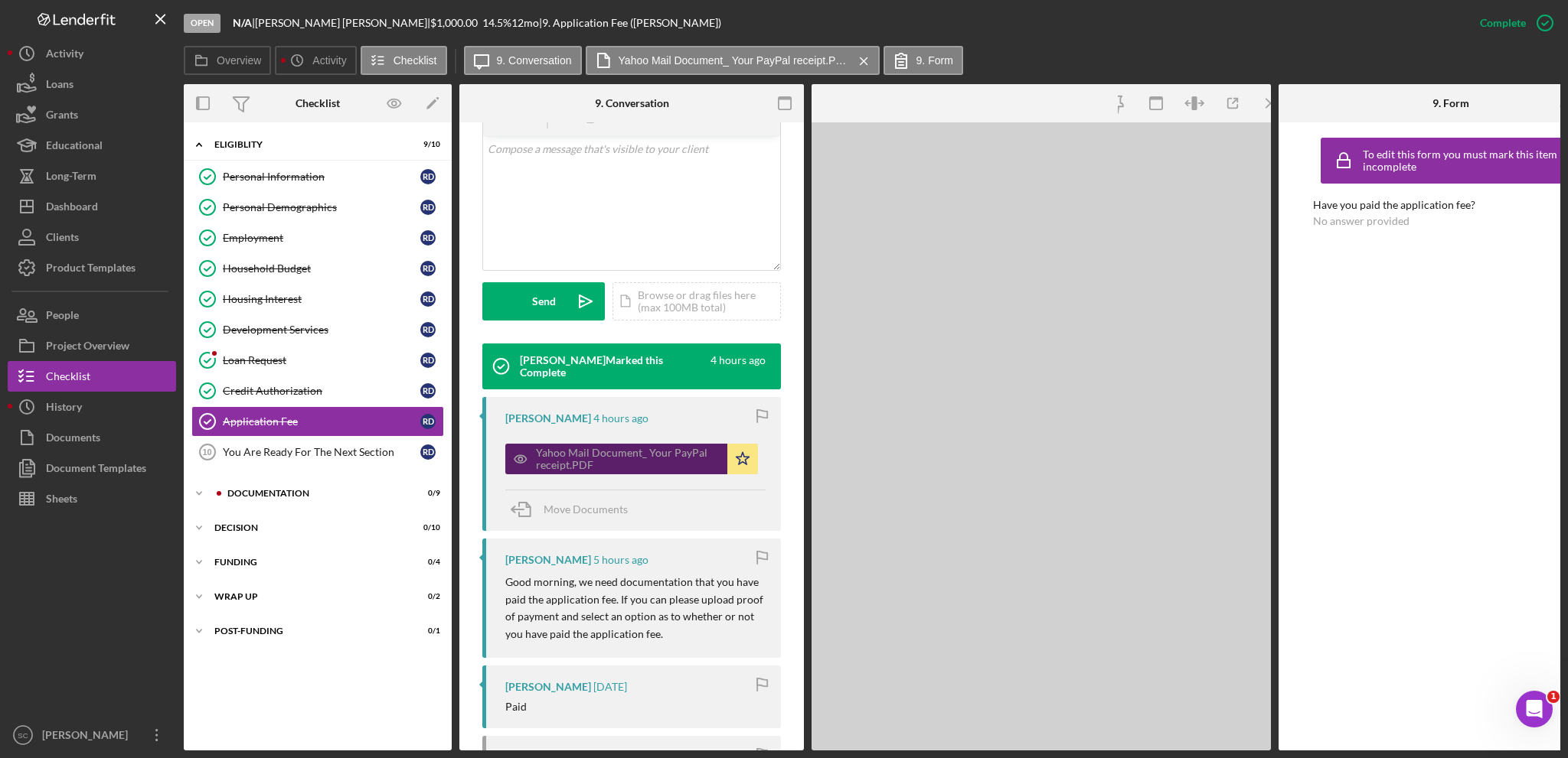
scroll to position [323, 0]
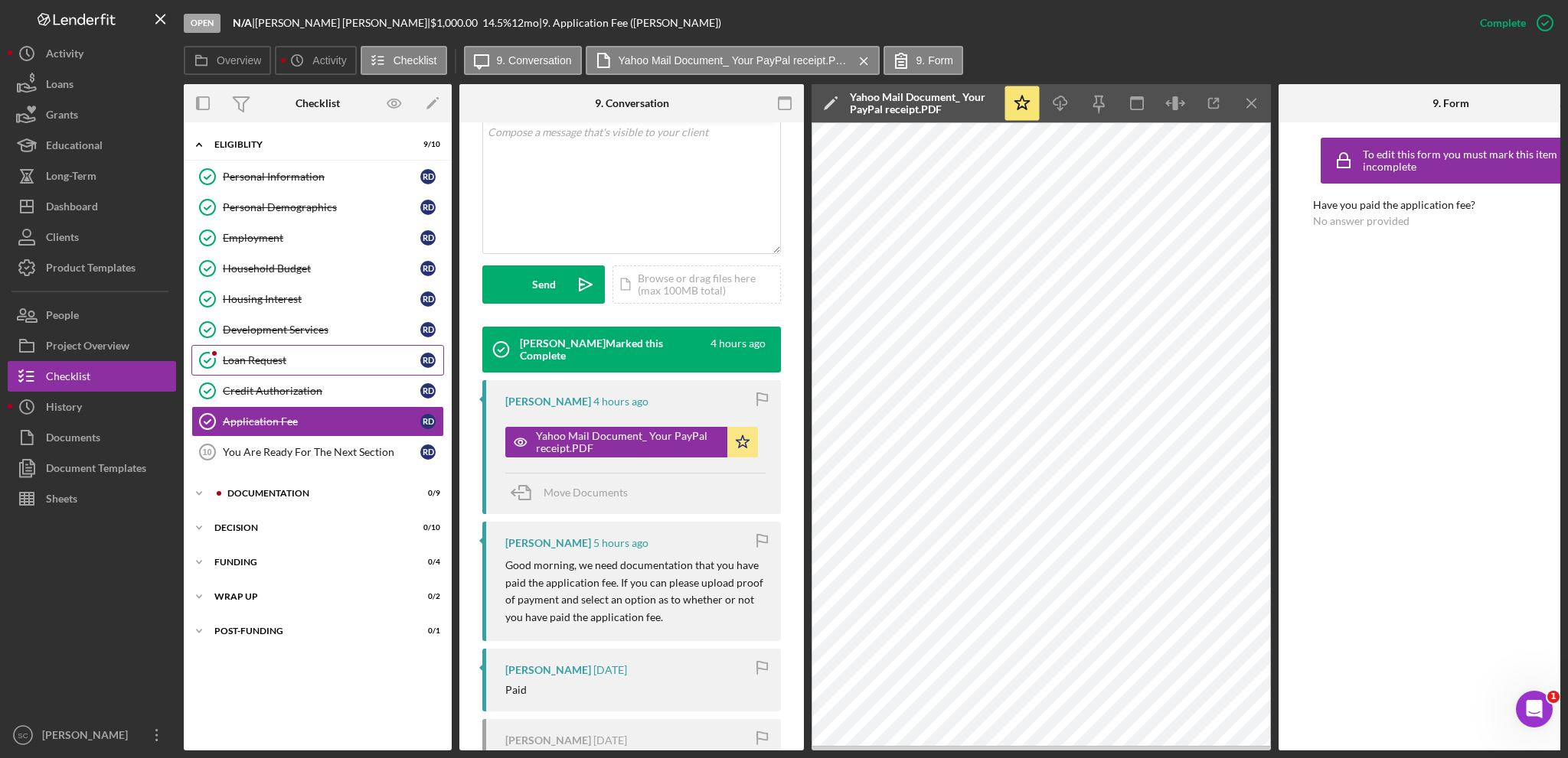
click at [225, 356] on icon "Loan Request" at bounding box center [207, 360] width 39 height 39
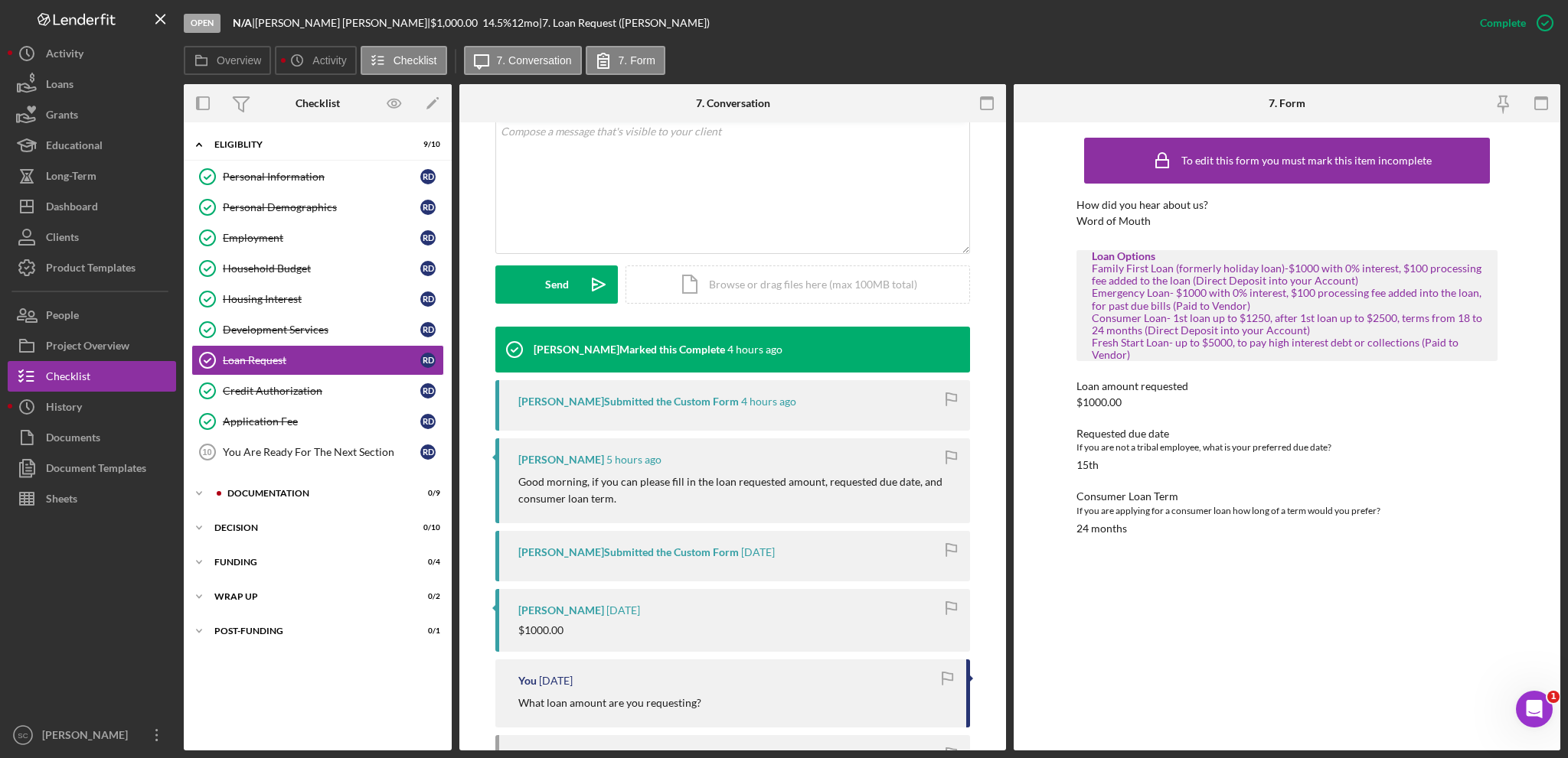
scroll to position [382, 0]
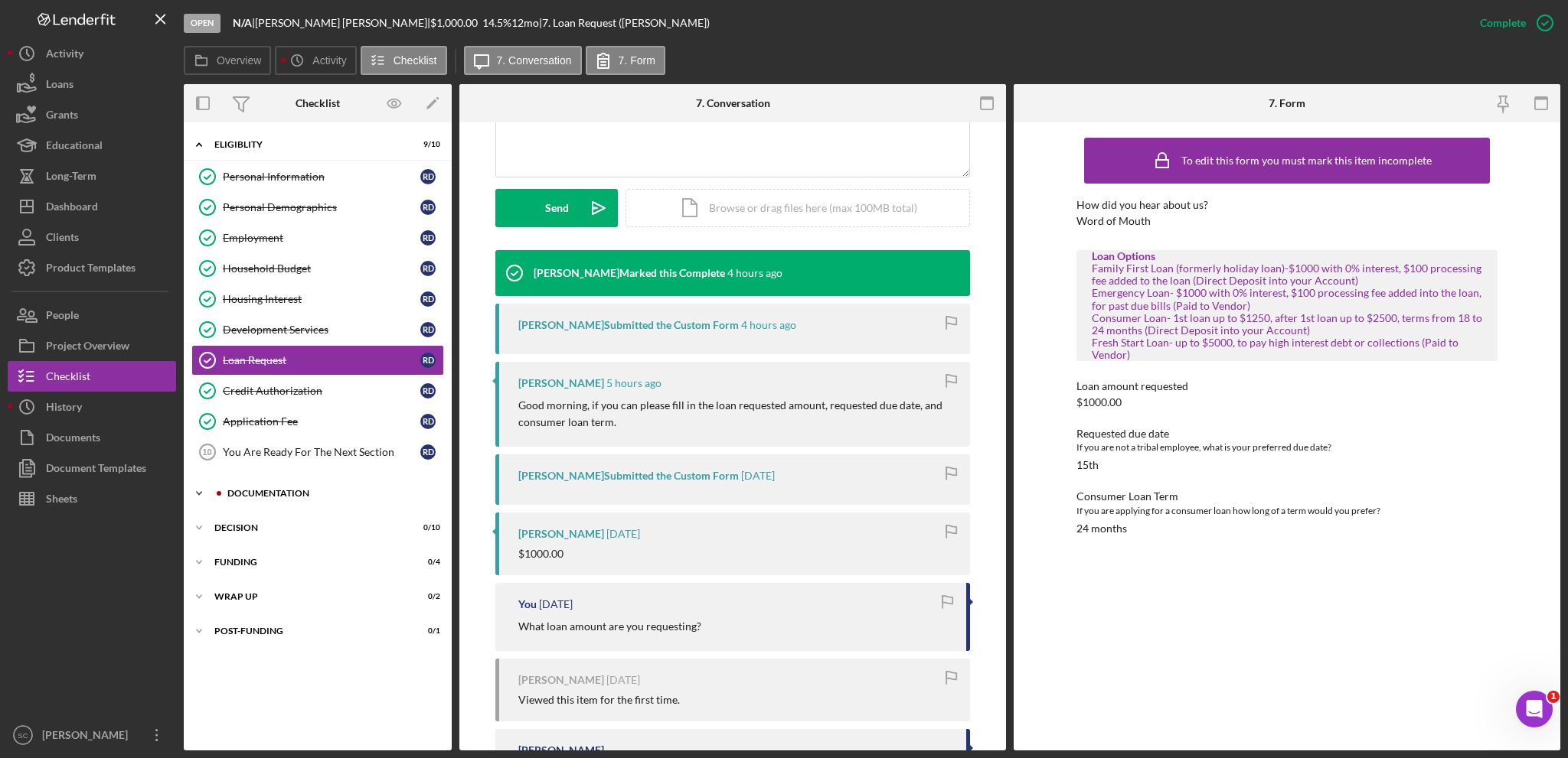
click at [202, 492] on icon "Icon/Expander" at bounding box center [198, 493] width 30 height 30
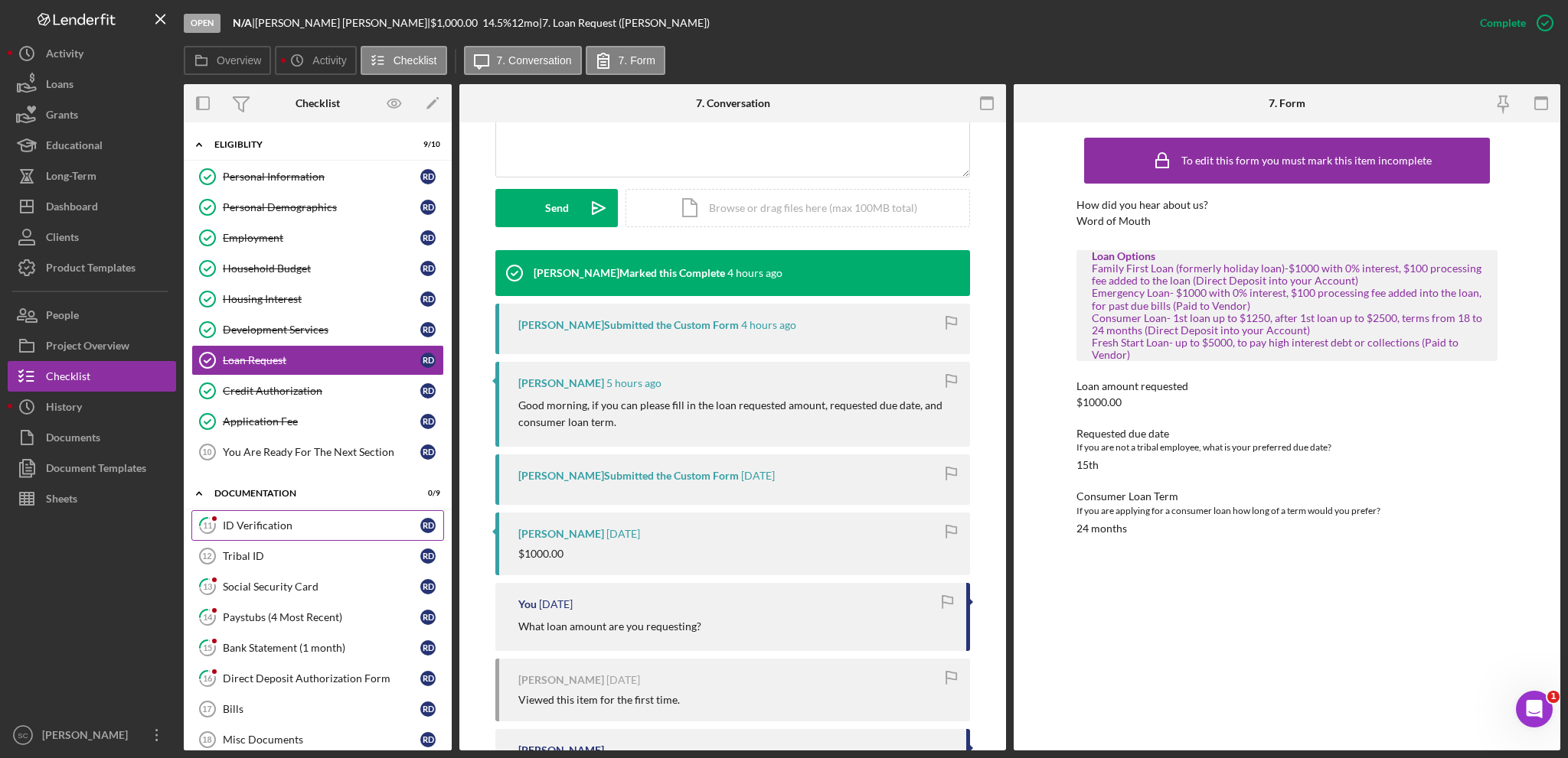
click at [288, 527] on div "ID Verification" at bounding box center [322, 525] width 197 height 12
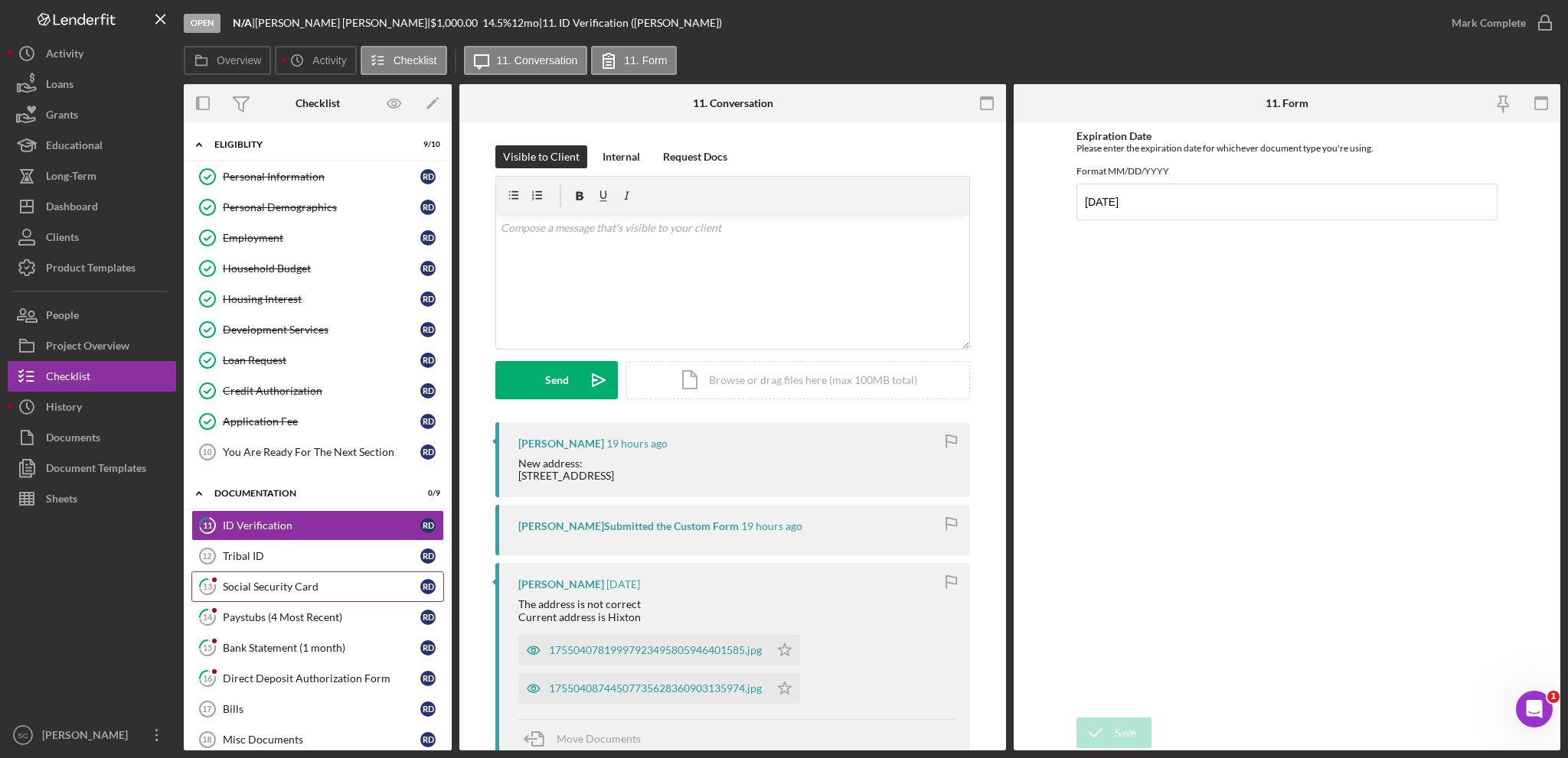
click at [304, 586] on div "Social Security Card" at bounding box center [322, 586] width 197 height 12
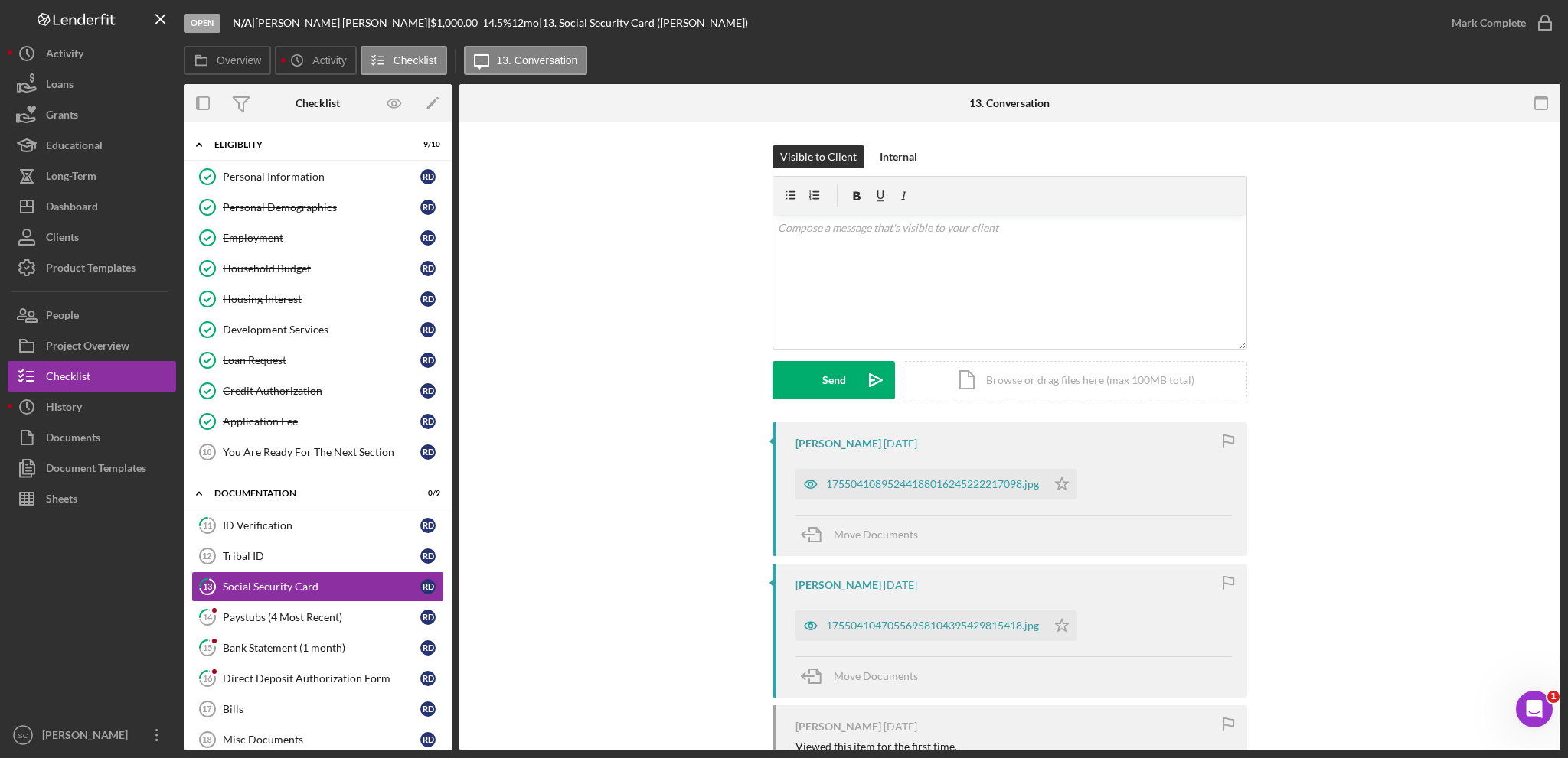
scroll to position [135, 0]
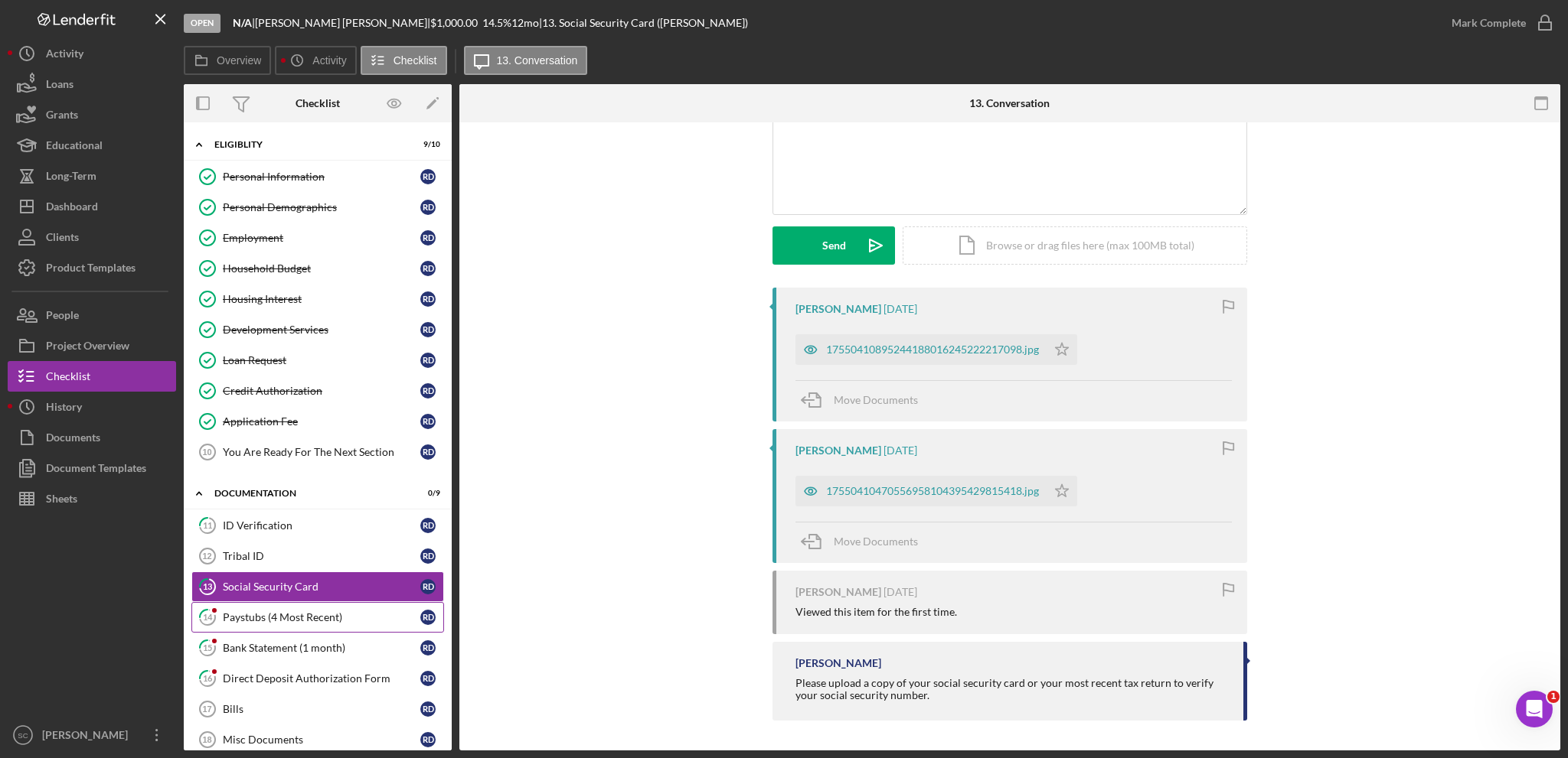
click at [288, 617] on div "Paystubs (4 Most Recent)" at bounding box center [322, 617] width 197 height 12
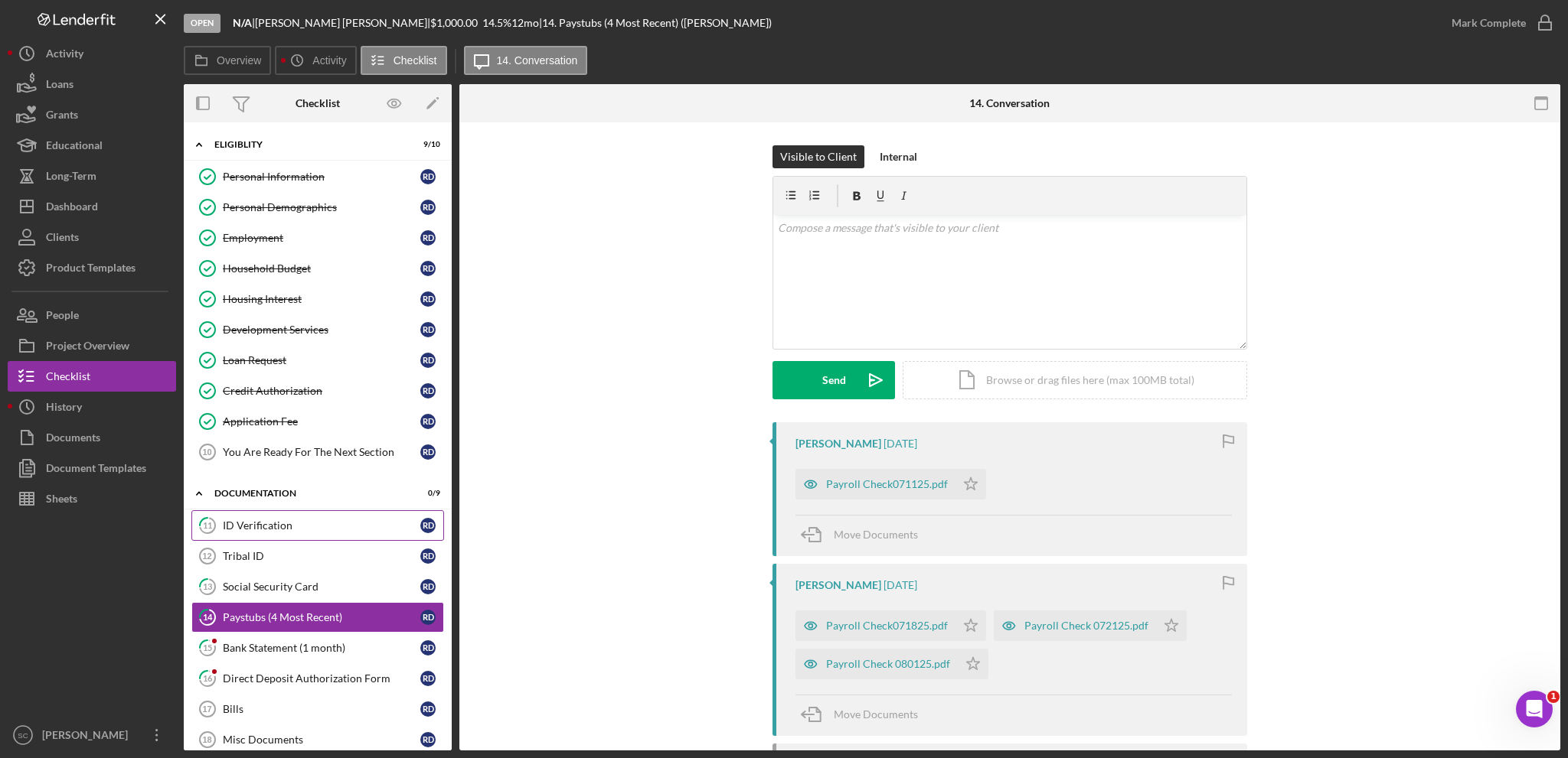
click at [251, 530] on link "11 ID Verification R D" at bounding box center [318, 525] width 253 height 30
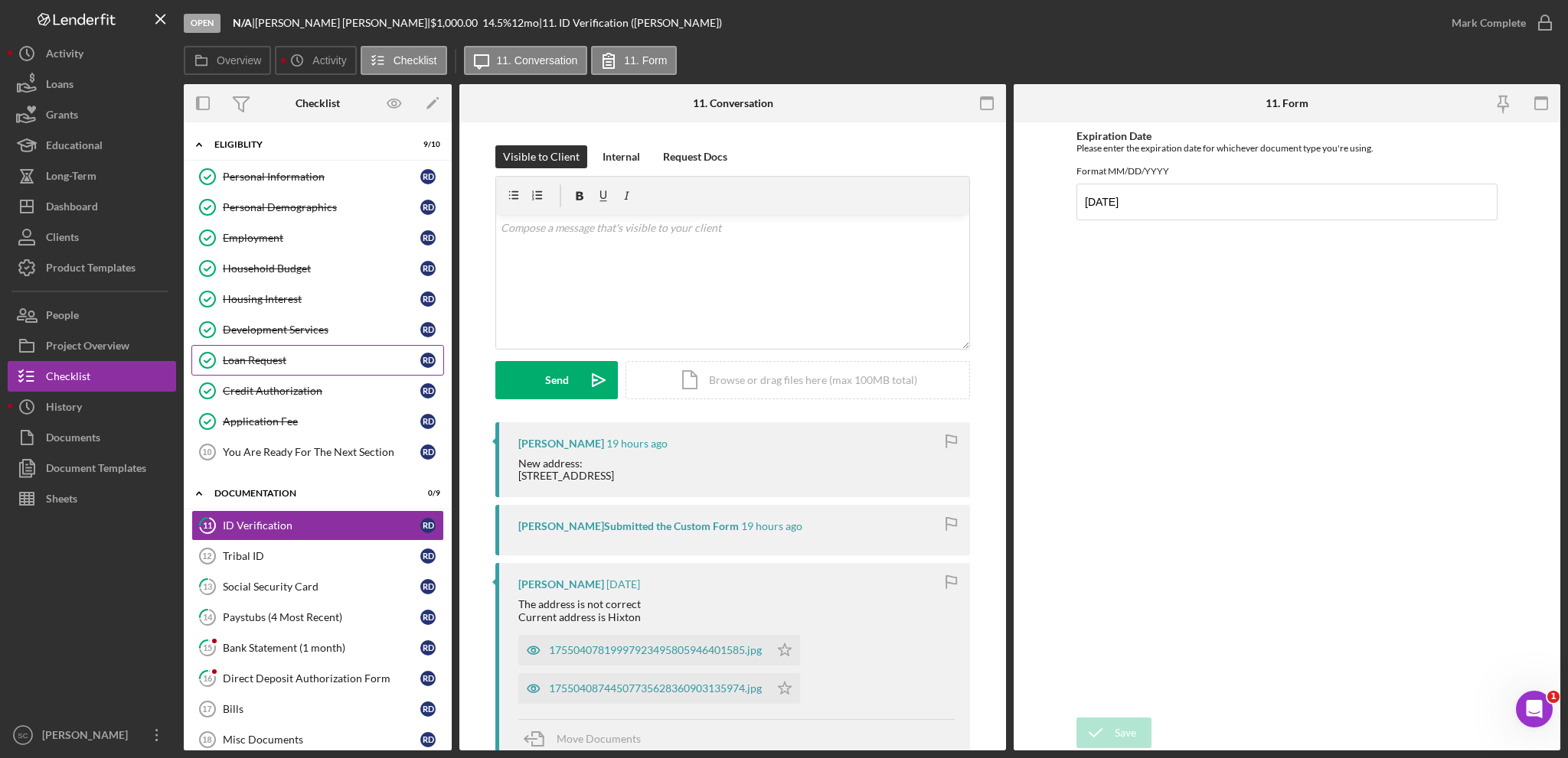
click at [243, 354] on div "Loan Request" at bounding box center [322, 360] width 197 height 12
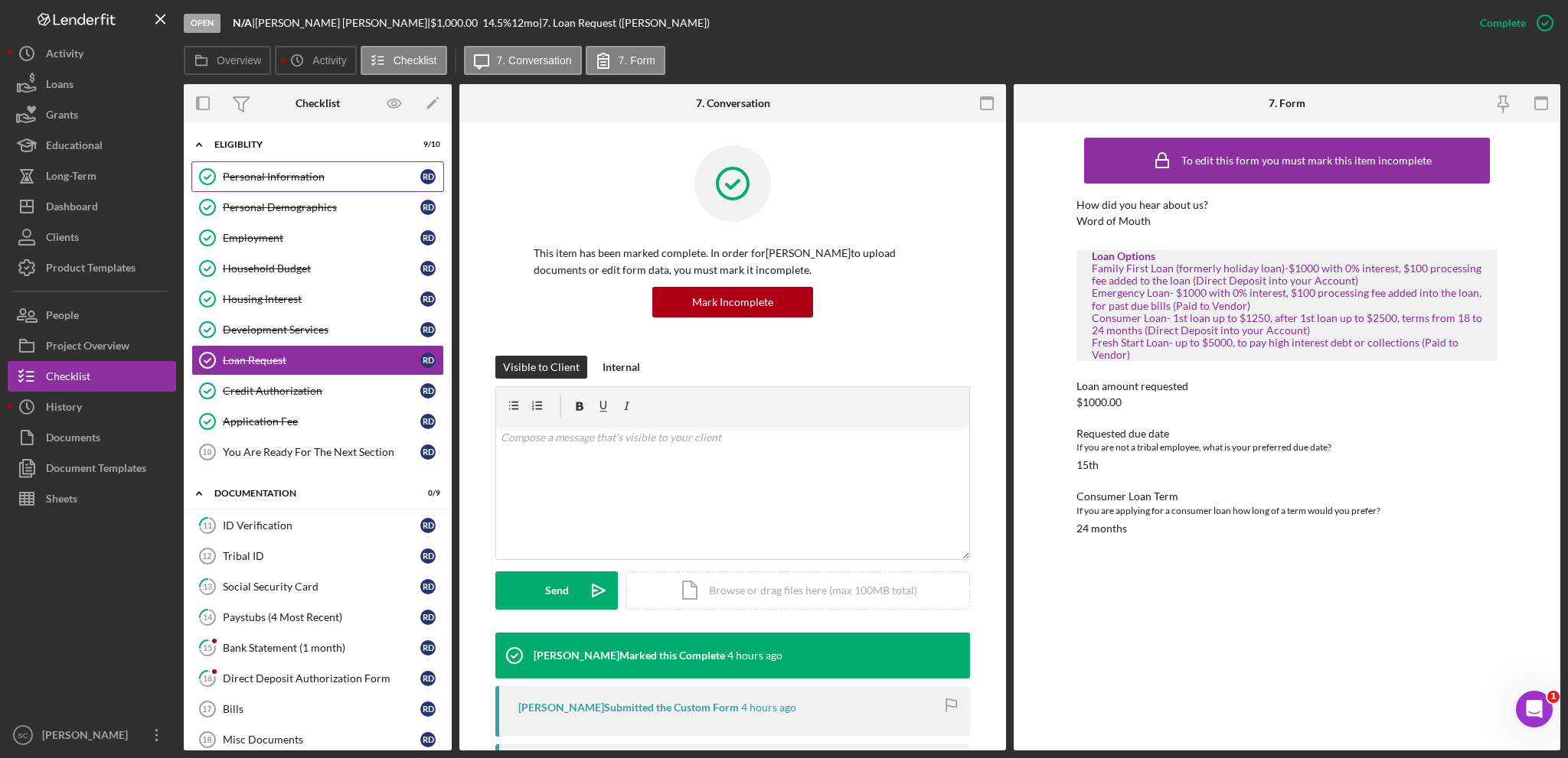
click at [340, 183] on link "Personal Information Personal Information R D" at bounding box center [318, 176] width 253 height 30
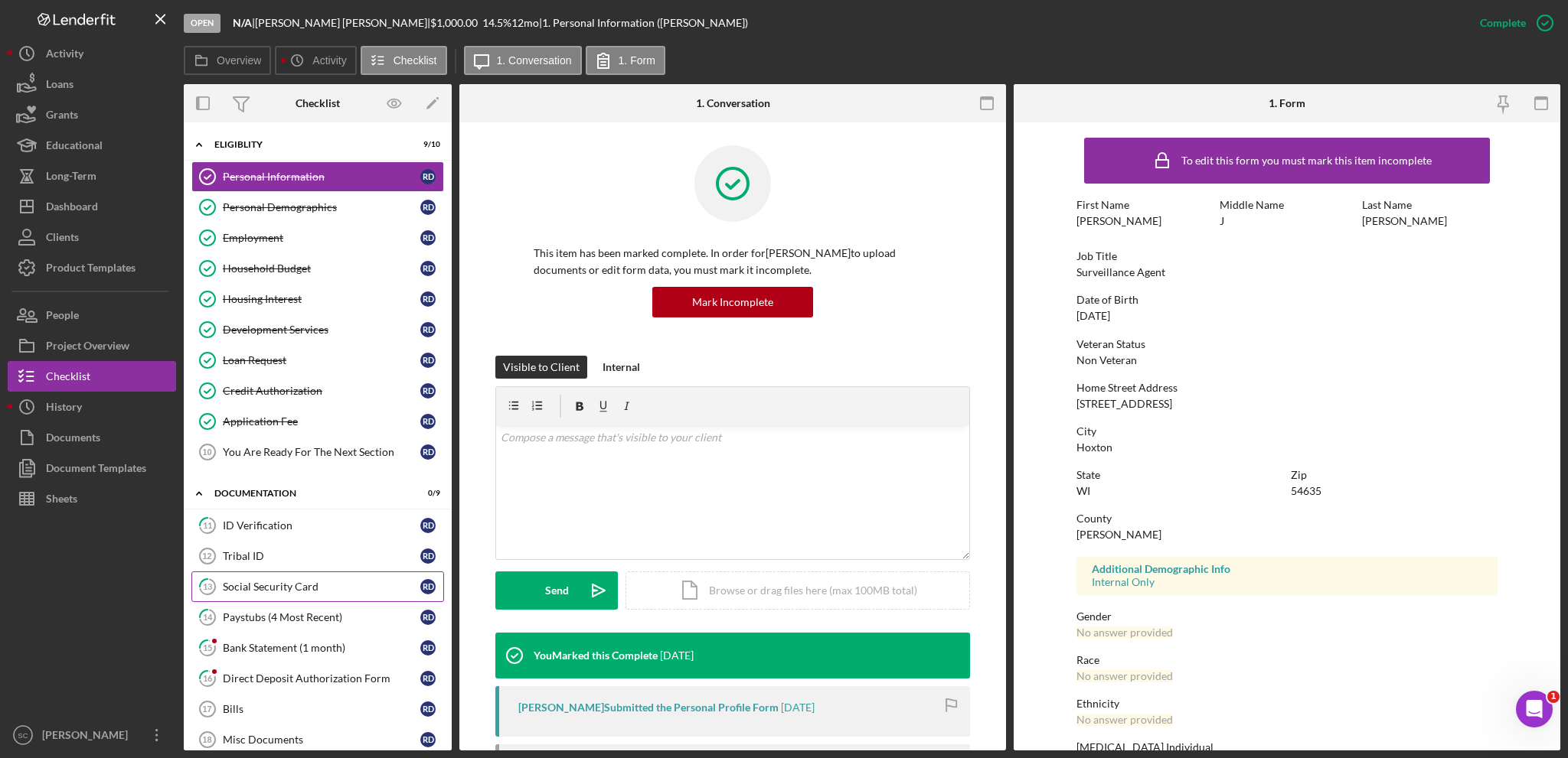
click at [271, 585] on div "Social Security Card" at bounding box center [322, 586] width 197 height 12
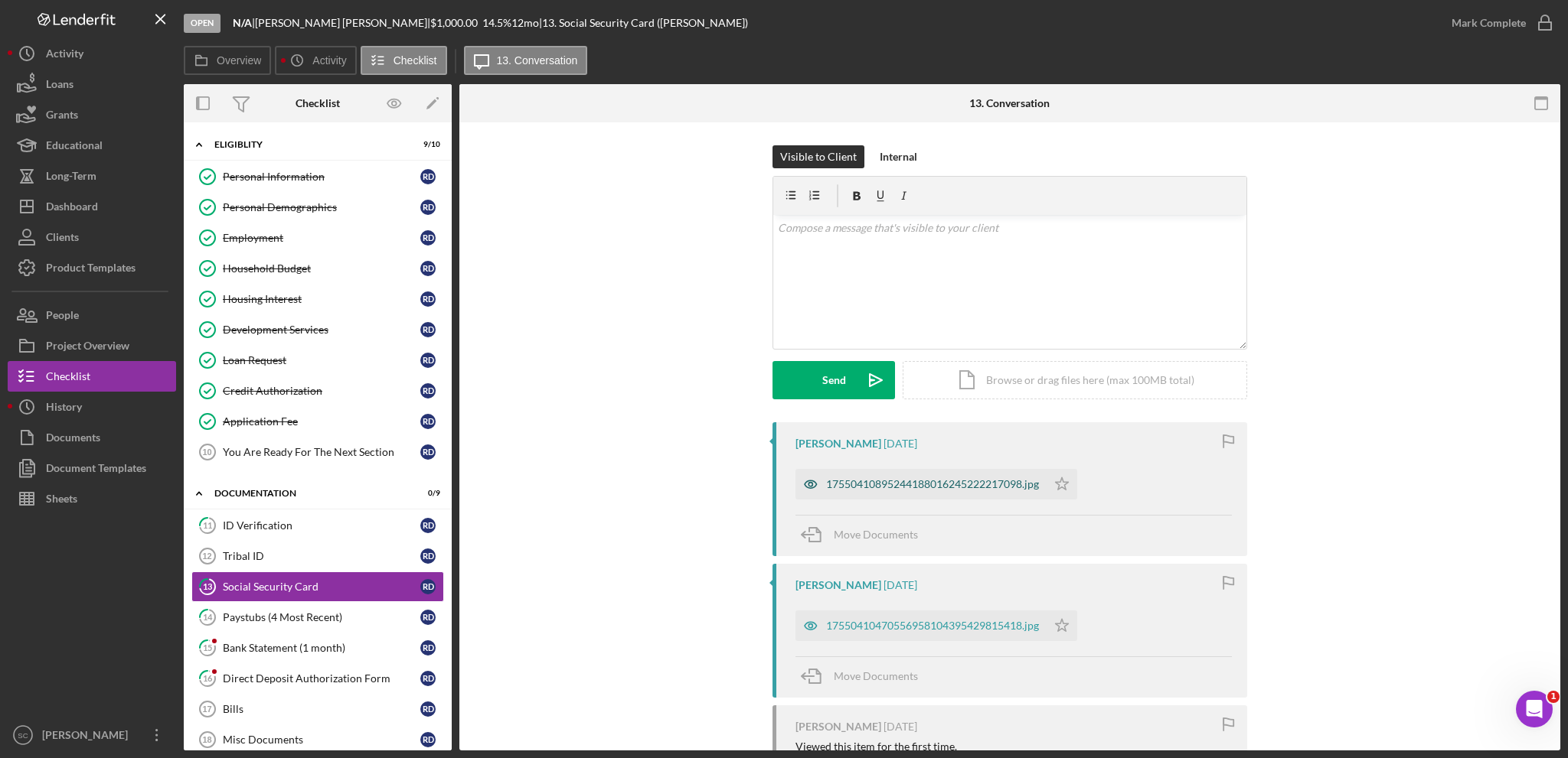
click at [877, 488] on div "17550410895244188016245222217098.jpg" at bounding box center [932, 484] width 213 height 12
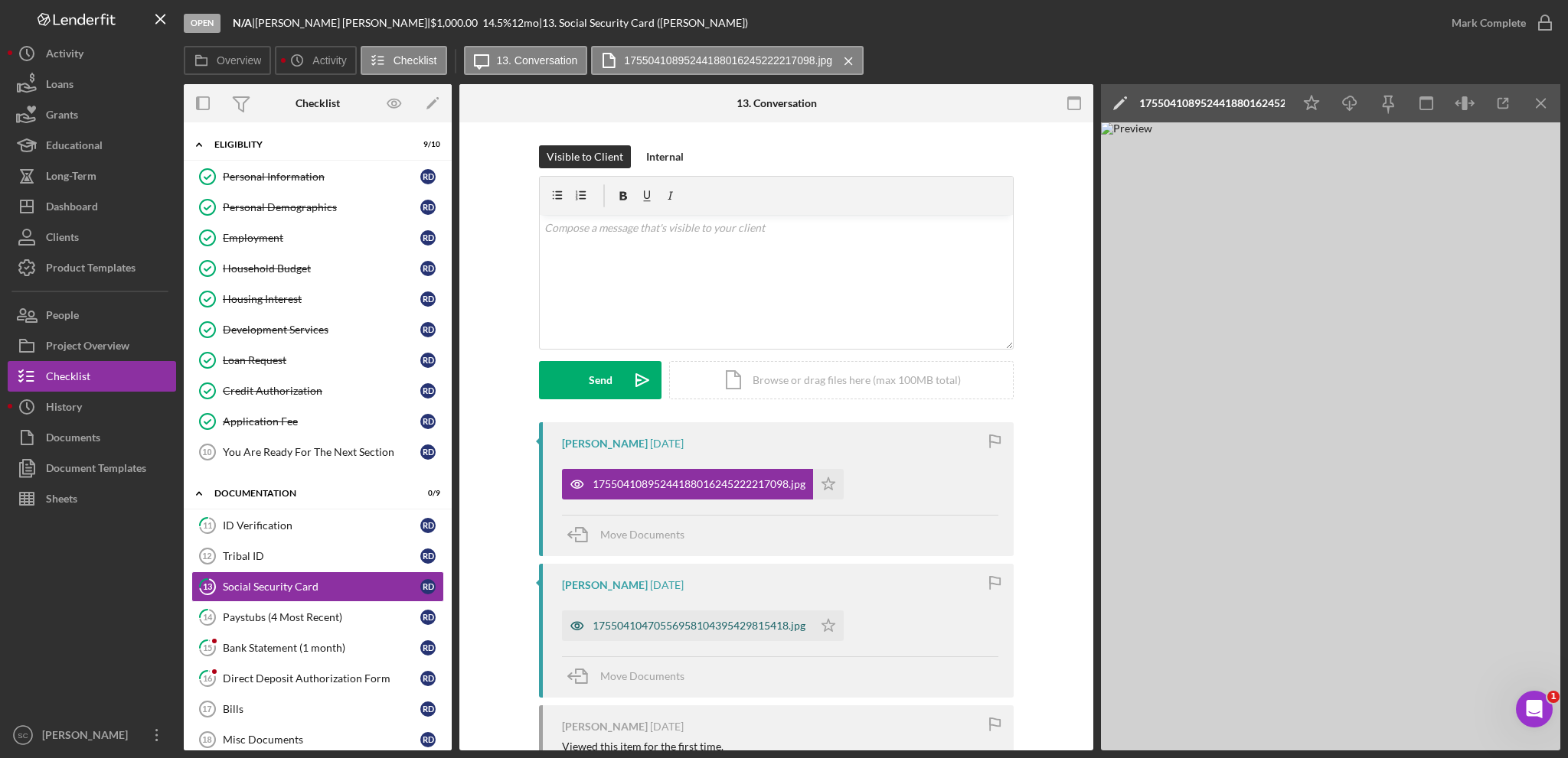
click at [657, 621] on div "17550410470556958104395429815418.jpg" at bounding box center [698, 626] width 213 height 12
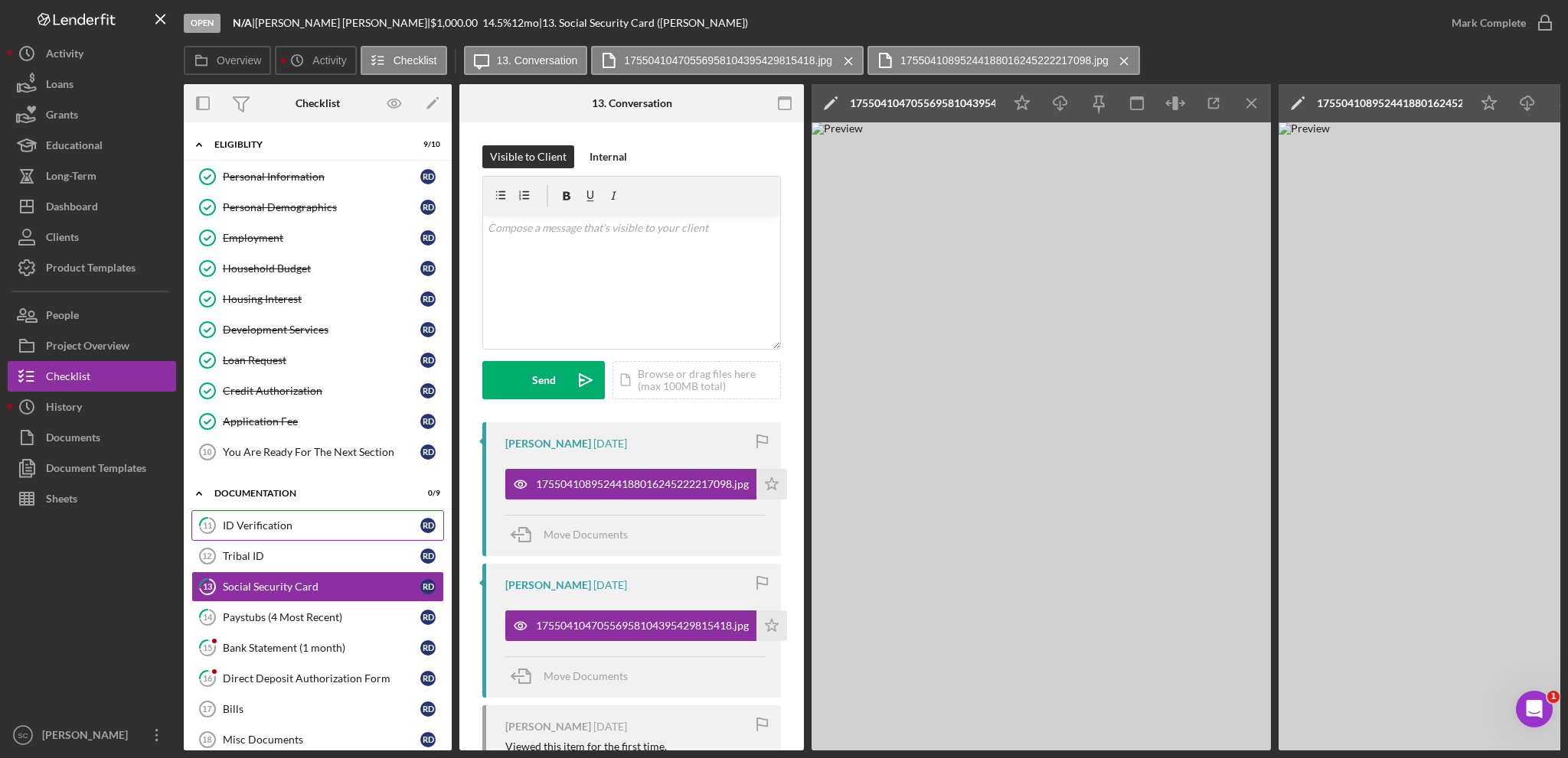
click at [292, 530] on link "11 ID Verification R D" at bounding box center [318, 525] width 253 height 30
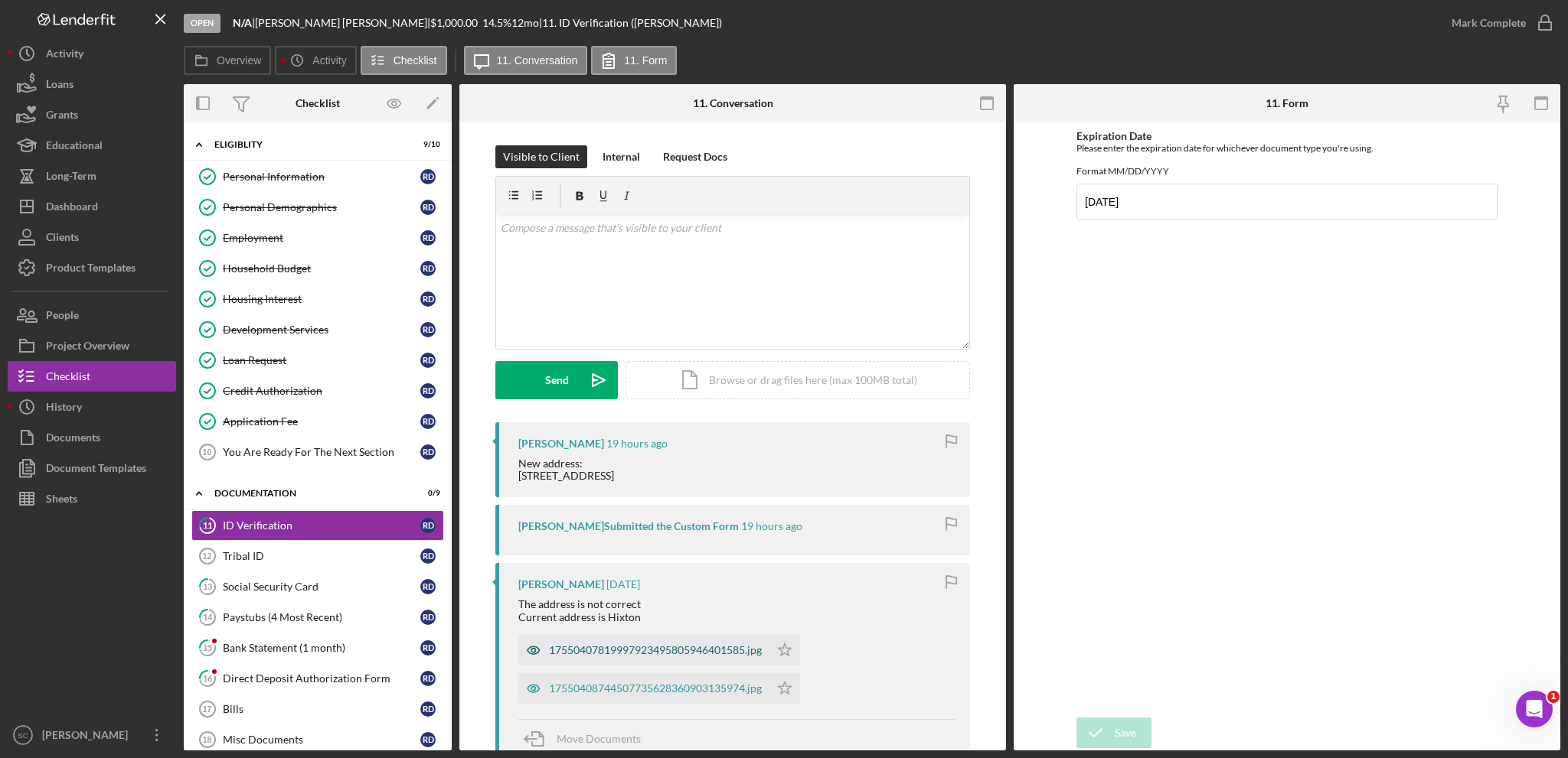
click at [609, 656] on div "17550407819997923495805946401585.jpg" at bounding box center [655, 650] width 213 height 12
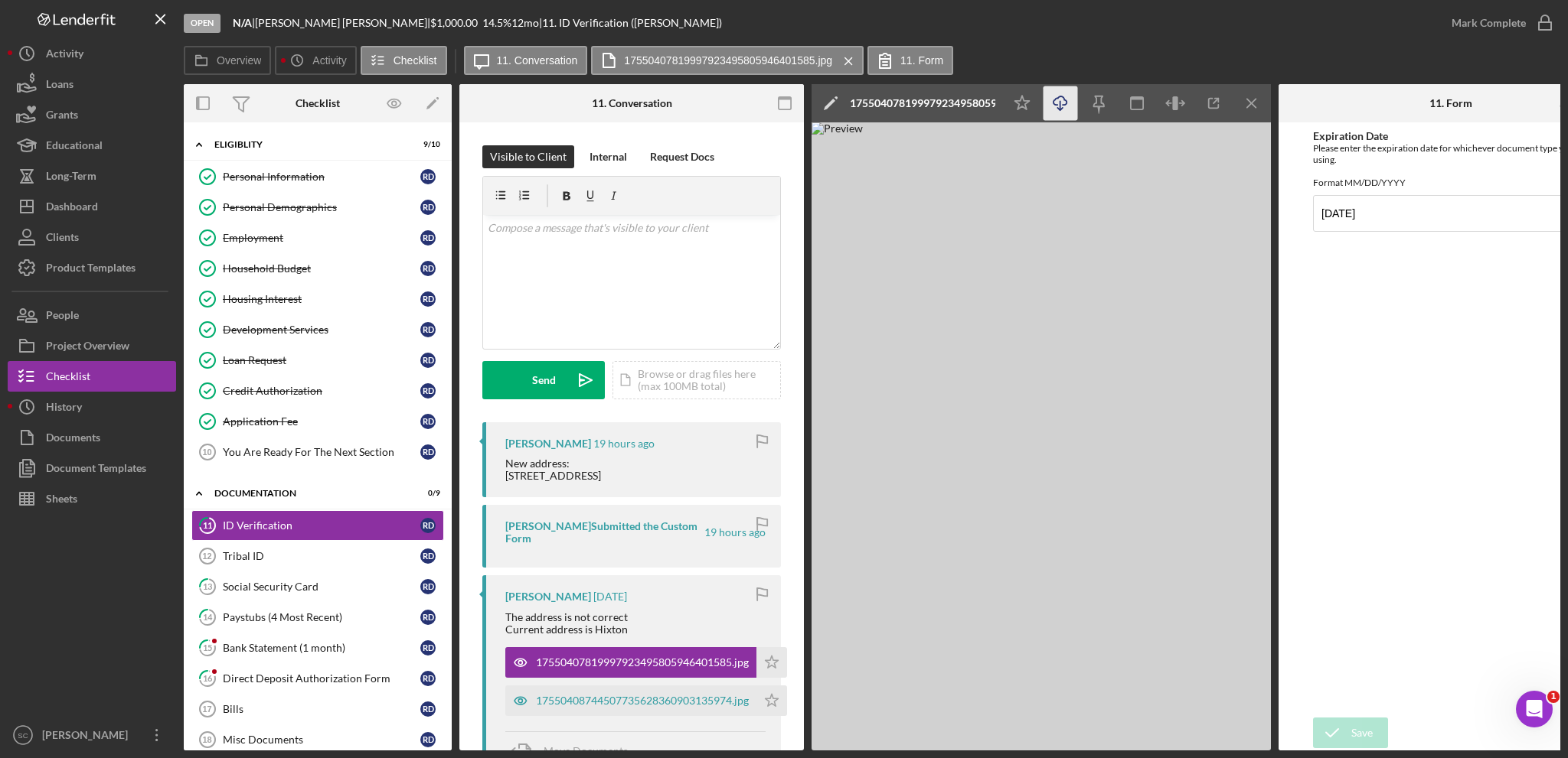
click at [1051, 104] on icon "Icon/Download" at bounding box center [1060, 104] width 35 height 35
click at [775, 668] on polygon "button" at bounding box center [772, 662] width 13 height 12
click at [775, 706] on polygon "button" at bounding box center [772, 700] width 13 height 12
click at [1495, 21] on div "Mark Complete" at bounding box center [1488, 22] width 74 height 30
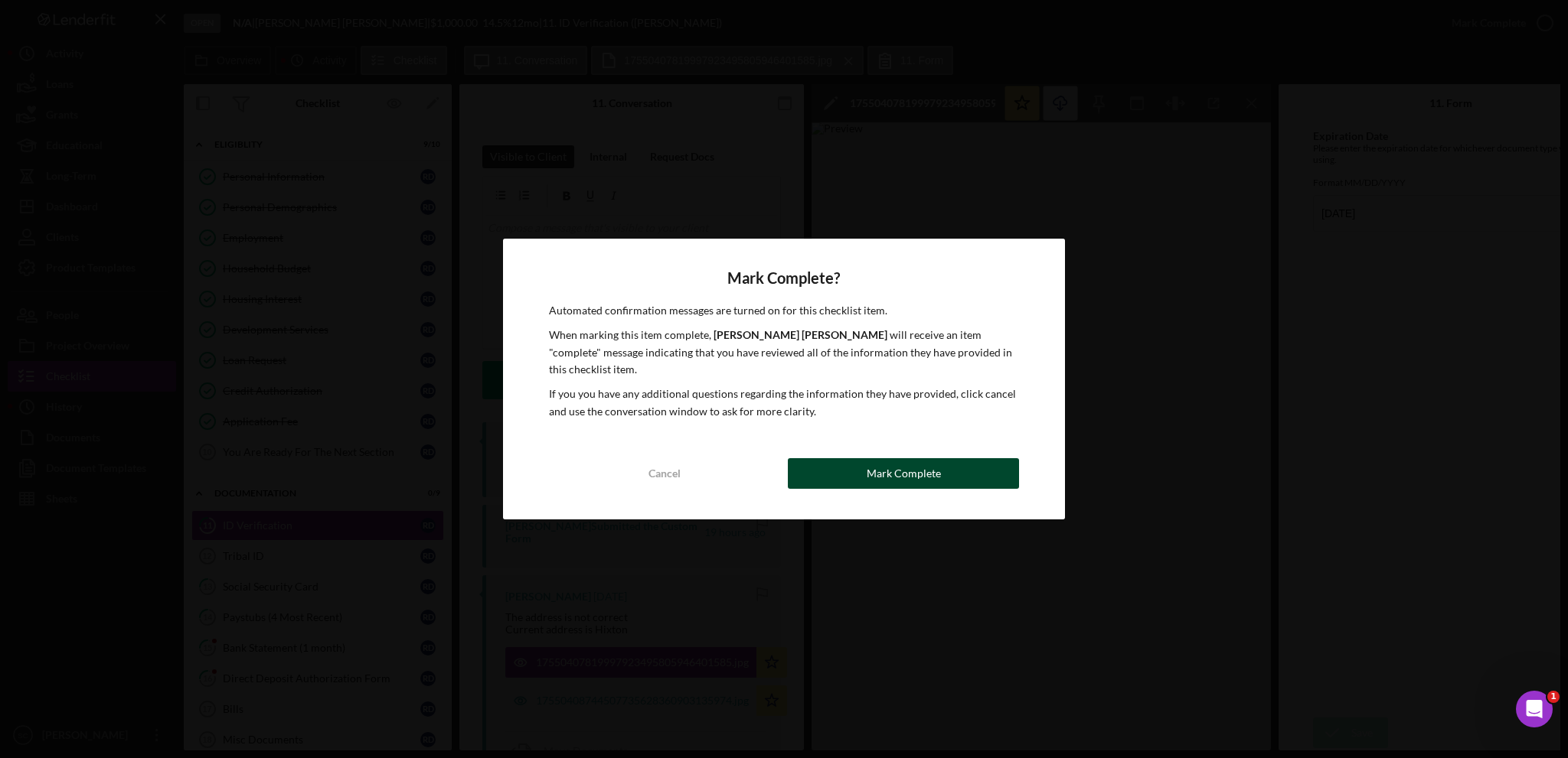
click at [904, 458] on div "Mark Complete" at bounding box center [903, 473] width 74 height 30
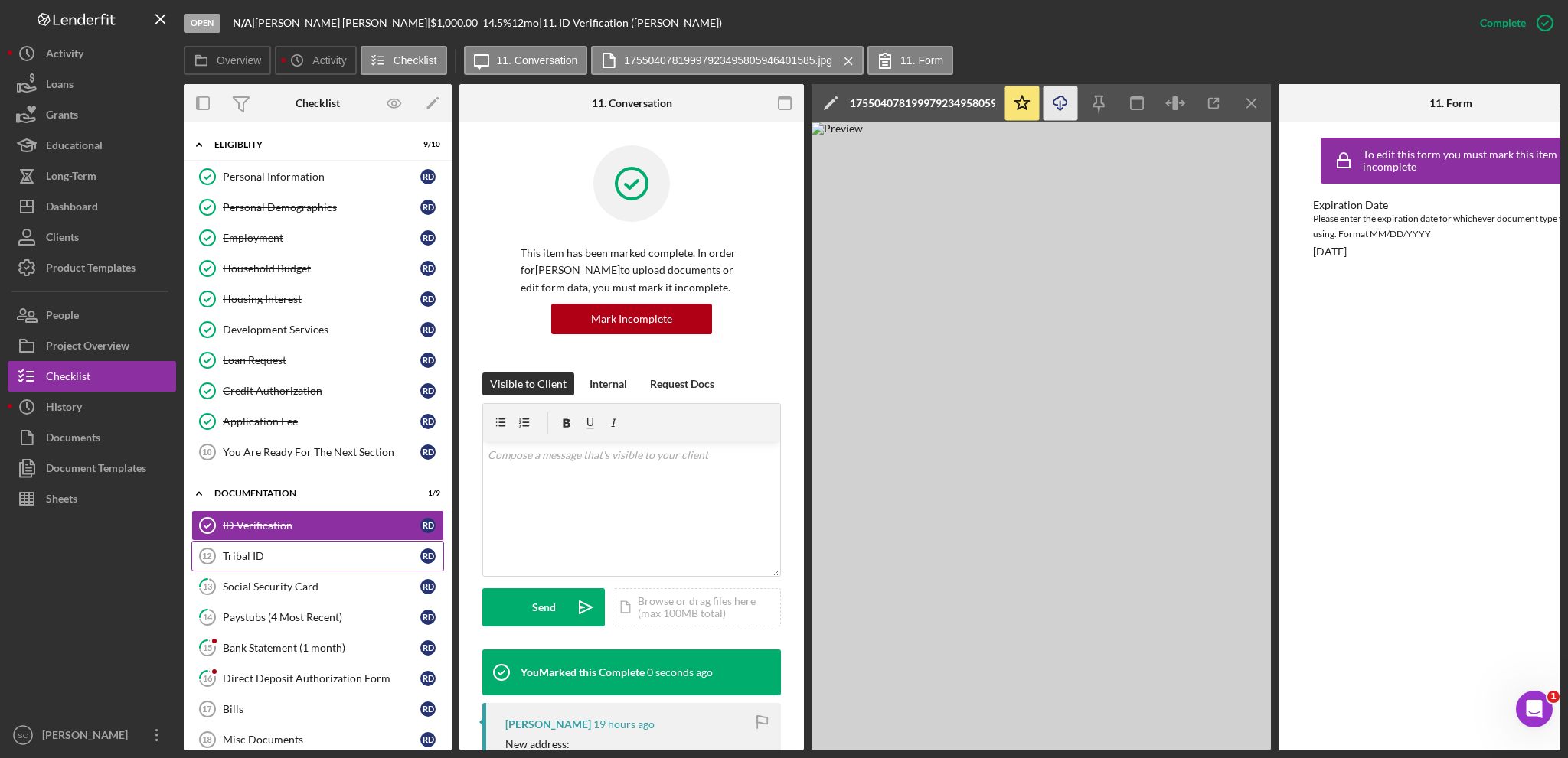
click at [273, 557] on div "Tribal ID" at bounding box center [322, 556] width 197 height 12
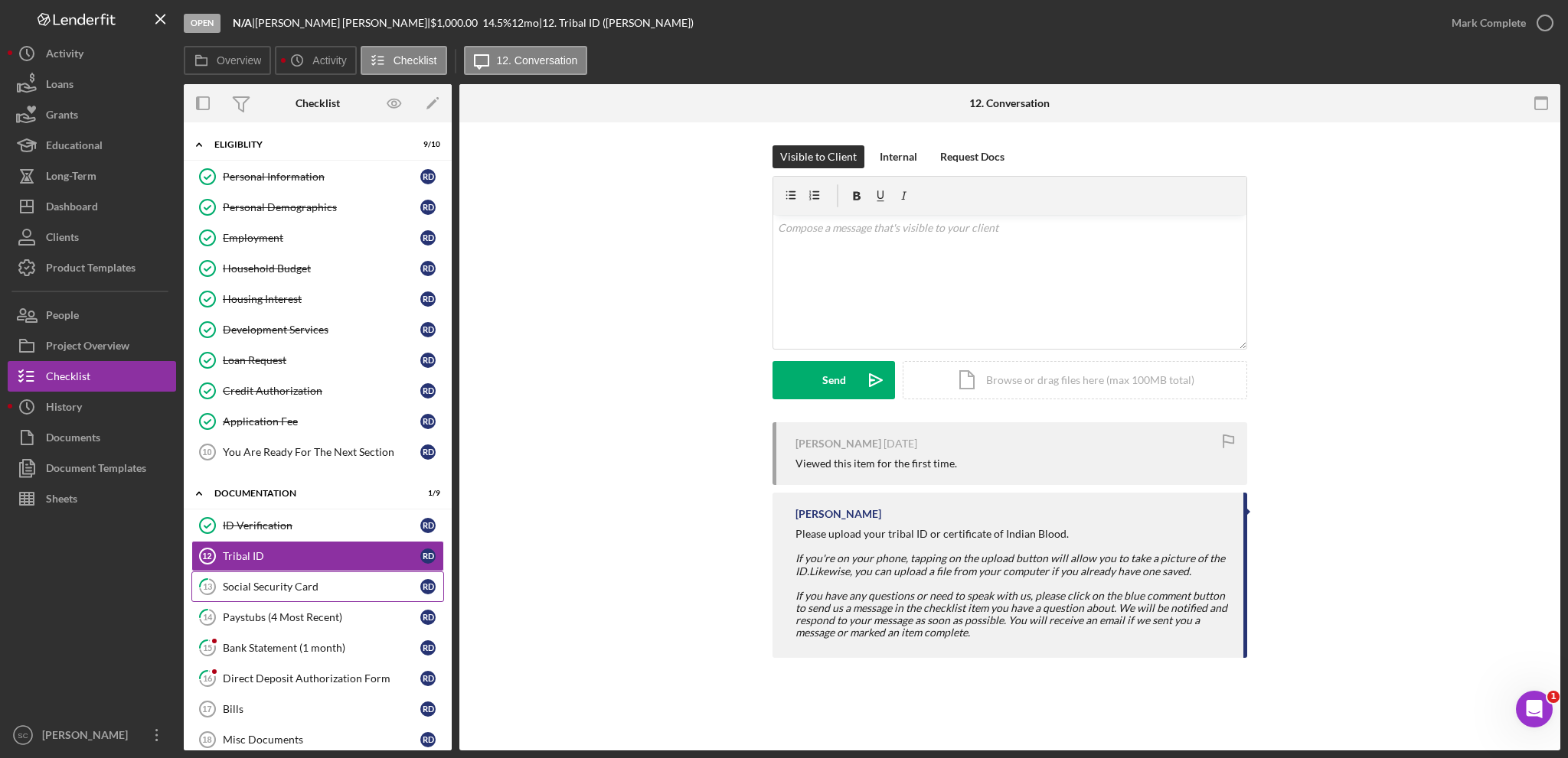
click at [288, 580] on div "Social Security Card" at bounding box center [322, 586] width 197 height 12
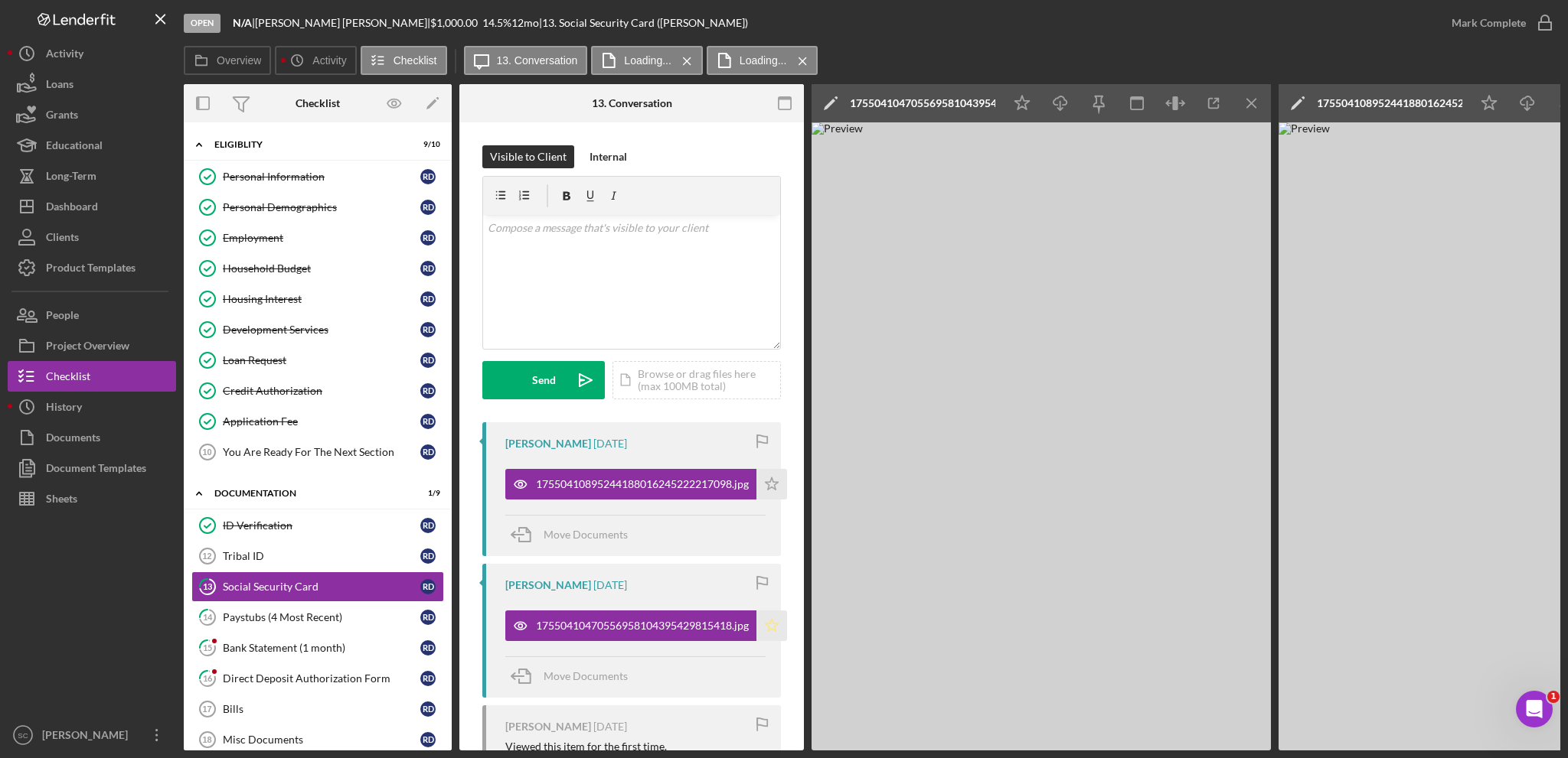
click at [768, 630] on icon "Icon/Star" at bounding box center [771, 626] width 30 height 30
click at [775, 486] on icon "Icon/Star" at bounding box center [771, 483] width 30 height 30
click at [1474, 21] on div "Mark Complete" at bounding box center [1488, 22] width 74 height 30
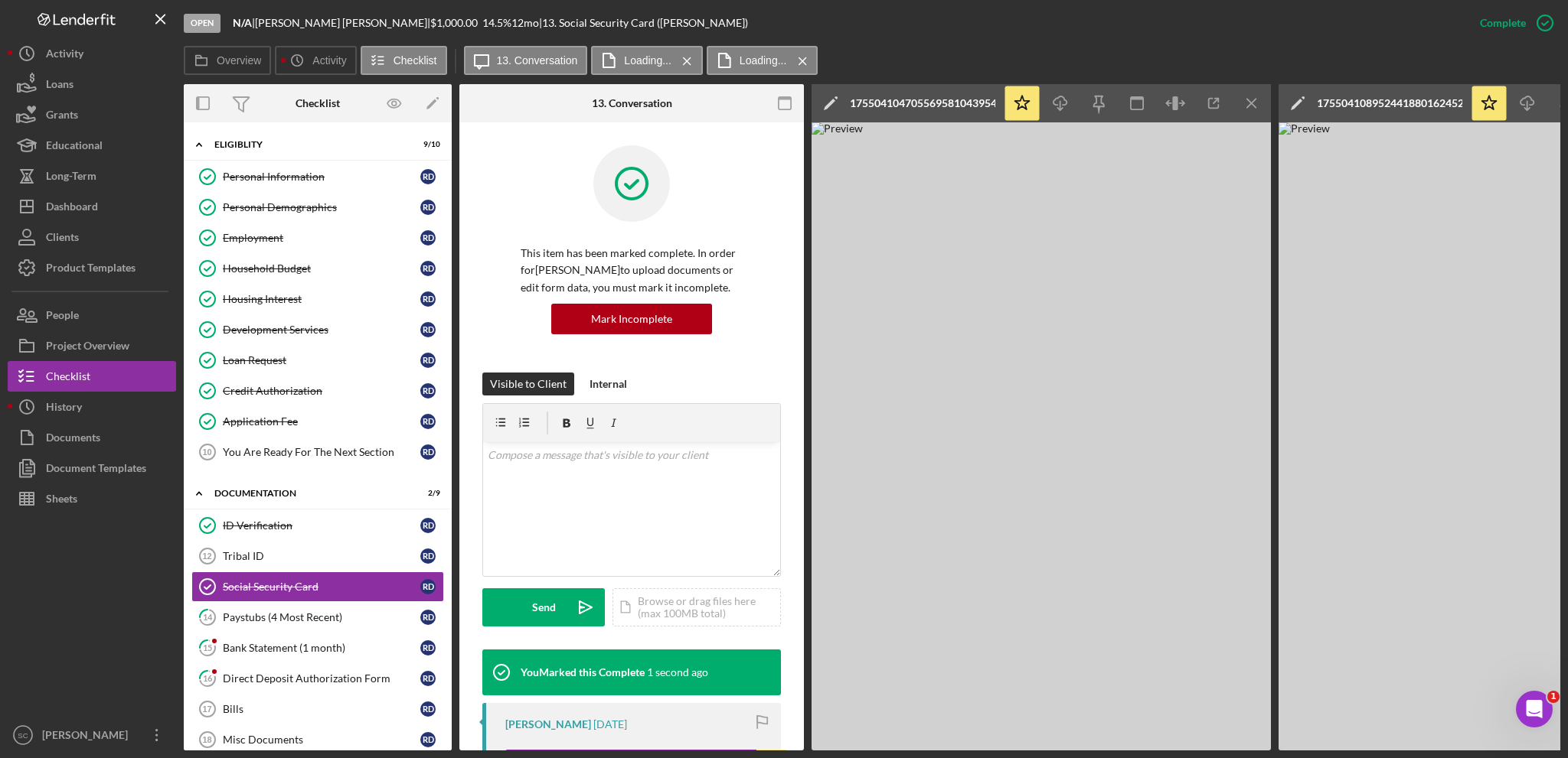
drag, startPoint x: 689, startPoint y: 58, endPoint x: 712, endPoint y: 57, distance: 23.0
click at [689, 59] on icon "Icon/Menu Close" at bounding box center [687, 61] width 27 height 39
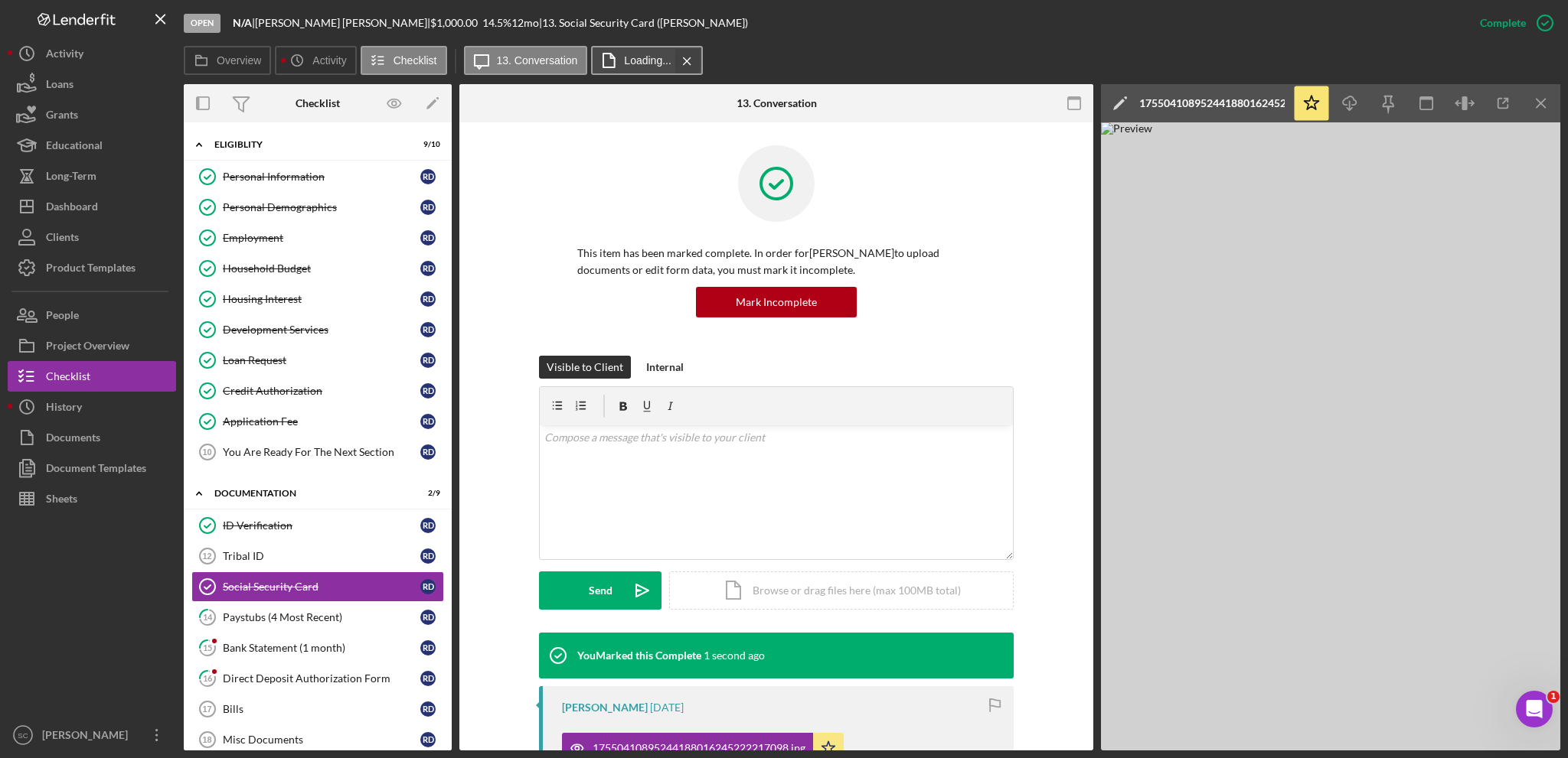
click at [683, 58] on icon "Icon/Menu Close" at bounding box center [687, 61] width 27 height 39
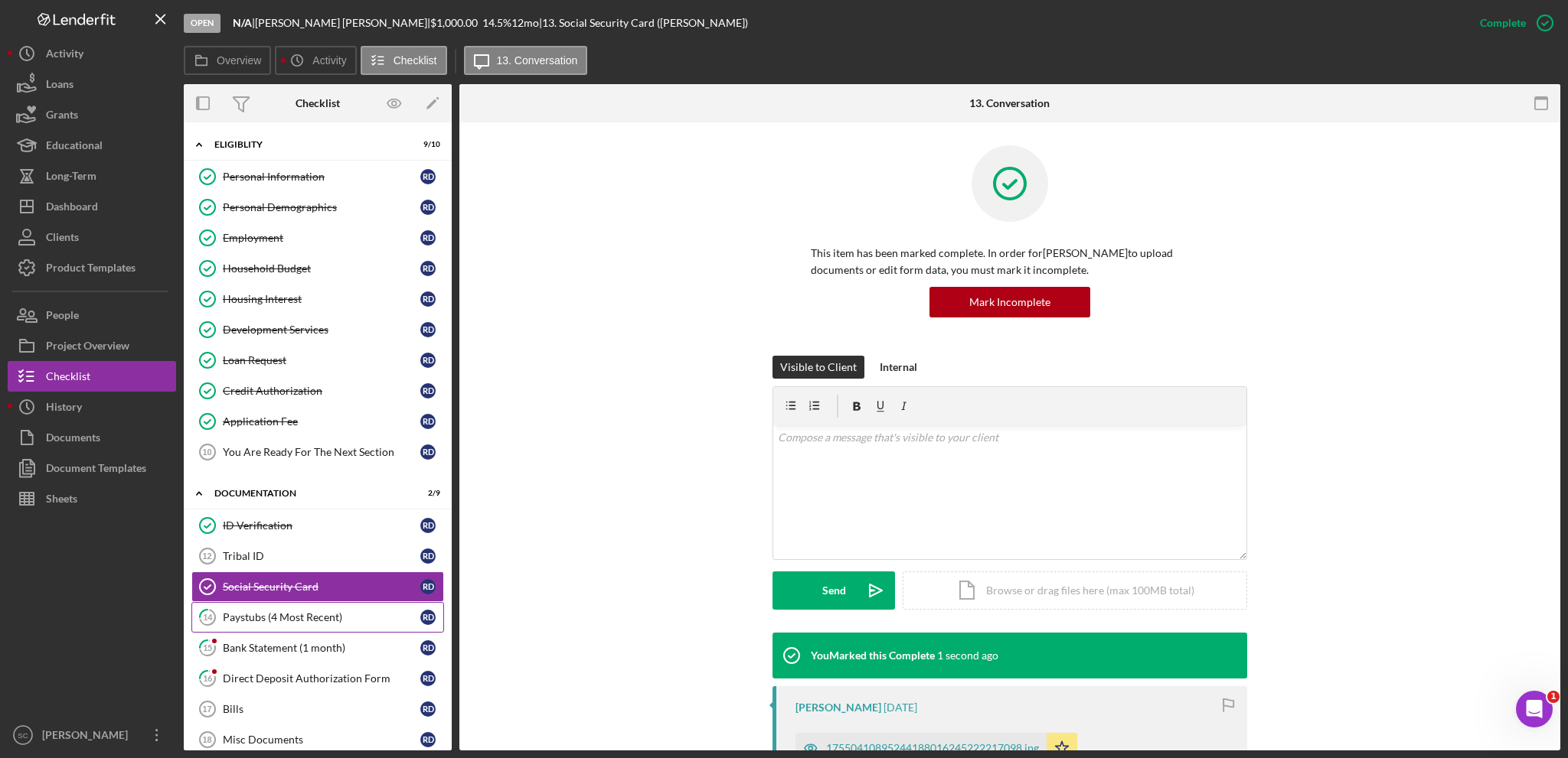
click at [321, 617] on div "Paystubs (4 Most Recent)" at bounding box center [322, 617] width 197 height 12
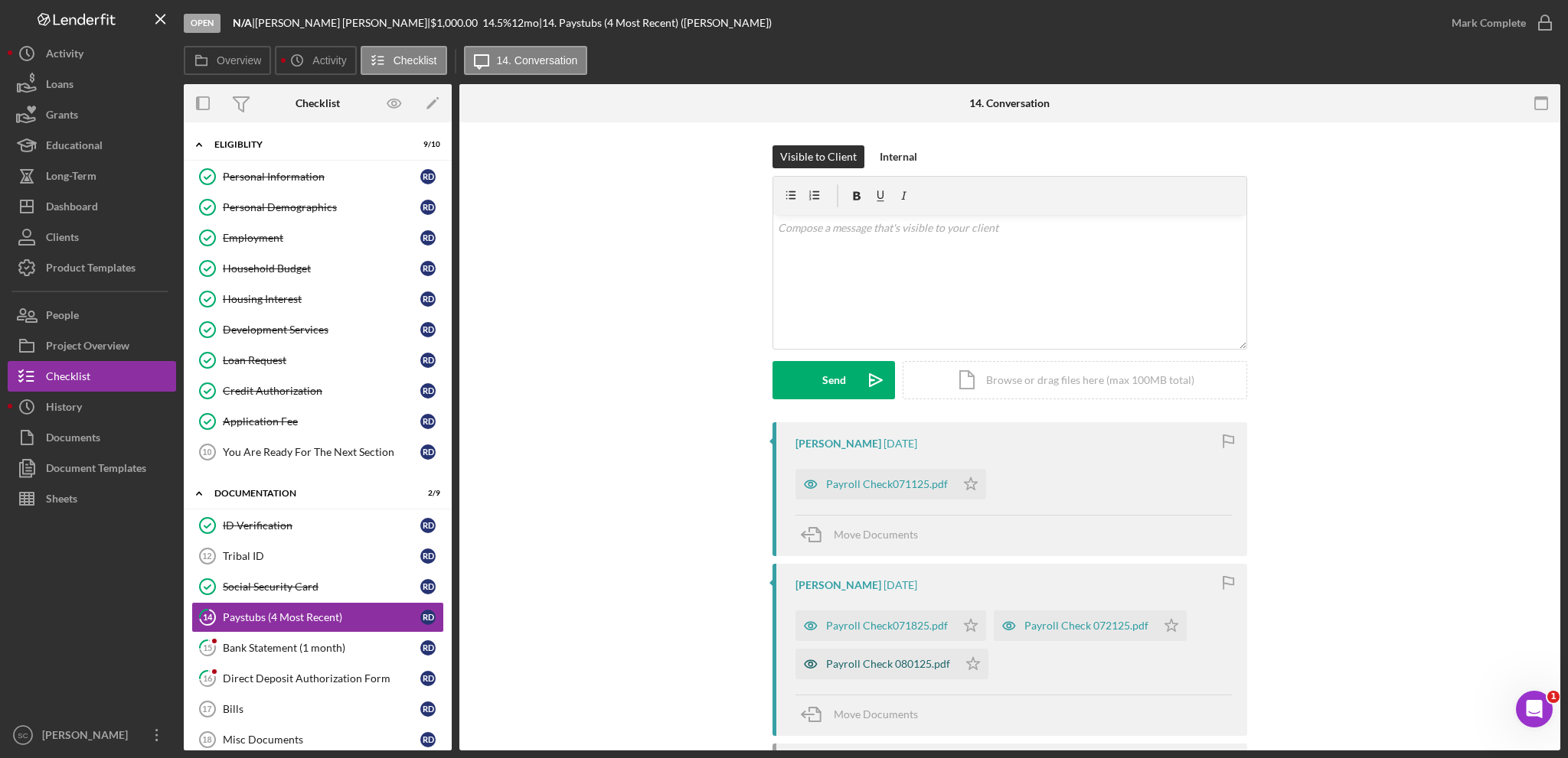
scroll to position [172, 0]
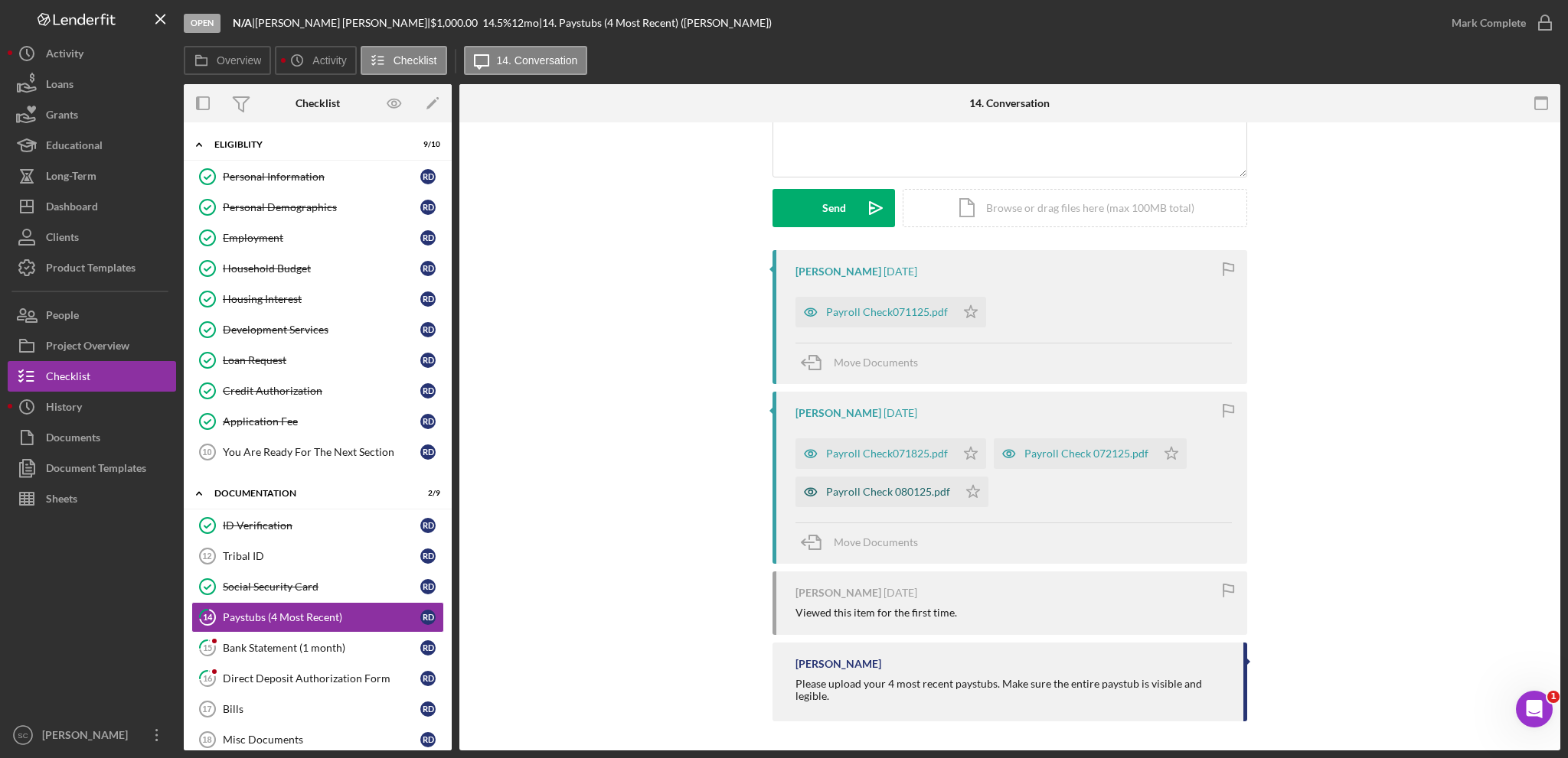
click at [864, 486] on div "Payroll Check 080125.pdf" at bounding box center [888, 492] width 124 height 12
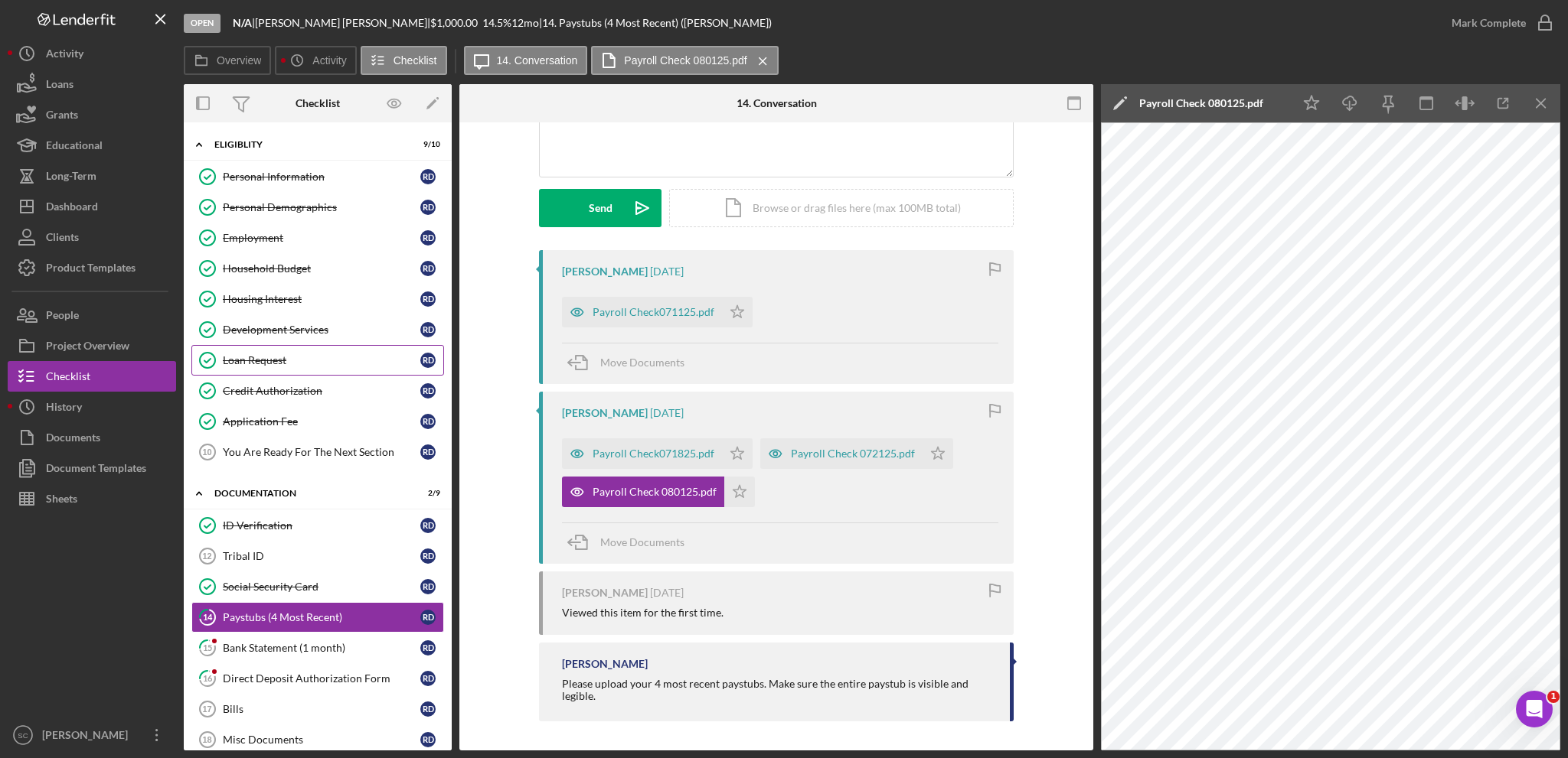
click at [264, 367] on link "Loan Request Loan Request R D" at bounding box center [318, 360] width 253 height 30
